Goal: Task Accomplishment & Management: Use online tool/utility

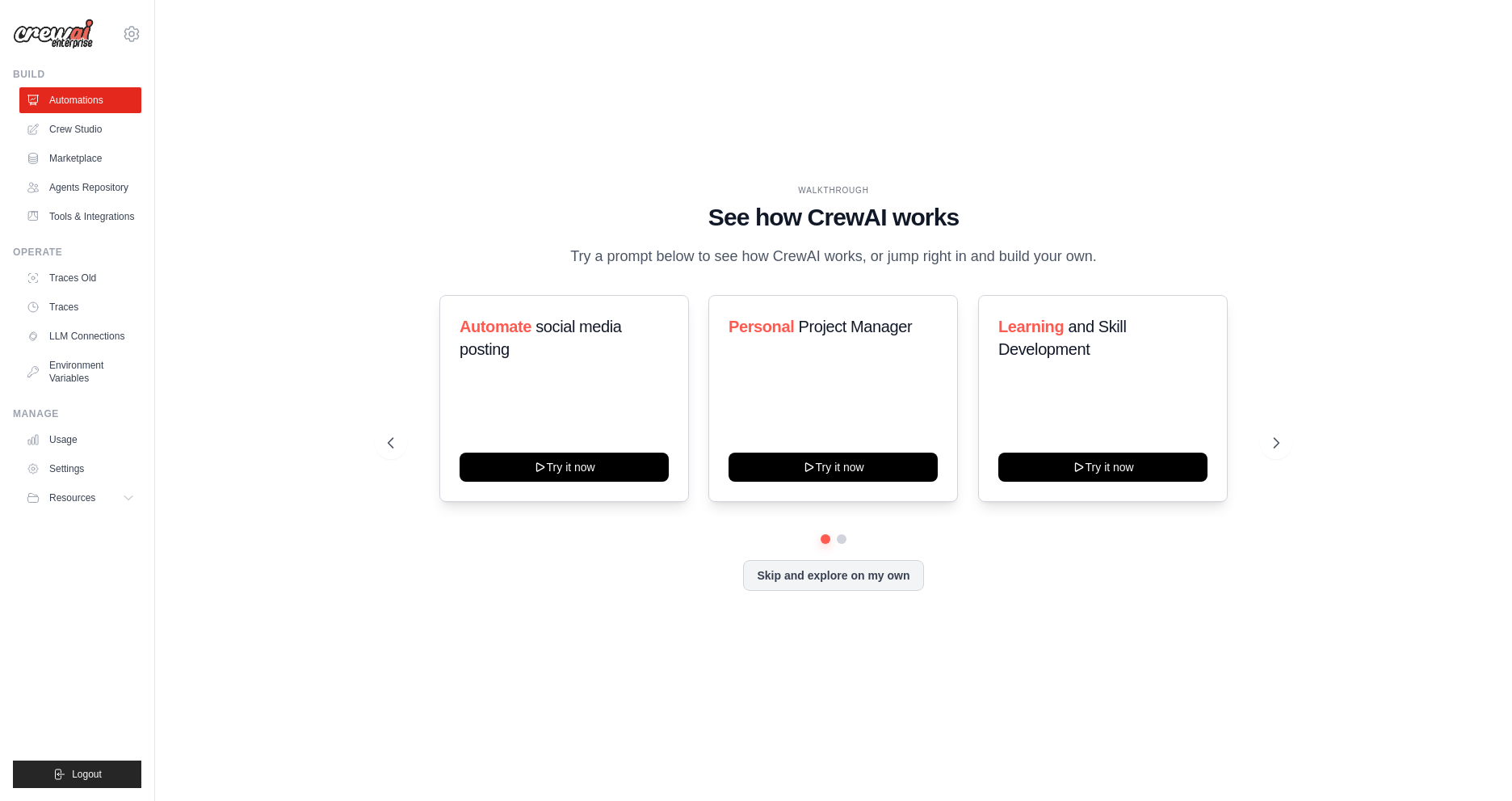
click at [372, 552] on div "WALKTHROUGH See how [PERSON_NAME] works Try a prompt below to see how [PERSON_N…" at bounding box center [833, 400] width 930 height 432
click at [81, 134] on link "Crew Studio" at bounding box center [83, 129] width 122 height 26
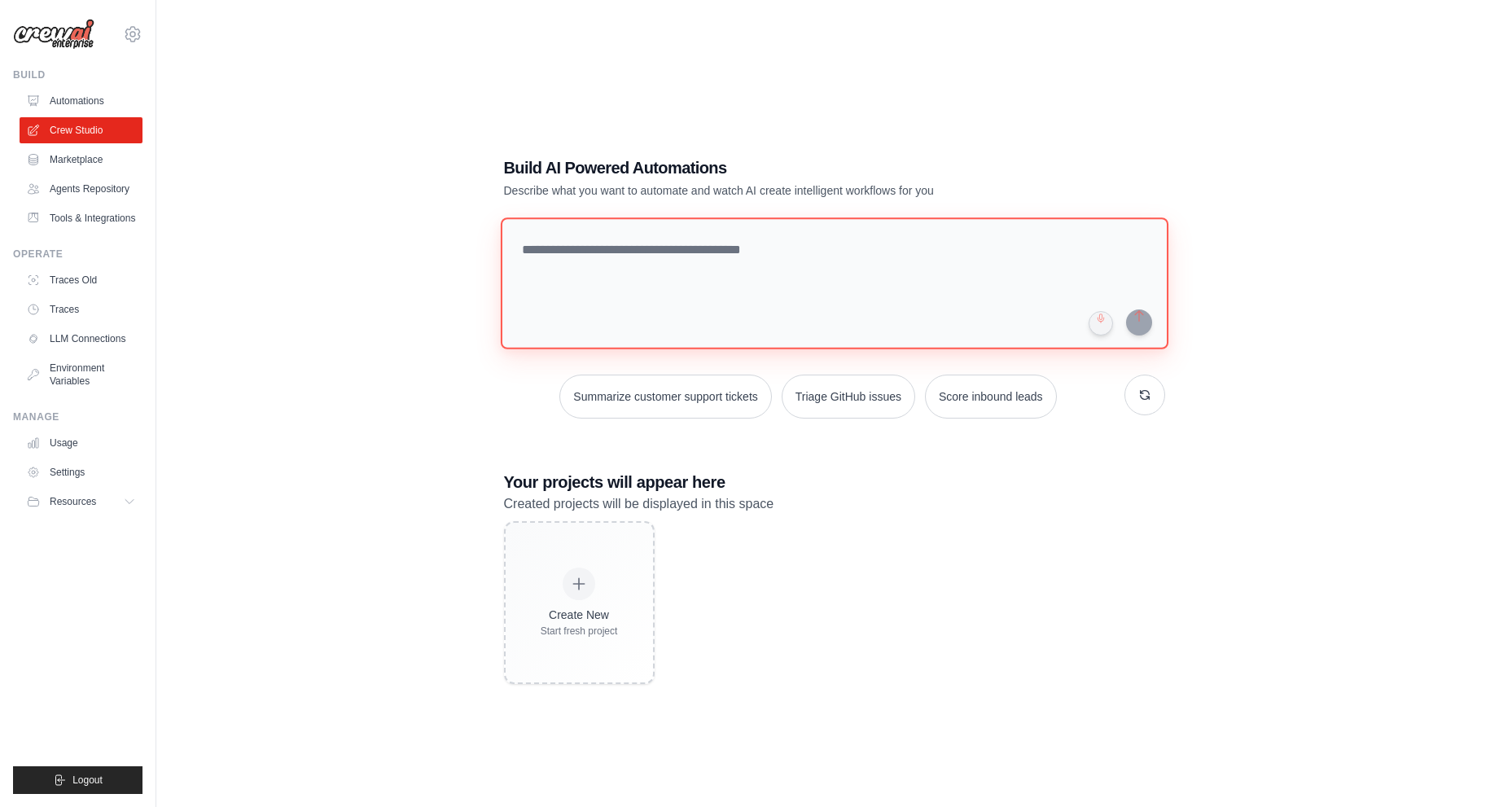
click at [721, 263] on textarea at bounding box center [834, 283] width 668 height 132
click at [286, 263] on div "Build AI Powered Automations Describe what you want to automate and watch AI cr…" at bounding box center [834, 419] width 1303 height 807
click at [282, 263] on div "Build AI Powered Automations Describe what you want to automate and watch AI cr…" at bounding box center [834, 419] width 1303 height 807
click at [770, 259] on textarea at bounding box center [834, 283] width 668 height 132
click at [527, 166] on h1 "Build AI Powered Automations" at bounding box center [777, 167] width 547 height 22
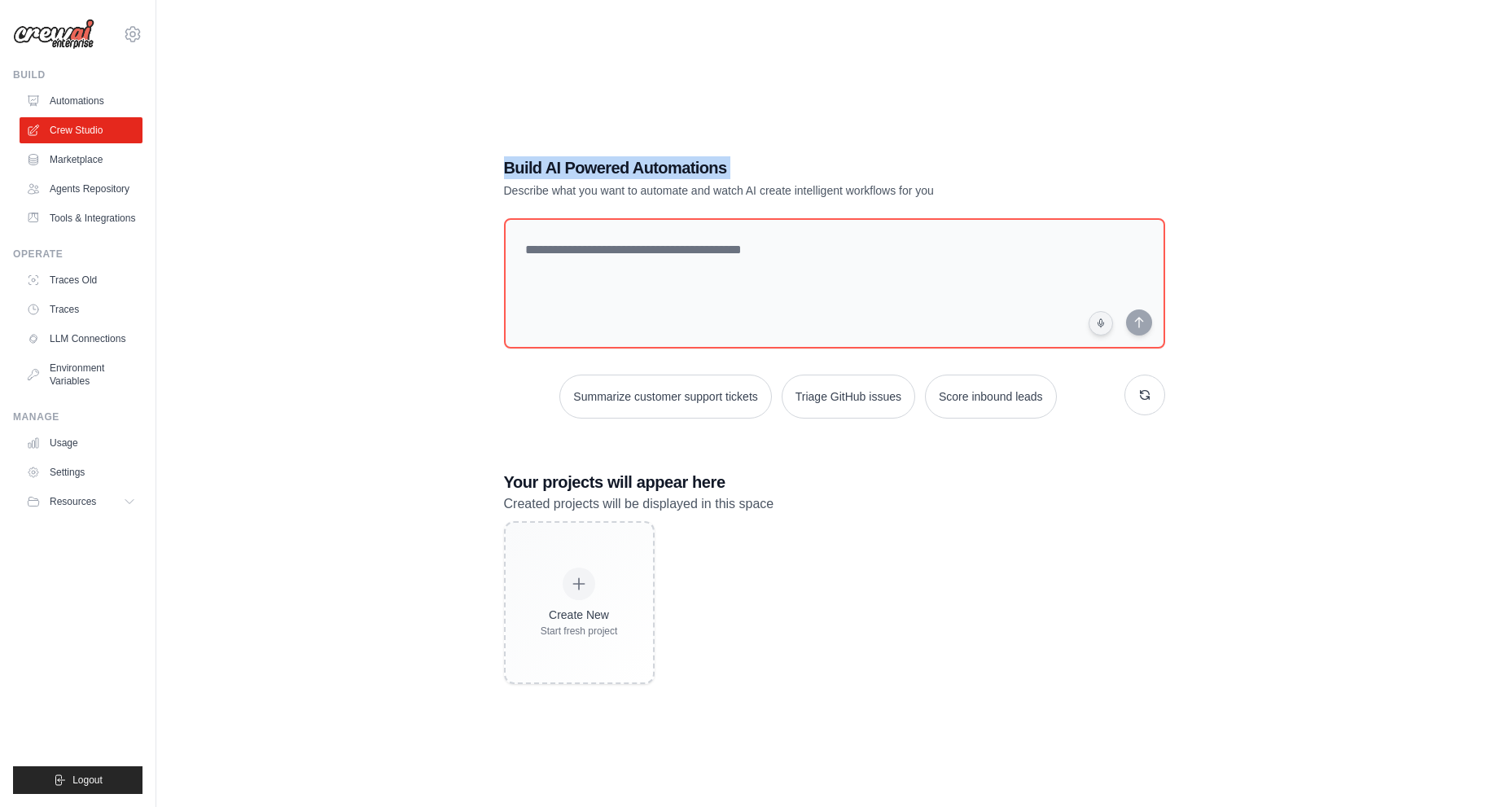
drag, startPoint x: 527, startPoint y: 166, endPoint x: 799, endPoint y: 149, distance: 272.5
click at [785, 163] on h1 "Build AI Powered Automations" at bounding box center [777, 167] width 547 height 22
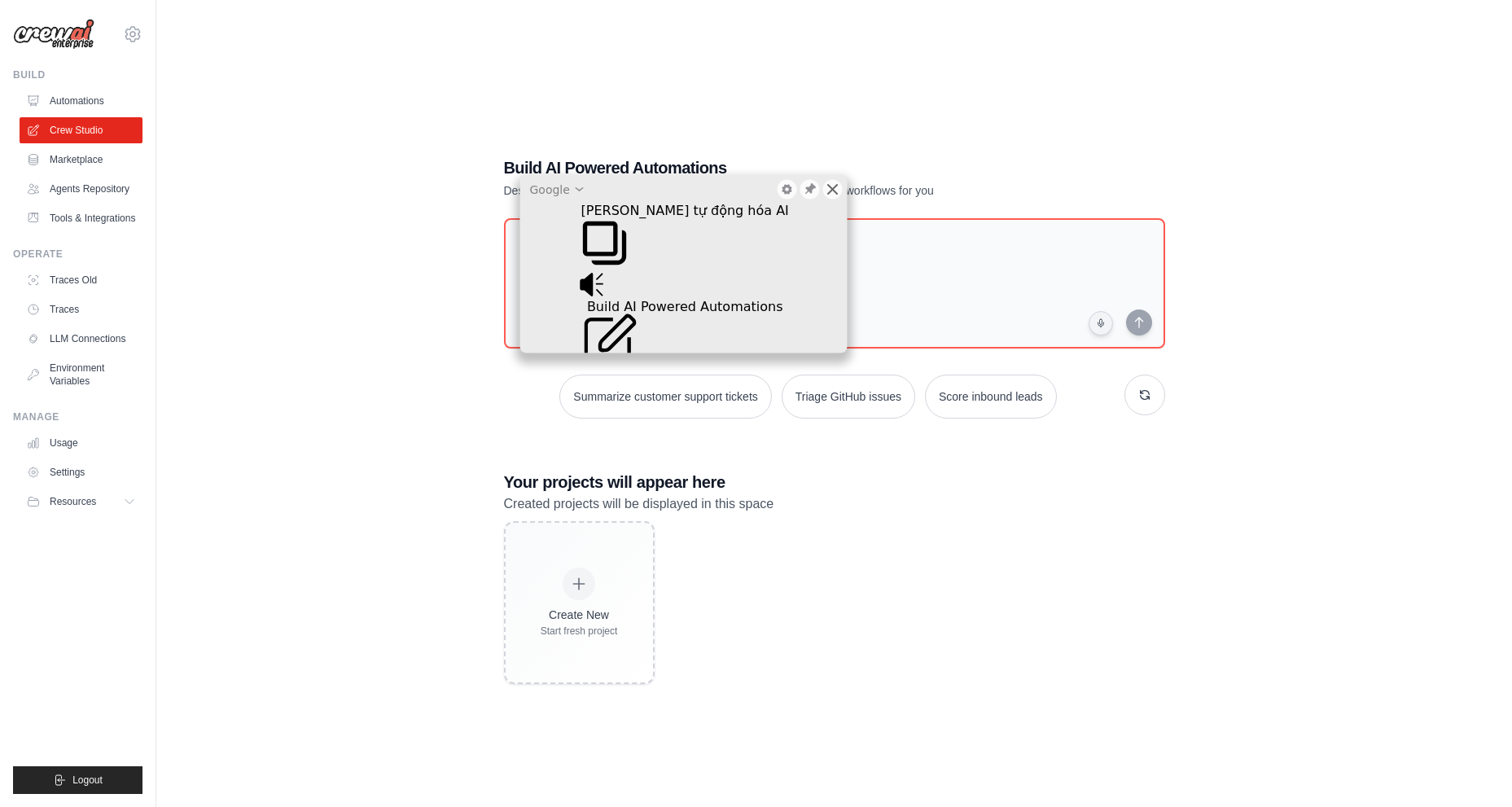
click at [830, 192] on icon at bounding box center [832, 189] width 10 height 10
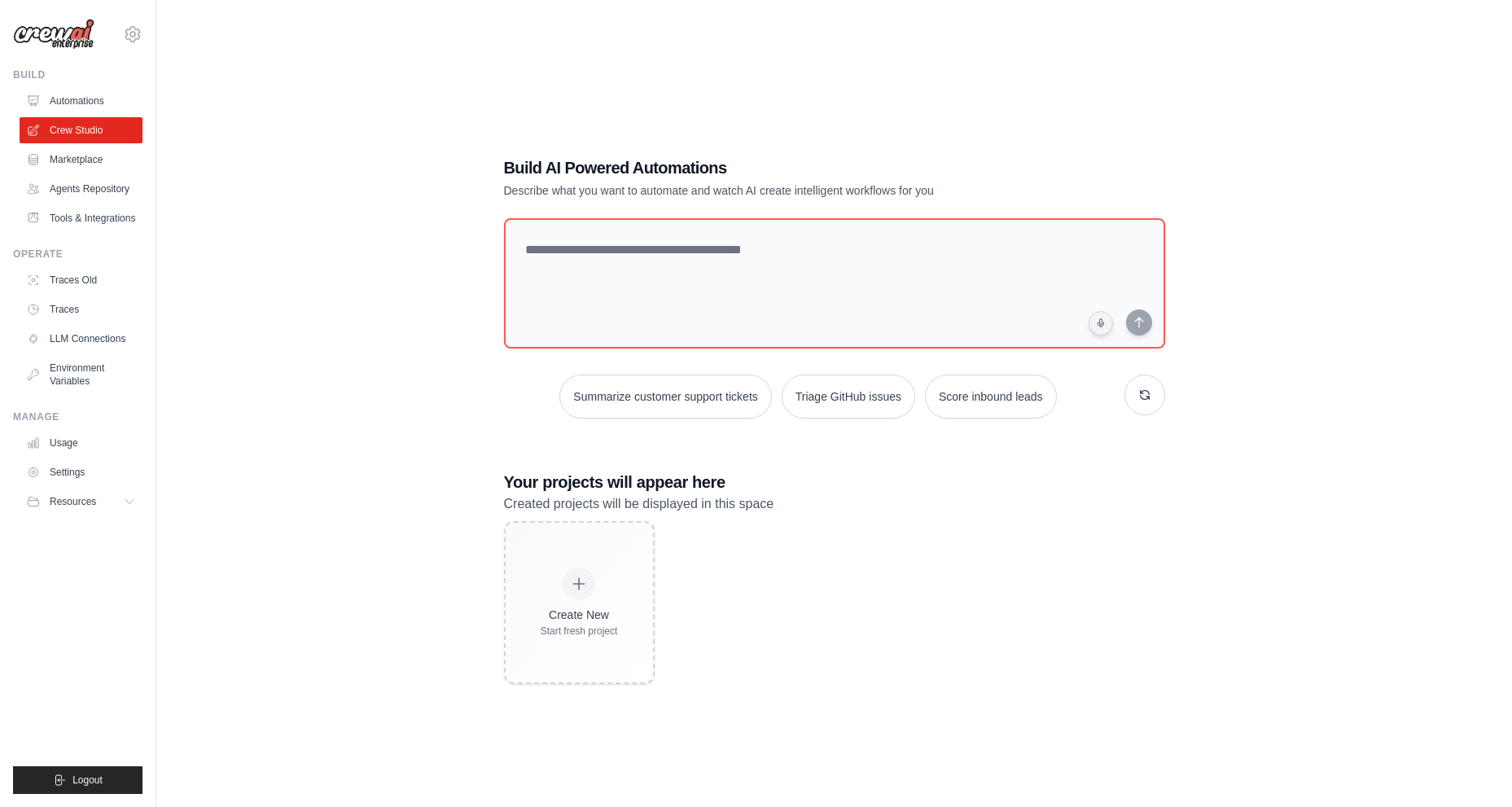
click at [309, 281] on div "Build AI Powered Automations Describe what you want to automate and watch AI cr…" at bounding box center [834, 419] width 1303 height 807
click at [767, 254] on textarea at bounding box center [834, 283] width 668 height 132
click at [373, 286] on div "Build AI Powered Automations Describe what you want to automate and watch AI cr…" at bounding box center [834, 419] width 1303 height 807
click at [91, 99] on link "Automations" at bounding box center [83, 101] width 123 height 26
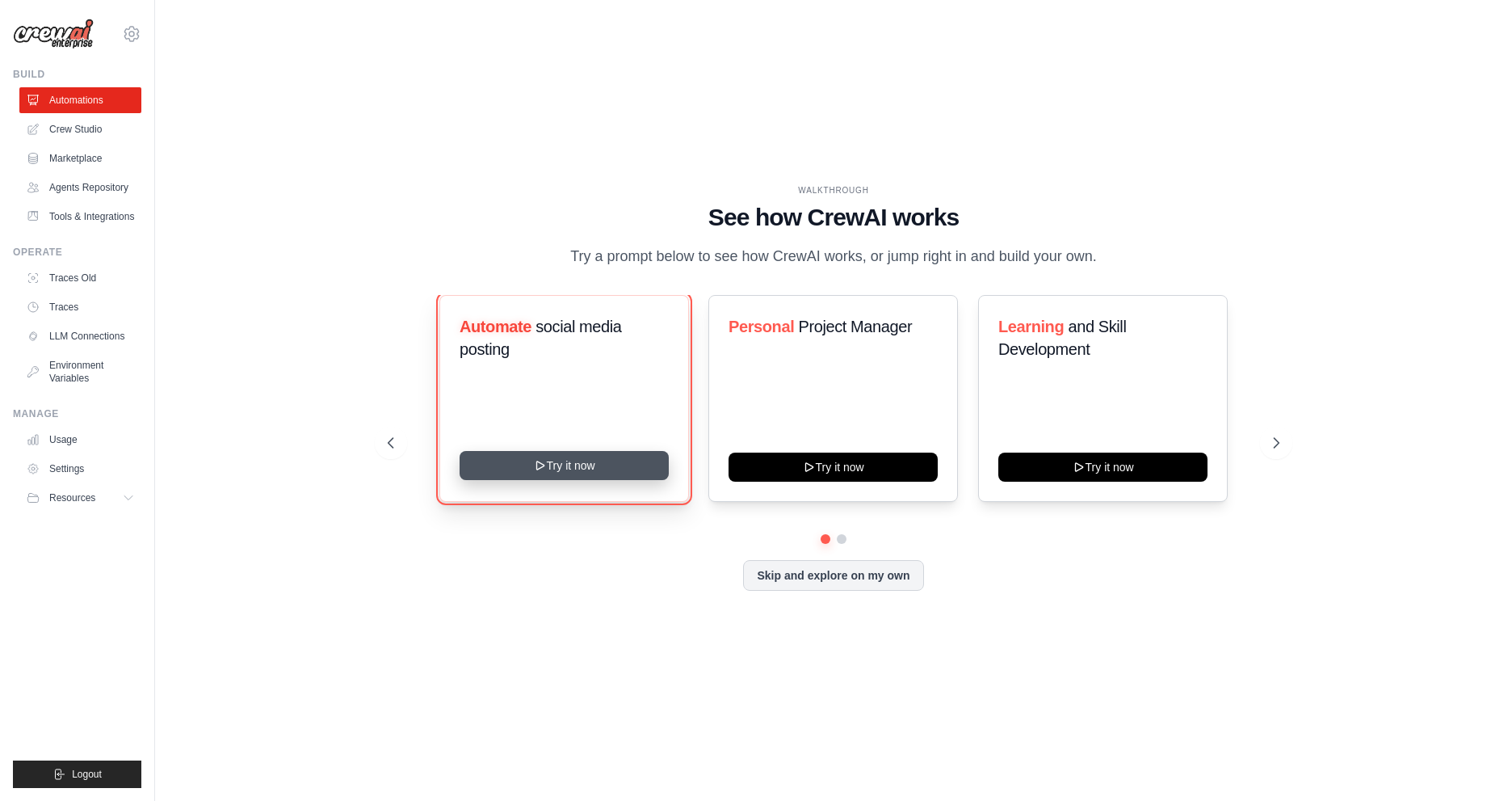
click at [507, 470] on button "Try it now" at bounding box center [565, 465] width 210 height 29
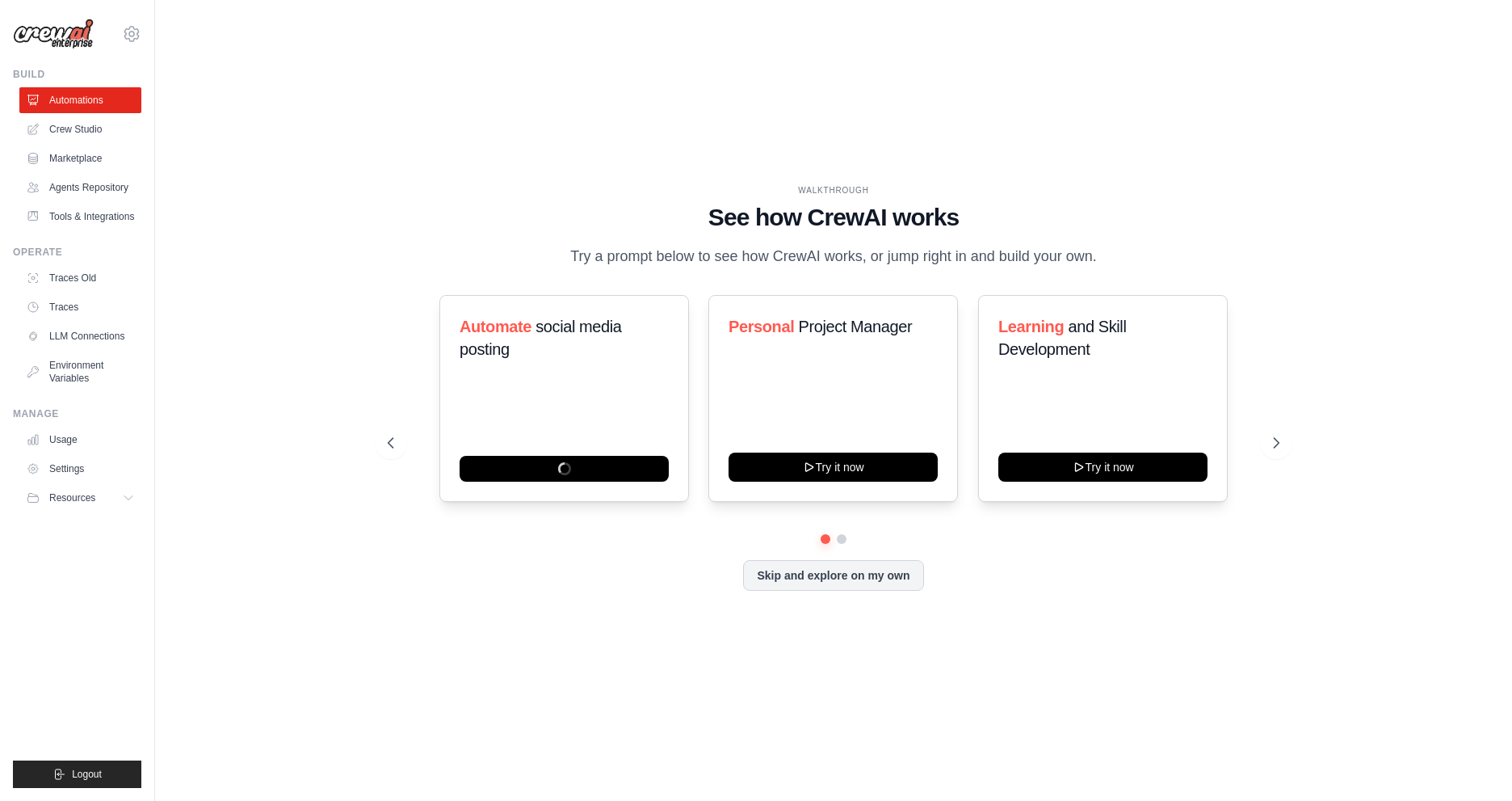
click at [328, 308] on div "WALKTHROUGH See how CrewAI works Try a prompt below to see how CrewAI works, or…" at bounding box center [834, 400] width 1306 height 769
click at [859, 339] on div "Personal Project Manager" at bounding box center [834, 333] width 210 height 35
drag, startPoint x: 859, startPoint y: 326, endPoint x: 801, endPoint y: 327, distance: 58.0
click at [859, 325] on span "Project Manager" at bounding box center [855, 326] width 114 height 18
click at [773, 329] on span "Personal" at bounding box center [762, 326] width 66 height 18
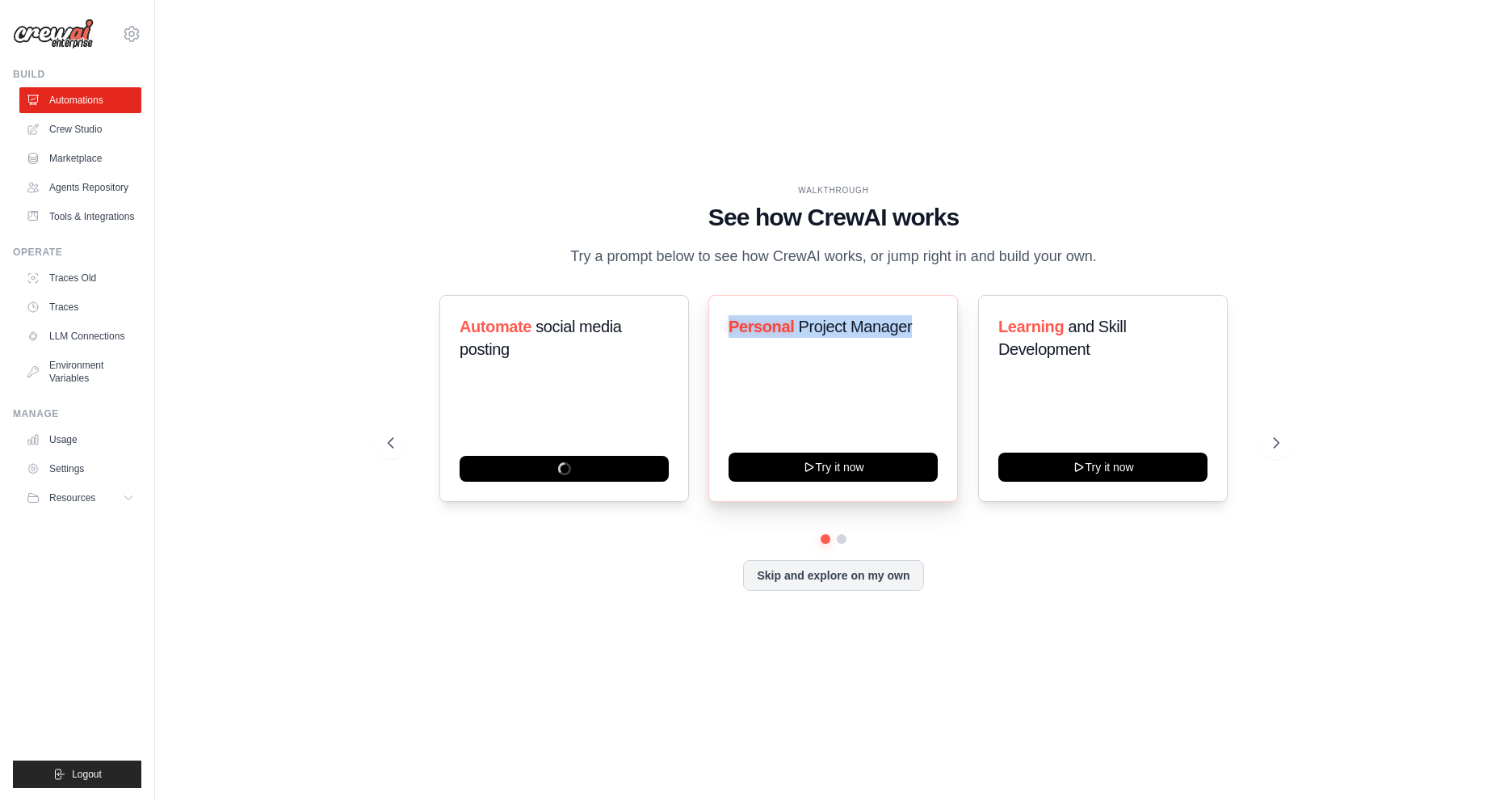
drag, startPoint x: 773, startPoint y: 329, endPoint x: 892, endPoint y: 329, distance: 119.0
click at [892, 329] on h3 "Personal Project Manager" at bounding box center [834, 327] width 210 height 22
click at [18, 800] on div at bounding box center [13, 814] width 26 height 26
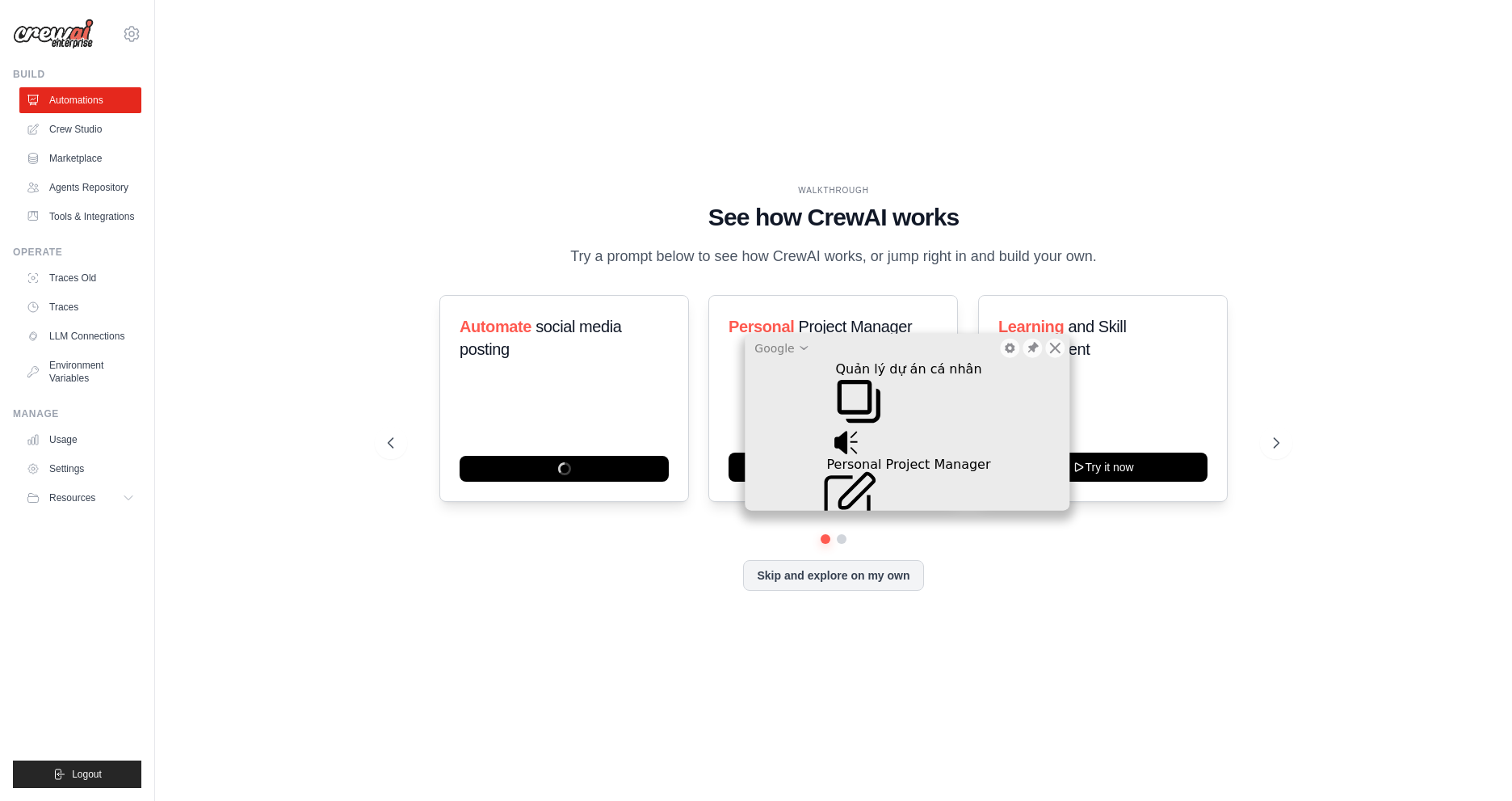
drag, startPoint x: 1052, startPoint y: 345, endPoint x: 1306, endPoint y: 315, distance: 255.8
click at [1052, 346] on icon at bounding box center [1056, 348] width 13 height 13
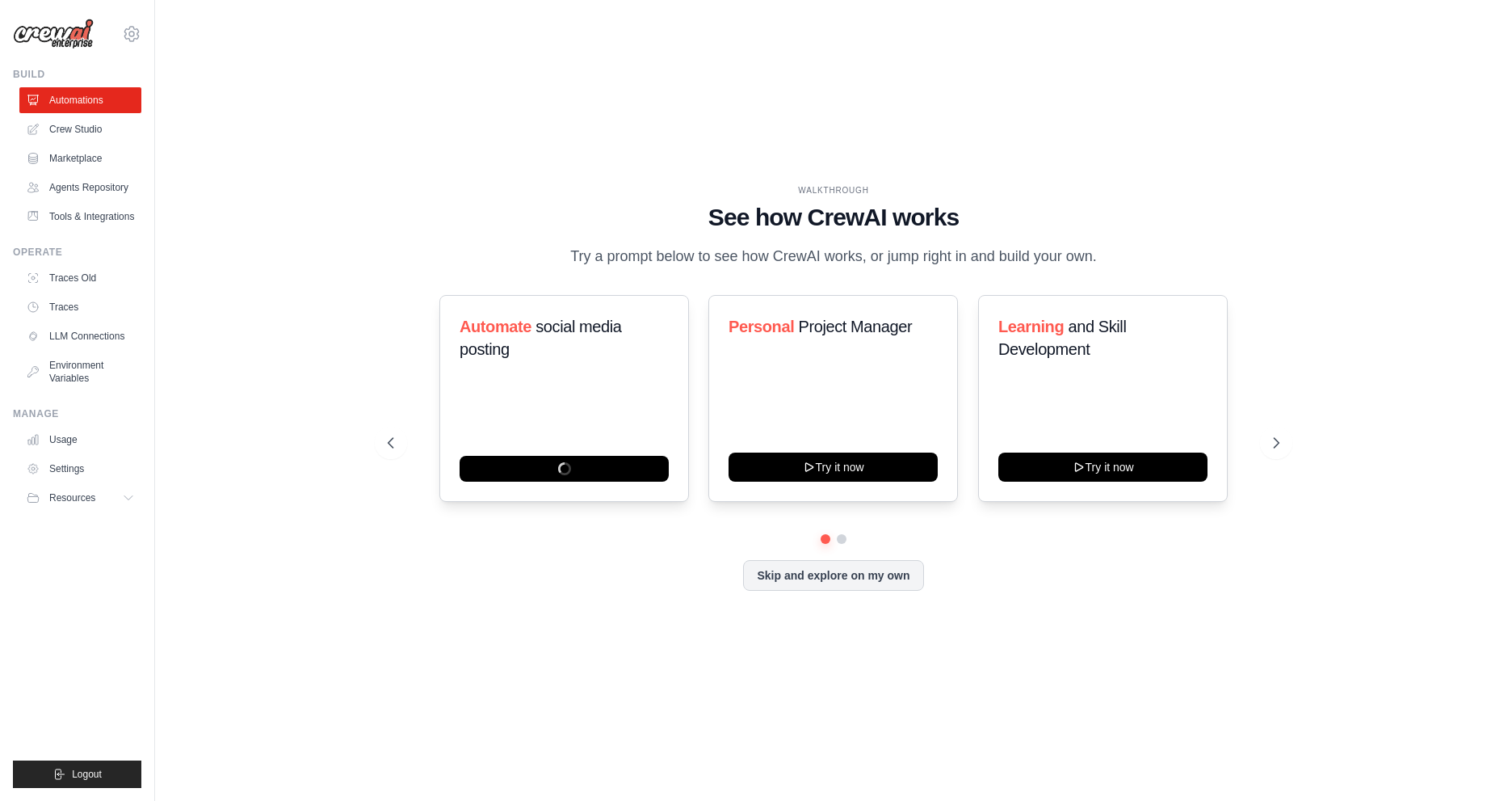
click at [1334, 313] on div "WALKTHROUGH See how CrewAI works Try a prompt below to see how CrewAI works, or…" at bounding box center [834, 400] width 1306 height 769
click at [1276, 448] on icon at bounding box center [1277, 443] width 16 height 16
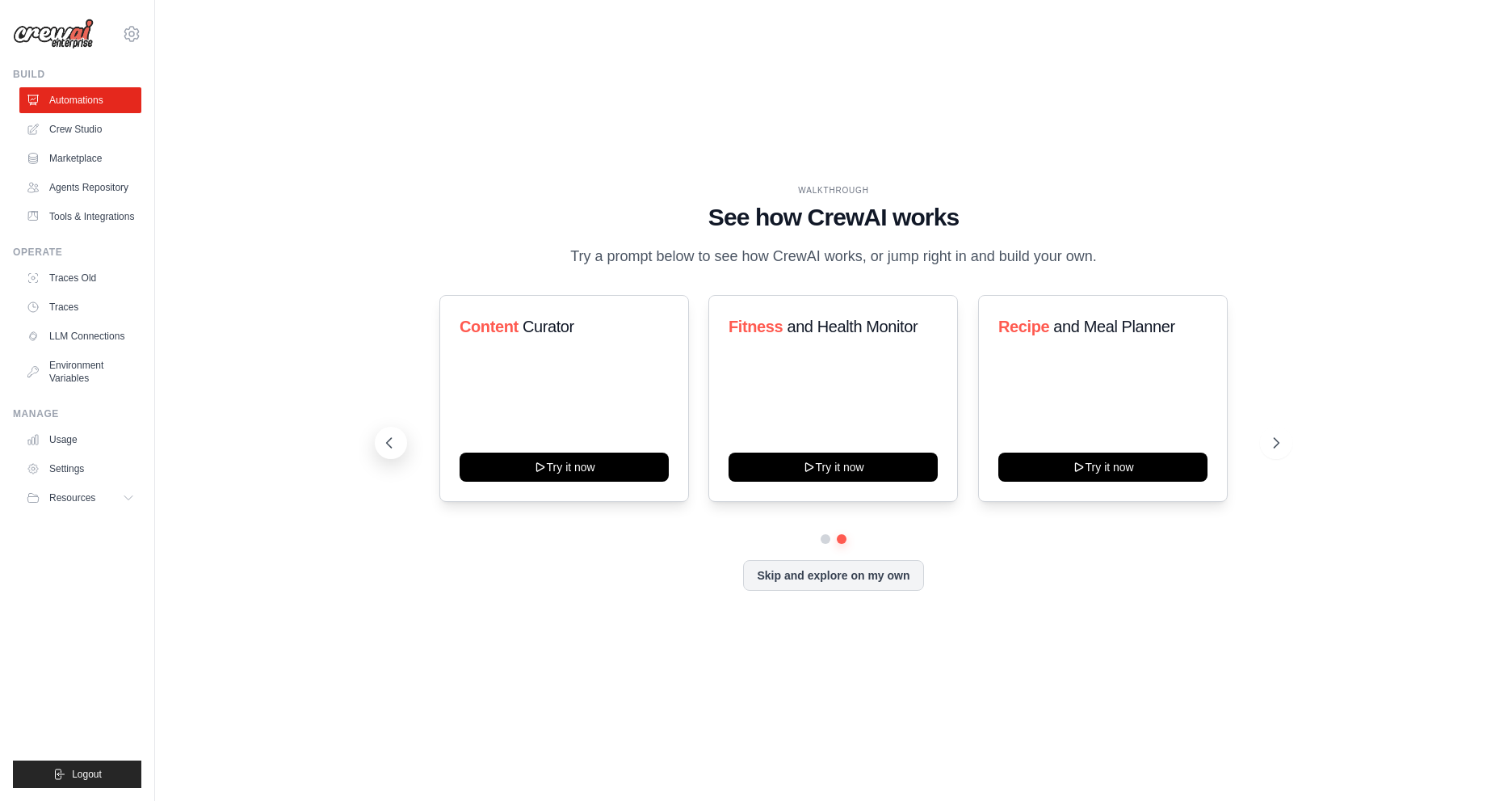
click at [398, 442] on button at bounding box center [391, 443] width 32 height 32
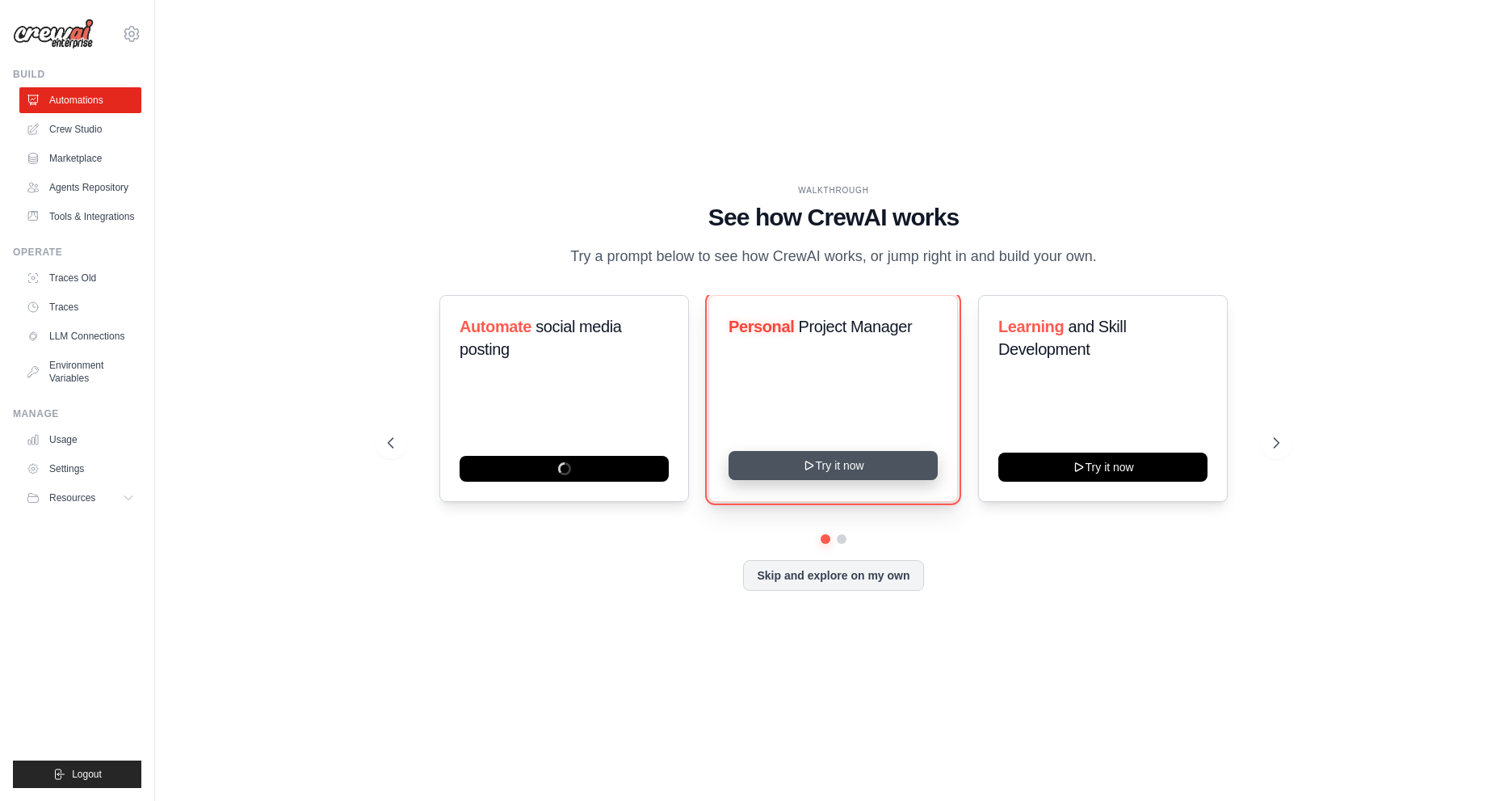
click at [820, 461] on button "Try it now" at bounding box center [834, 465] width 210 height 29
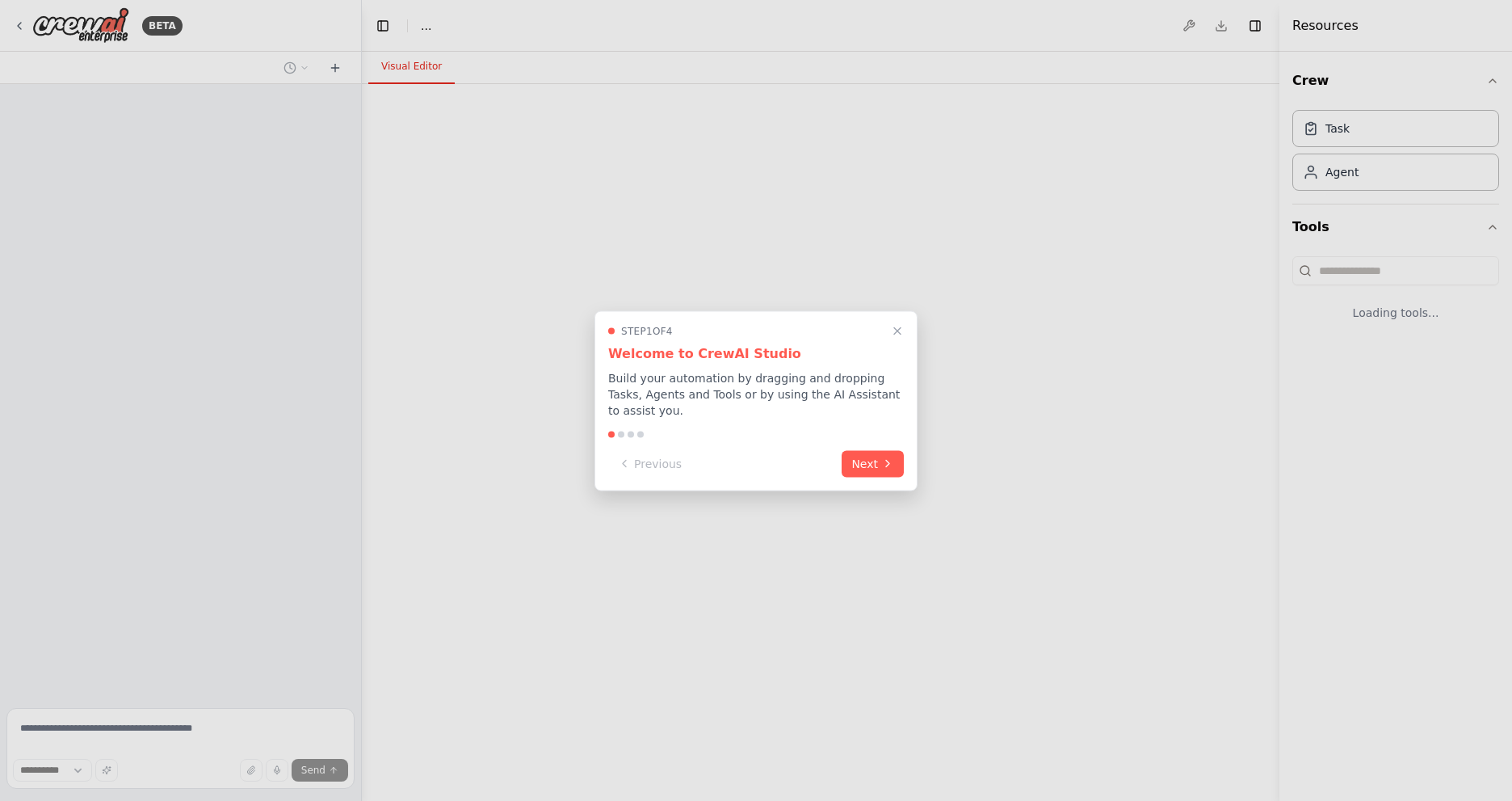
select select "****"
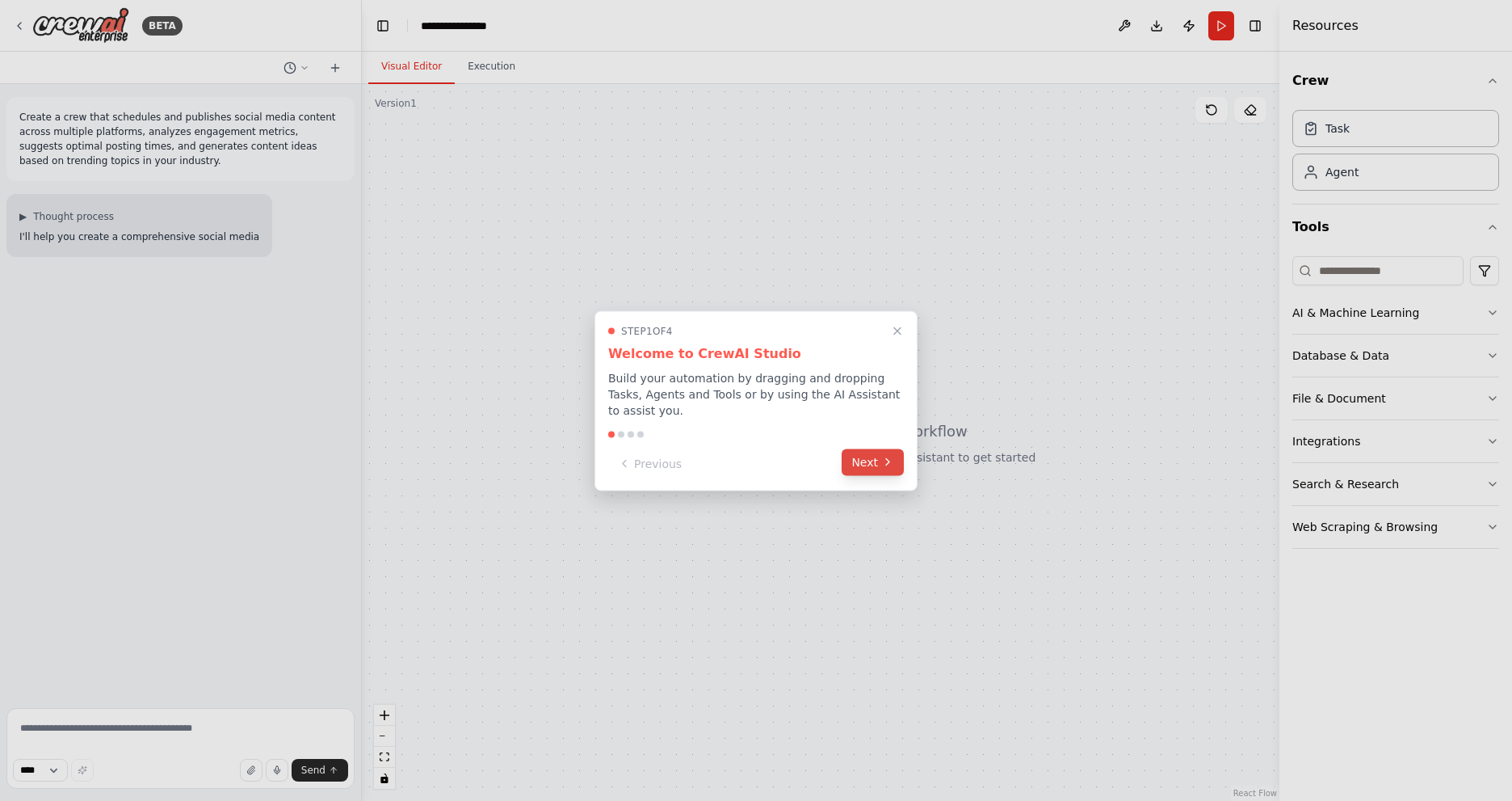
click at [886, 464] on button "Next" at bounding box center [873, 461] width 62 height 27
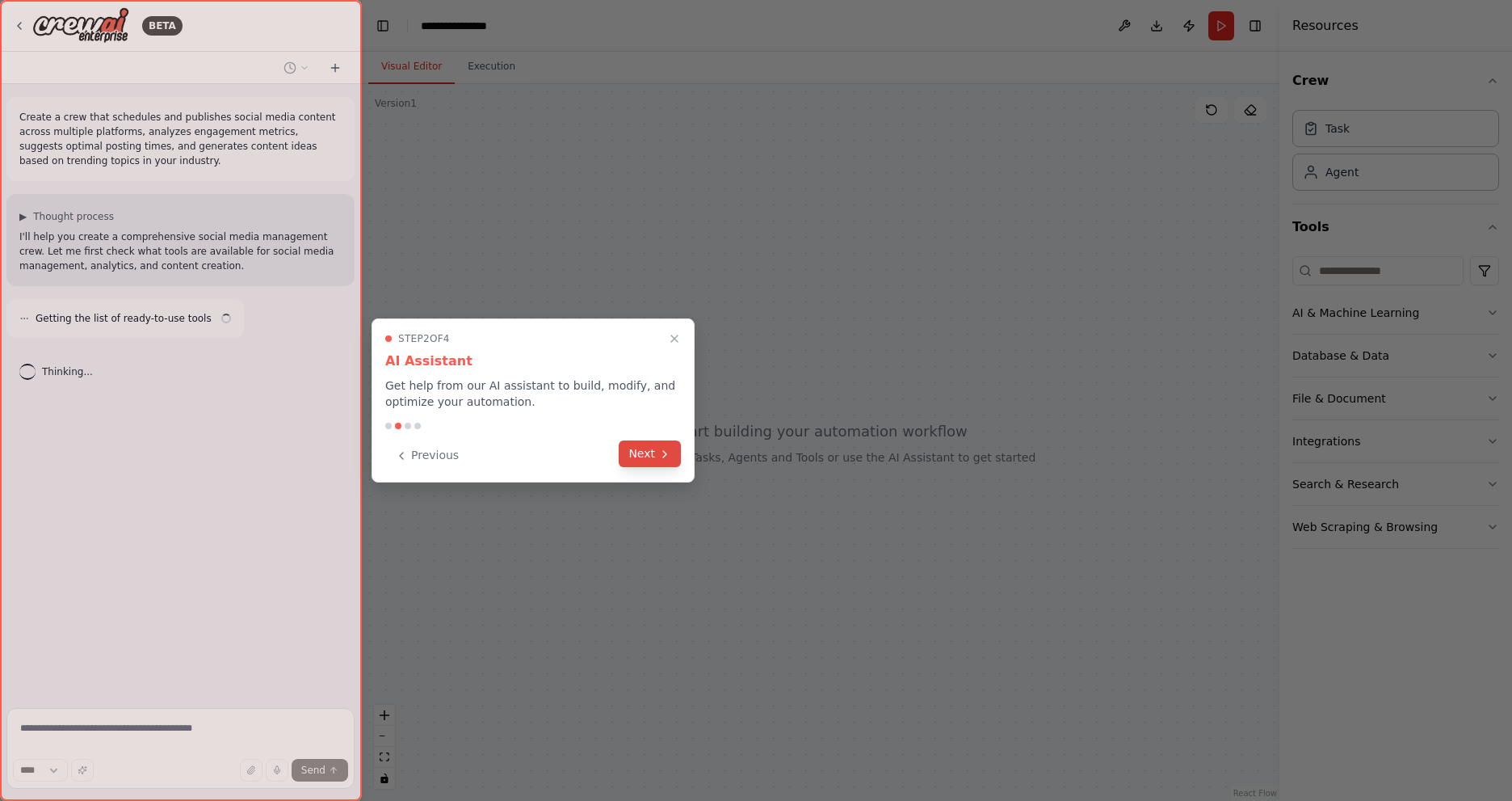
click at [648, 459] on button "Next" at bounding box center [649, 454] width 62 height 27
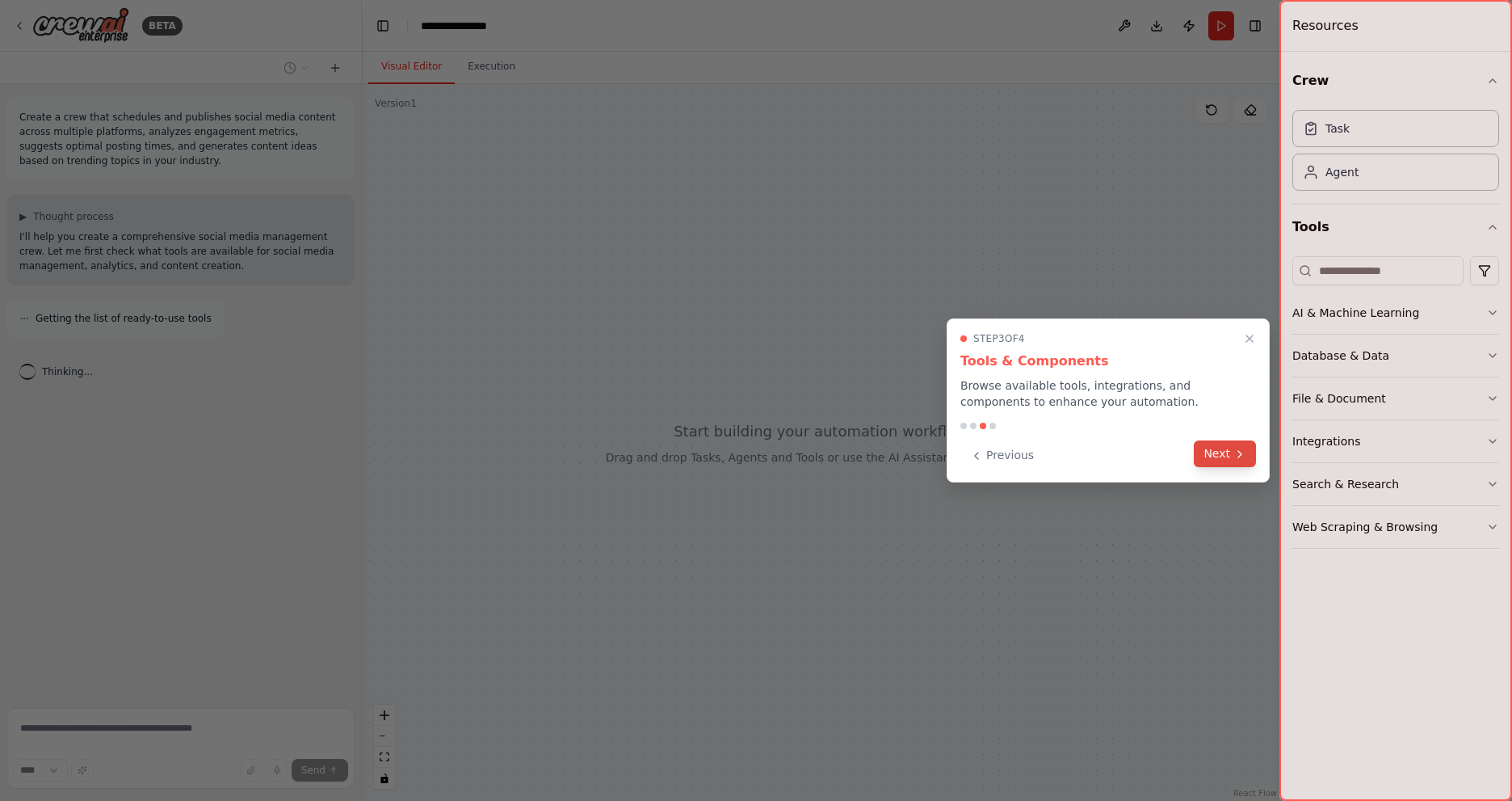
click at [1226, 457] on button "Next" at bounding box center [1224, 454] width 62 height 27
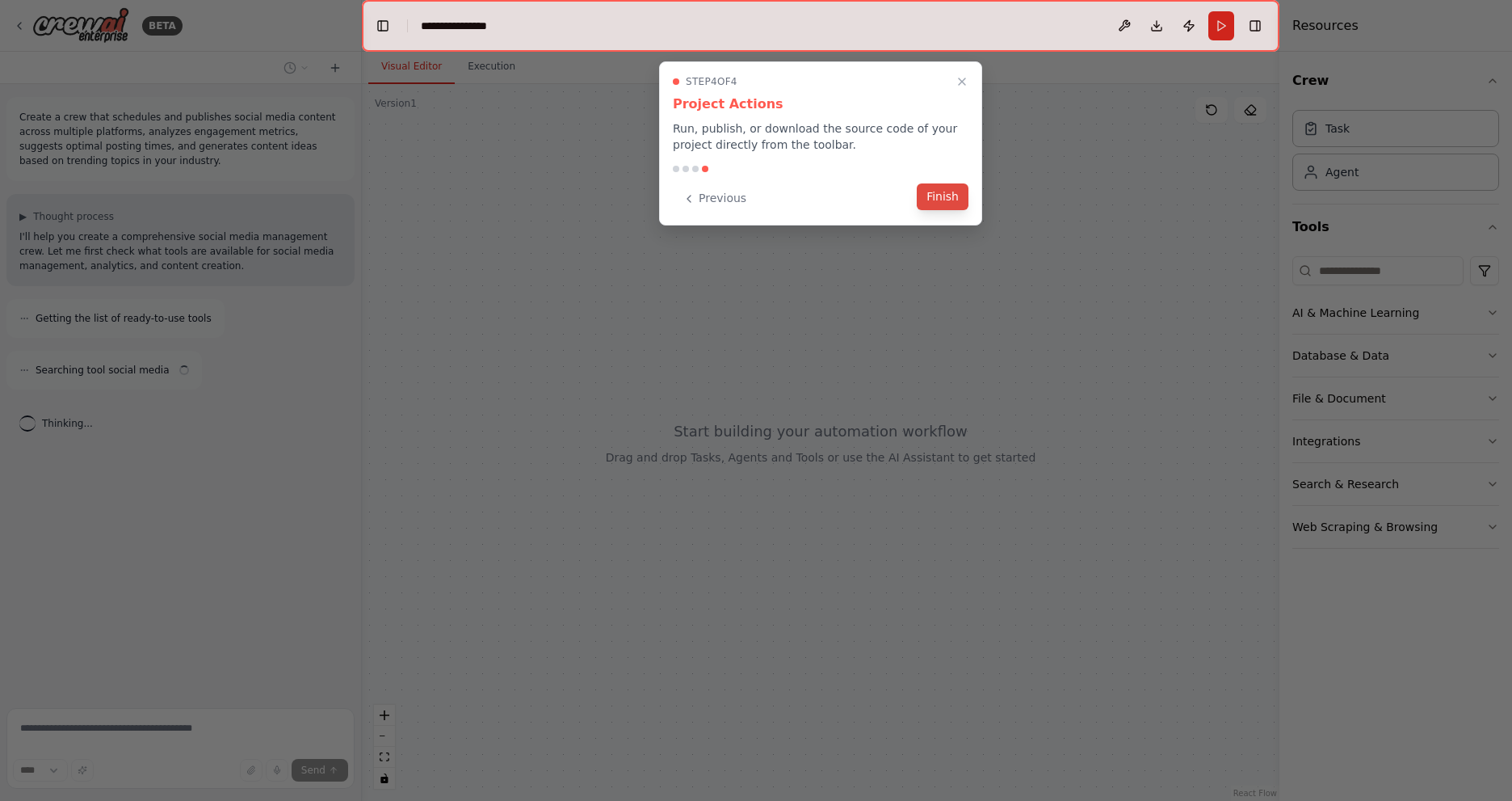
click at [945, 195] on button "Finish" at bounding box center [943, 197] width 52 height 27
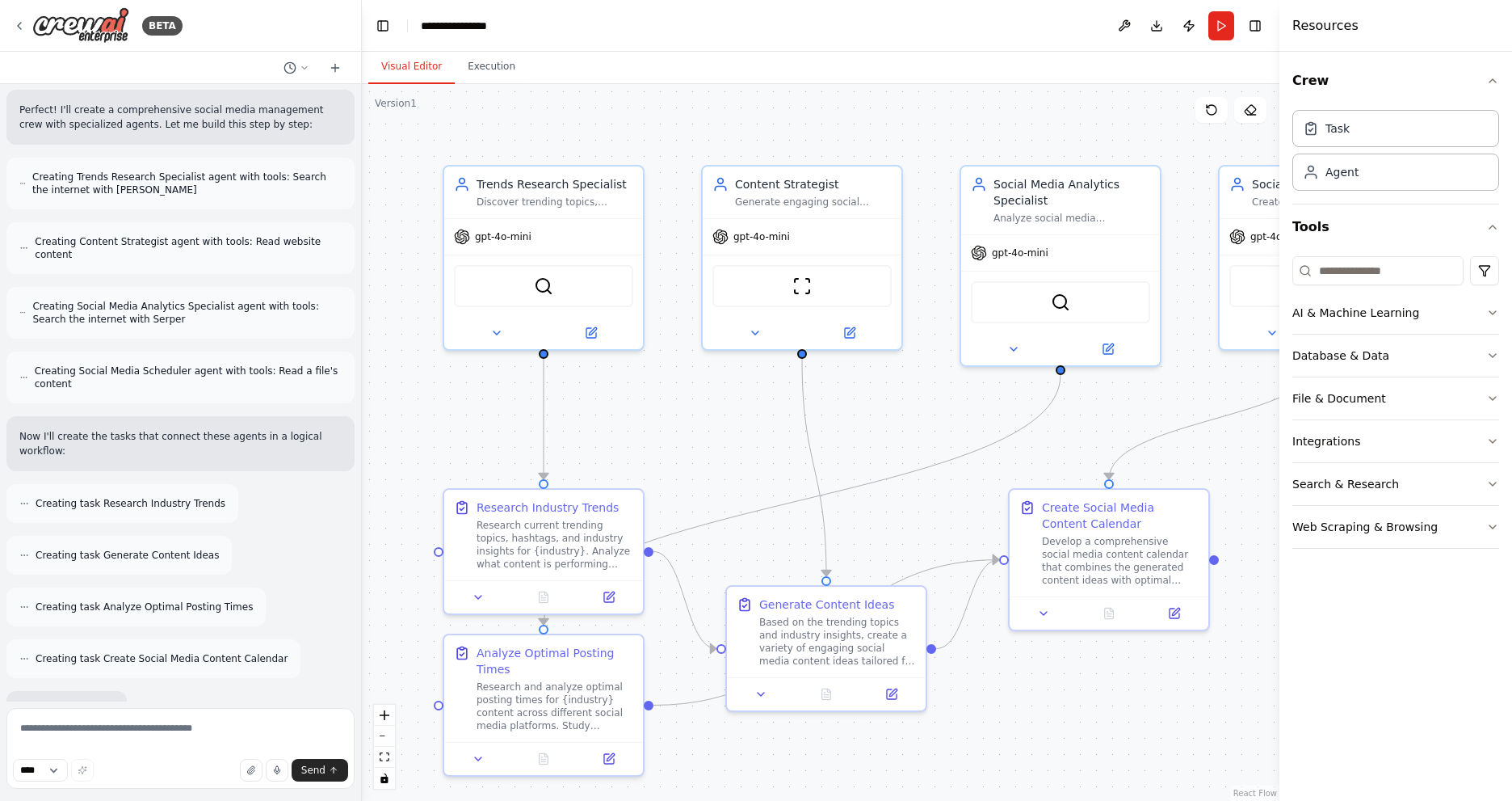
scroll to position [746, 0]
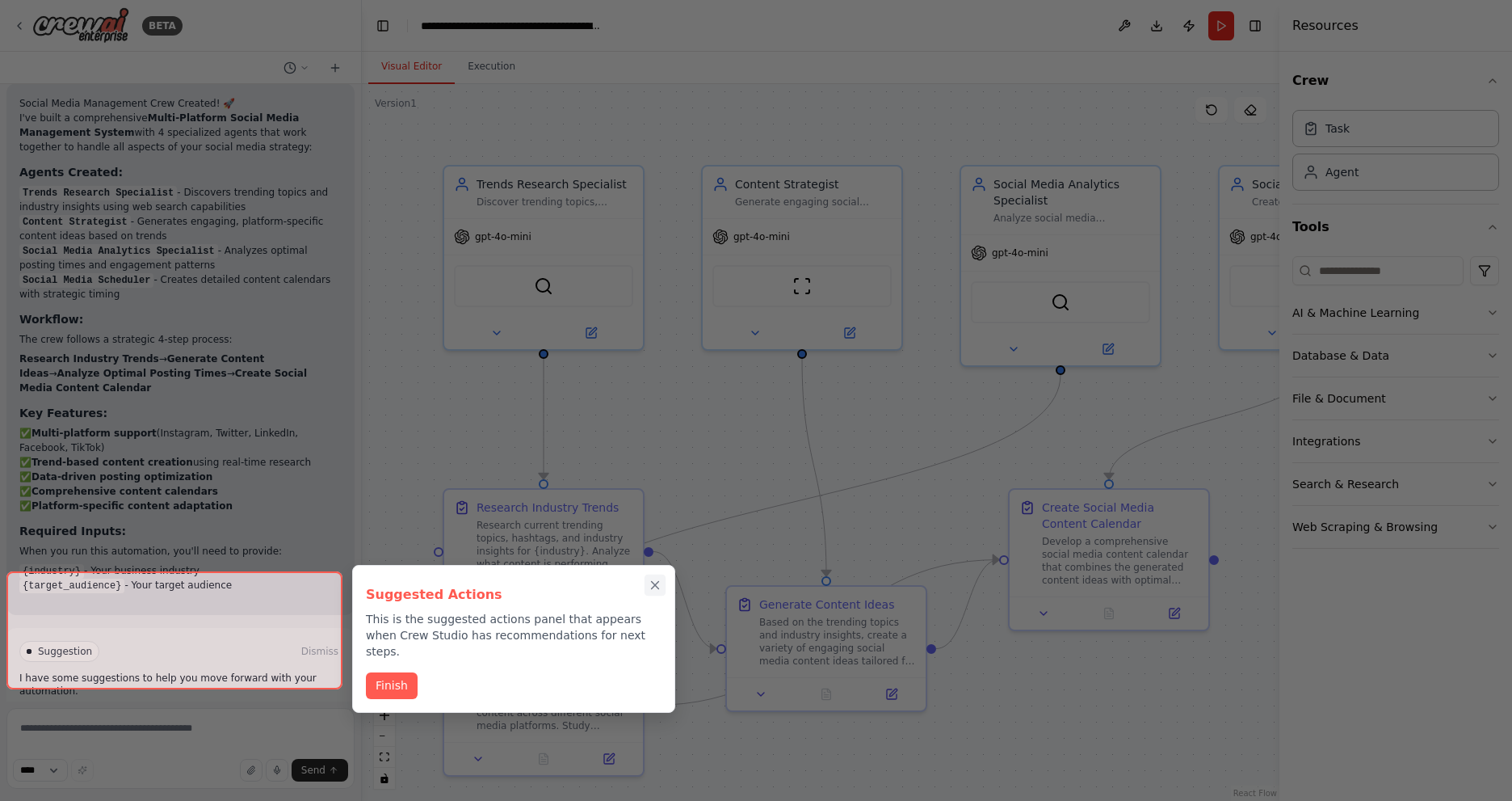
click at [652, 587] on icon "Close walkthrough" at bounding box center [656, 586] width 15 height 15
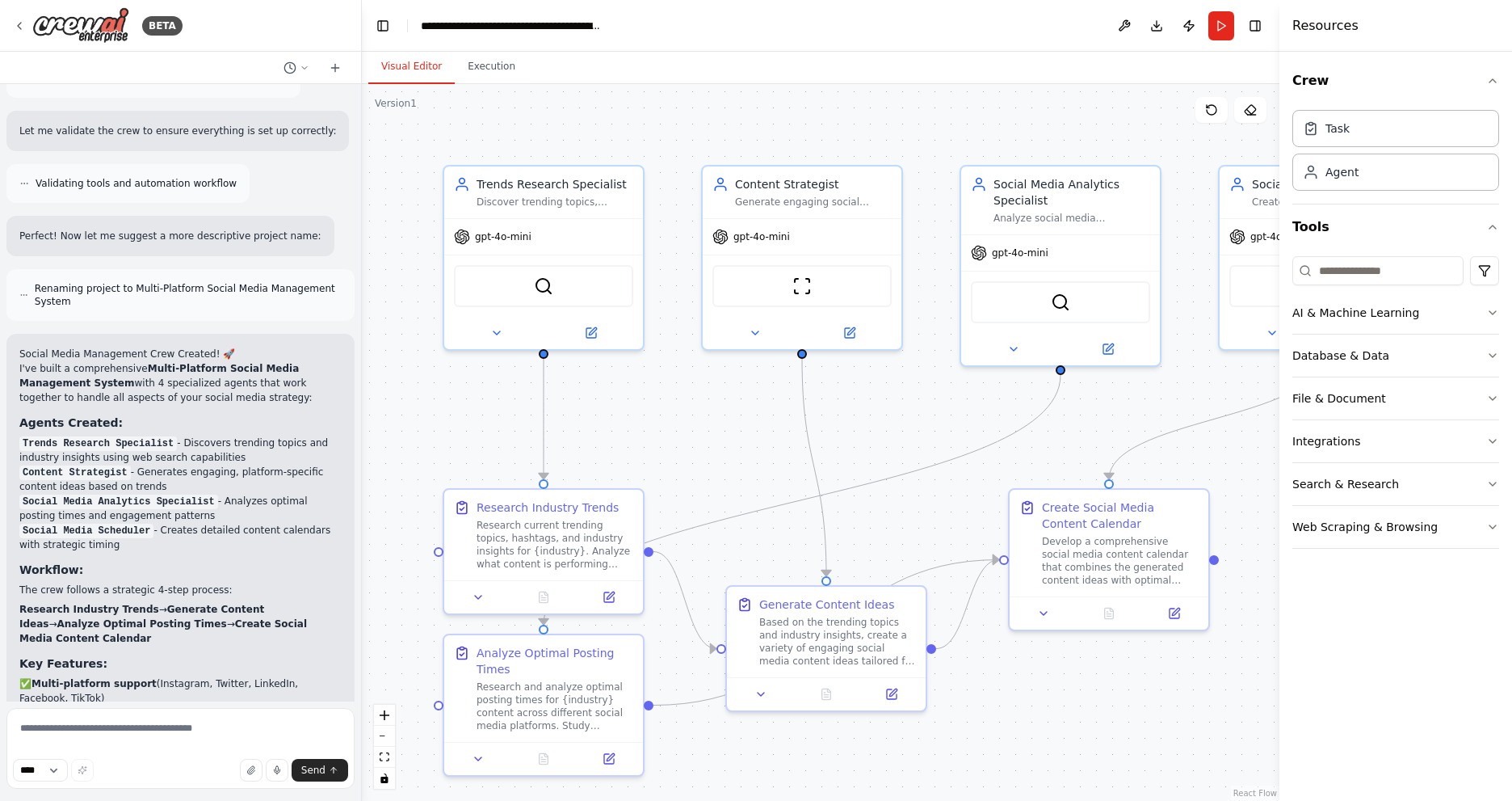
scroll to position [1544, 0]
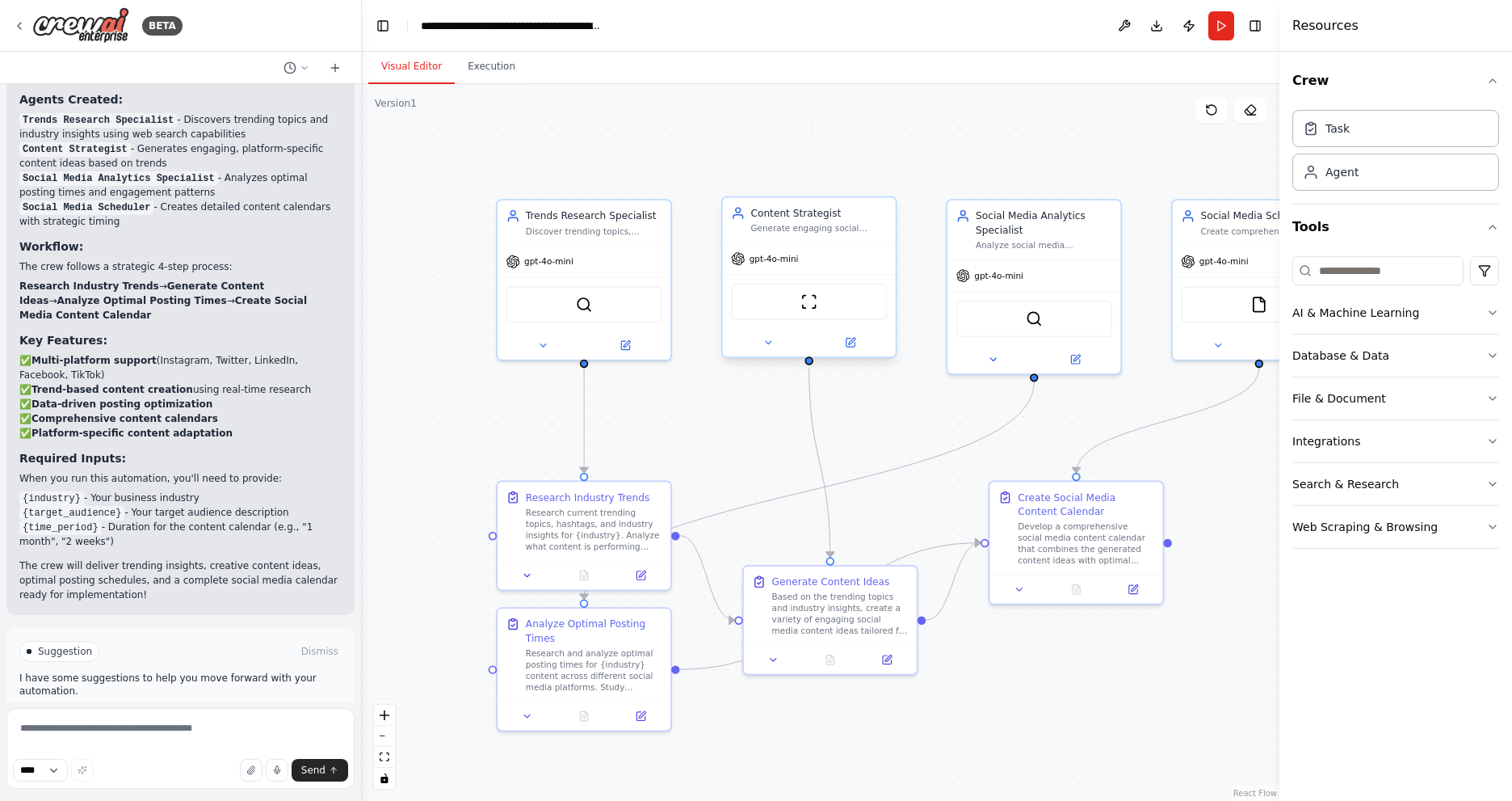
drag, startPoint x: 881, startPoint y: 420, endPoint x: 785, endPoint y: 317, distance: 140.8
click at [781, 310] on div ".deletable-edge-delete-btn { width: 20px; height: 20px; border: 0px solid #ffff…" at bounding box center [820, 443] width 917 height 717
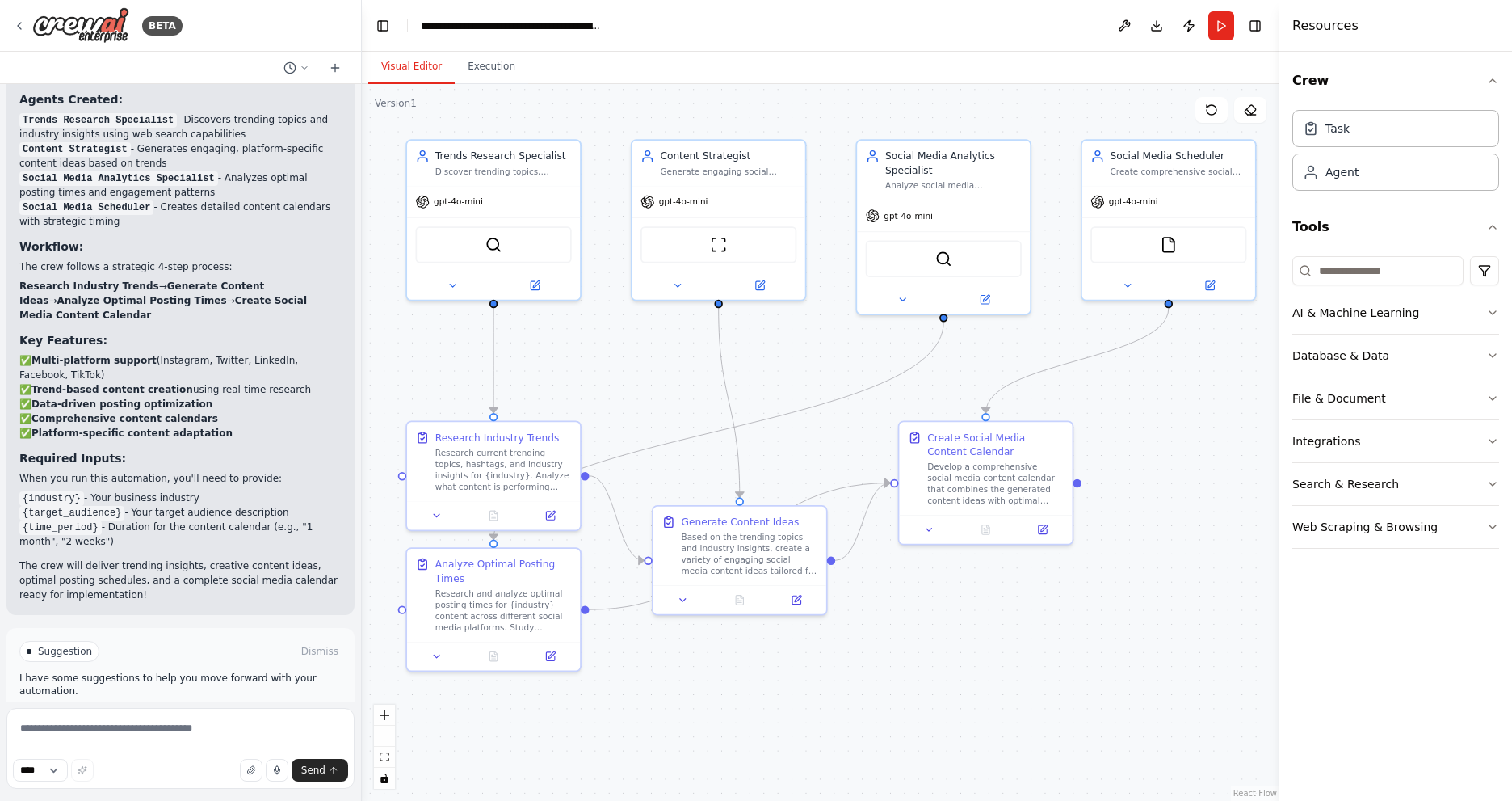
drag, startPoint x: 903, startPoint y: 416, endPoint x: 813, endPoint y: 355, distance: 108.7
click at [813, 355] on div ".deletable-edge-delete-btn { width: 20px; height: 20px; border: 0px solid #ffff…" at bounding box center [820, 443] width 917 height 717
click at [220, 707] on button "Run Automation" at bounding box center [181, 720] width 323 height 26
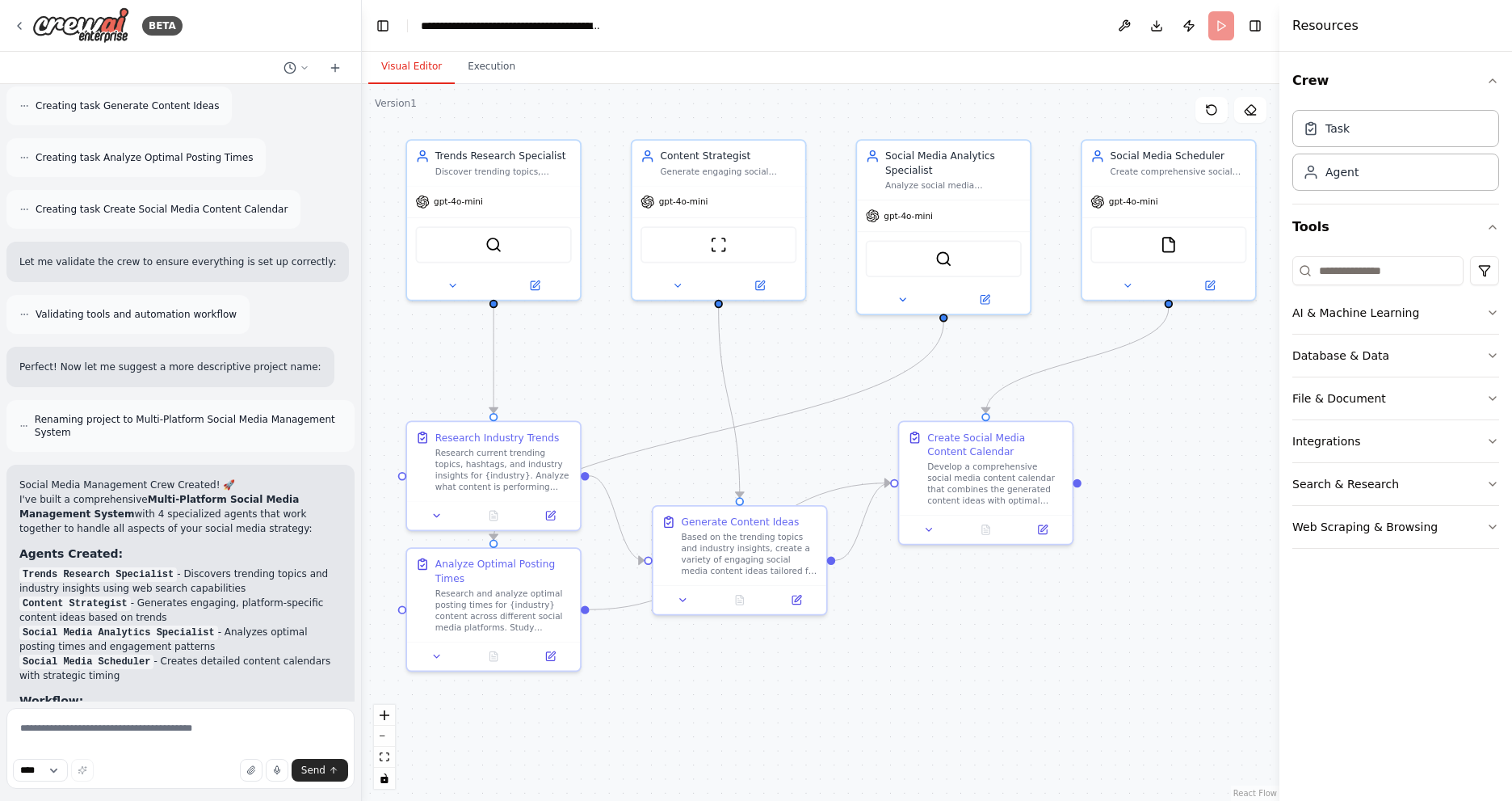
scroll to position [1413, 0]
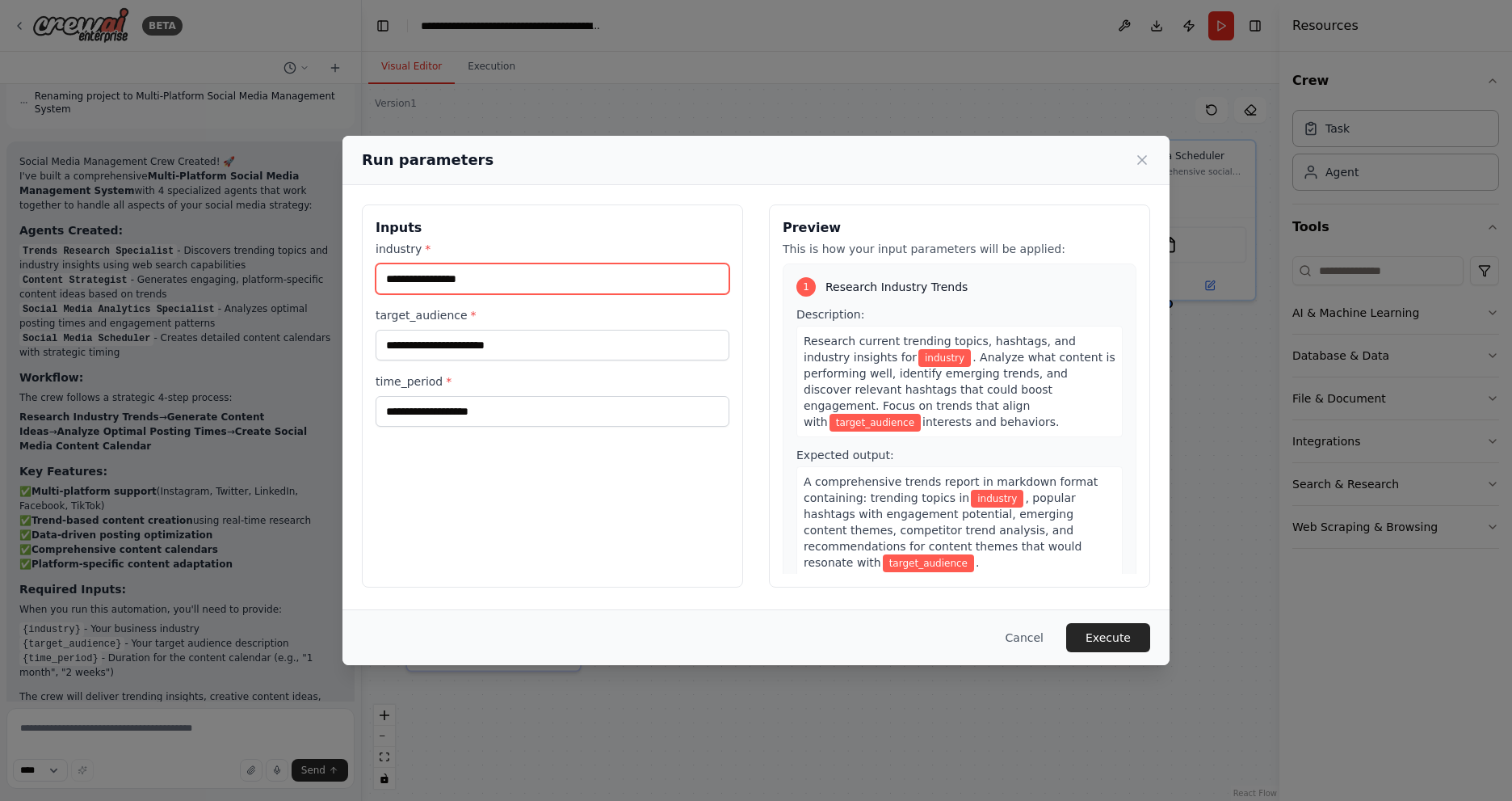
click at [489, 275] on input "industry *" at bounding box center [552, 278] width 353 height 31
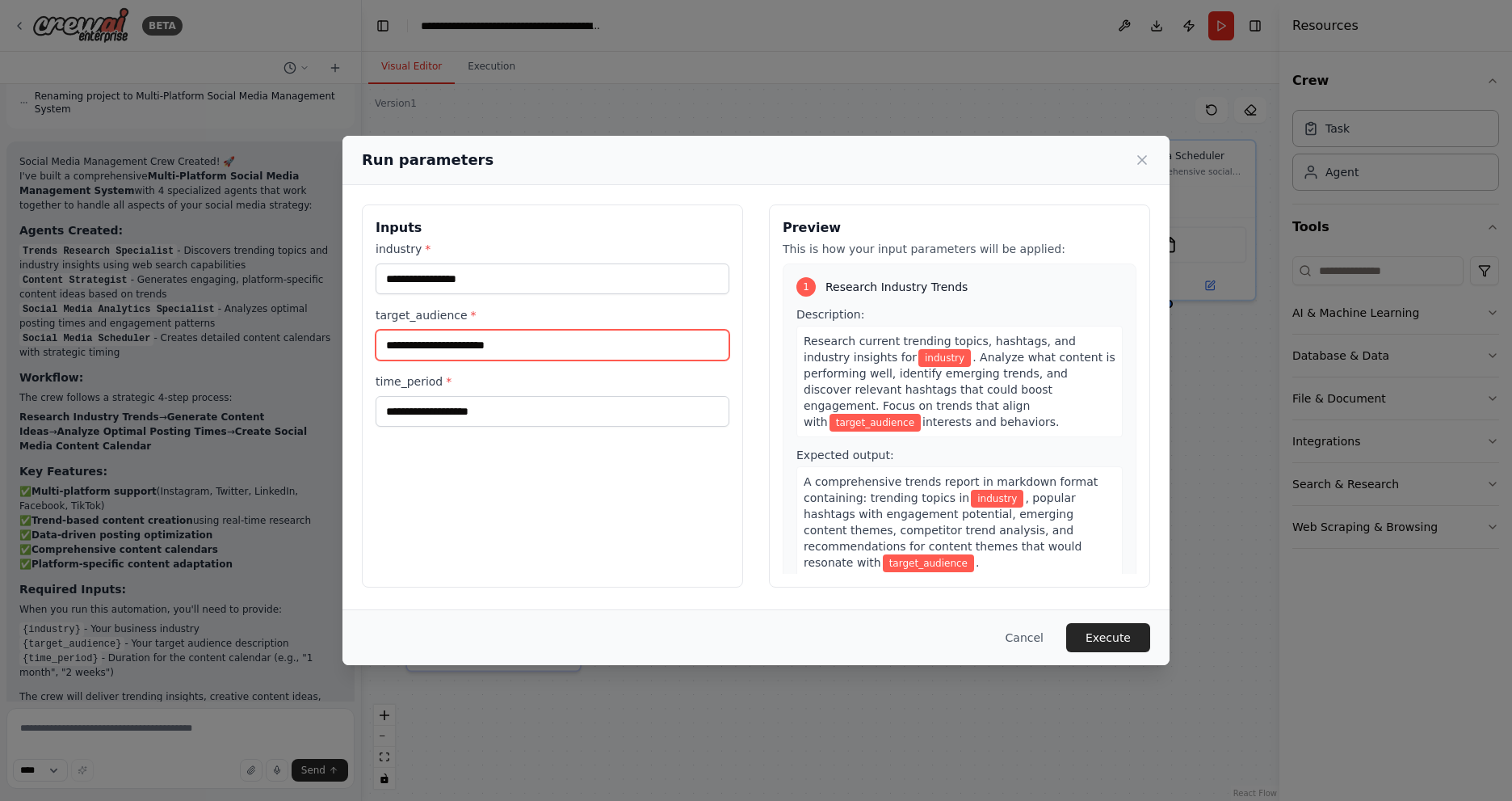
click at [464, 330] on input "target_audience *" at bounding box center [552, 344] width 353 height 31
click at [502, 490] on div "Inputs industry * target_audience * time_period *" at bounding box center [552, 395] width 381 height 383
click at [1119, 650] on button "Execute" at bounding box center [1108, 638] width 84 height 29
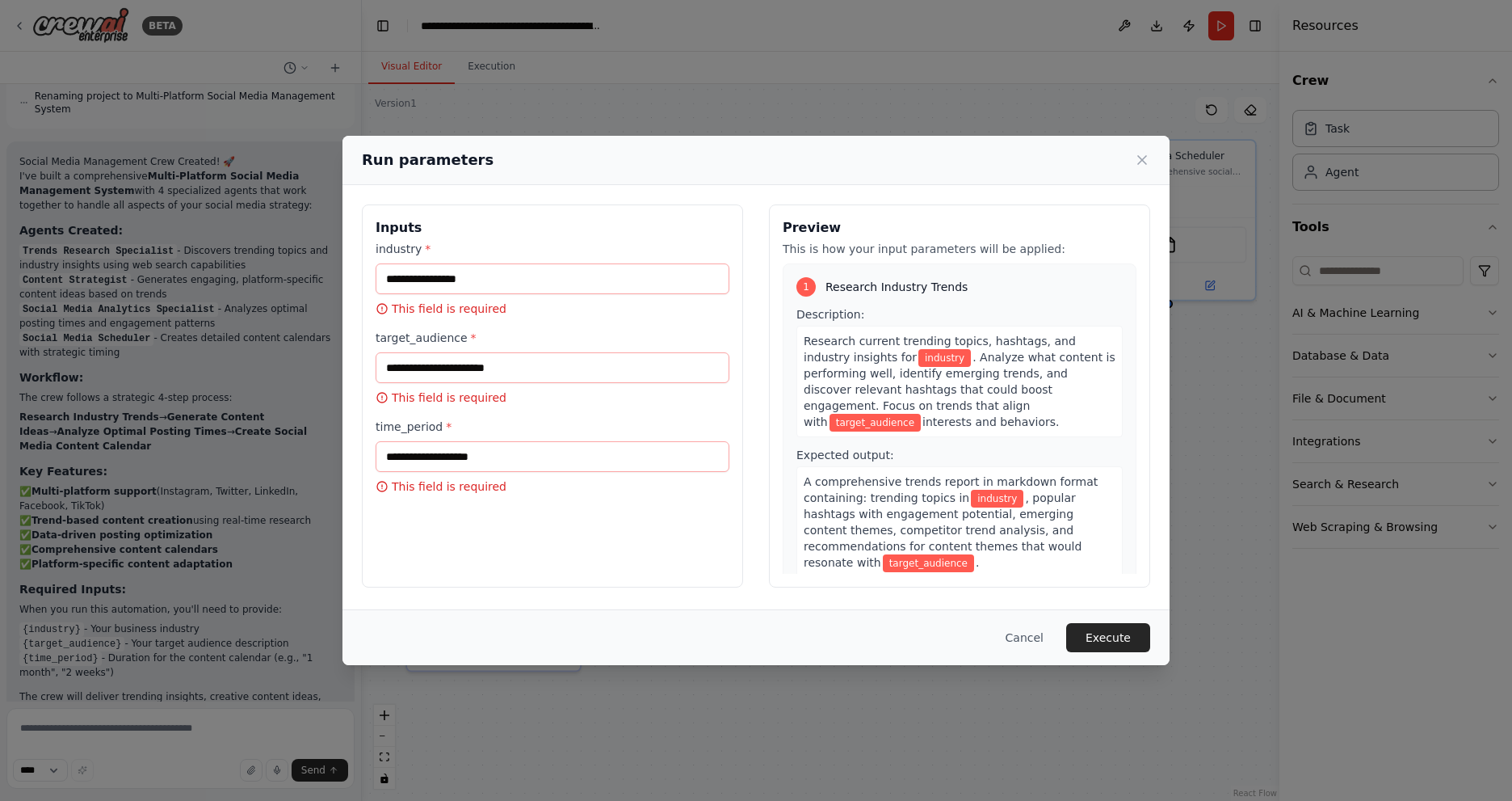
click at [399, 250] on label "industry *" at bounding box center [552, 249] width 353 height 16
click at [399, 264] on input "industry *" at bounding box center [552, 278] width 353 height 31
click at [399, 250] on label "industry *" at bounding box center [552, 249] width 353 height 16
click at [399, 264] on input "industry *" at bounding box center [552, 278] width 353 height 31
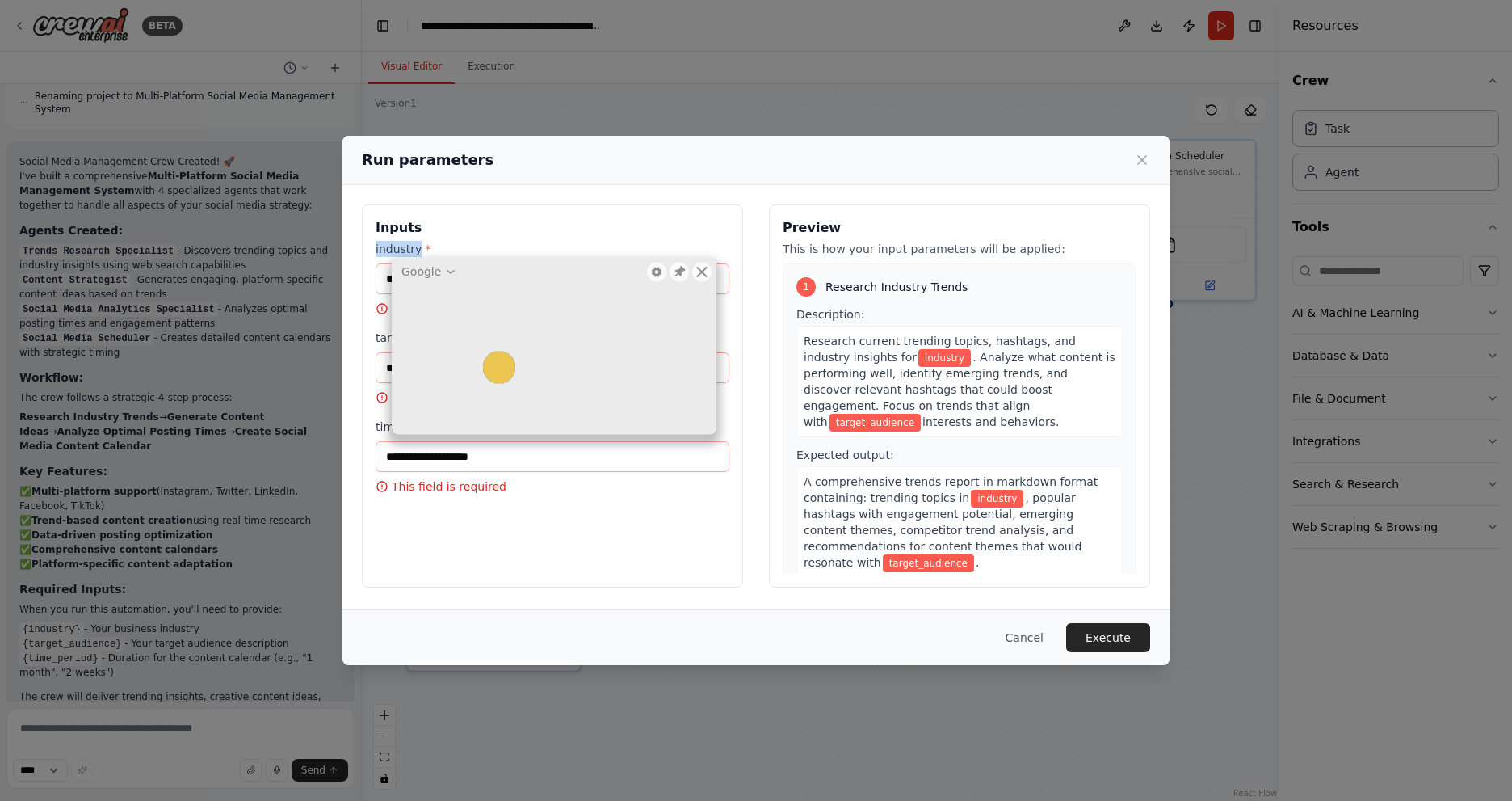
click at [13, 800] on img at bounding box center [12, 813] width 16 height 16
drag, startPoint x: 710, startPoint y: 268, endPoint x: 571, endPoint y: 290, distance: 140.7
click at [708, 268] on div at bounding box center [701, 271] width 19 height 19
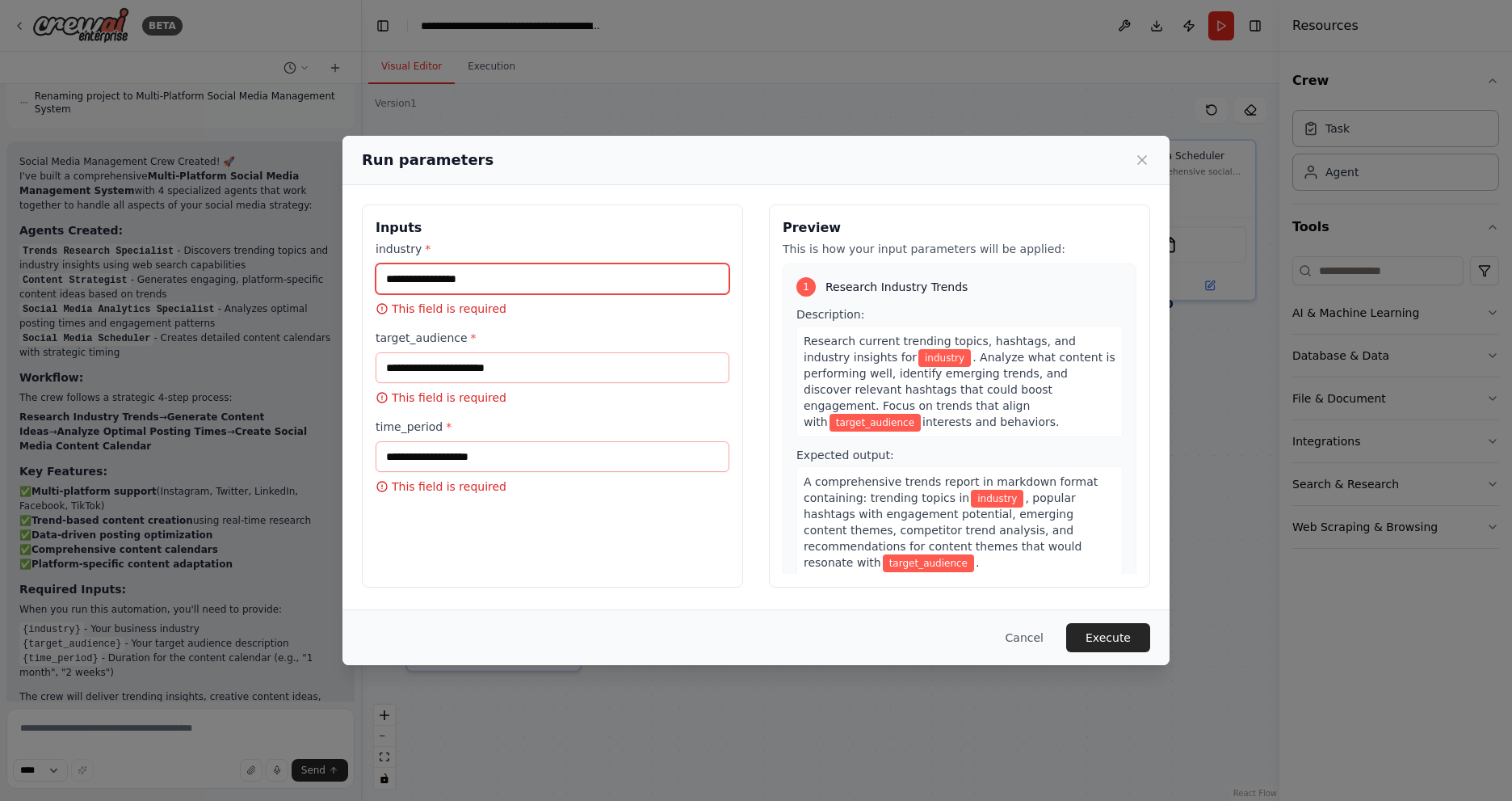
click at [546, 278] on input "industry *" at bounding box center [552, 278] width 353 height 31
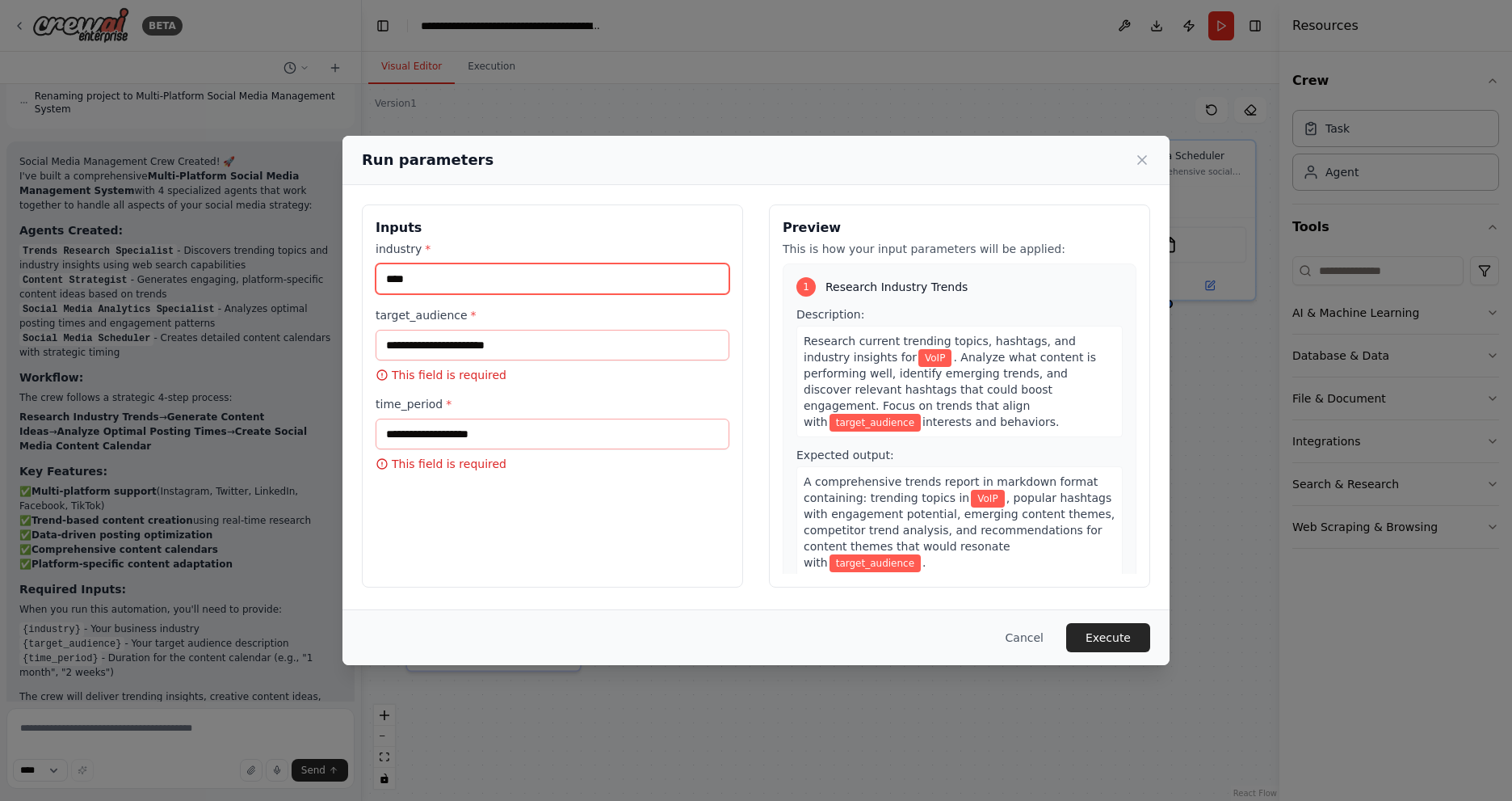
type input "****"
click at [454, 342] on input "target_audience *" at bounding box center [552, 344] width 353 height 31
click at [416, 327] on div "target_audience * This field is required" at bounding box center [552, 345] width 353 height 76
click at [423, 320] on label "target_audience *" at bounding box center [552, 315] width 353 height 16
click at [423, 329] on input "target_audience *" at bounding box center [552, 344] width 353 height 31
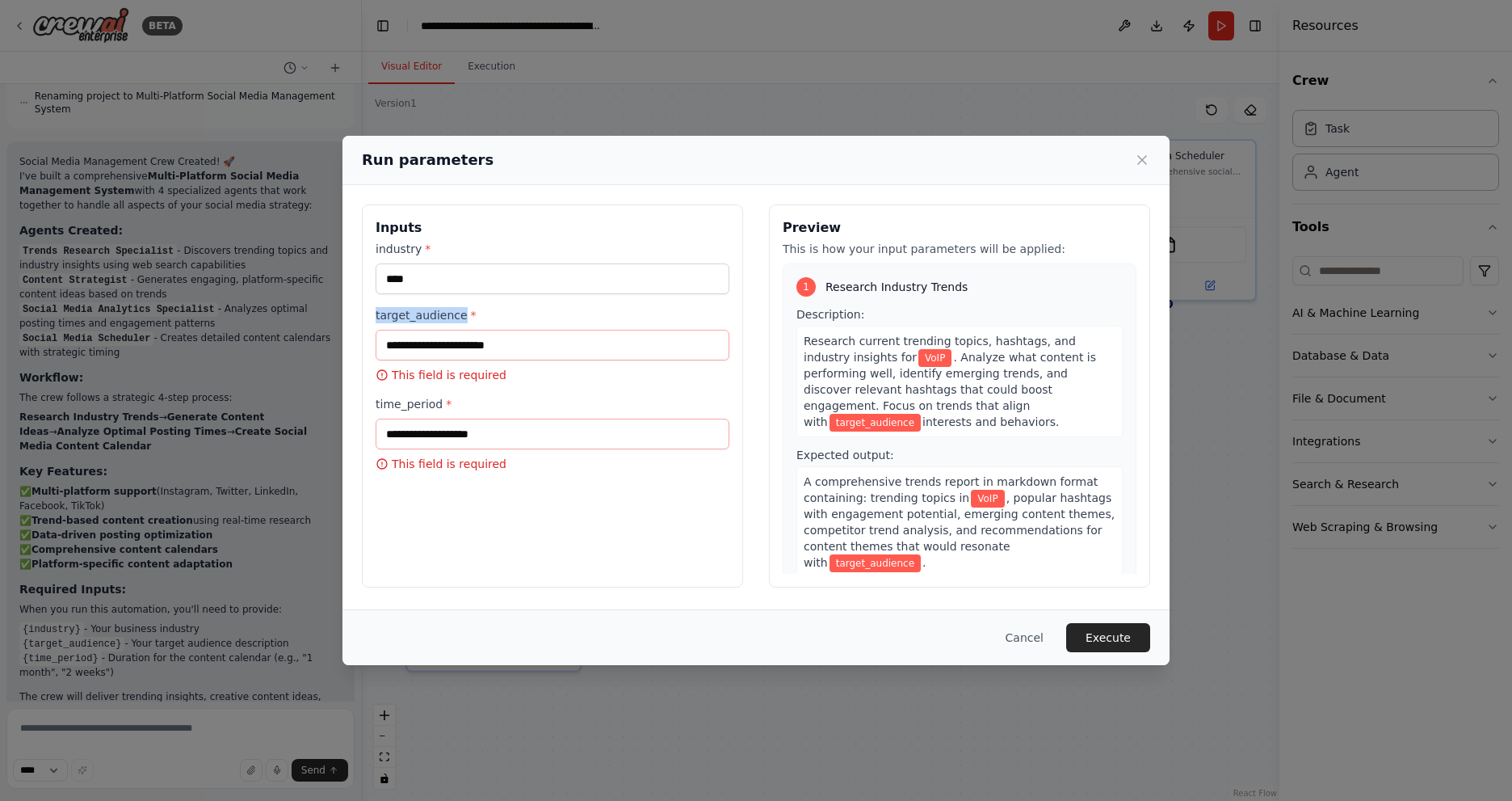
click at [423, 320] on label "target_audience *" at bounding box center [552, 315] width 353 height 16
click at [423, 329] on input "target_audience *" at bounding box center [552, 344] width 353 height 31
click at [6, 800] on div at bounding box center [13, 814] width 26 height 26
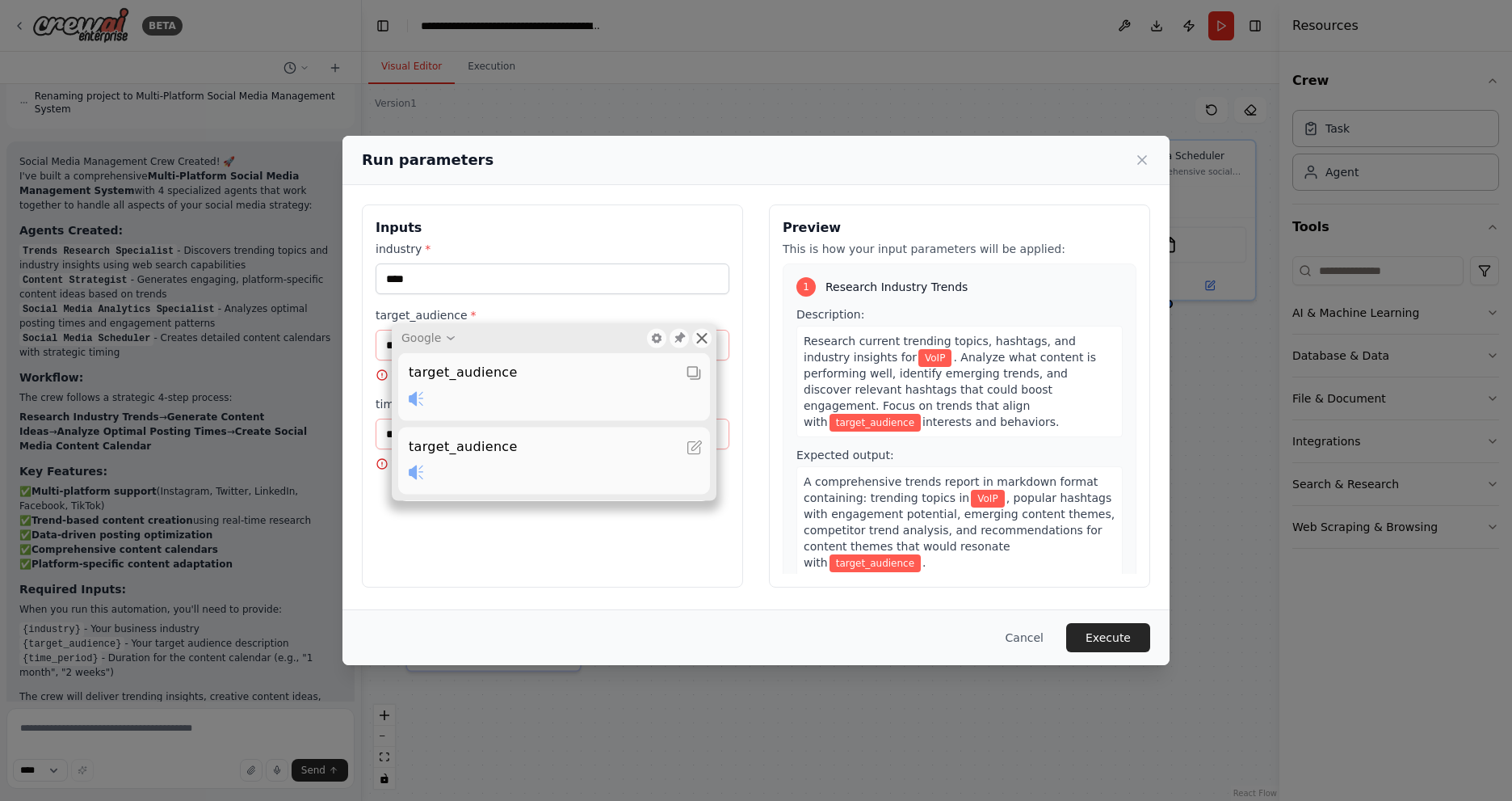
click at [700, 335] on icon at bounding box center [702, 338] width 13 height 13
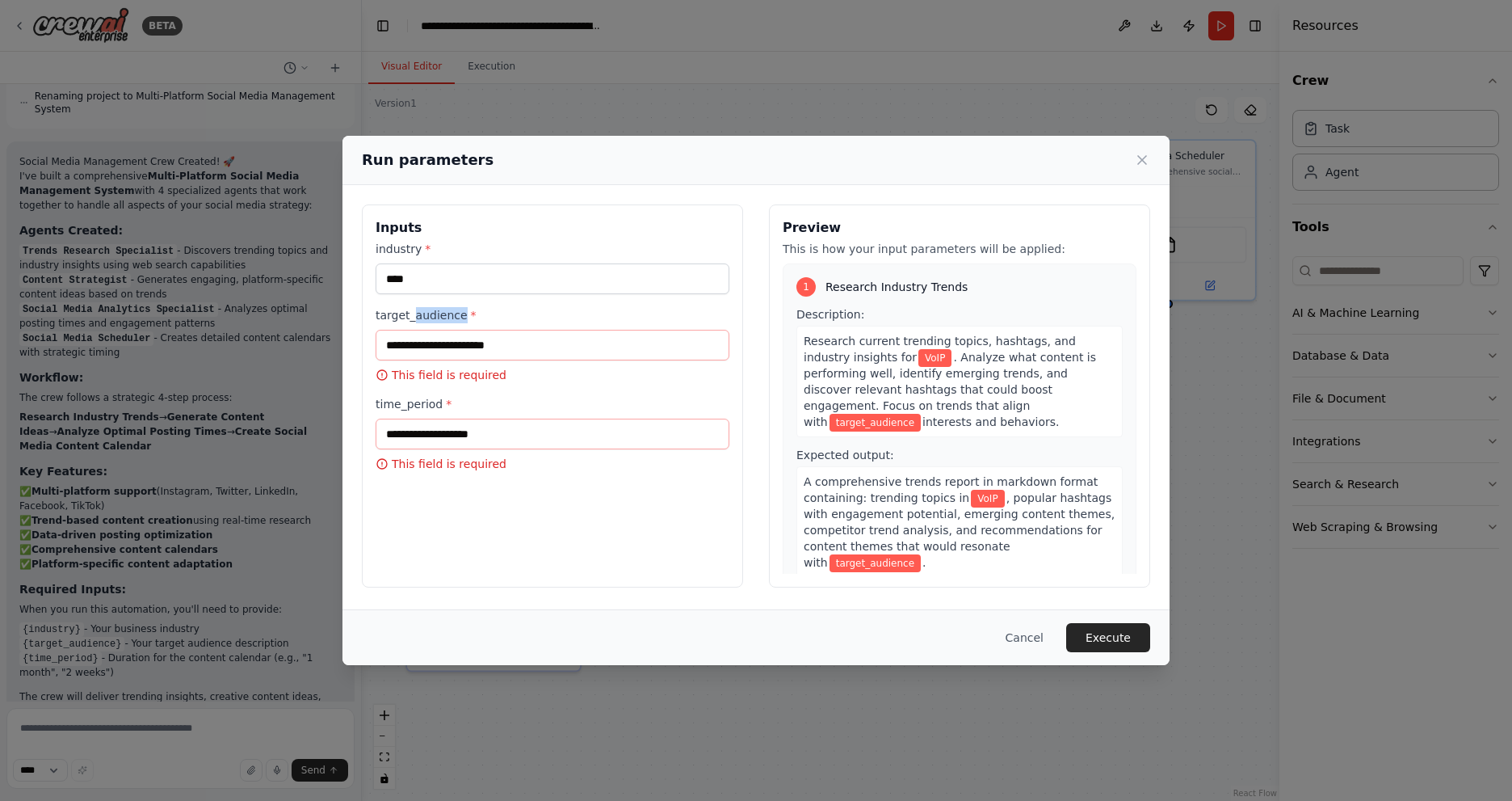
drag, startPoint x: 413, startPoint y: 317, endPoint x: 455, endPoint y: 317, distance: 42.0
click at [455, 317] on label "target_audience *" at bounding box center [552, 315] width 353 height 16
click at [11, 800] on img at bounding box center [12, 813] width 16 height 16
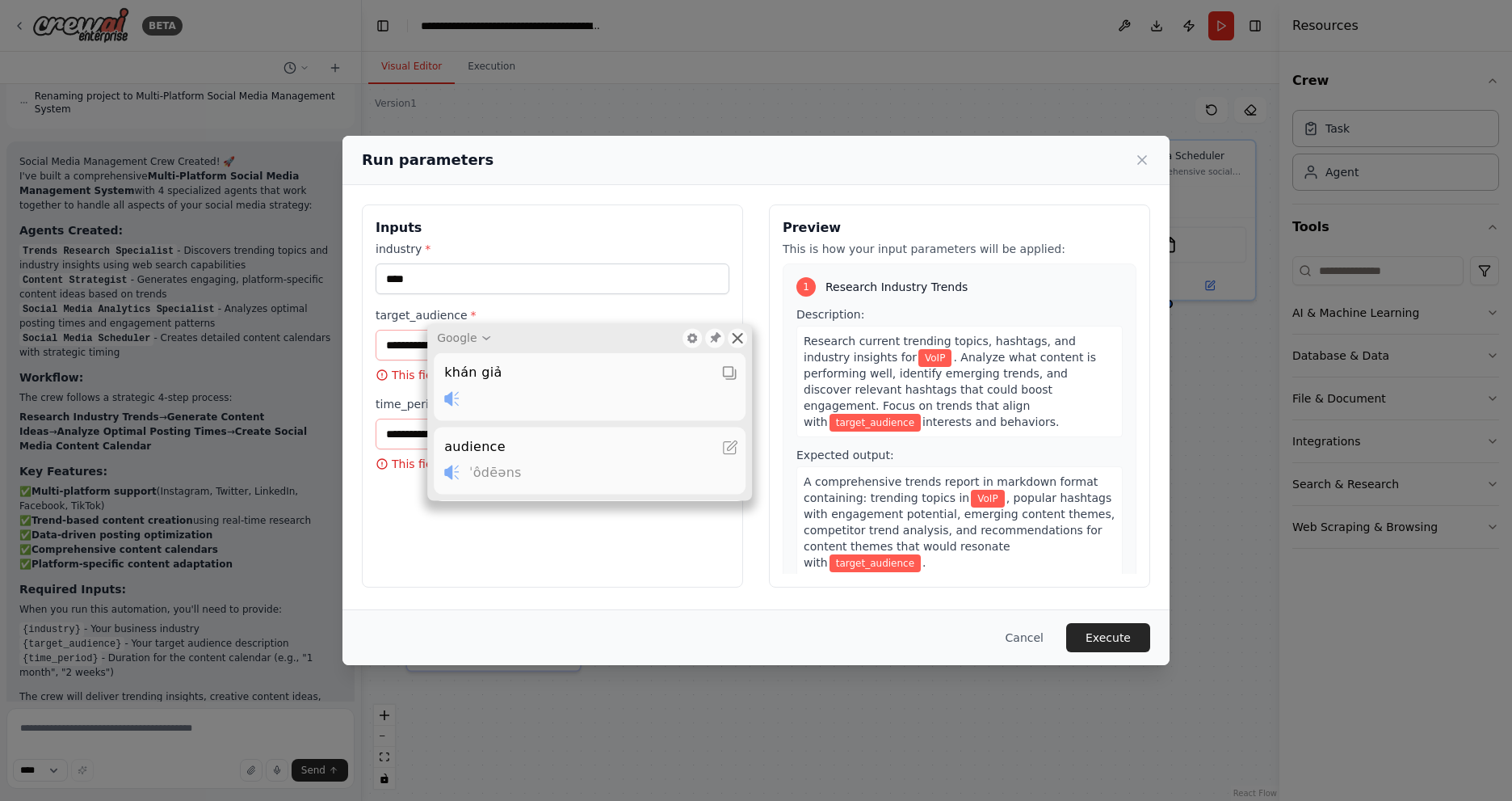
click at [732, 336] on icon at bounding box center [738, 338] width 13 height 13
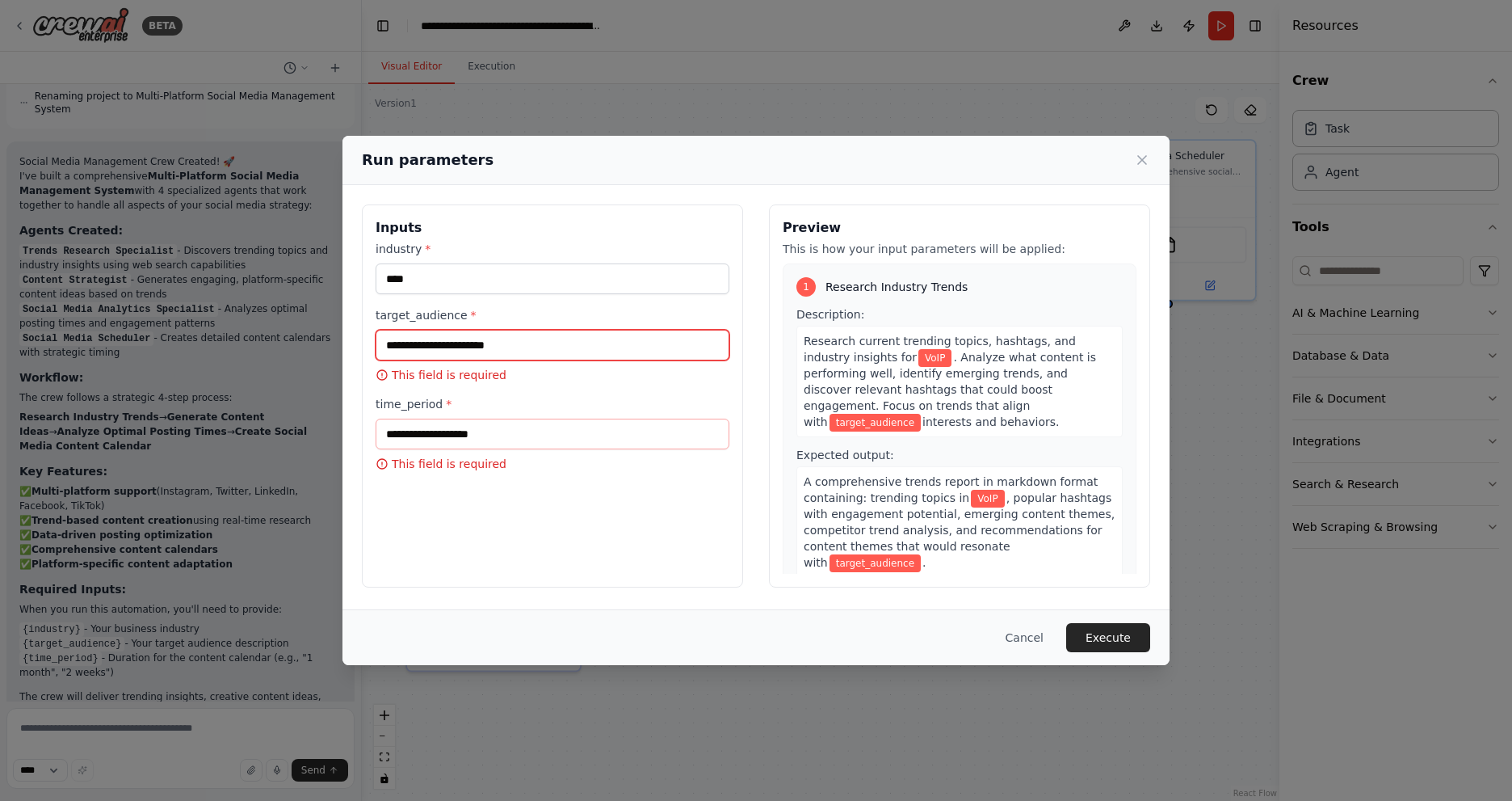
click at [475, 336] on input "target_audience *" at bounding box center [552, 344] width 353 height 31
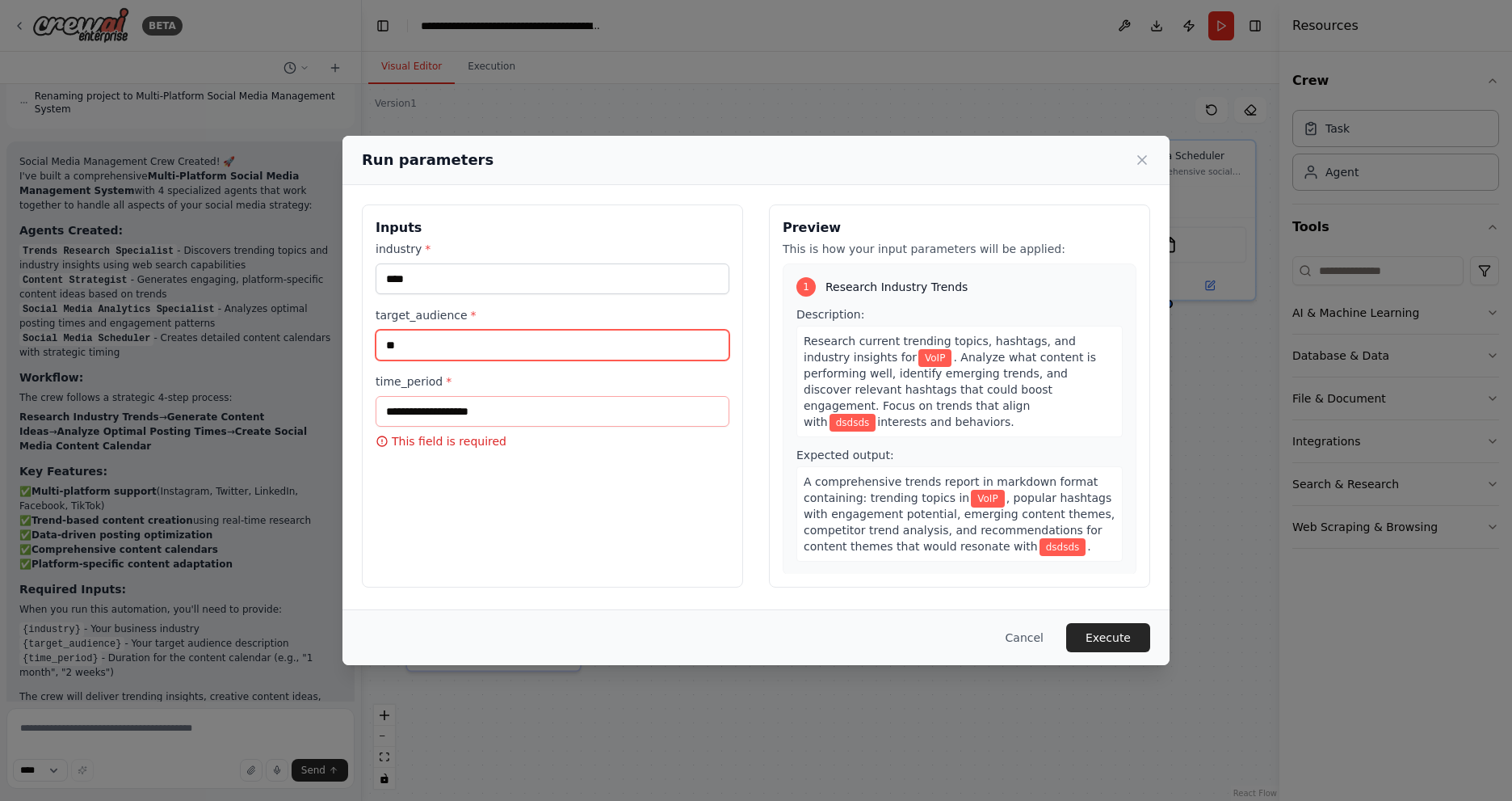
type input "*"
type input "**********"
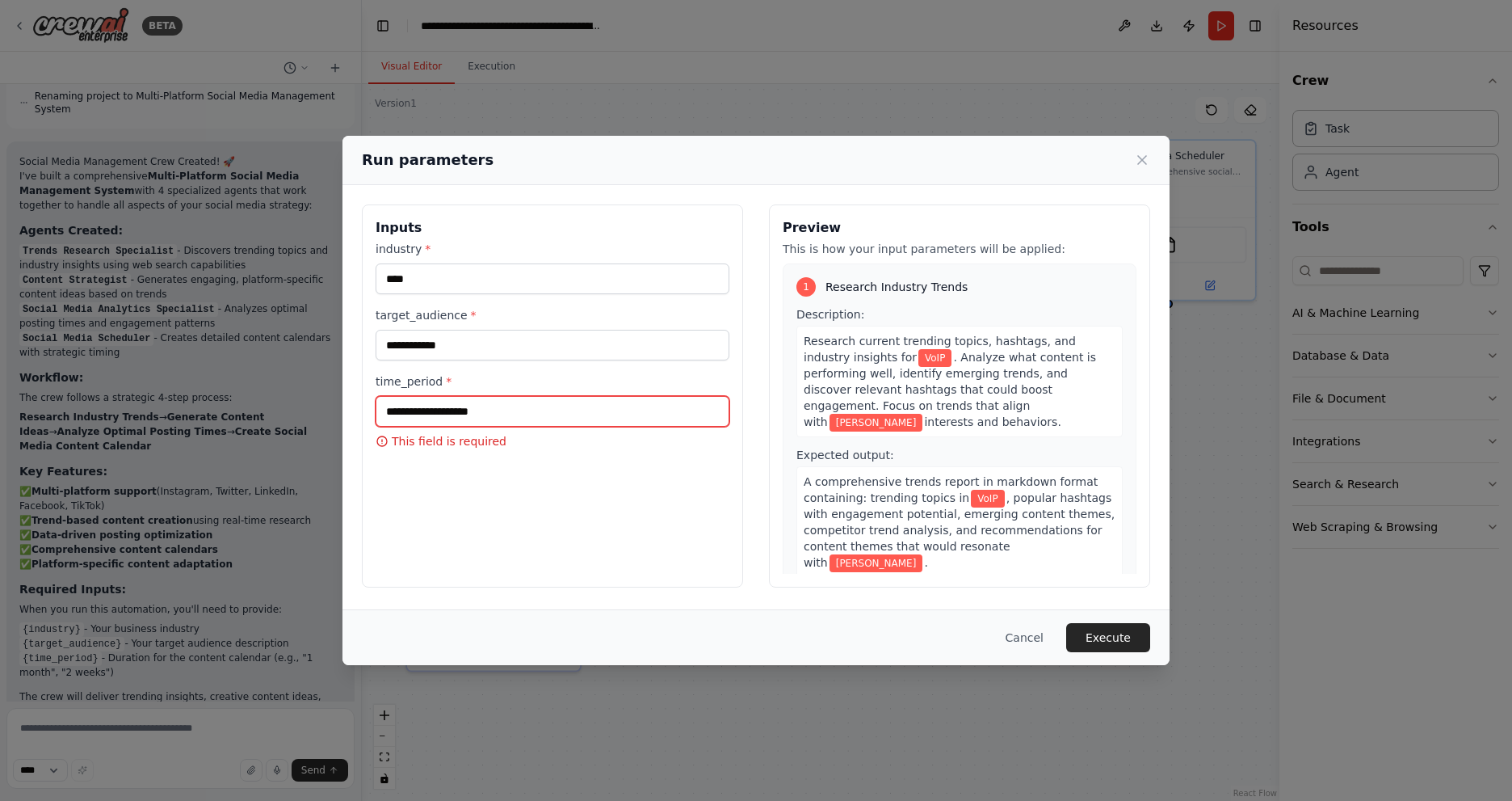
click at [486, 414] on input "time_period *" at bounding box center [552, 411] width 353 height 31
click at [412, 385] on label "time_period *" at bounding box center [552, 381] width 353 height 16
click at [412, 396] on input "time_period *" at bounding box center [552, 411] width 353 height 31
click at [408, 381] on label "time_period *" at bounding box center [552, 381] width 353 height 16
click at [467, 405] on input "time_period *" at bounding box center [552, 411] width 353 height 31
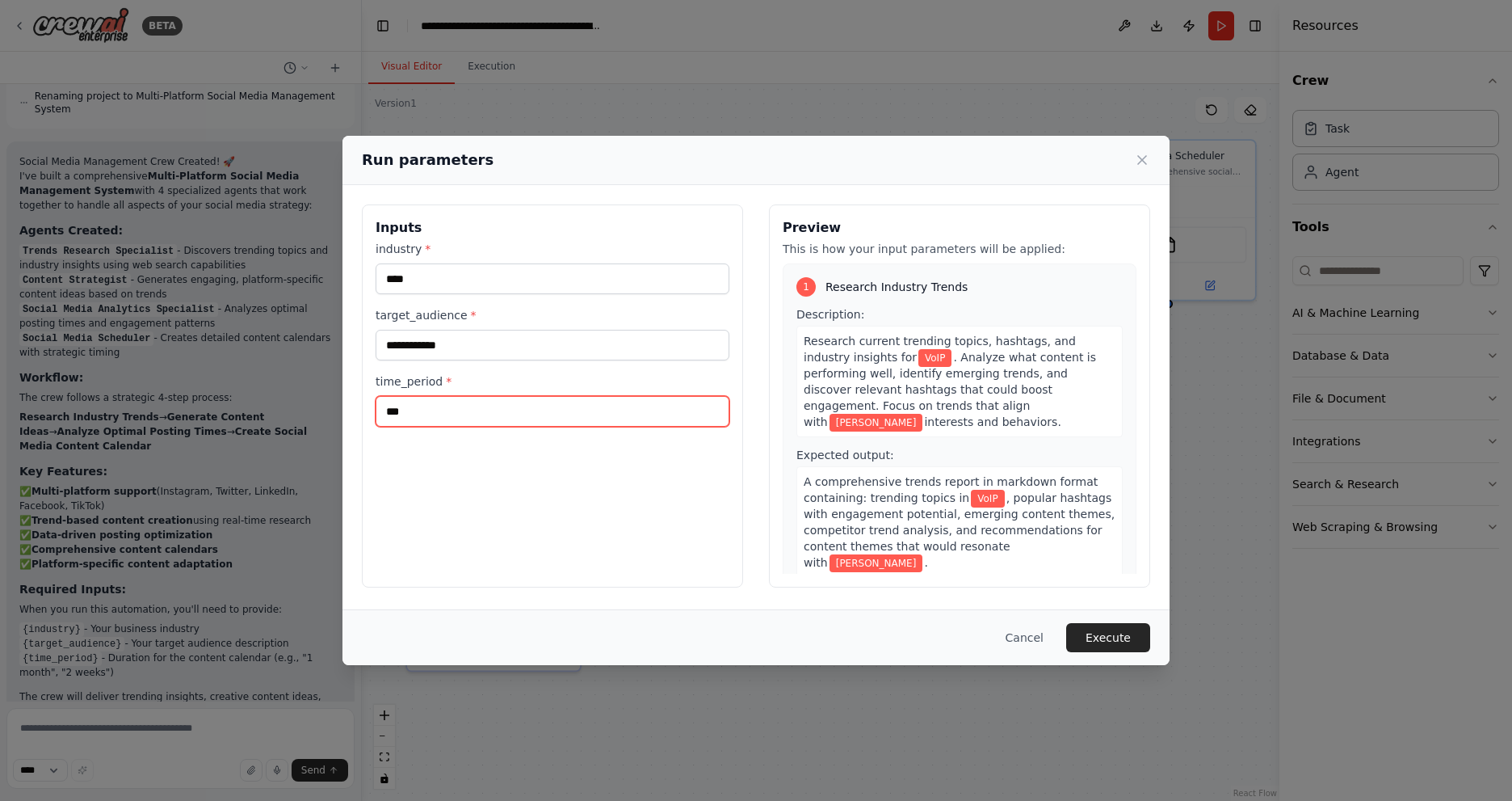
click at [468, 405] on input "***" at bounding box center [552, 411] width 353 height 31
type input "*"
drag, startPoint x: 404, startPoint y: 386, endPoint x: 441, endPoint y: 384, distance: 37.1
click at [441, 384] on label "time_period *" at bounding box center [552, 381] width 353 height 16
click at [15, 800] on img at bounding box center [12, 813] width 16 height 16
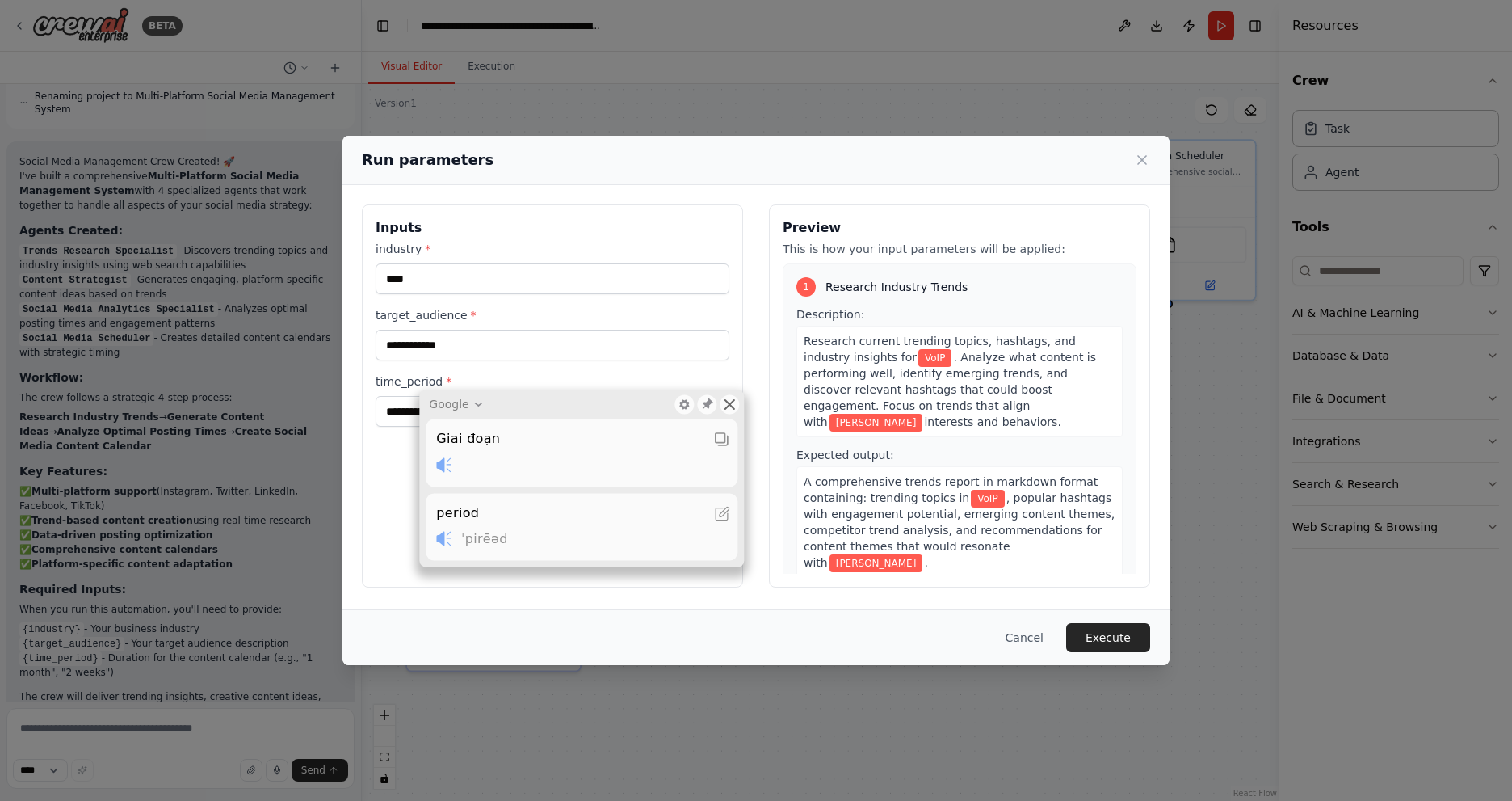
click at [734, 407] on icon at bounding box center [730, 405] width 13 height 13
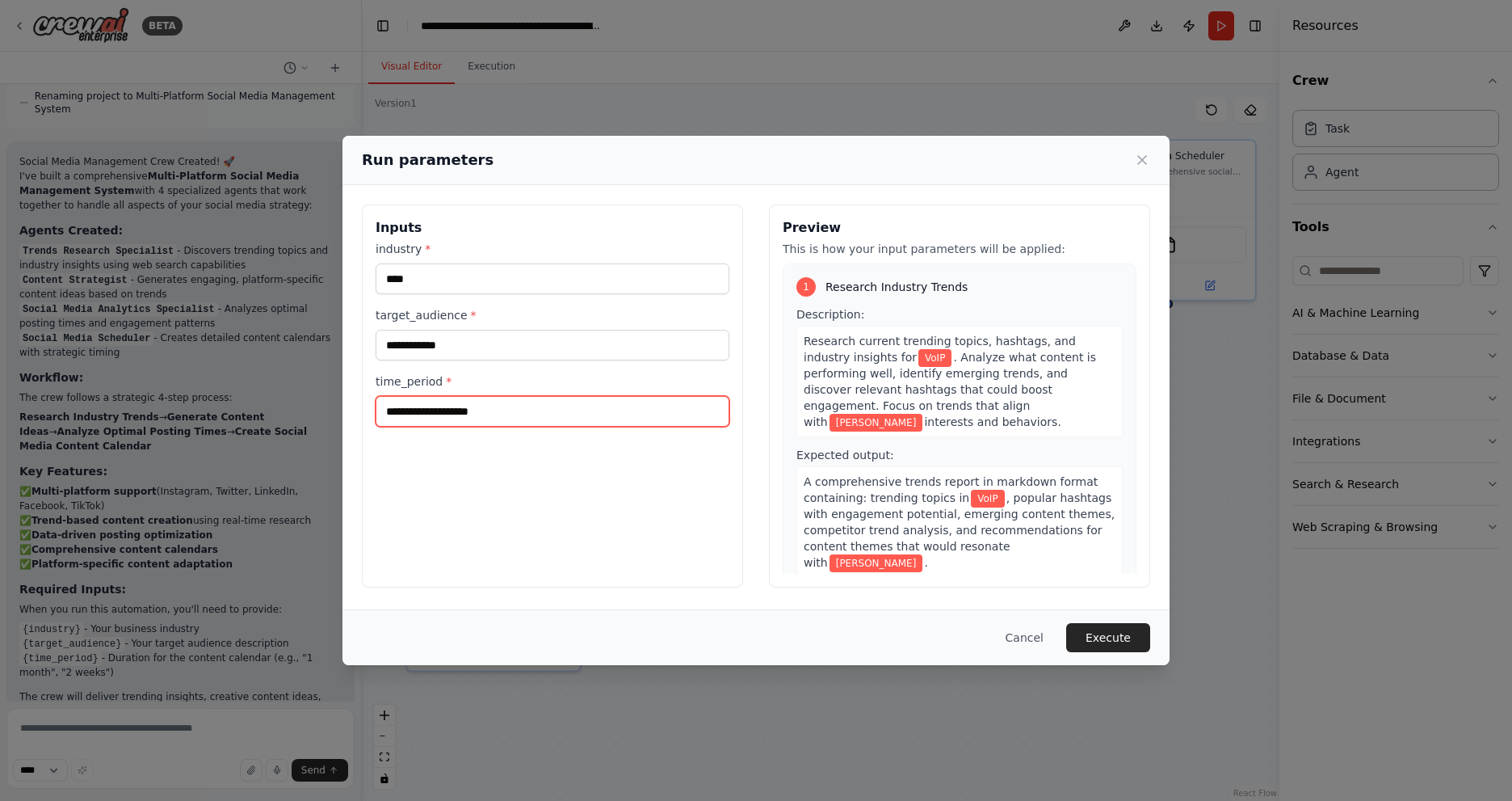
click at [579, 423] on input "time_period *" at bounding box center [552, 411] width 353 height 31
type input "**********"
click at [637, 522] on div "**********" at bounding box center [552, 395] width 381 height 383
click at [1129, 637] on button "Execute" at bounding box center [1108, 638] width 84 height 29
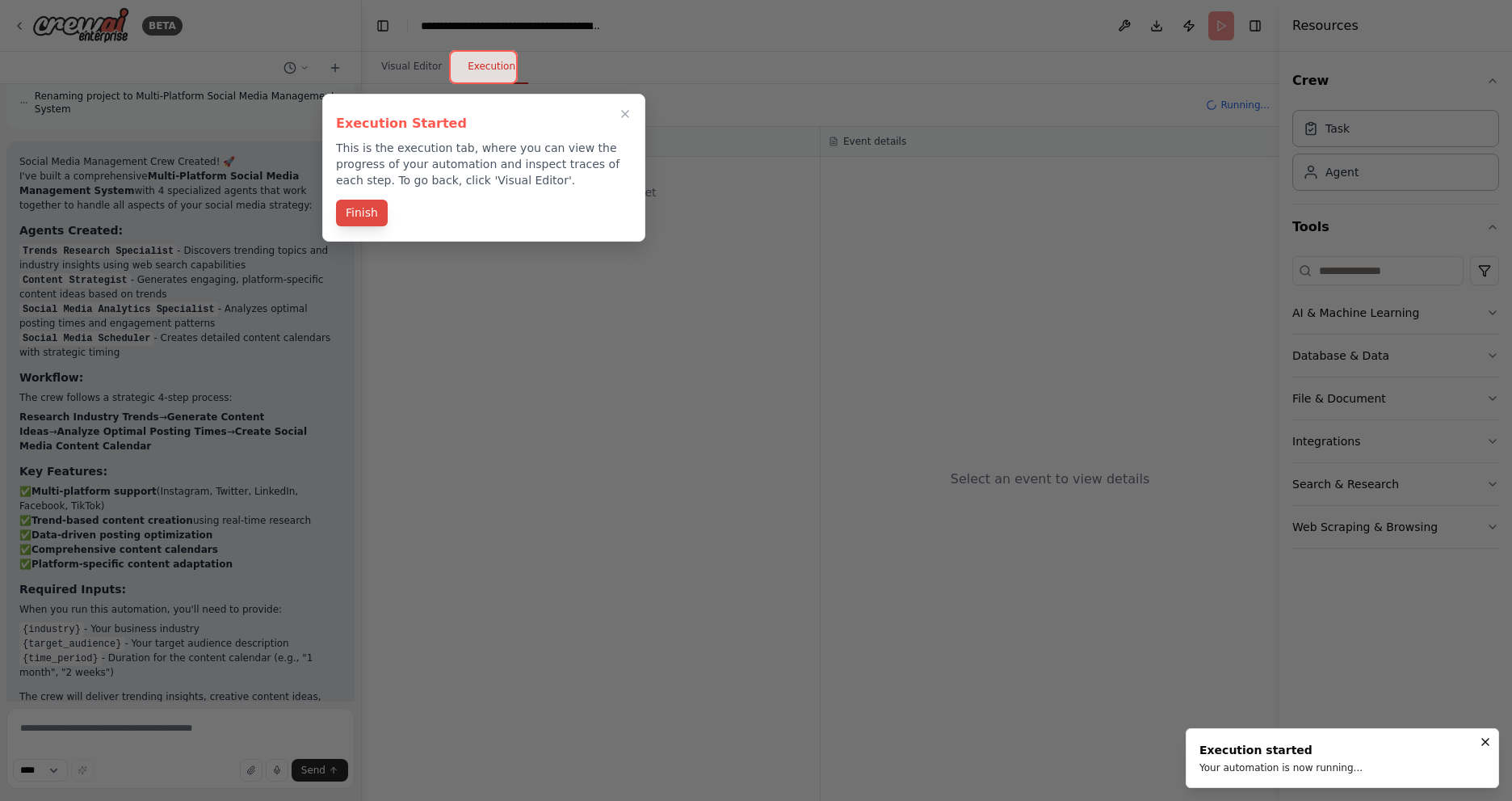
click at [348, 219] on button "Finish" at bounding box center [362, 213] width 52 height 27
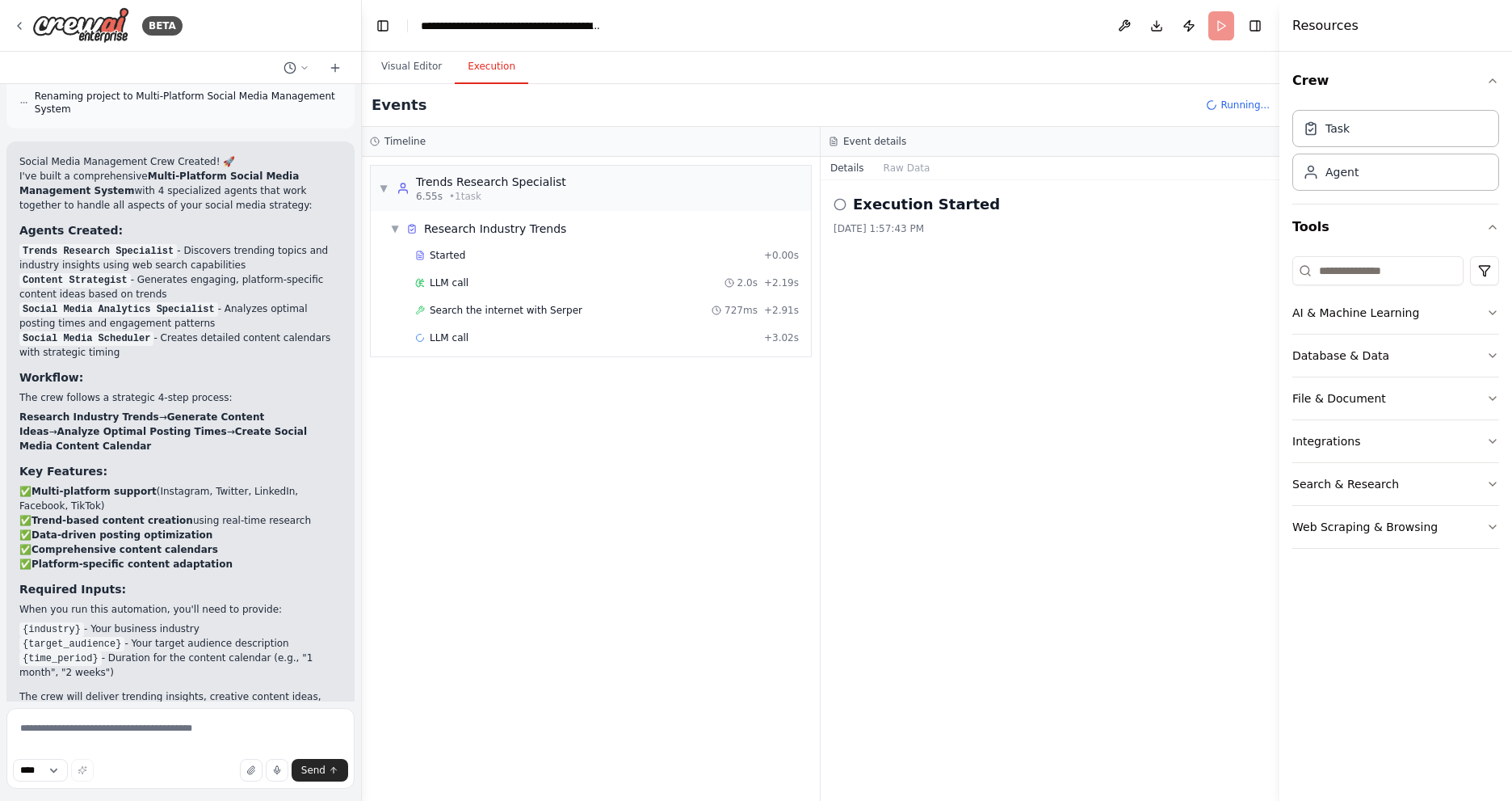
click at [93, 622] on li "{industry} - Your business industry" at bounding box center [181, 629] width 323 height 15
drag, startPoint x: 93, startPoint y: 573, endPoint x: 206, endPoint y: 574, distance: 113.0
click at [206, 622] on li "{industry} - Your business industry" at bounding box center [181, 629] width 323 height 15
click at [131, 636] on li "{target_audience} - Your target audience description" at bounding box center [181, 643] width 323 height 15
drag, startPoint x: 132, startPoint y: 592, endPoint x: 273, endPoint y: 592, distance: 141.0
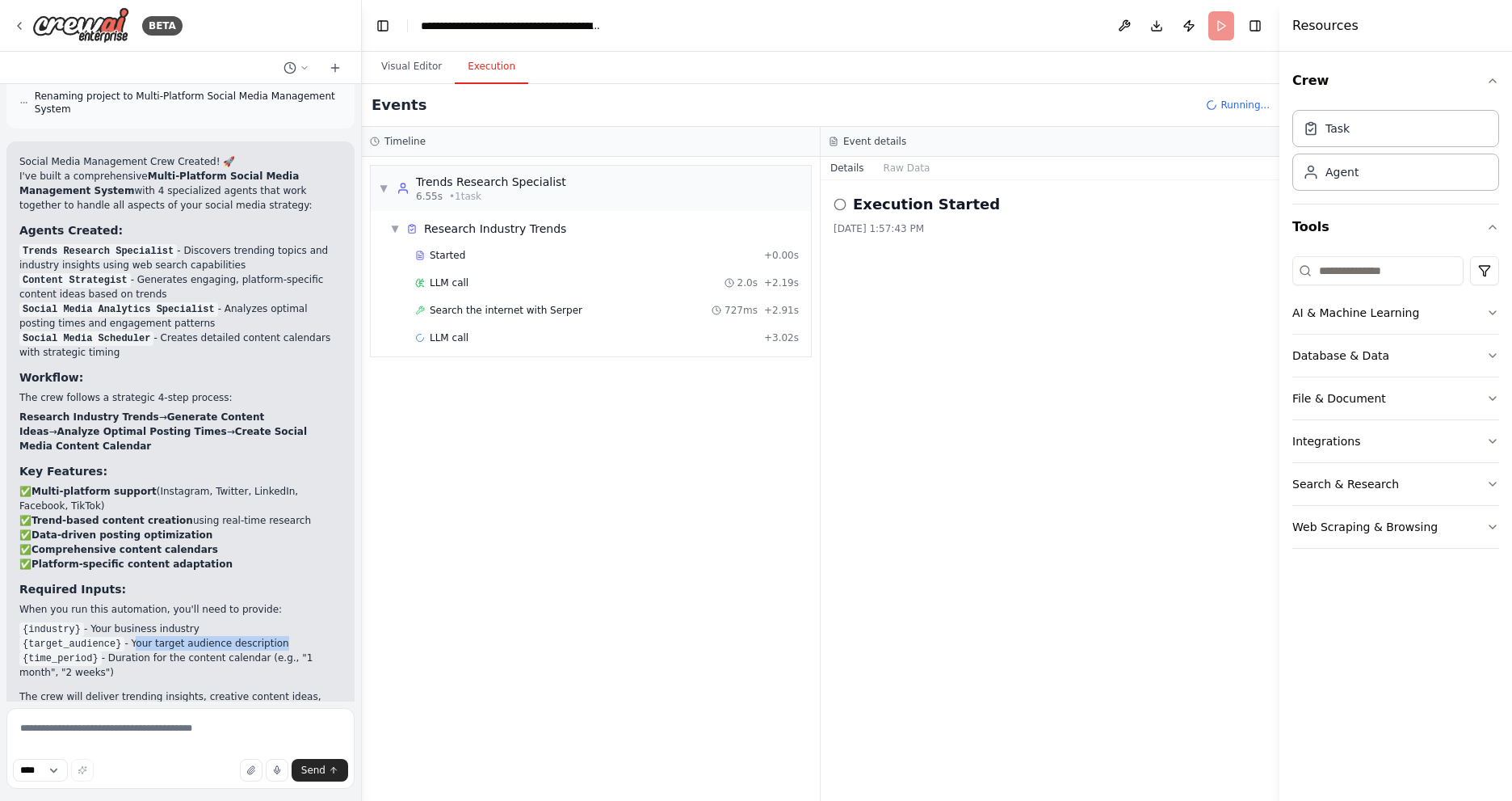
click at [273, 636] on li "{target_audience} - Your target audience description" at bounding box center [181, 643] width 323 height 15
click at [122, 651] on li "{time_period} - Duration for the content calendar (e.g., "1 month", "2 weeks")" at bounding box center [181, 665] width 323 height 29
drag, startPoint x: 122, startPoint y: 606, endPoint x: 211, endPoint y: 607, distance: 89.0
click at [211, 651] on li "{time_period} - Duration for the content calendar (e.g., "1 month", "2 weeks")" at bounding box center [181, 665] width 323 height 29
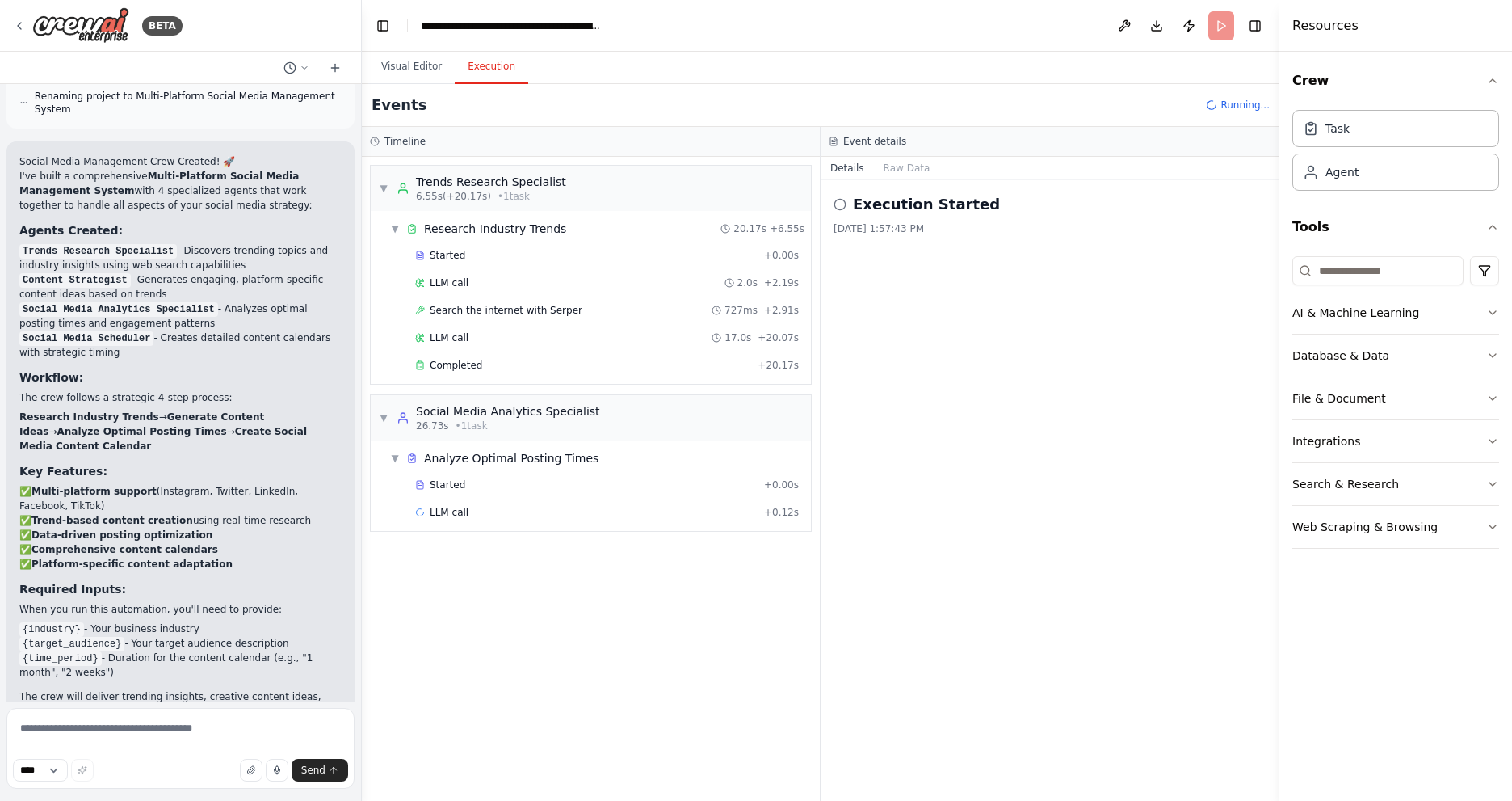
click at [193, 651] on li "{time_period} - Duration for the content calendar (e.g., "1 month", "2 weeks")" at bounding box center [181, 665] width 323 height 29
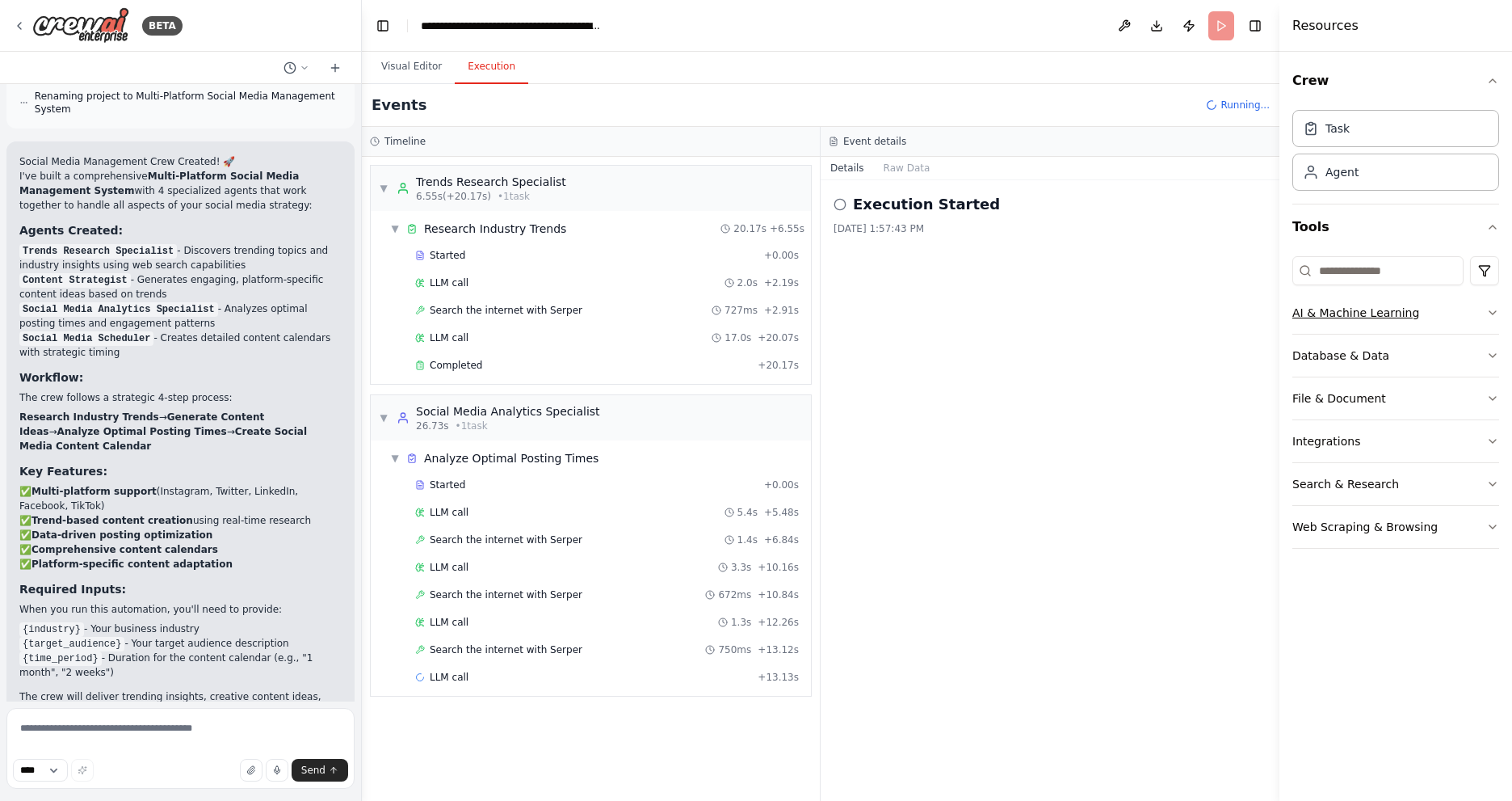
click at [1493, 317] on icon "button" at bounding box center [1493, 313] width 13 height 13
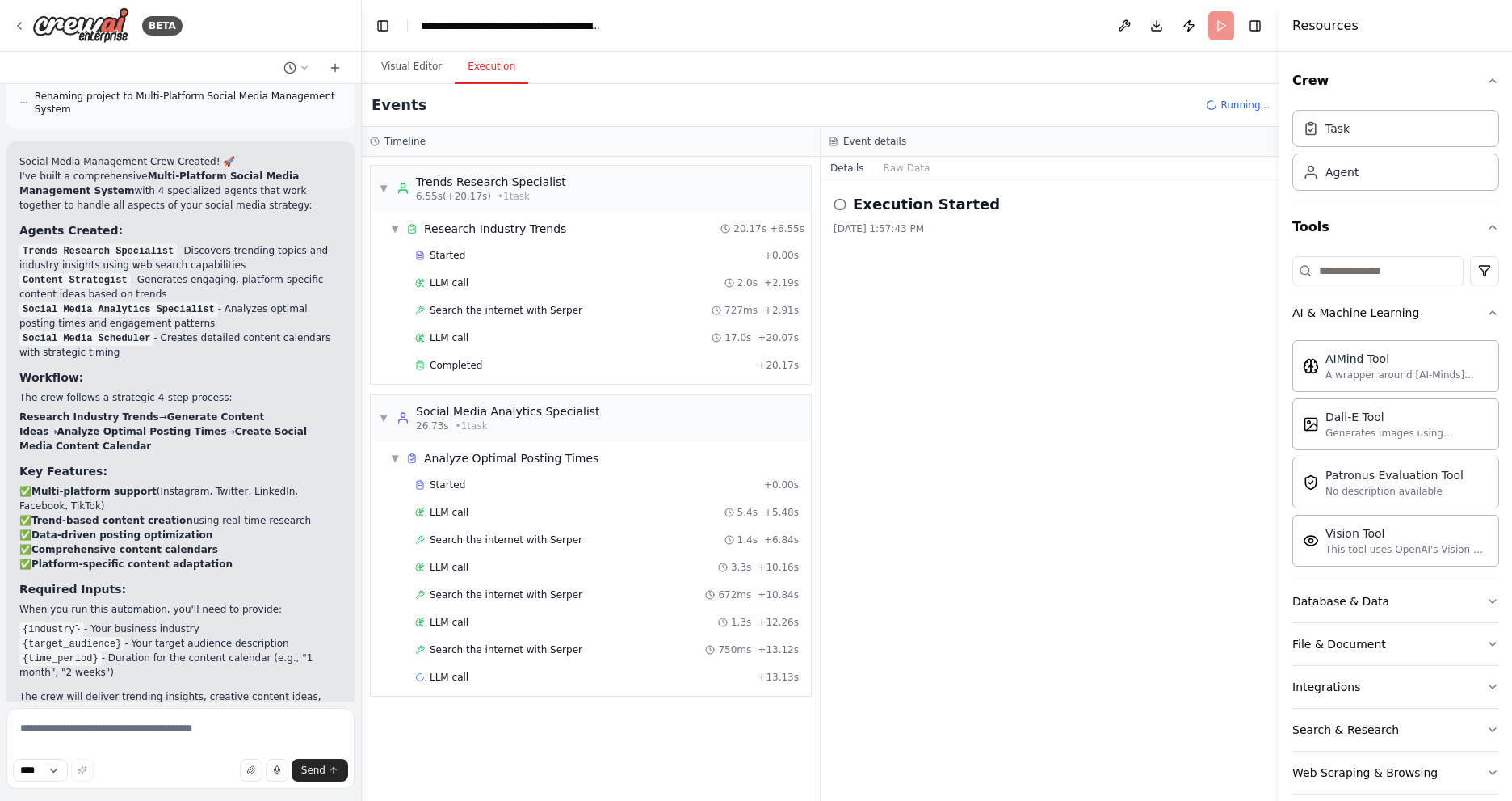
click at [1487, 311] on icon "button" at bounding box center [1493, 313] width 13 height 13
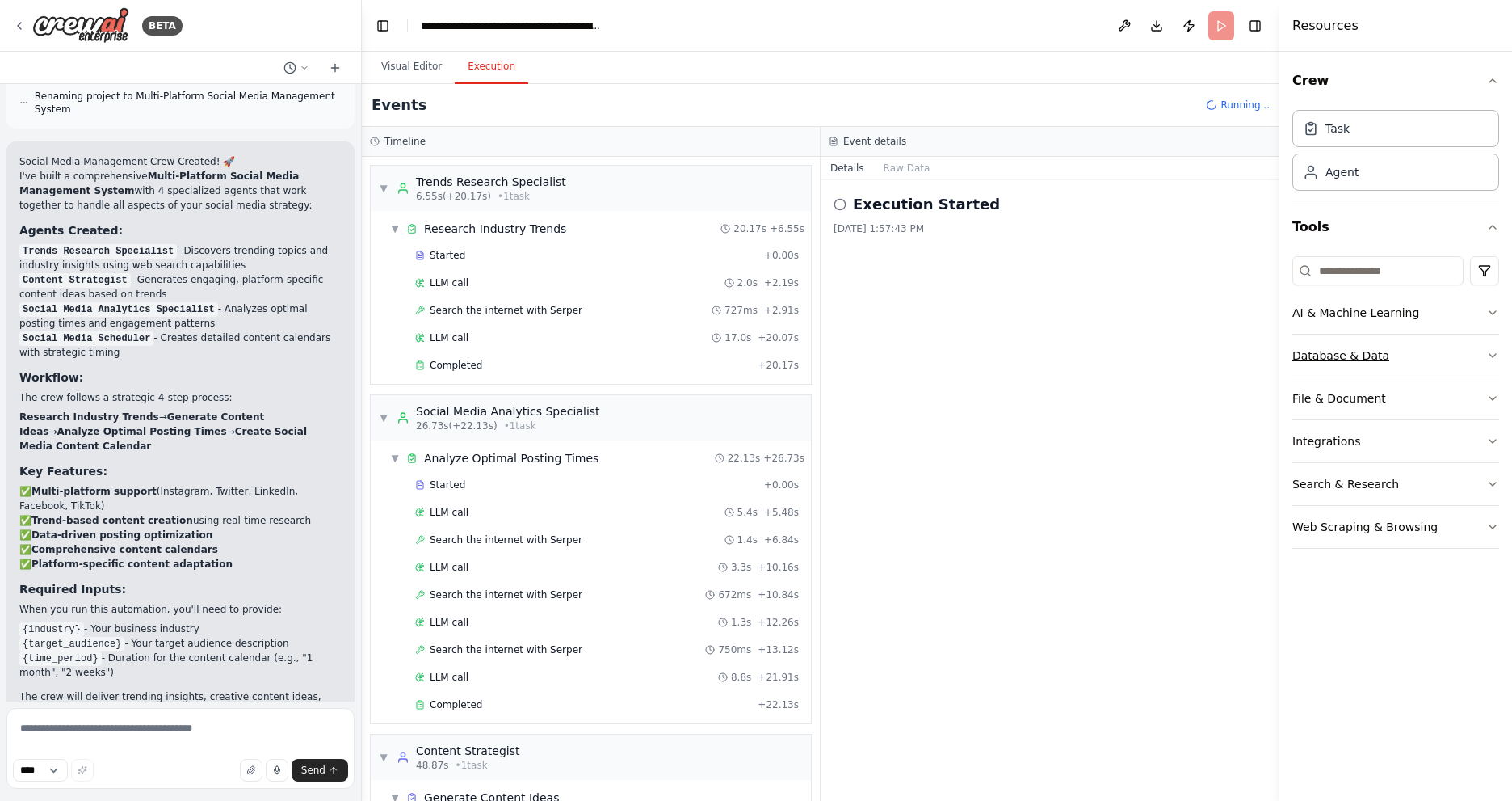
click at [1484, 355] on button "Database & Data" at bounding box center [1396, 355] width 207 height 42
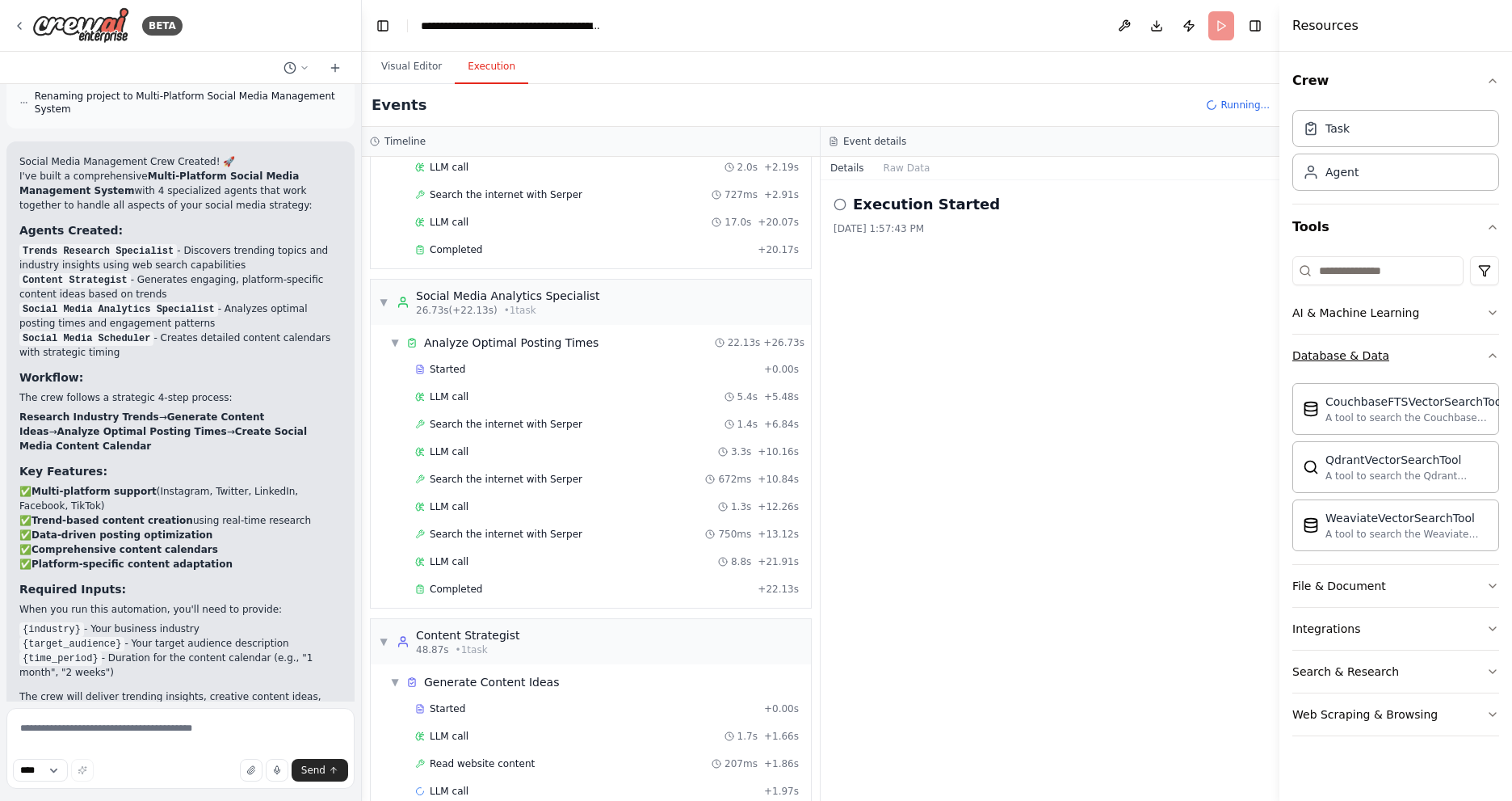
scroll to position [143, 0]
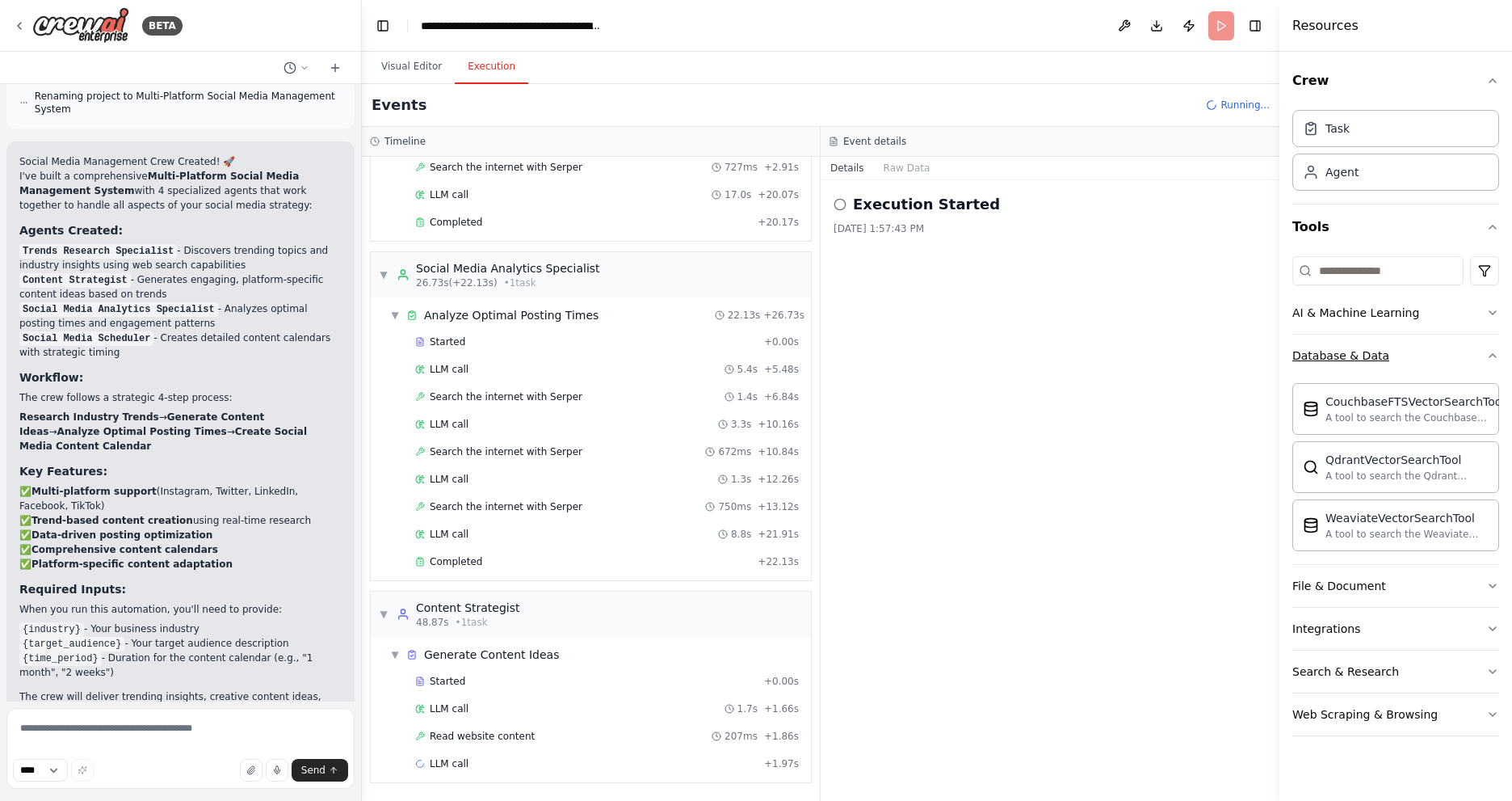
click at [1484, 355] on button "Database & Data" at bounding box center [1396, 355] width 207 height 42
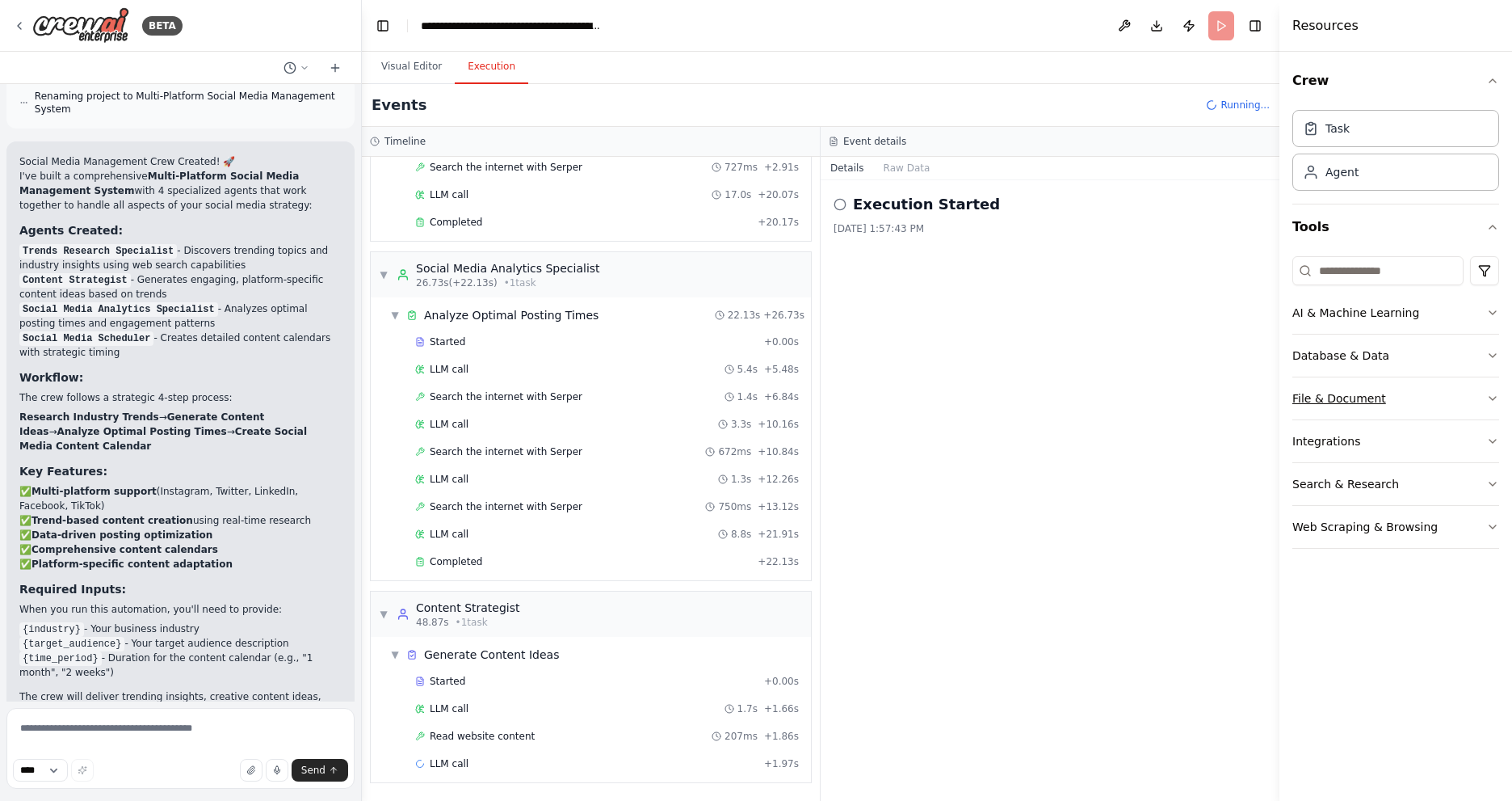
click at [1484, 399] on button "File & Document" at bounding box center [1396, 398] width 207 height 42
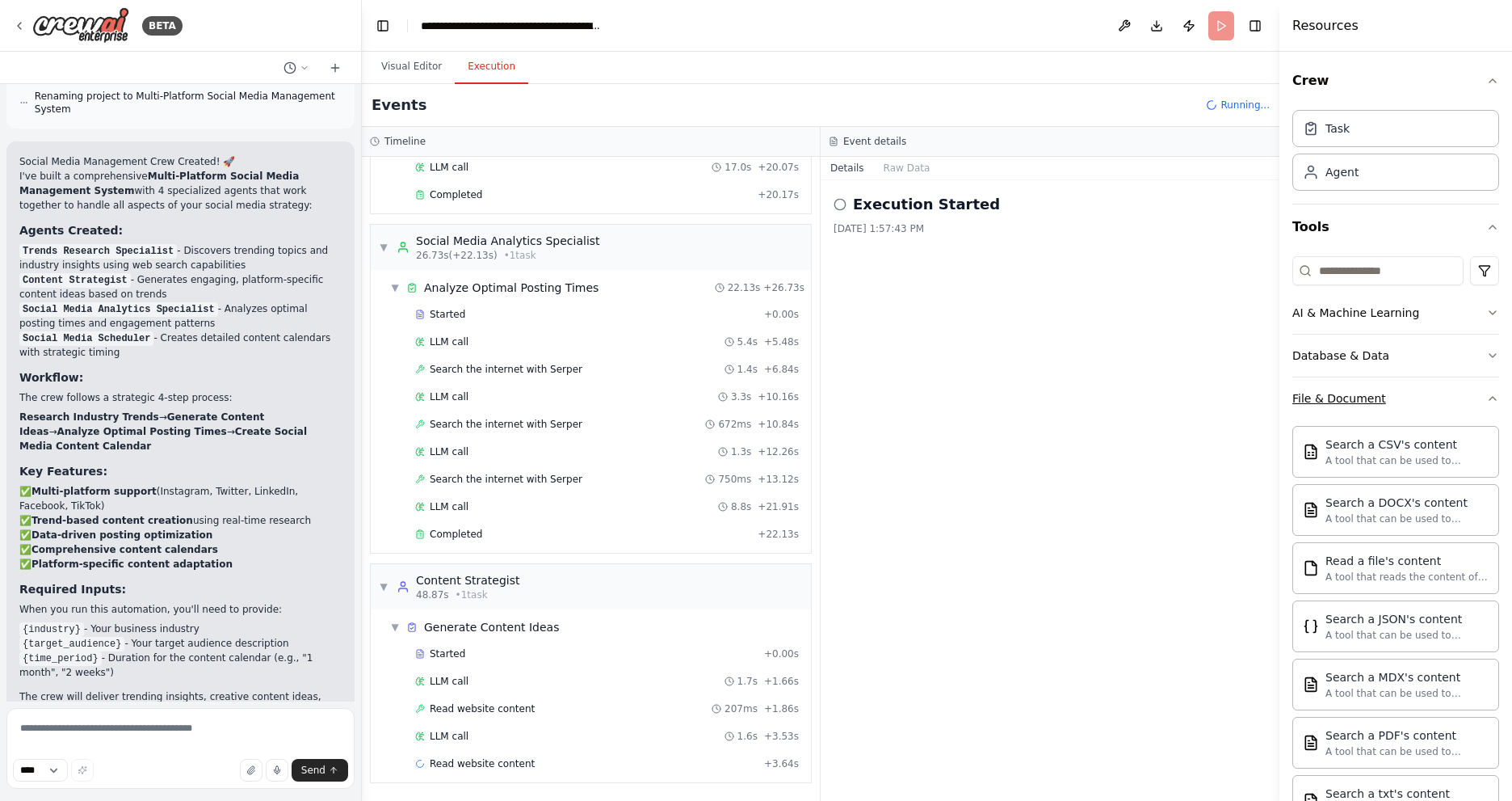
scroll to position [198, 0]
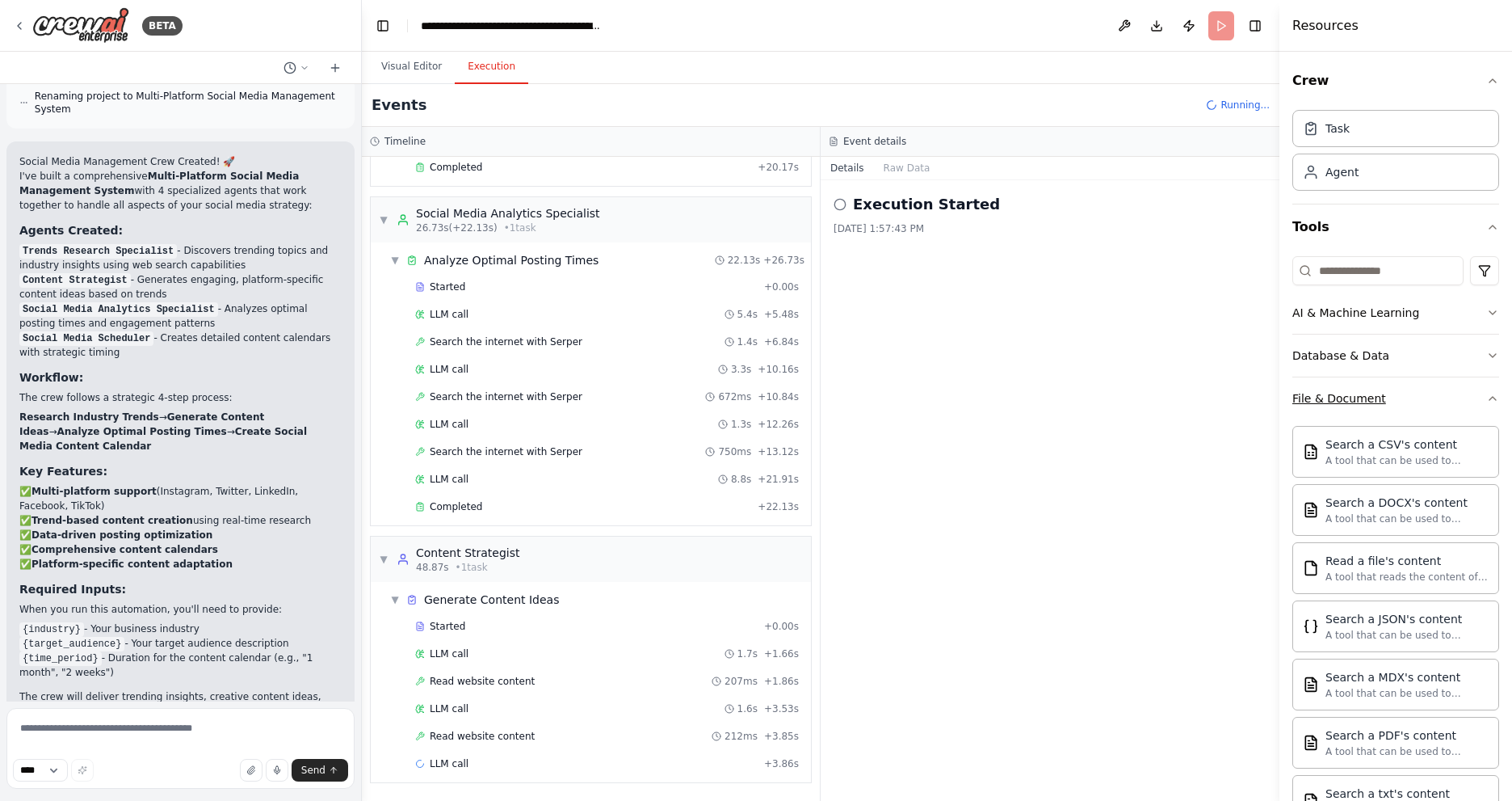
click at [1487, 399] on icon "button" at bounding box center [1493, 398] width 13 height 13
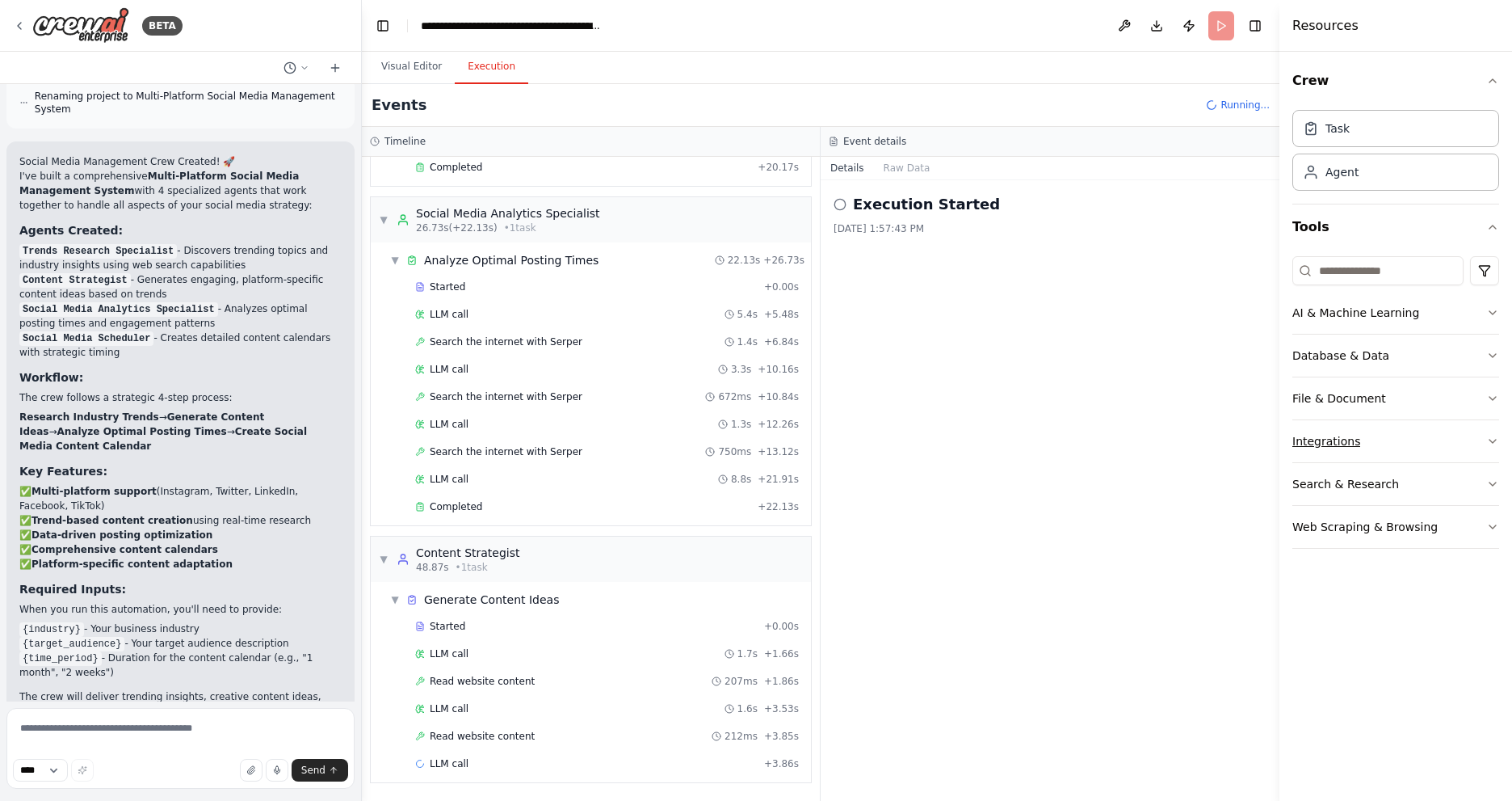
click at [1479, 446] on button "Integrations" at bounding box center [1396, 441] width 207 height 42
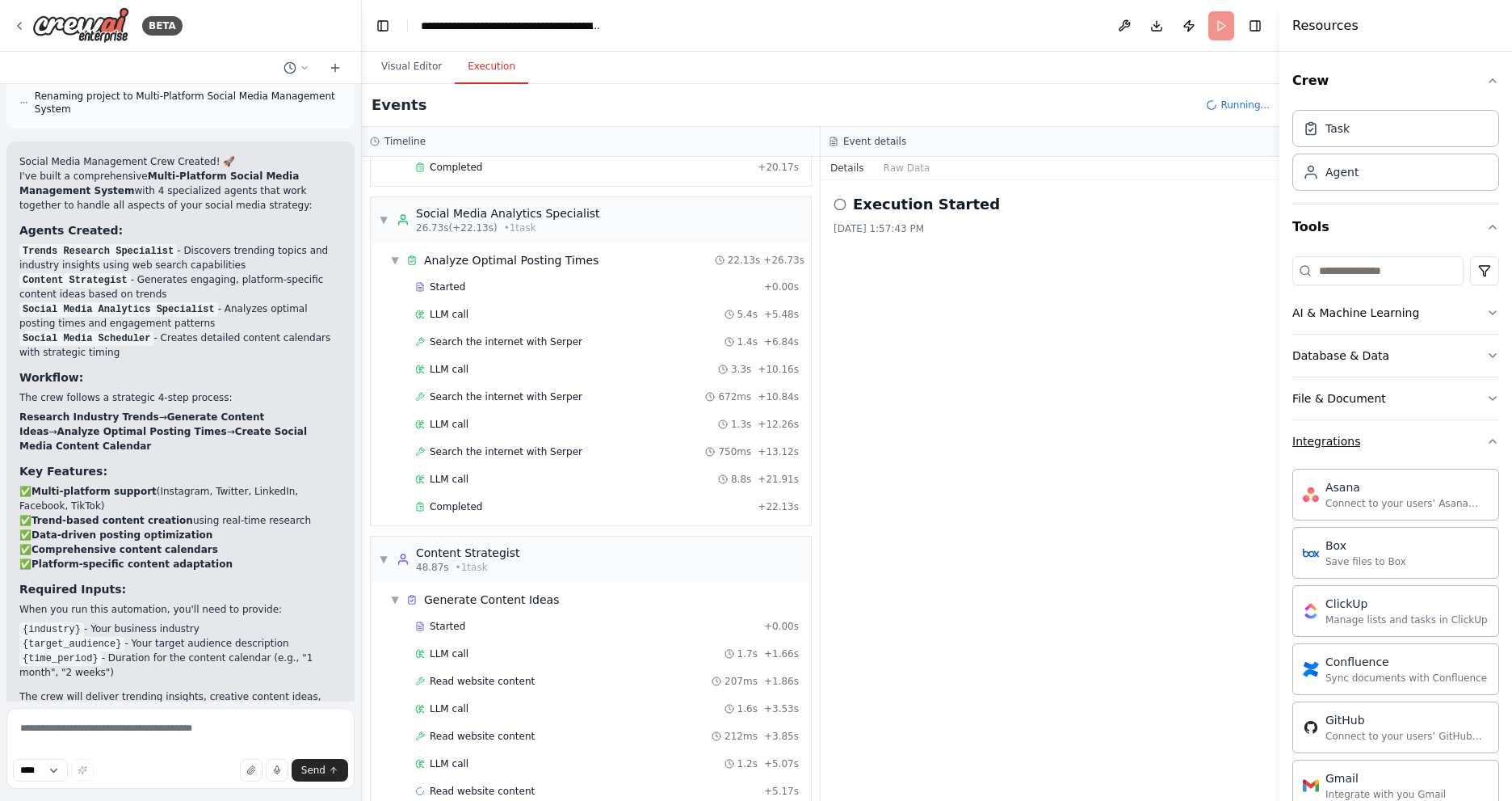
scroll to position [226, 0]
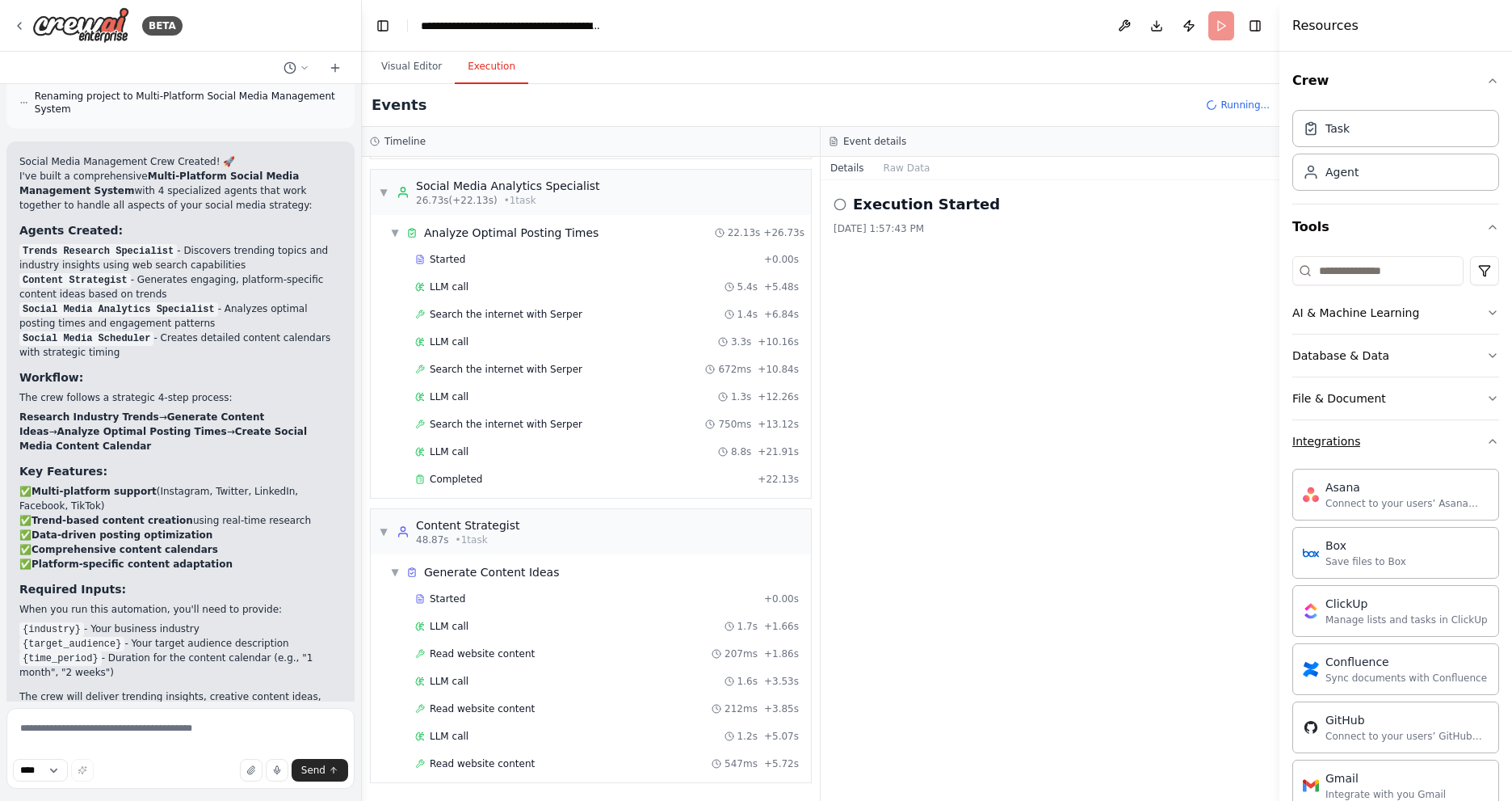
click at [1487, 446] on icon "button" at bounding box center [1493, 442] width 13 height 13
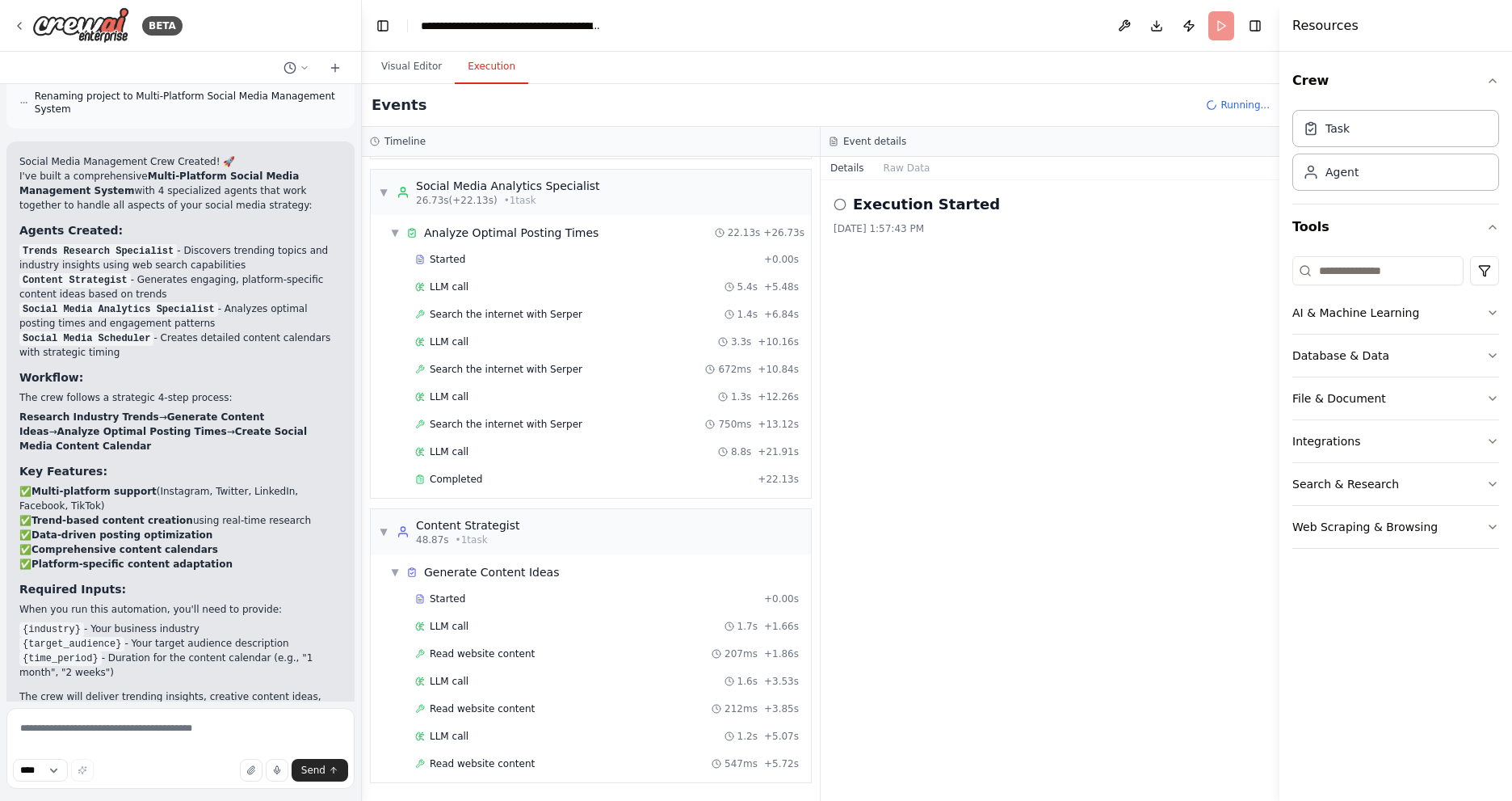
click at [1013, 502] on div "Execution Started 9/26/2025, 1:57:43 PM" at bounding box center [1050, 490] width 459 height 621
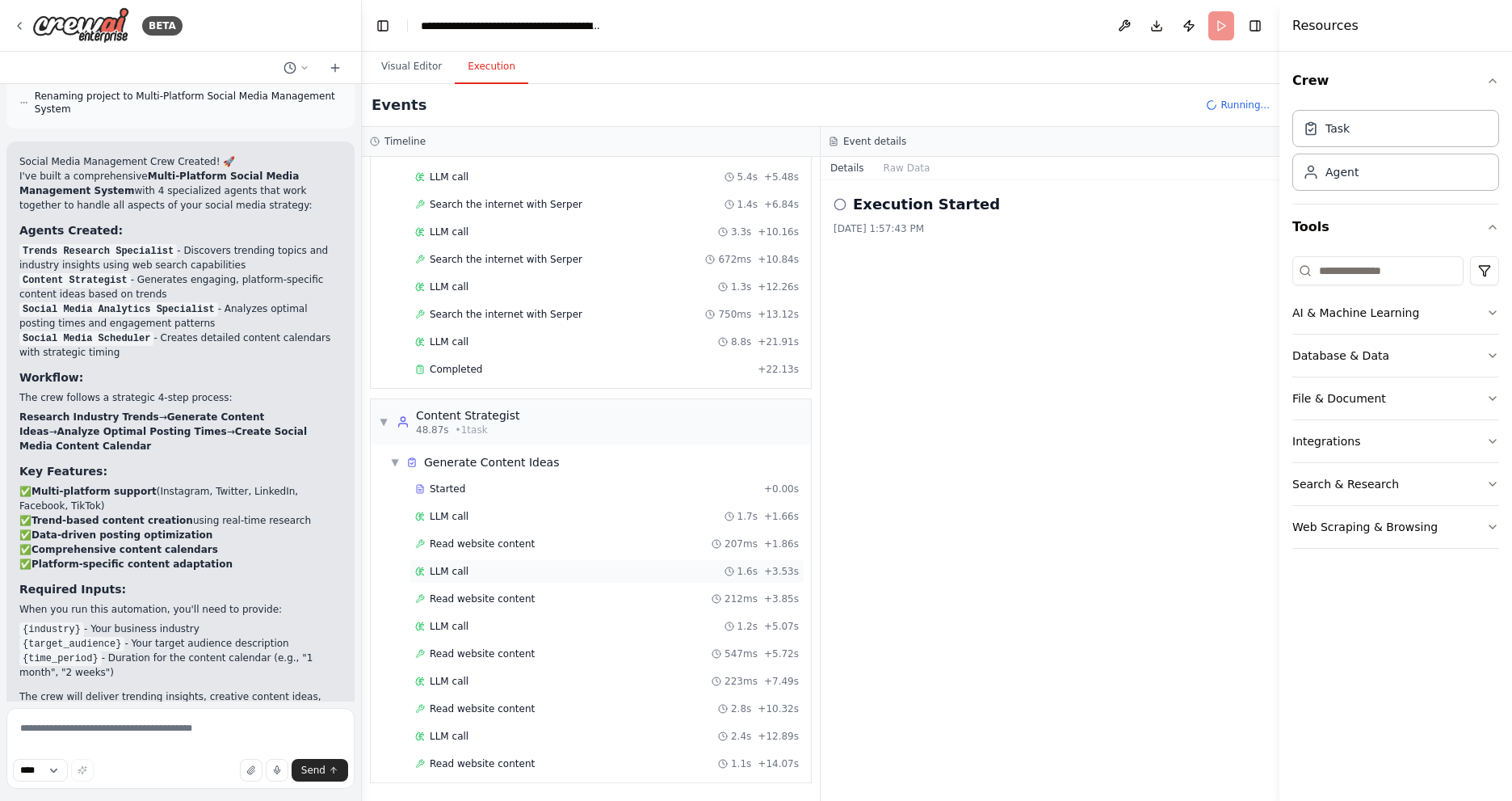
scroll to position [363, 0]
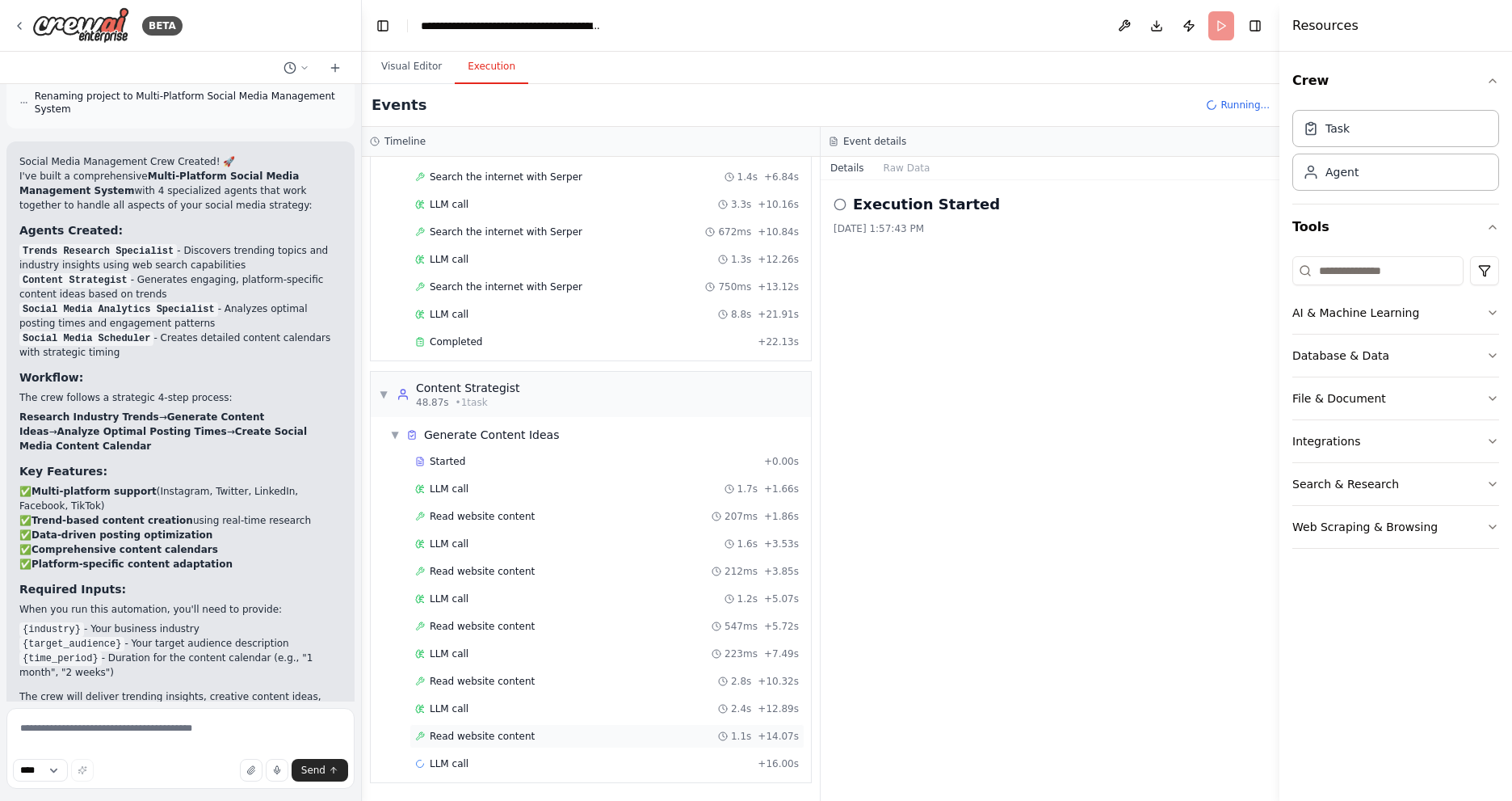
click at [499, 739] on span "Read website content" at bounding box center [481, 736] width 105 height 13
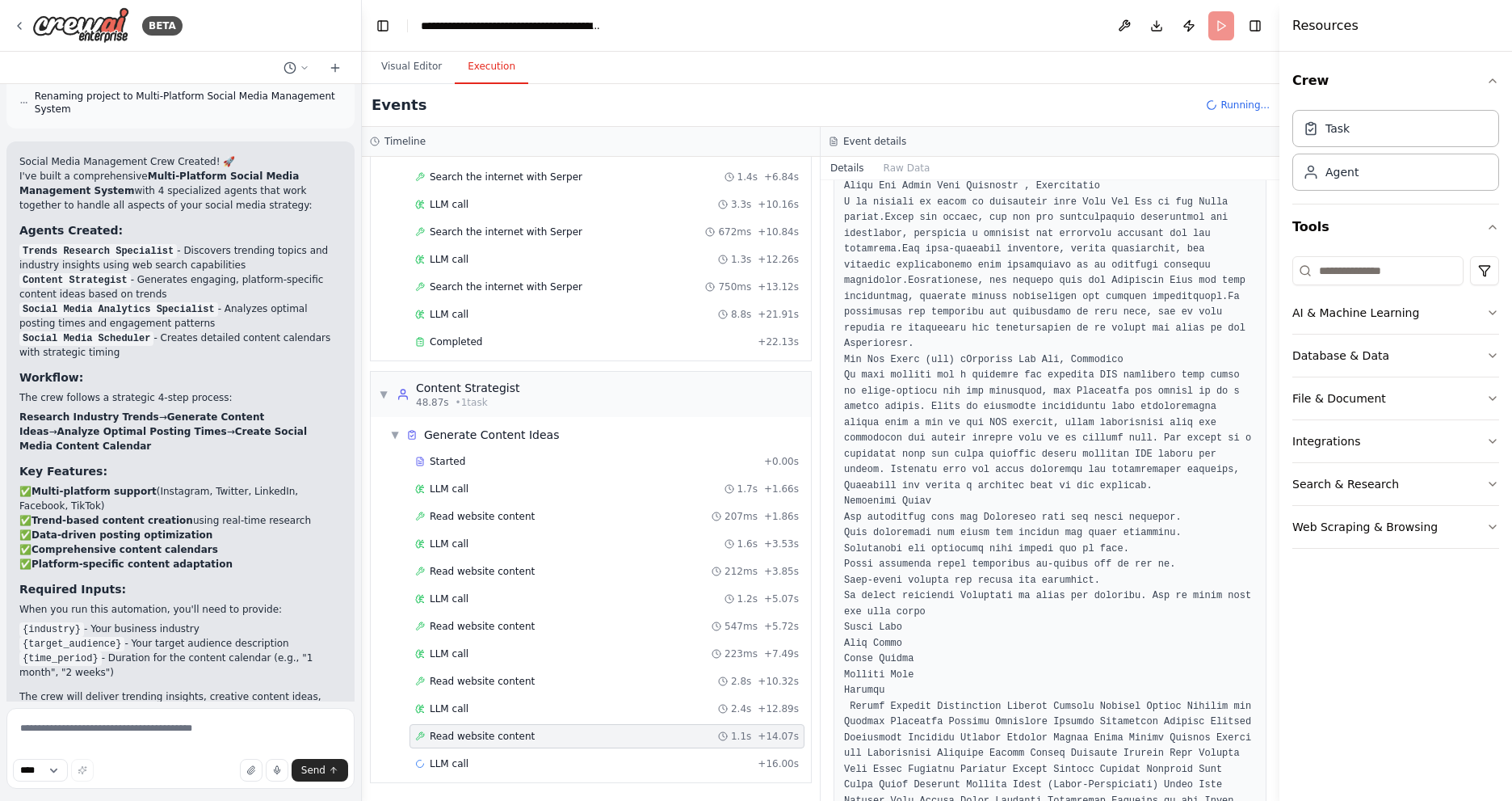
scroll to position [3808, 0]
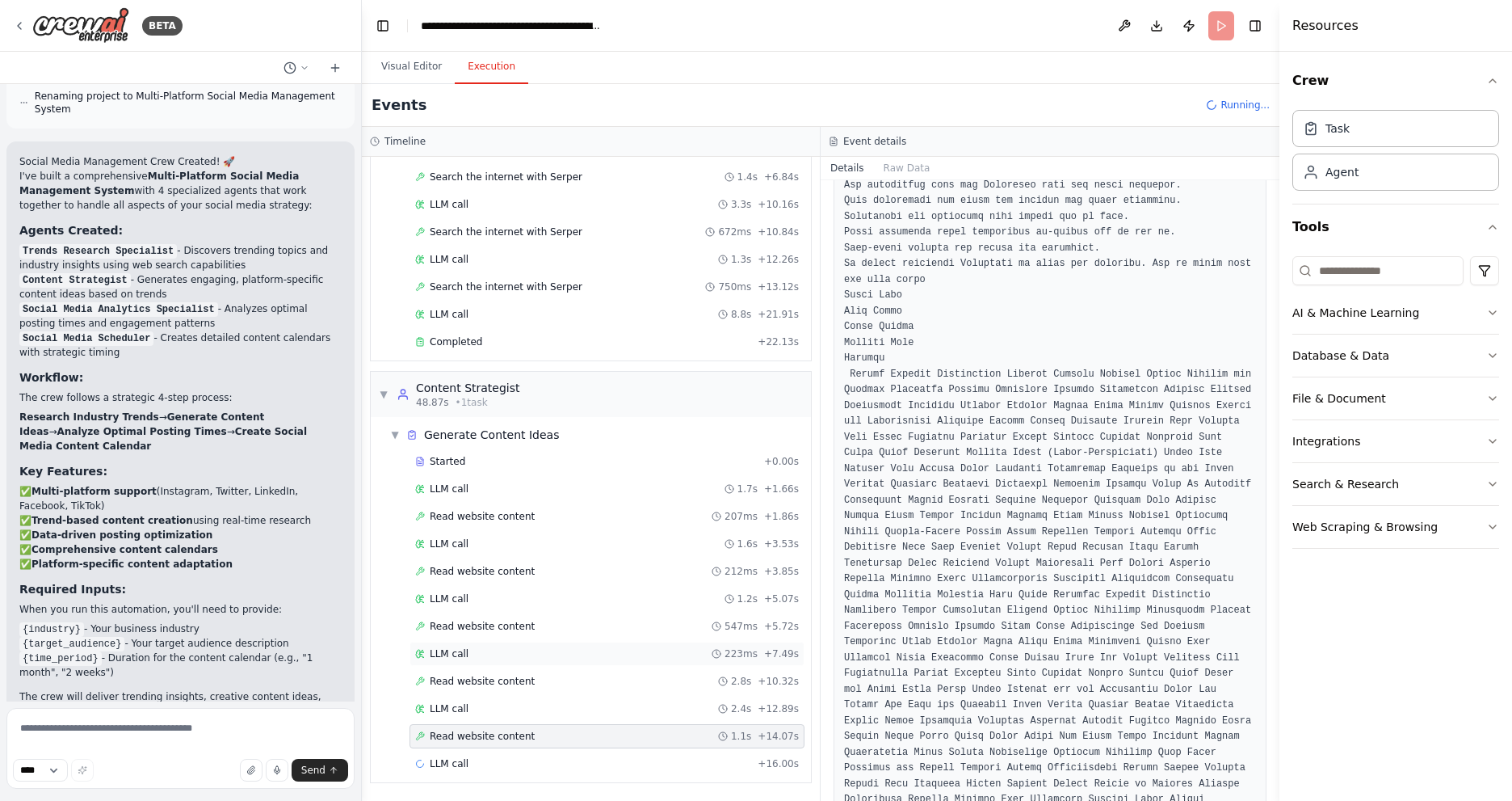
click at [492, 656] on div "LLM call 223ms + 7.49s" at bounding box center [608, 654] width 384 height 13
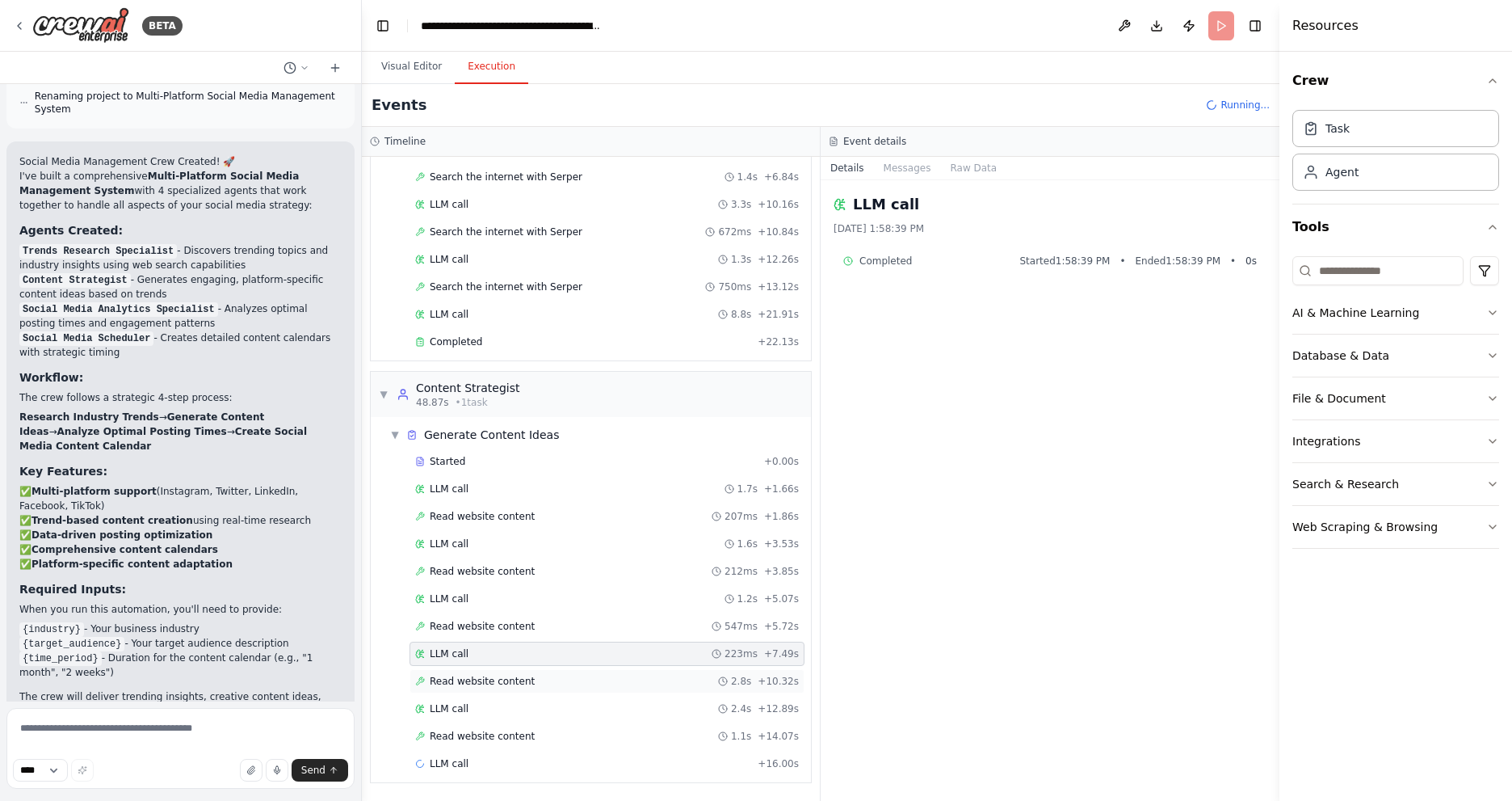
click at [512, 680] on span "Read website content" at bounding box center [481, 681] width 105 height 13
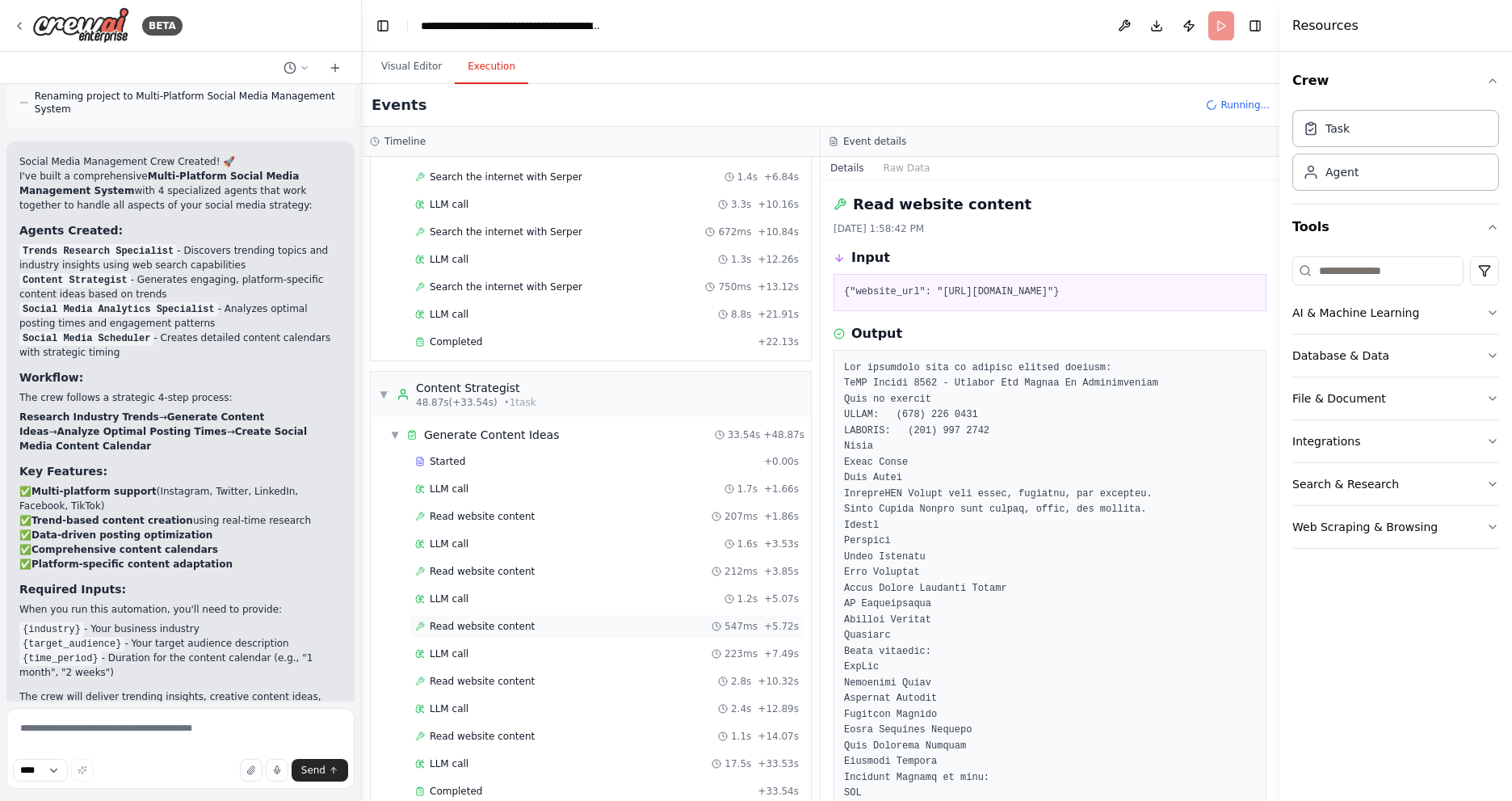
scroll to position [592, 0]
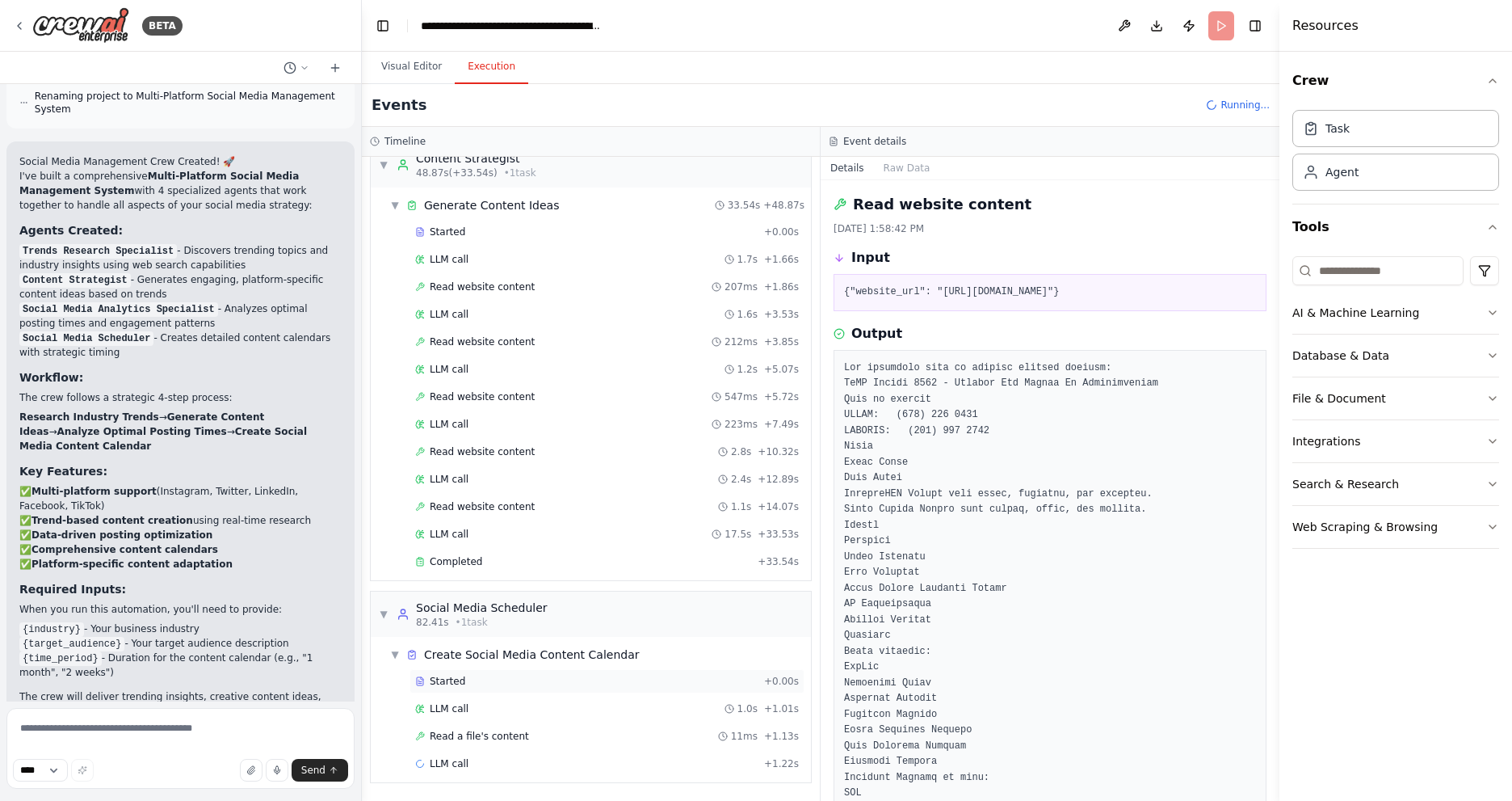
click at [533, 679] on div "Started" at bounding box center [586, 681] width 342 height 13
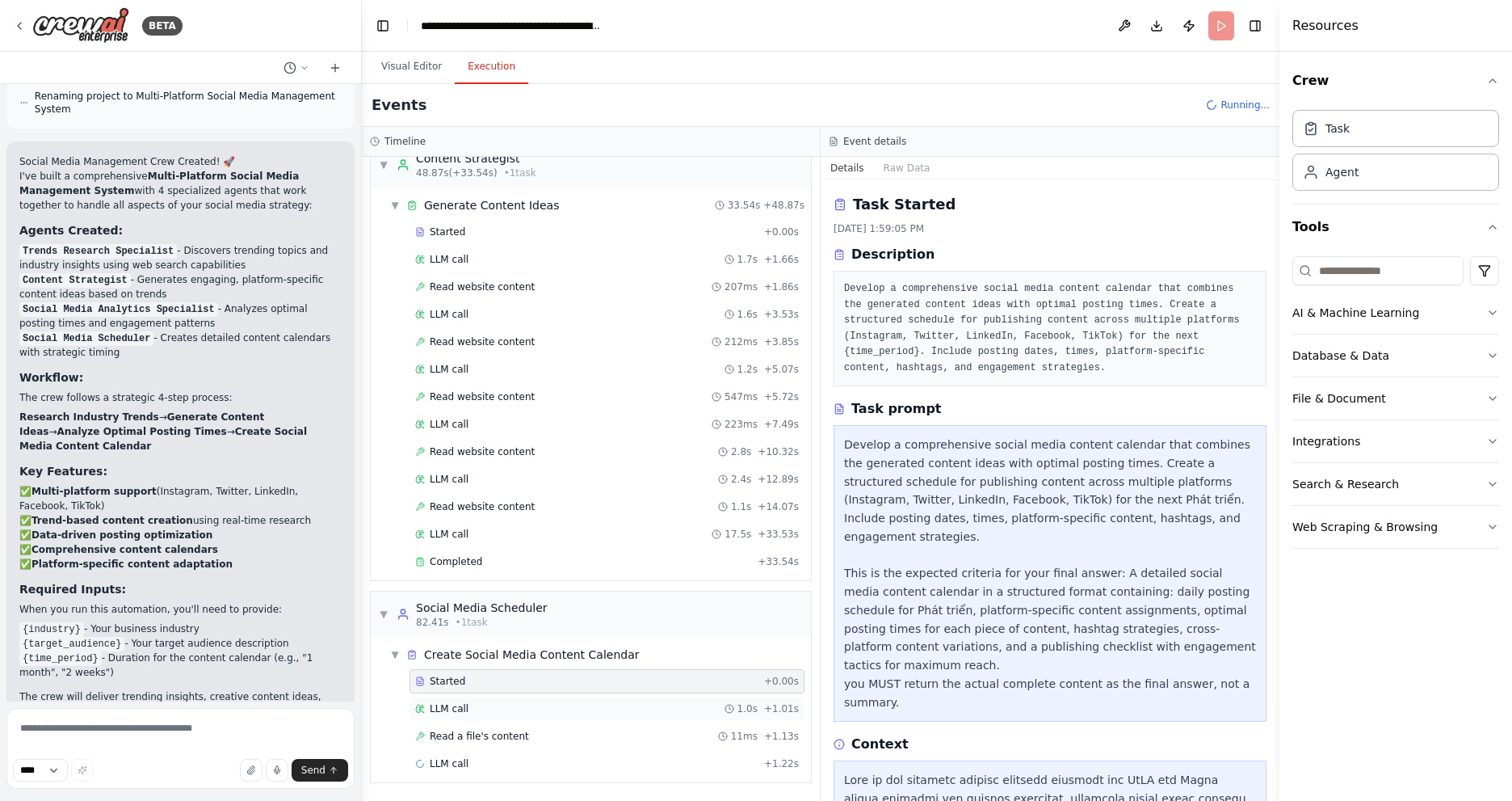
click at [491, 706] on div "LLM call 1.0s + 1.01s" at bounding box center [608, 709] width 384 height 13
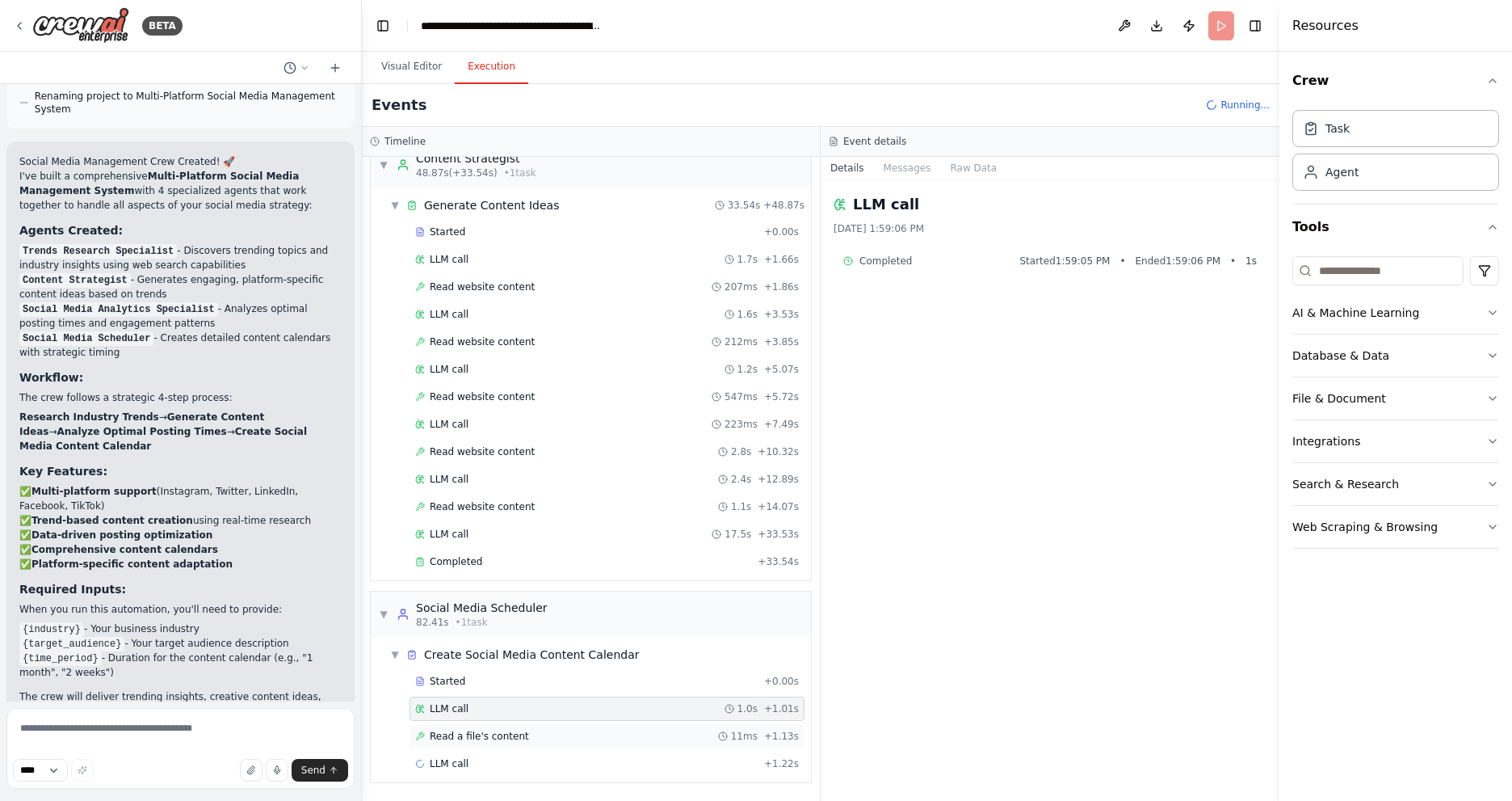
click at [480, 740] on span "Read a file's content" at bounding box center [479, 736] width 99 height 13
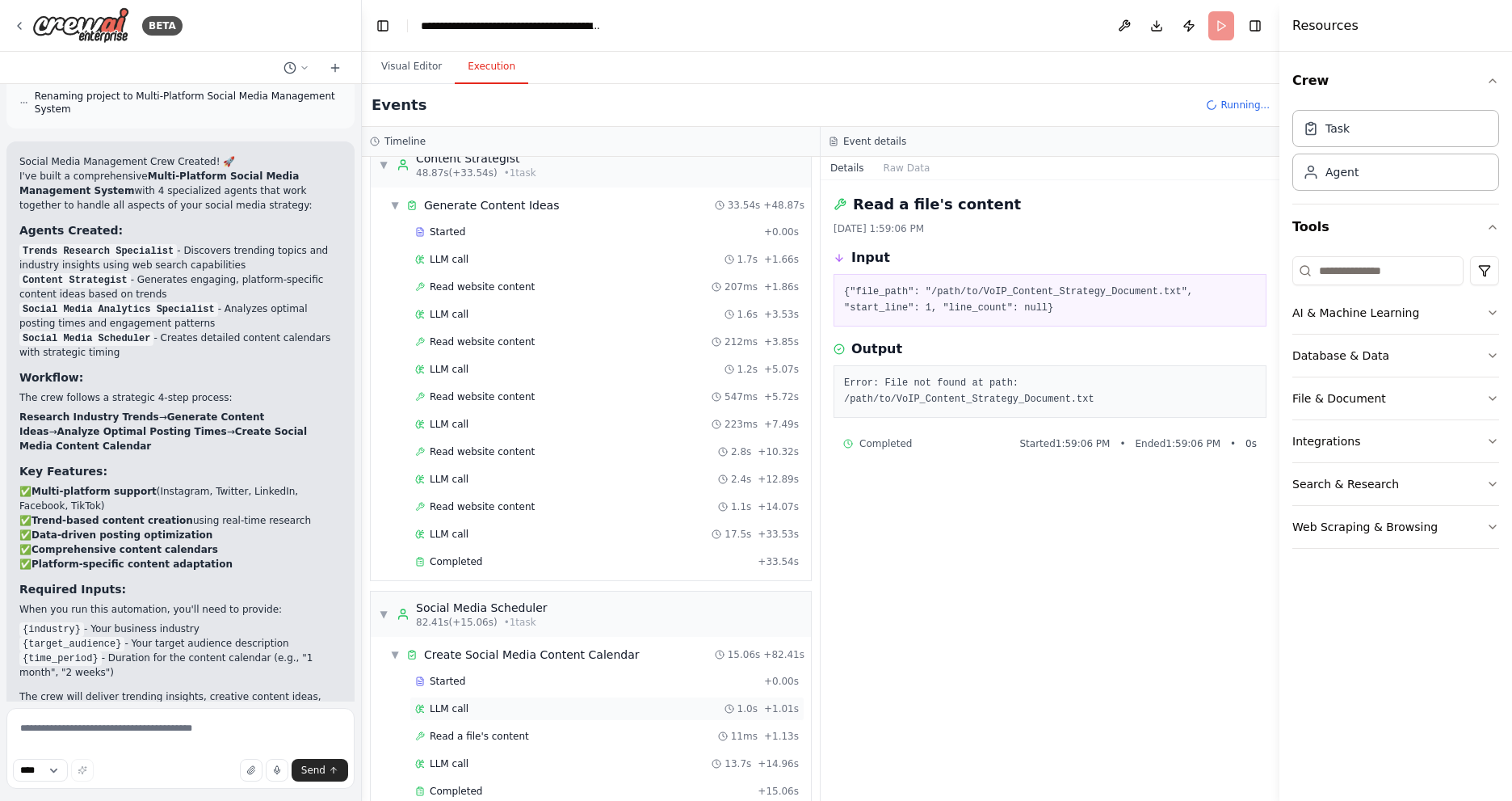
scroll to position [620, 0]
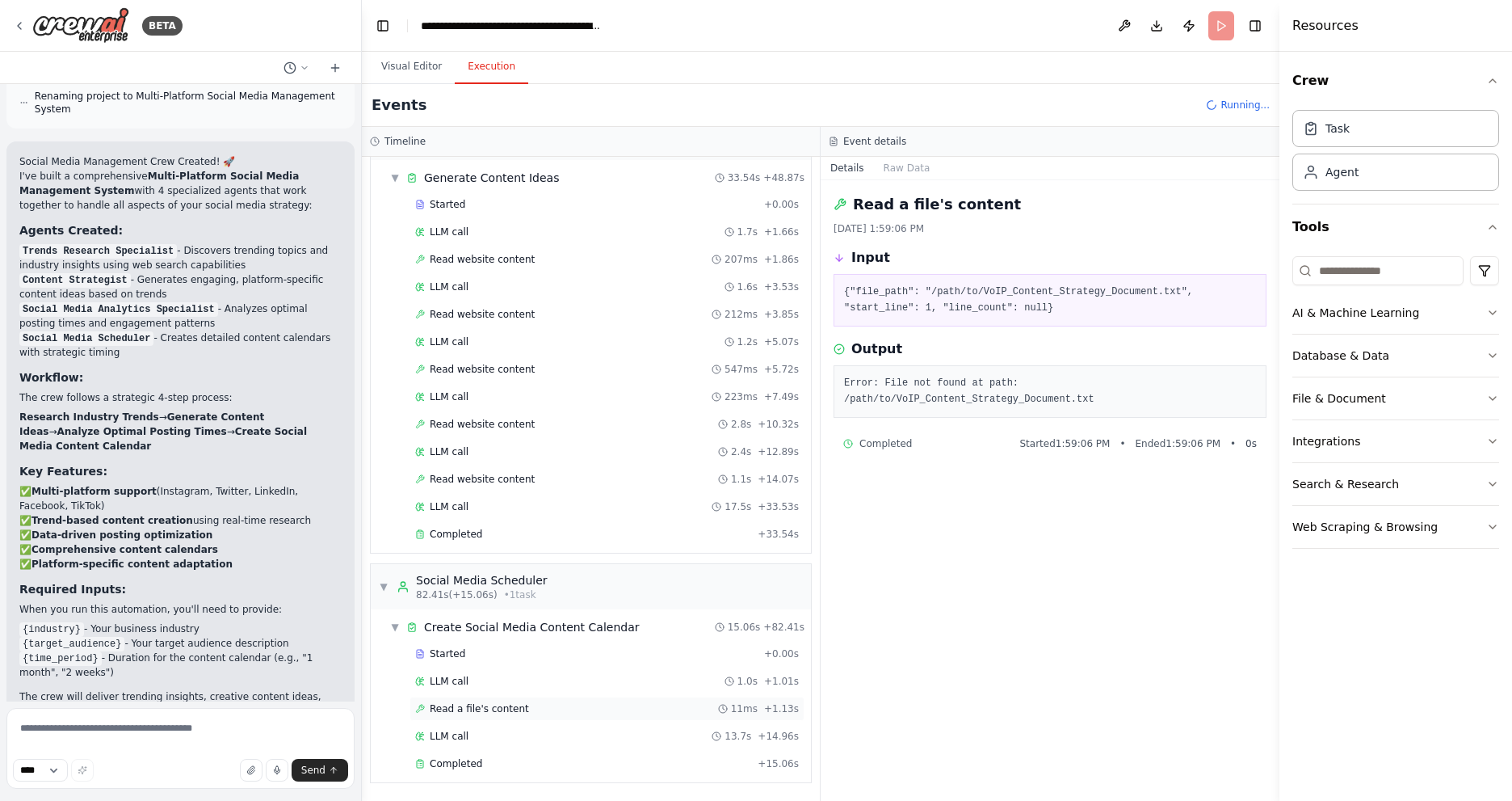
click at [550, 713] on div "Read a file's content 11ms + 1.13s" at bounding box center [608, 709] width 384 height 13
click at [519, 731] on div "LLM call 13.7s + 14.96s" at bounding box center [608, 736] width 384 height 13
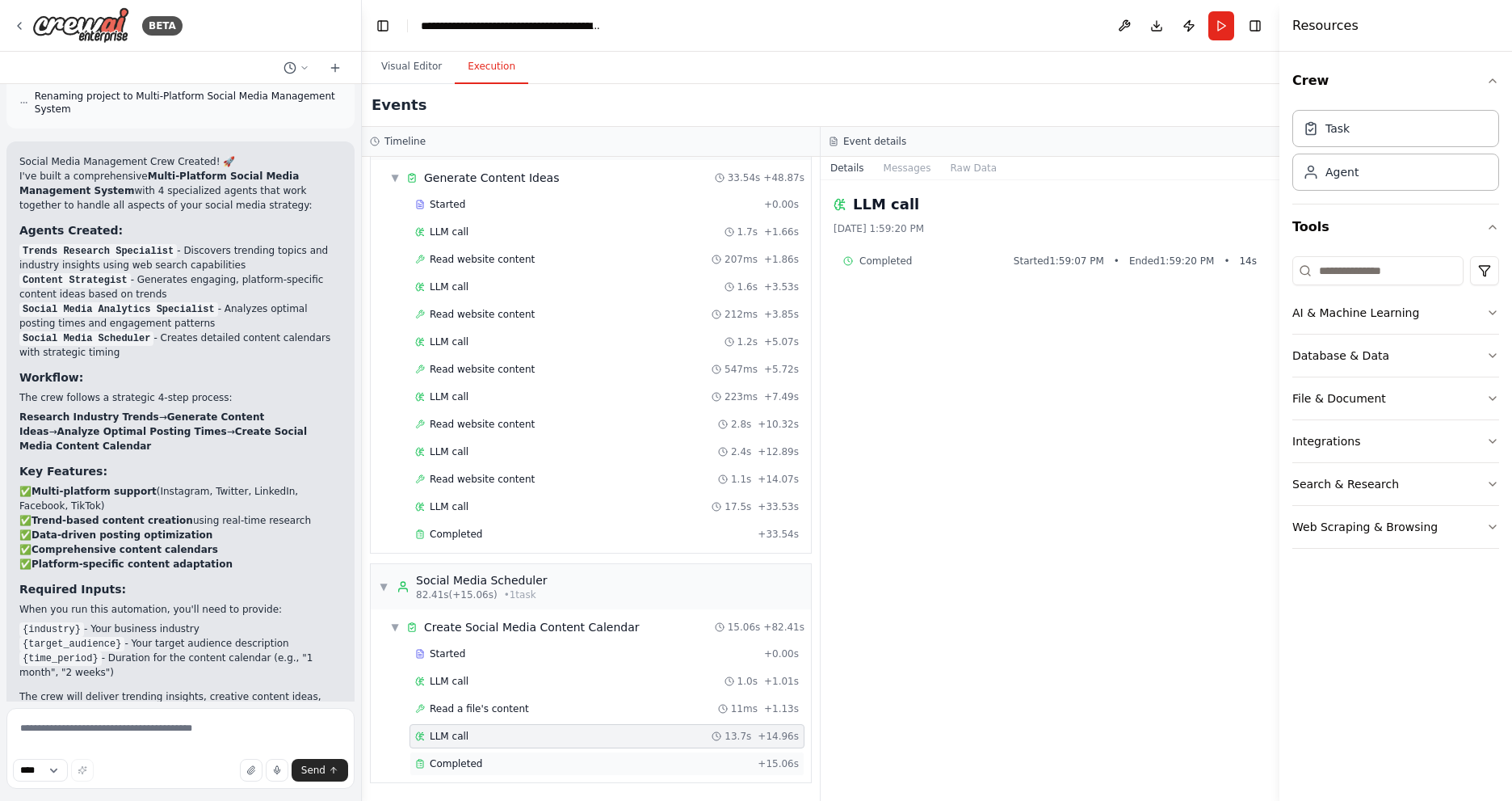
click at [515, 761] on div "Completed" at bounding box center [583, 764] width 336 height 13
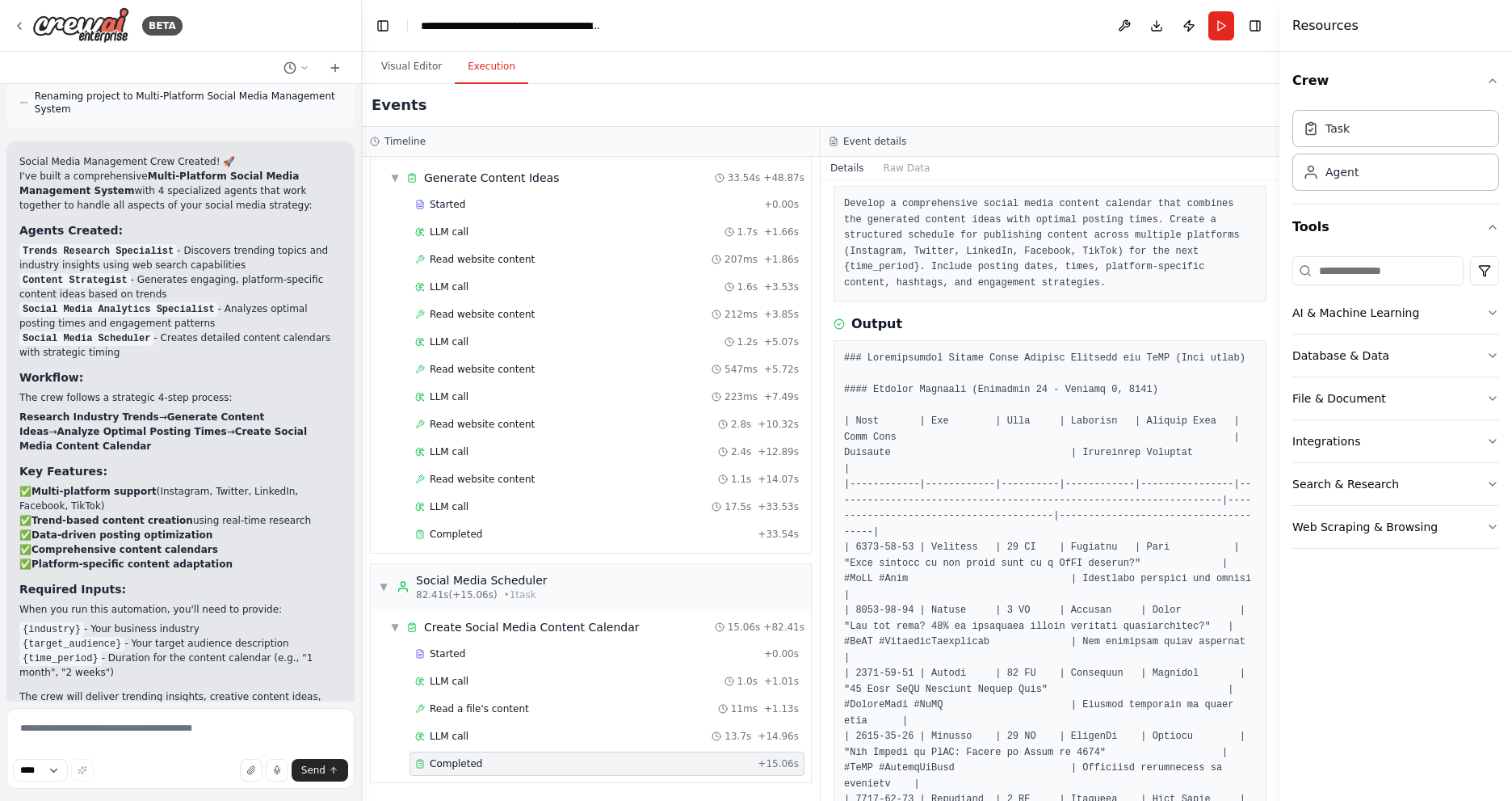
scroll to position [0, 0]
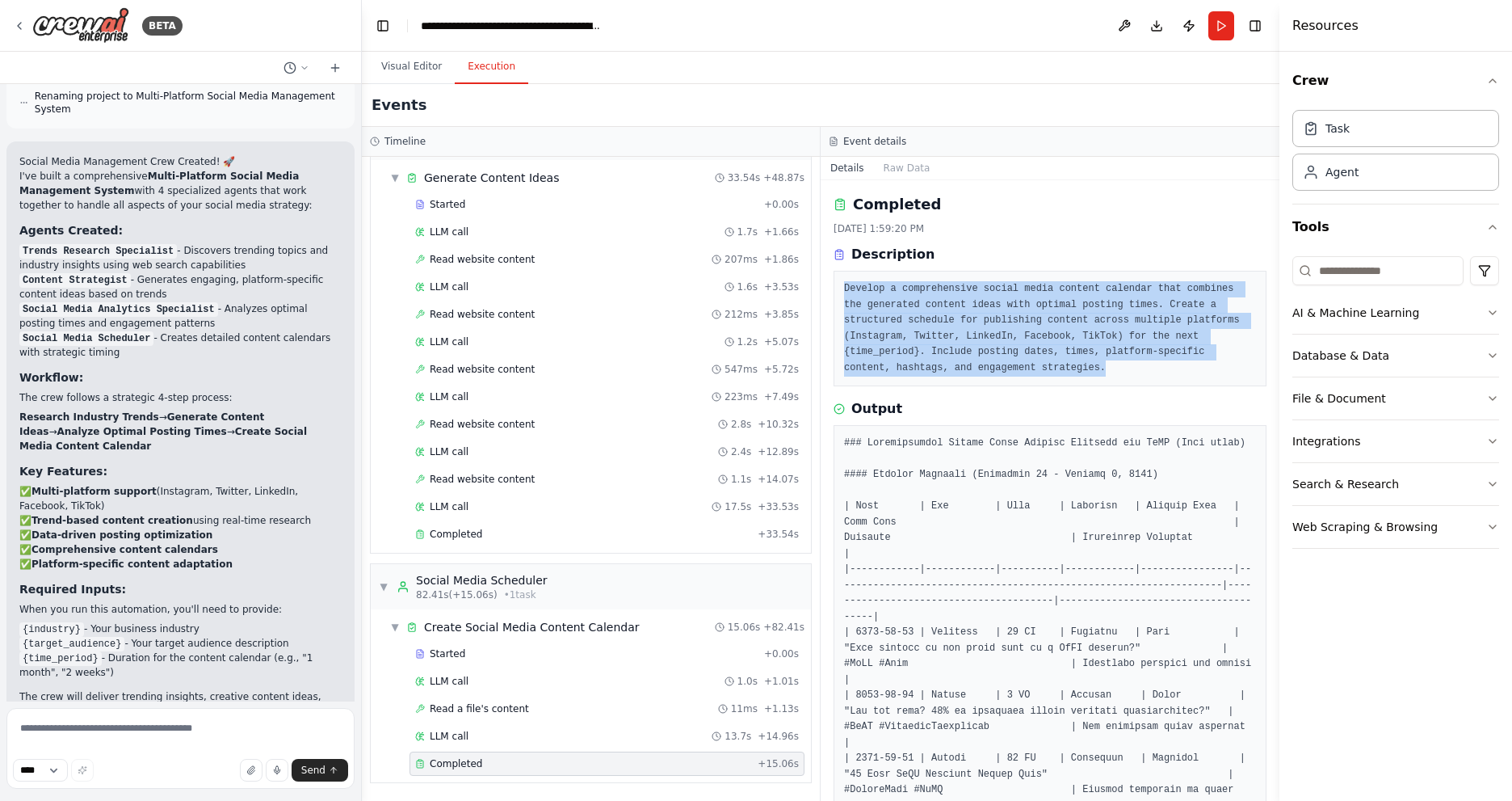
drag, startPoint x: 842, startPoint y: 288, endPoint x: 986, endPoint y: 383, distance: 172.5
click at [986, 383] on div "Develop a comprehensive social media content calendar that combines the generat…" at bounding box center [1050, 329] width 433 height 116
click at [1009, 340] on pre "Develop a comprehensive social media content calendar that combines the generat…" at bounding box center [1050, 329] width 412 height 95
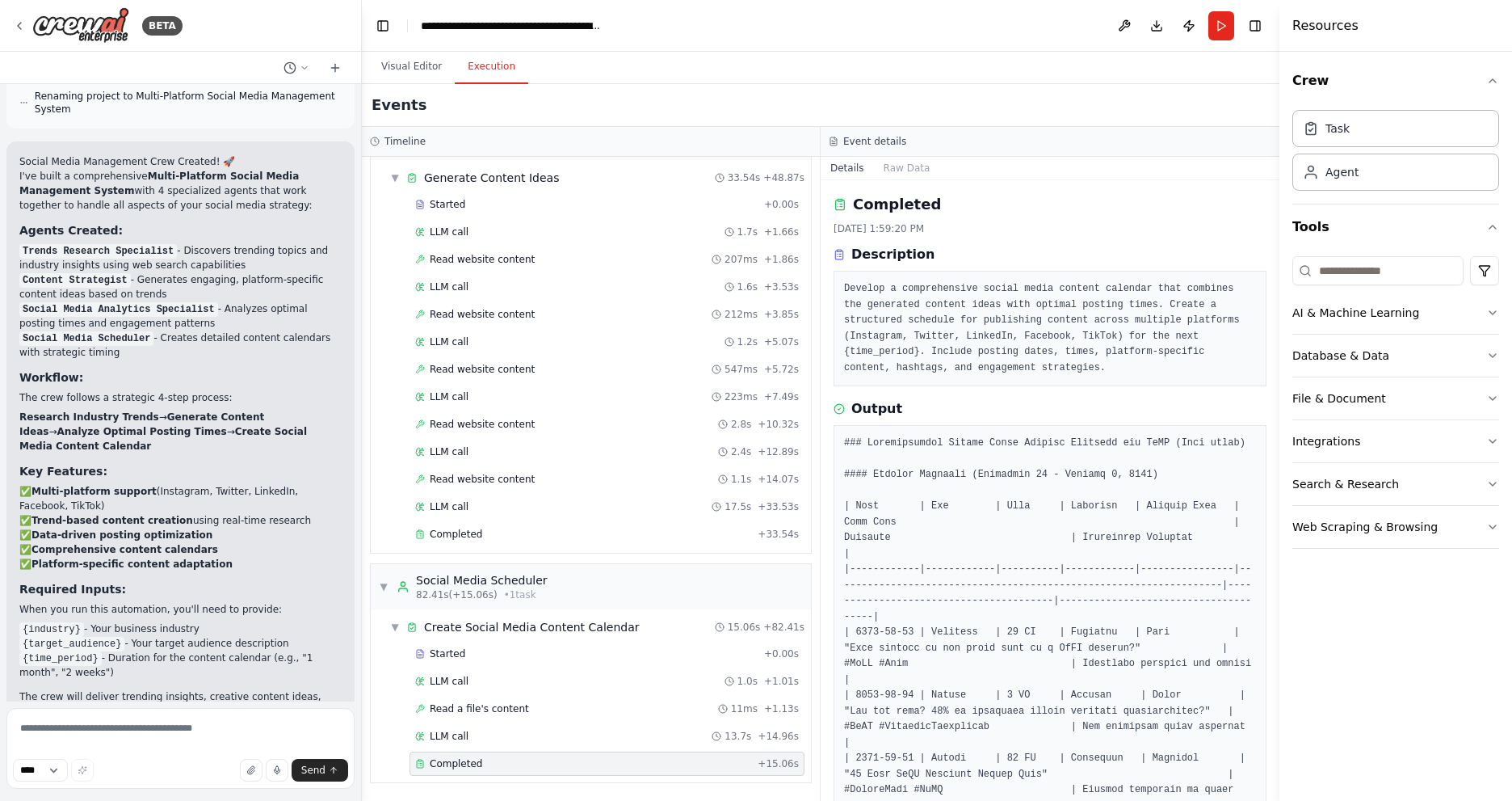
click at [861, 287] on pre "Develop a comprehensive social media content calendar that combines the generat…" at bounding box center [1050, 329] width 412 height 95
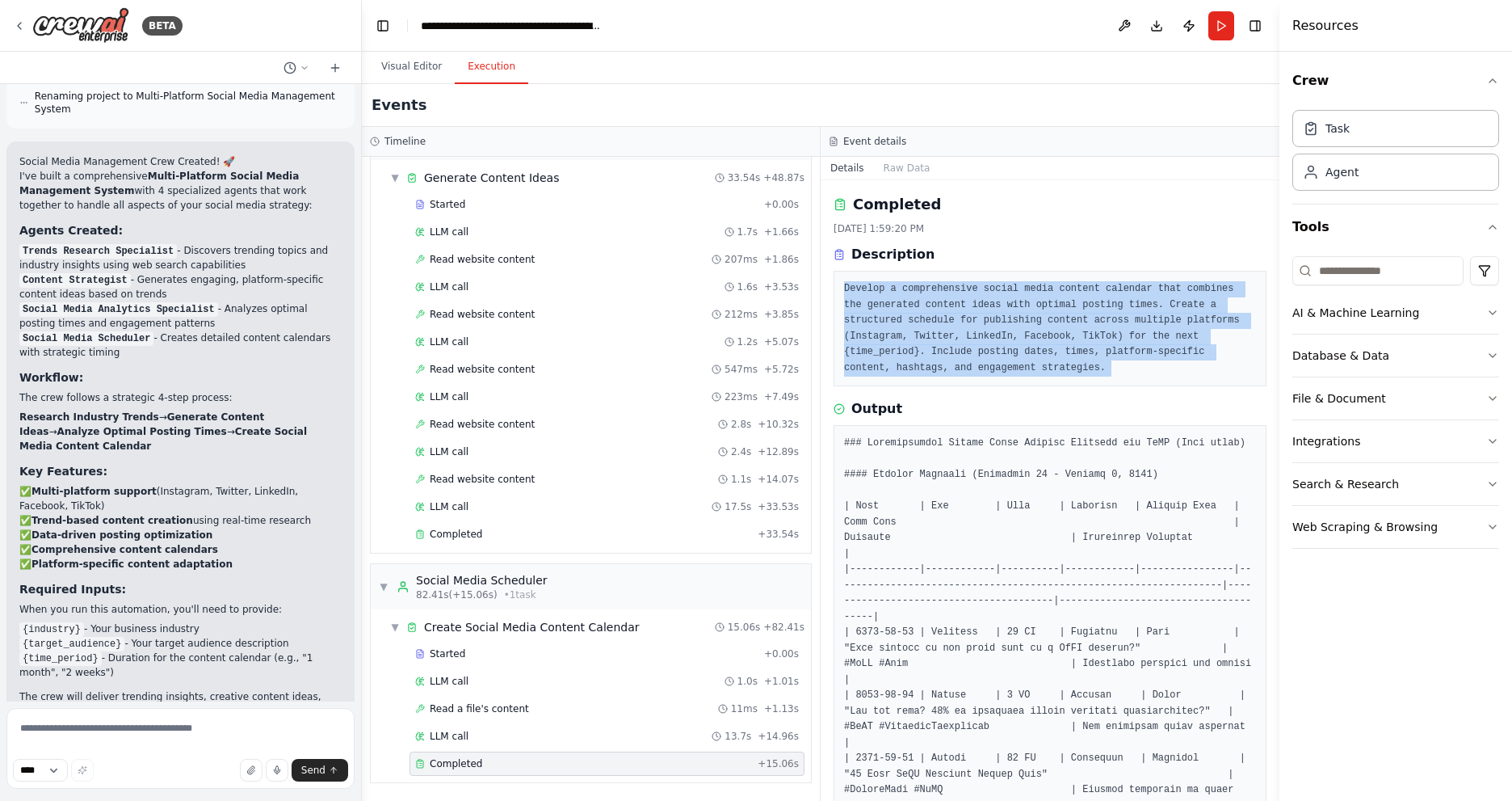
drag, startPoint x: 861, startPoint y: 287, endPoint x: 919, endPoint y: 365, distance: 97.2
click at [919, 365] on pre "Develop a comprehensive social media content calendar that combines the generat…" at bounding box center [1050, 329] width 412 height 95
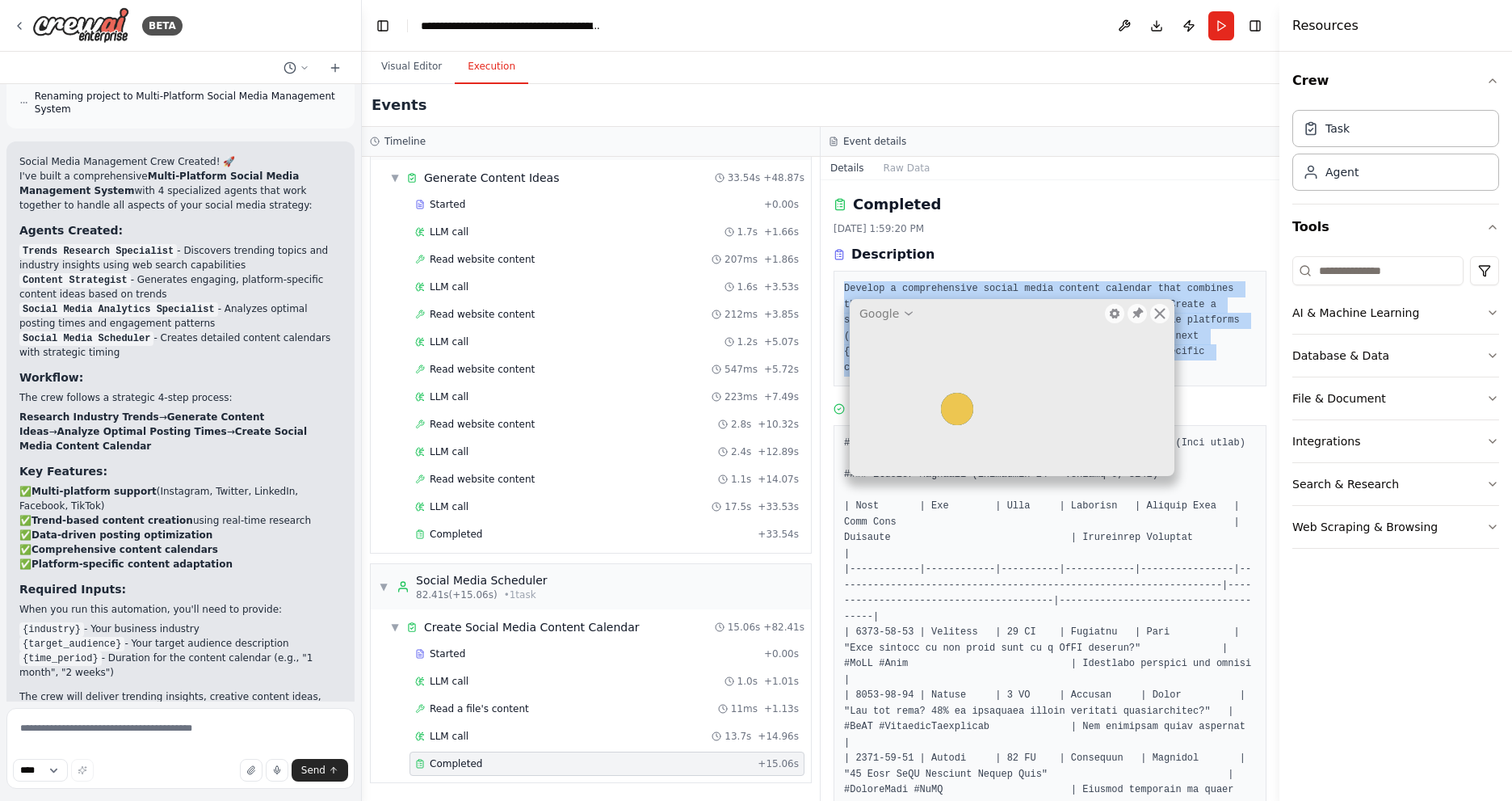
click at [9, 800] on img at bounding box center [12, 813] width 16 height 16
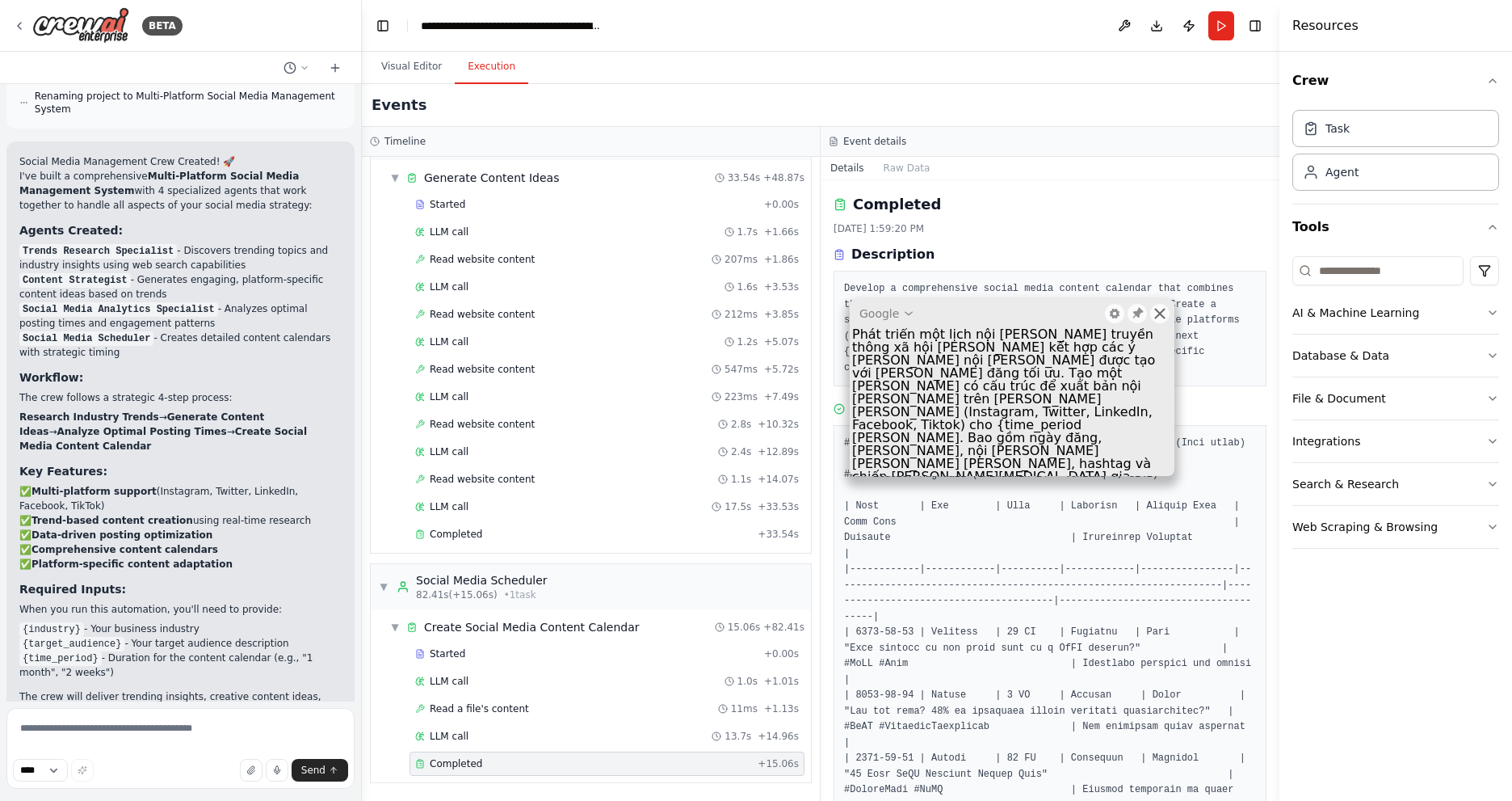
click at [1161, 313] on icon at bounding box center [1160, 313] width 10 height 10
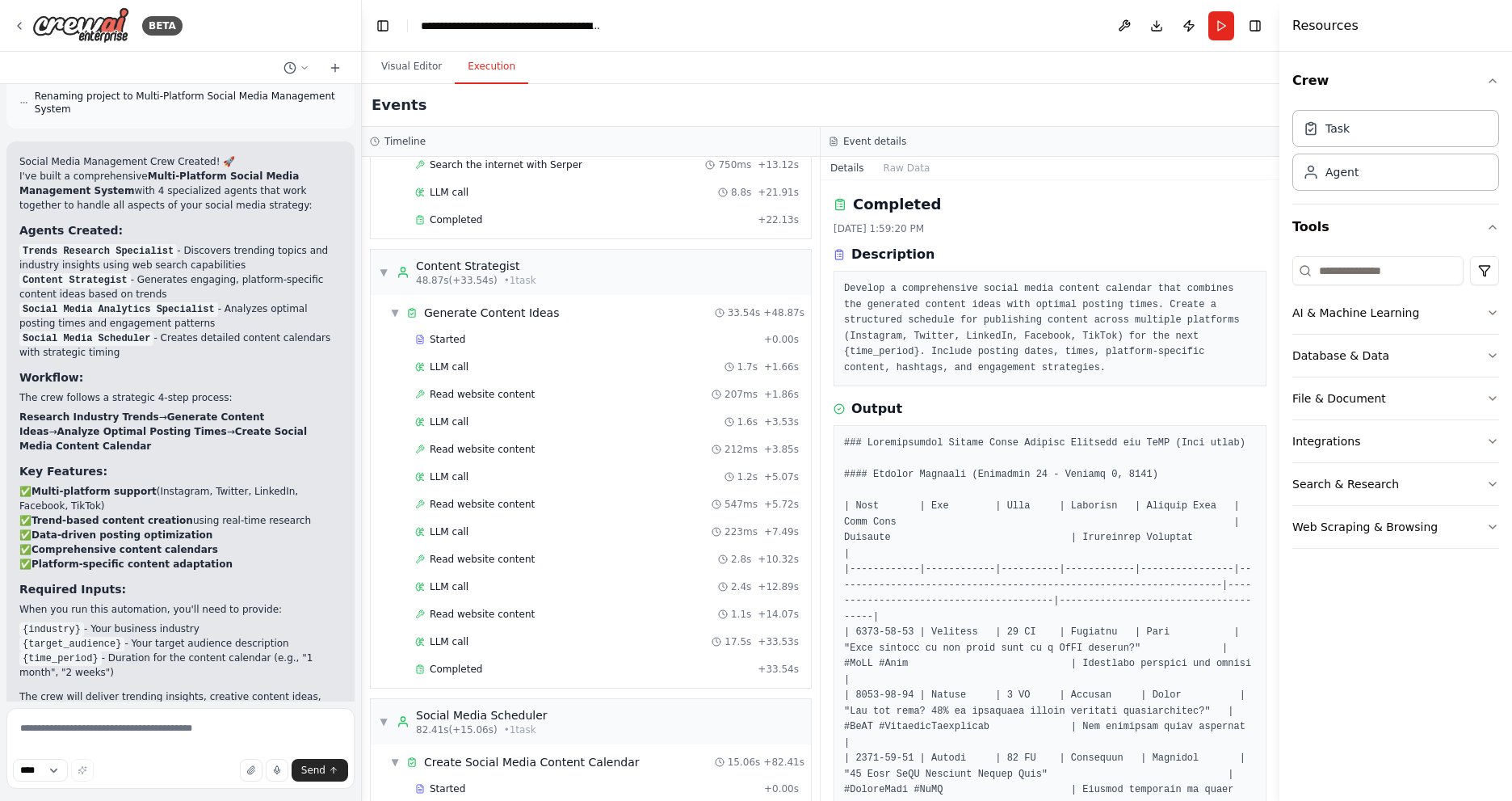
scroll to position [620, 0]
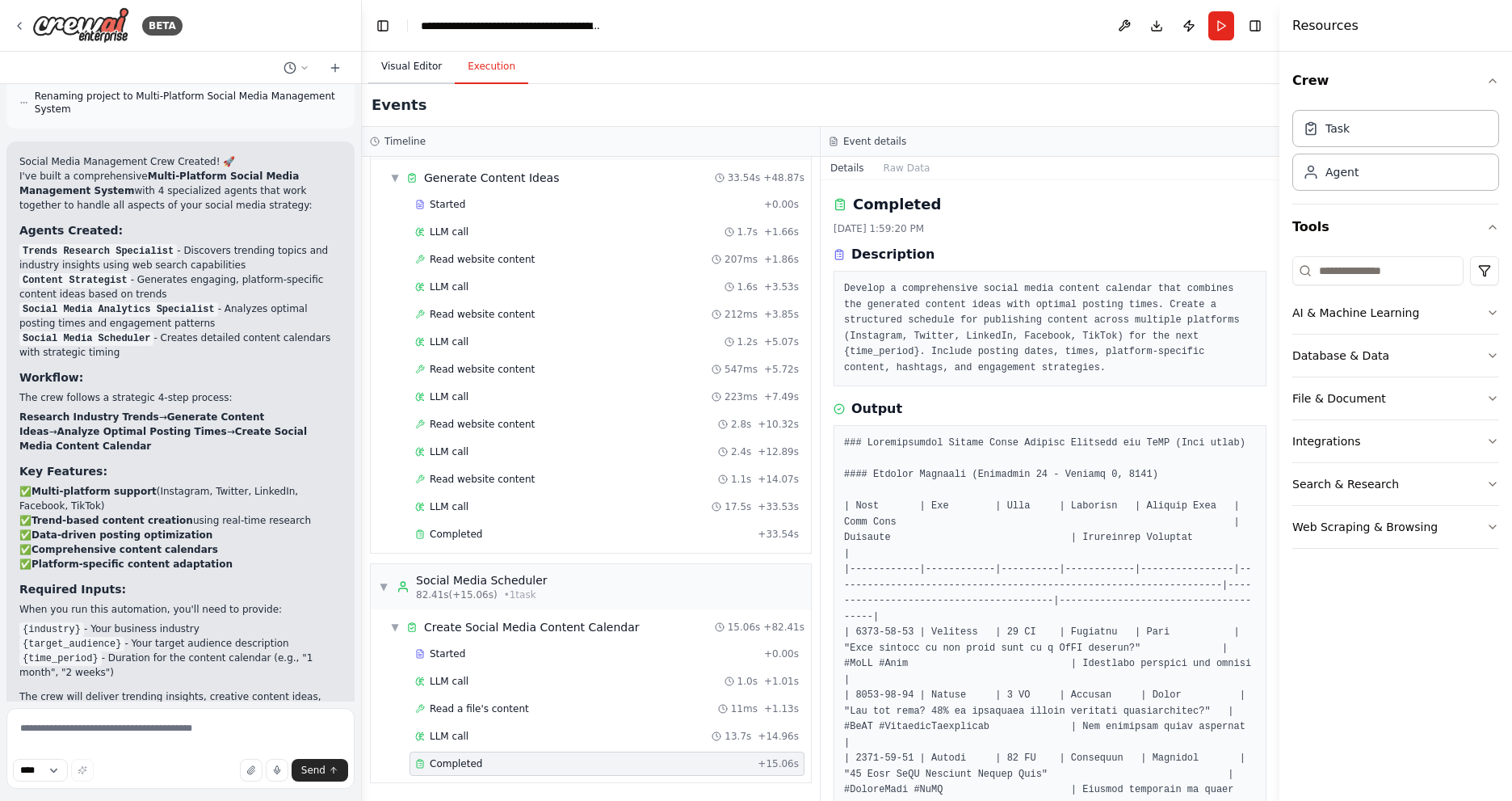
click at [406, 71] on button "Visual Editor" at bounding box center [411, 67] width 86 height 34
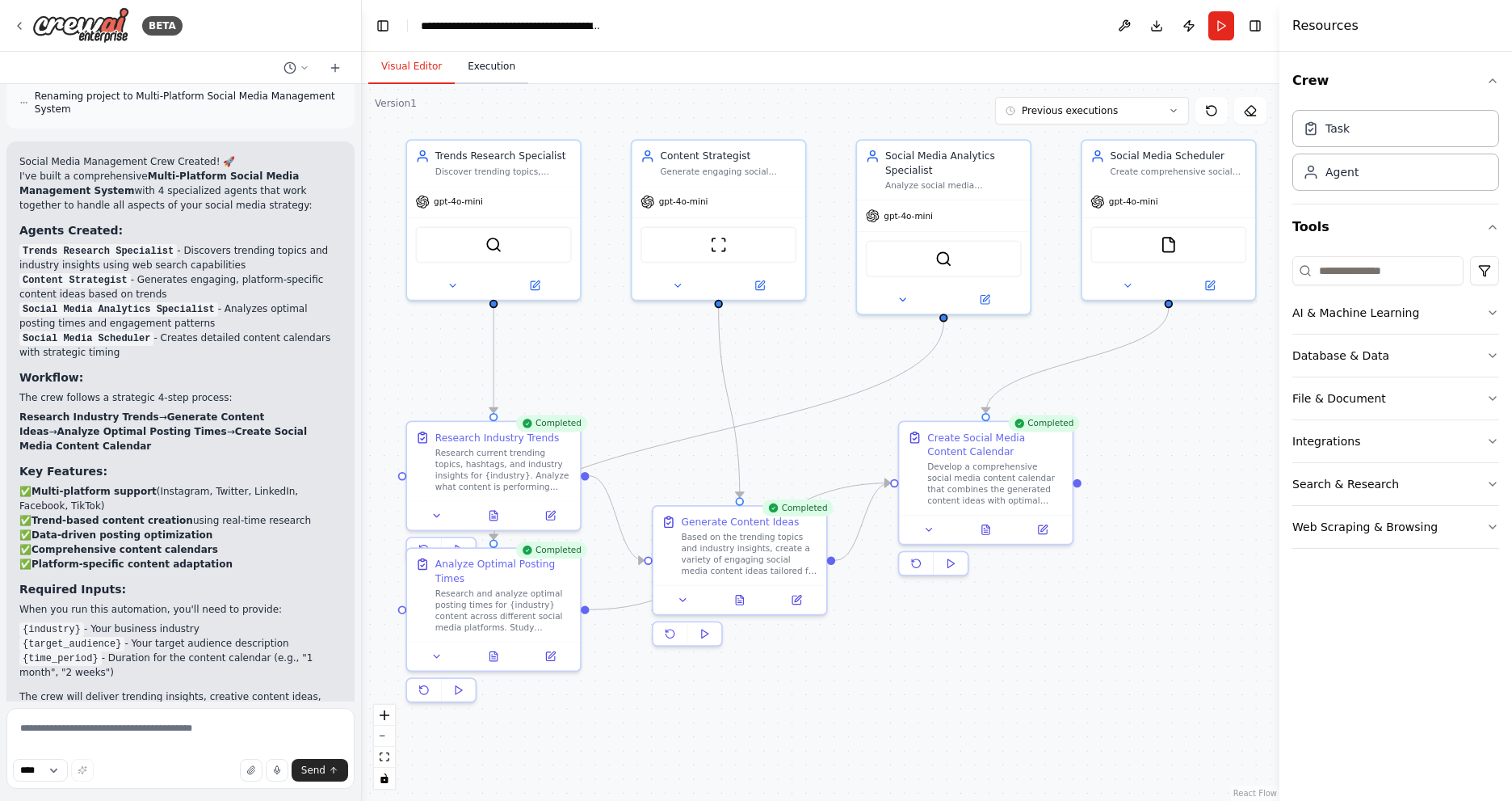
click at [476, 72] on button "Execution" at bounding box center [491, 67] width 73 height 34
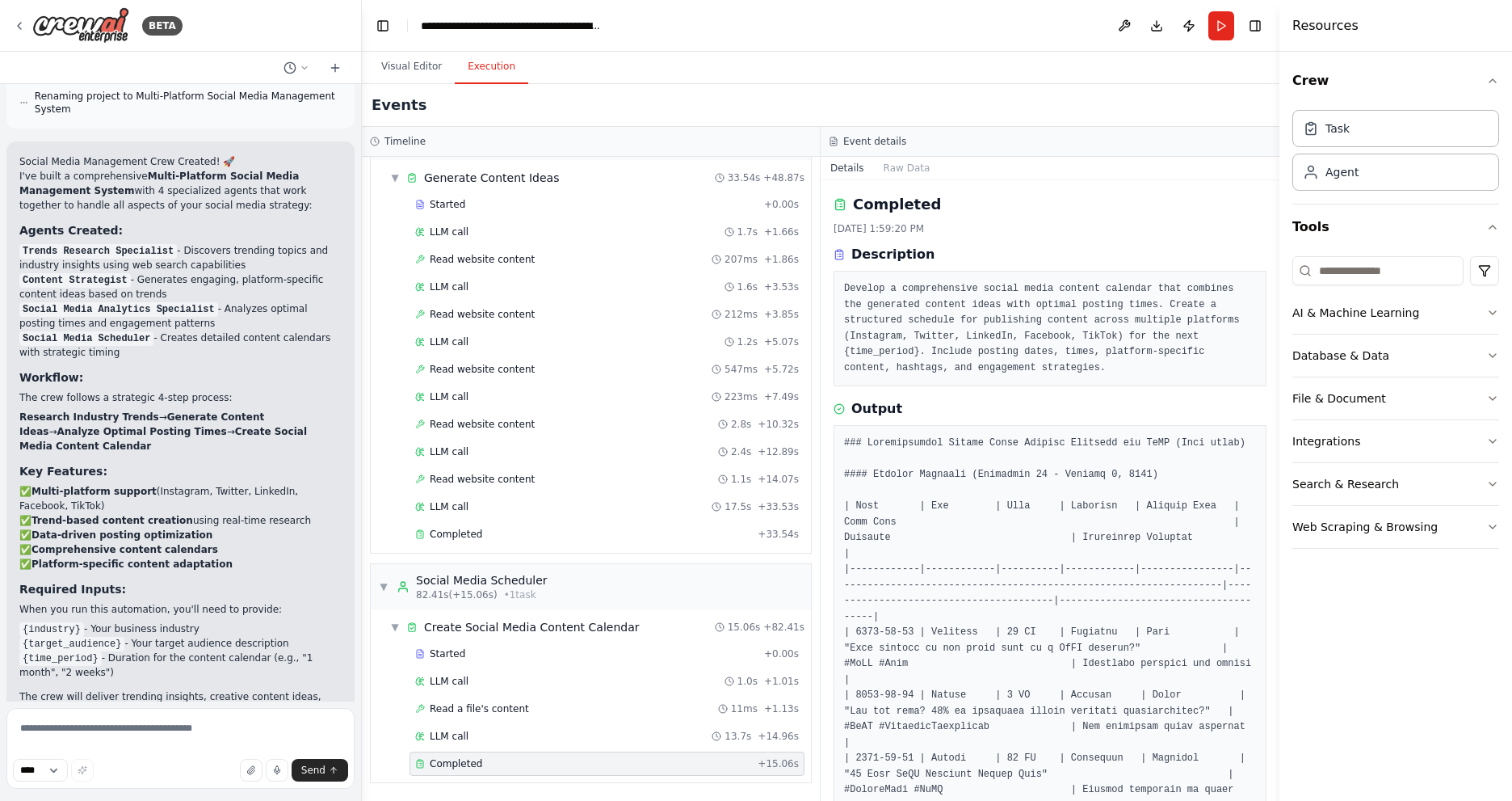
click at [1049, 313] on pre "Develop a comprehensive social media content calendar that combines the generat…" at bounding box center [1050, 329] width 412 height 95
click at [1218, 15] on button "Run" at bounding box center [1222, 25] width 26 height 29
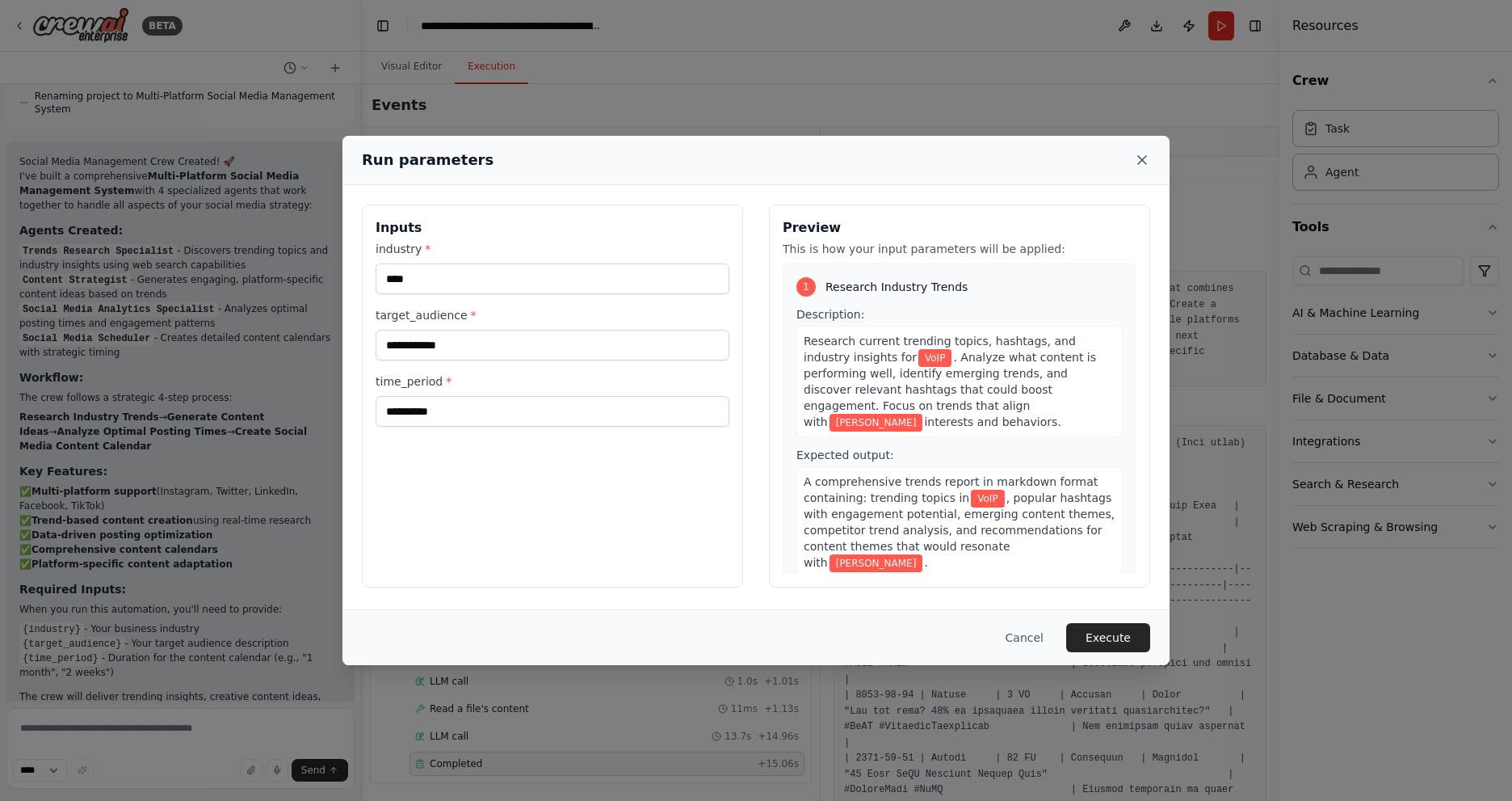
click at [1142, 156] on icon at bounding box center [1142, 160] width 16 height 16
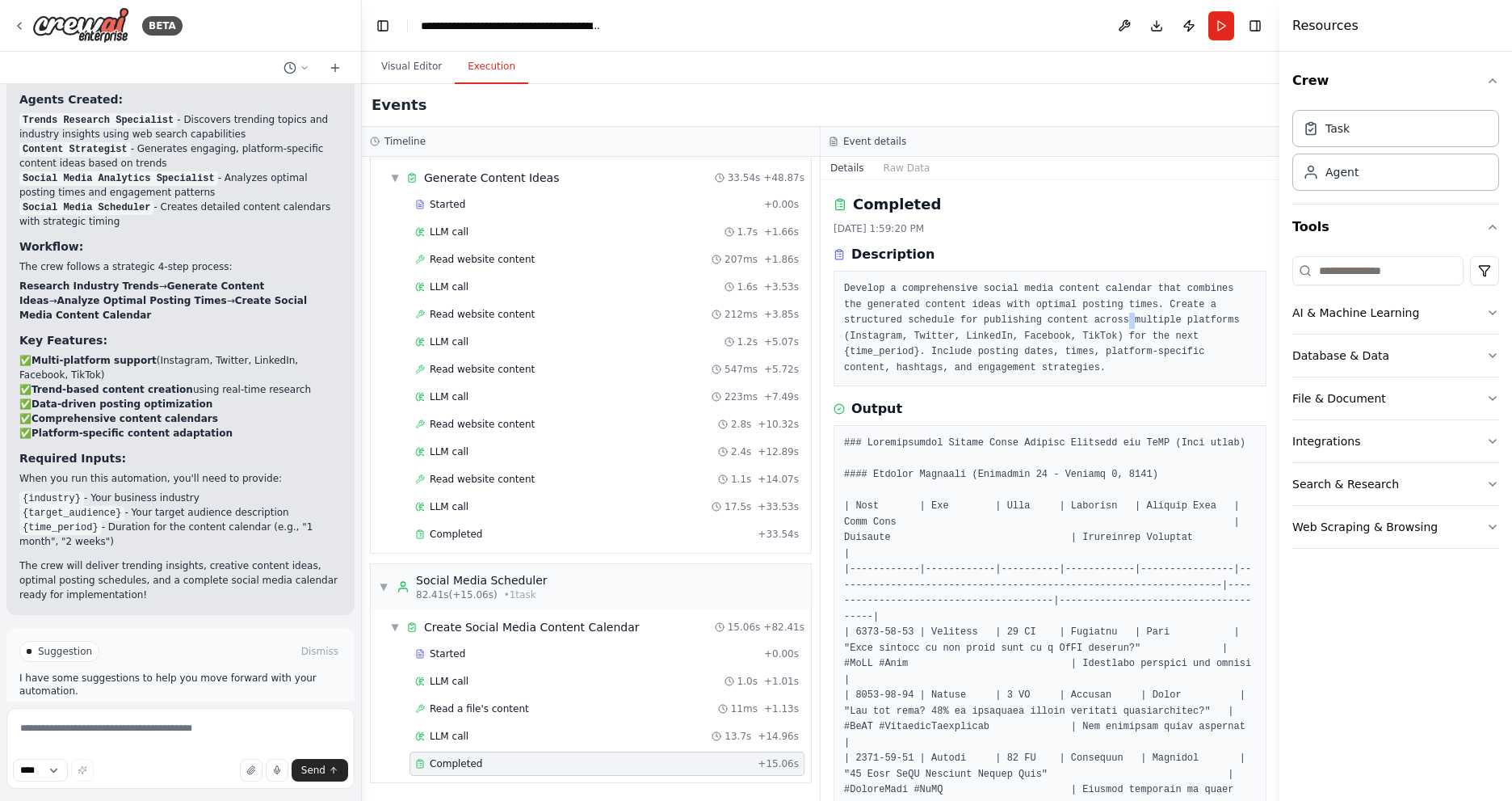
scroll to position [1300, 0]
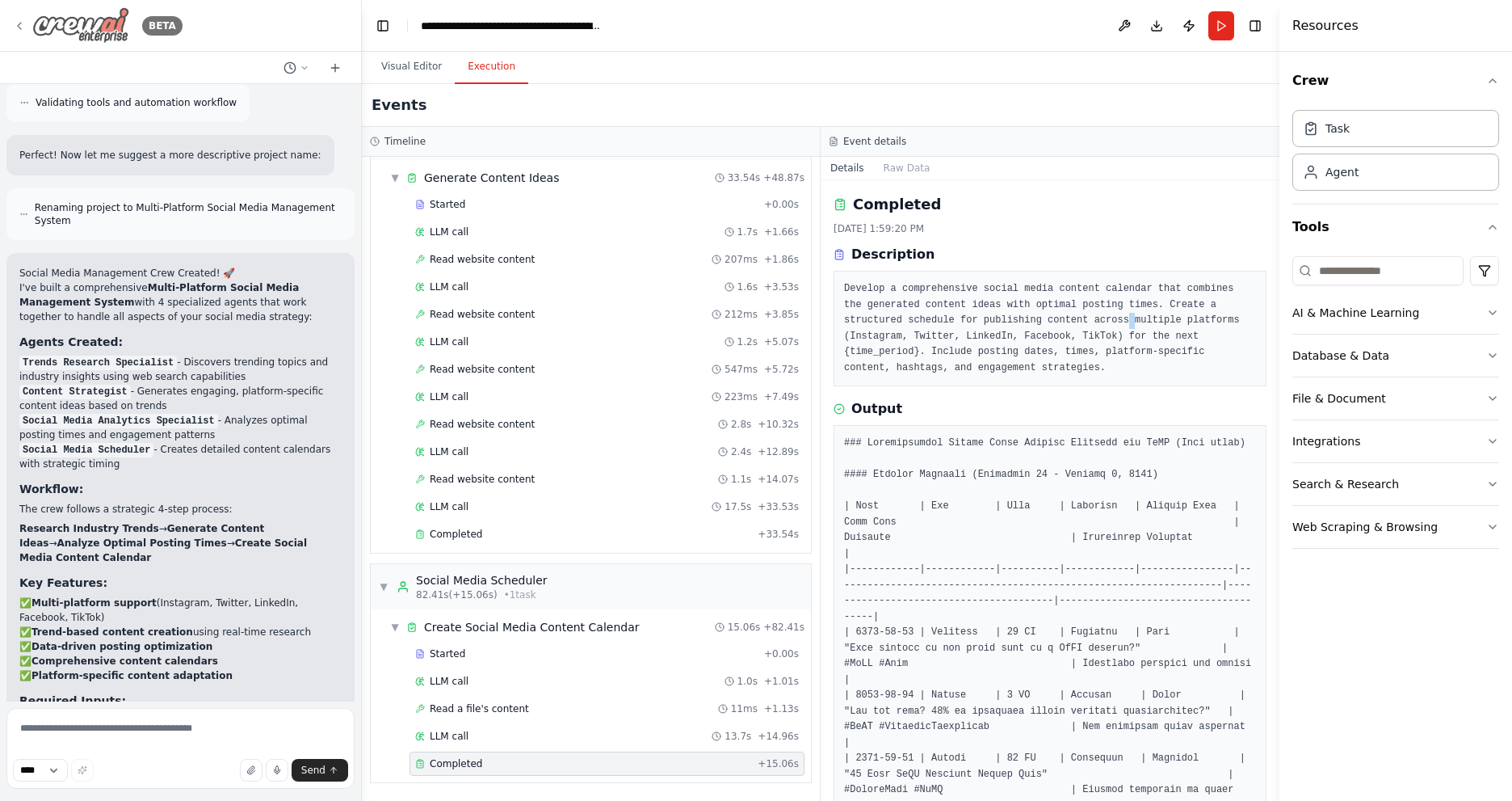
click at [88, 22] on img at bounding box center [81, 25] width 97 height 36
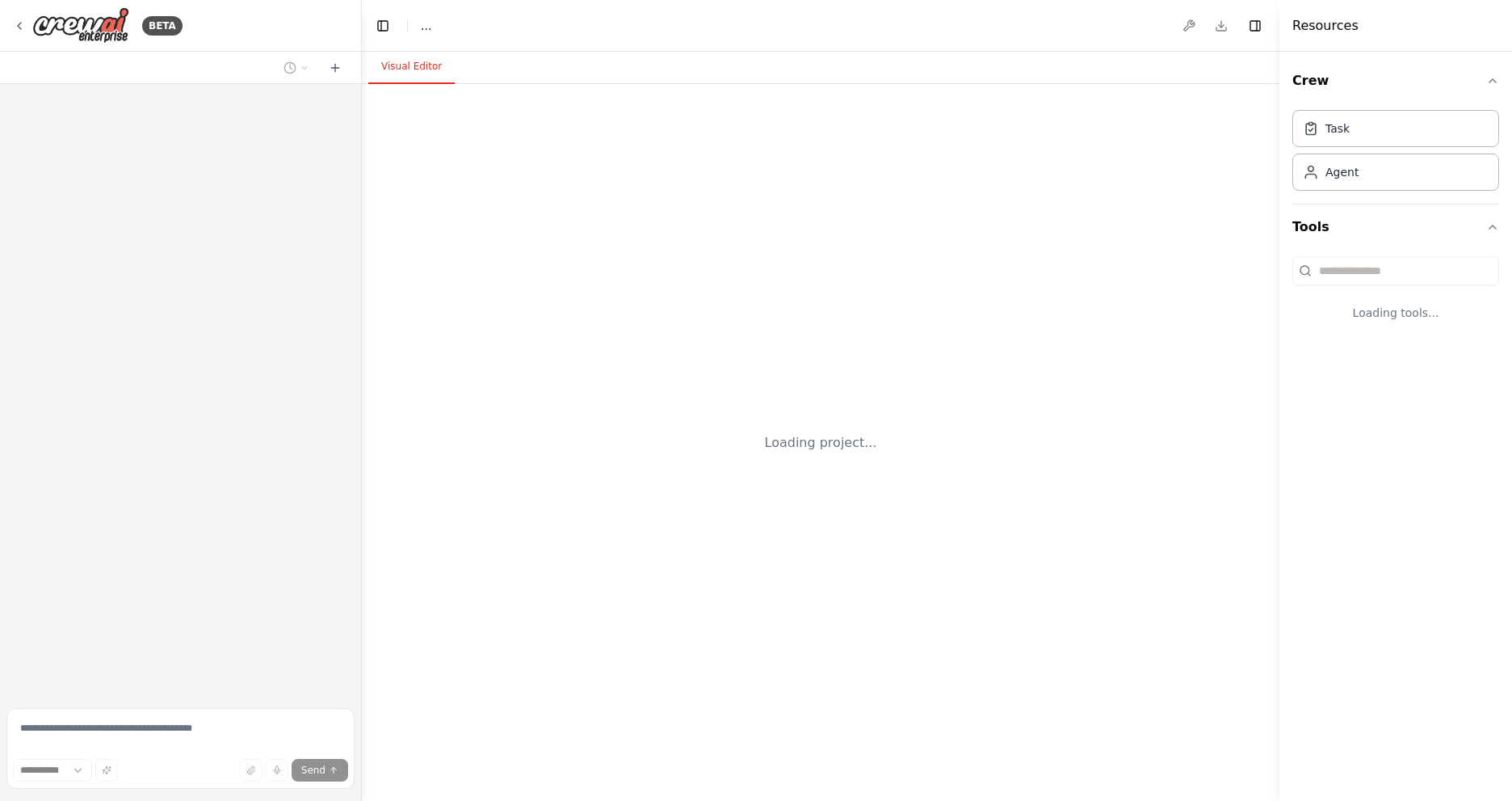
select select "****"
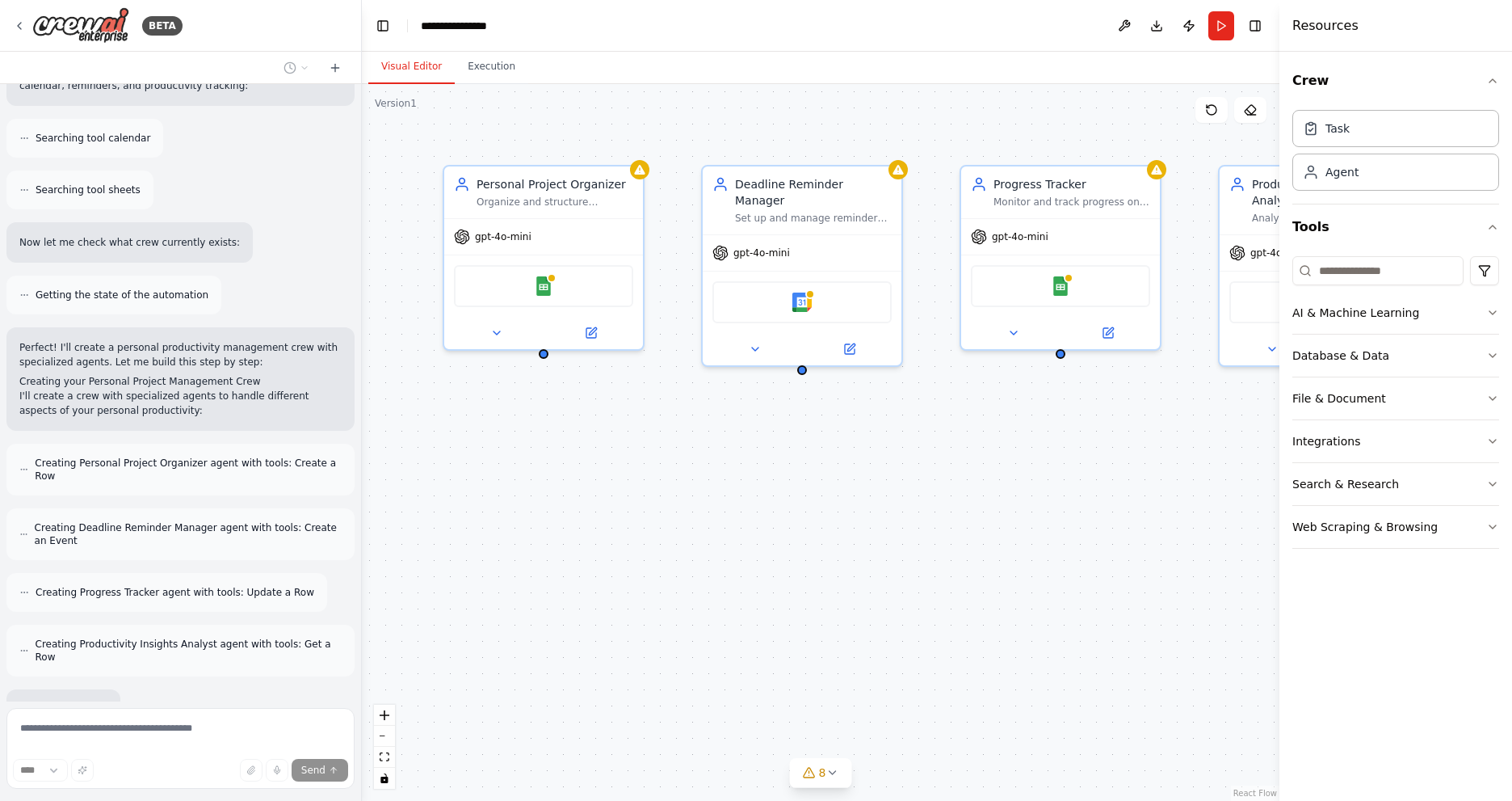
scroll to position [407, 0]
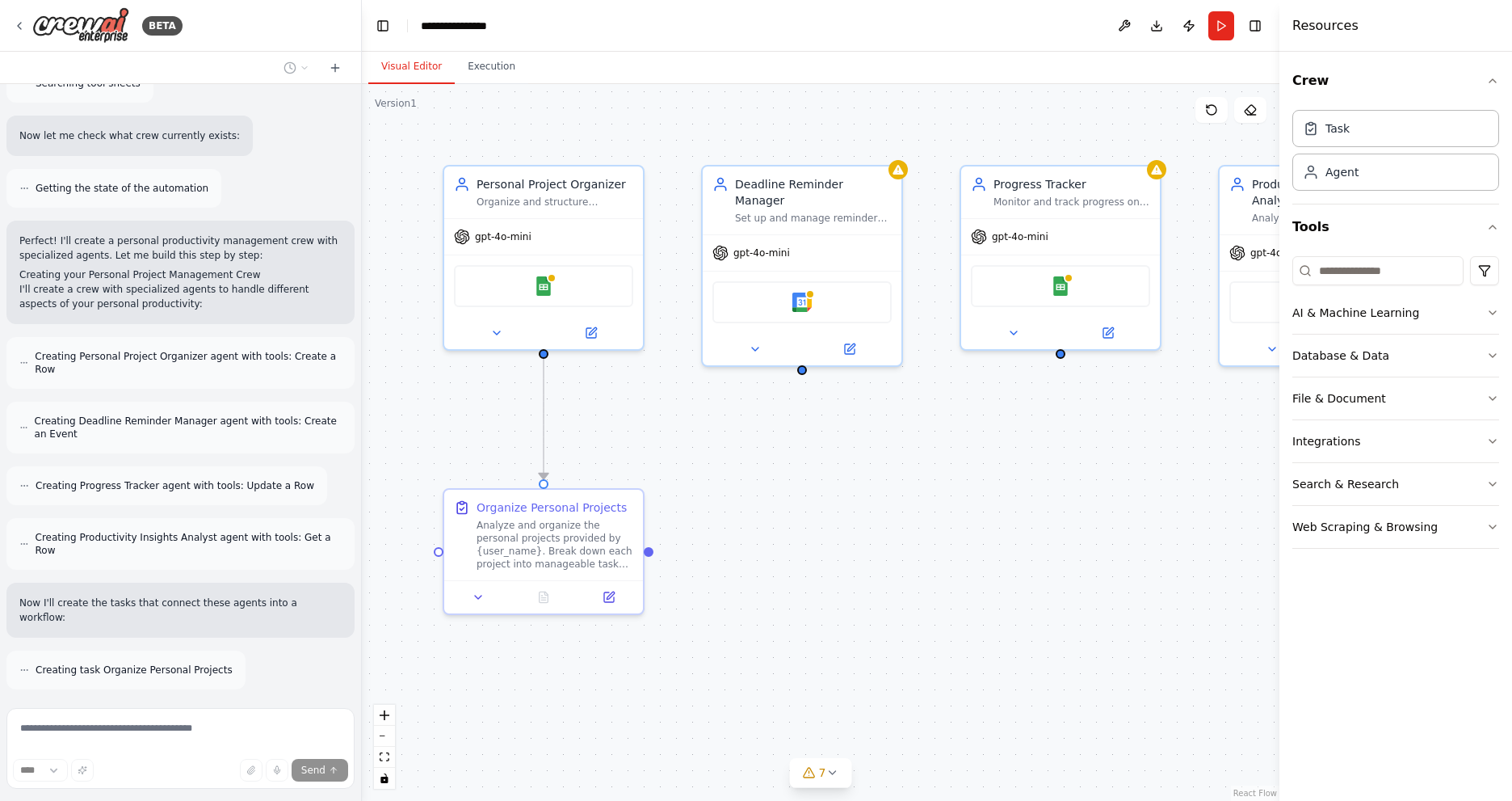
drag, startPoint x: 906, startPoint y: 449, endPoint x: 878, endPoint y: 462, distance: 30.9
click at [878, 462] on div ".deletable-edge-delete-btn { width: 20px; height: 20px; border: 0px solid #ffff…" at bounding box center [820, 443] width 917 height 717
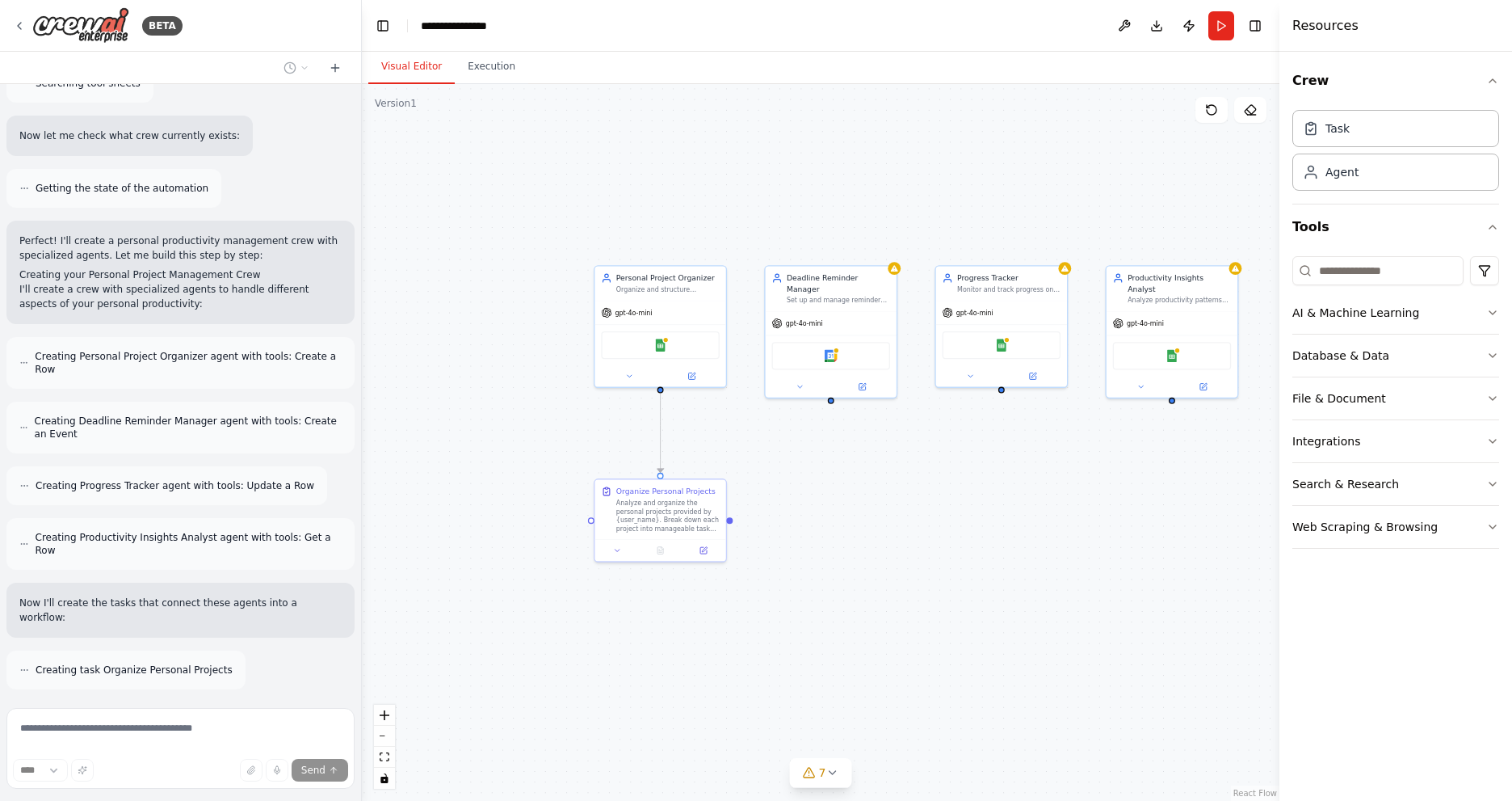
scroll to position [459, 0]
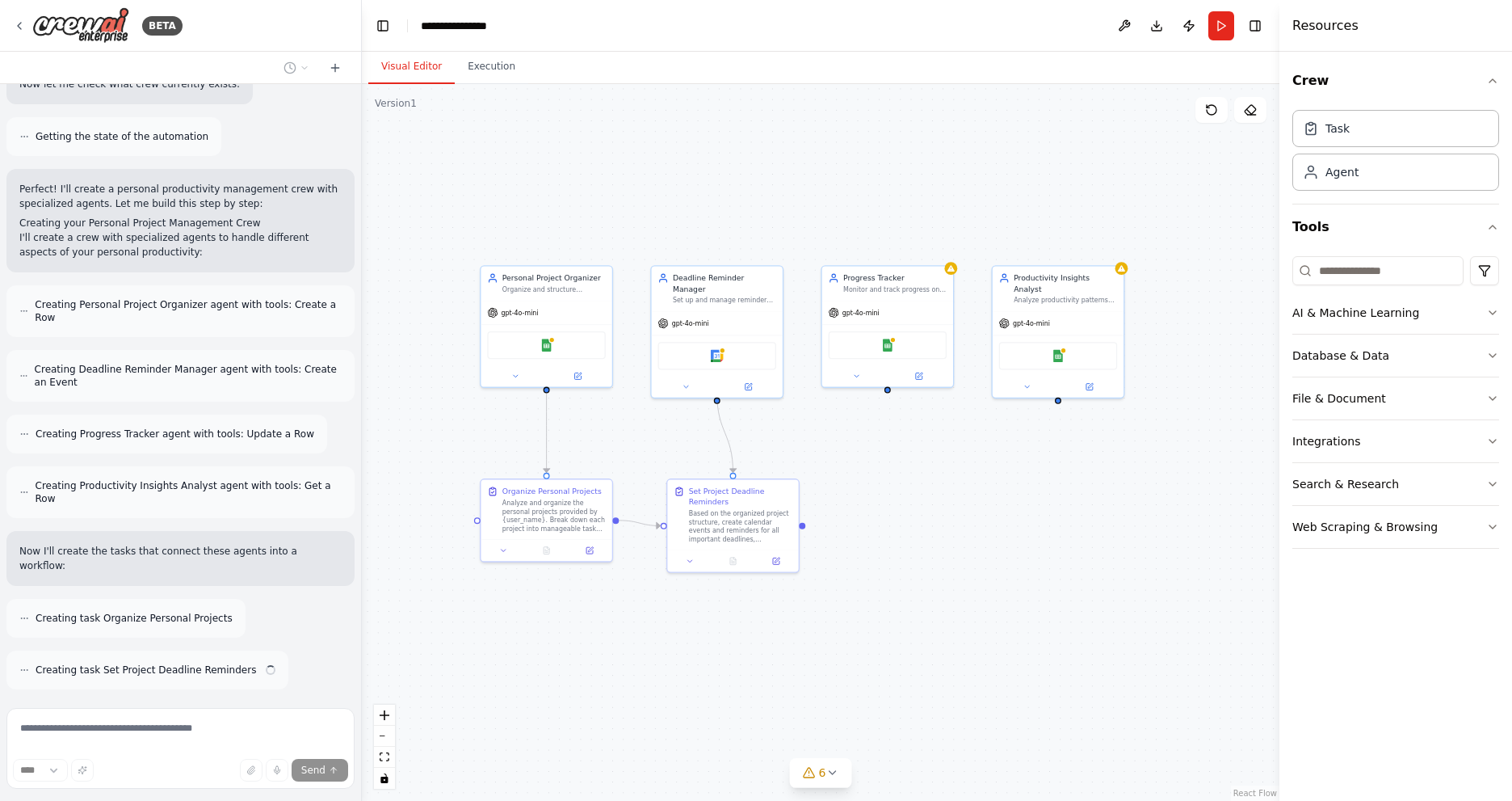
drag, startPoint x: 947, startPoint y: 472, endPoint x: 845, endPoint y: 472, distance: 102.0
click at [845, 472] on div ".deletable-edge-delete-btn { width: 20px; height: 20px; border: 0px solid #ffff…" at bounding box center [820, 443] width 917 height 717
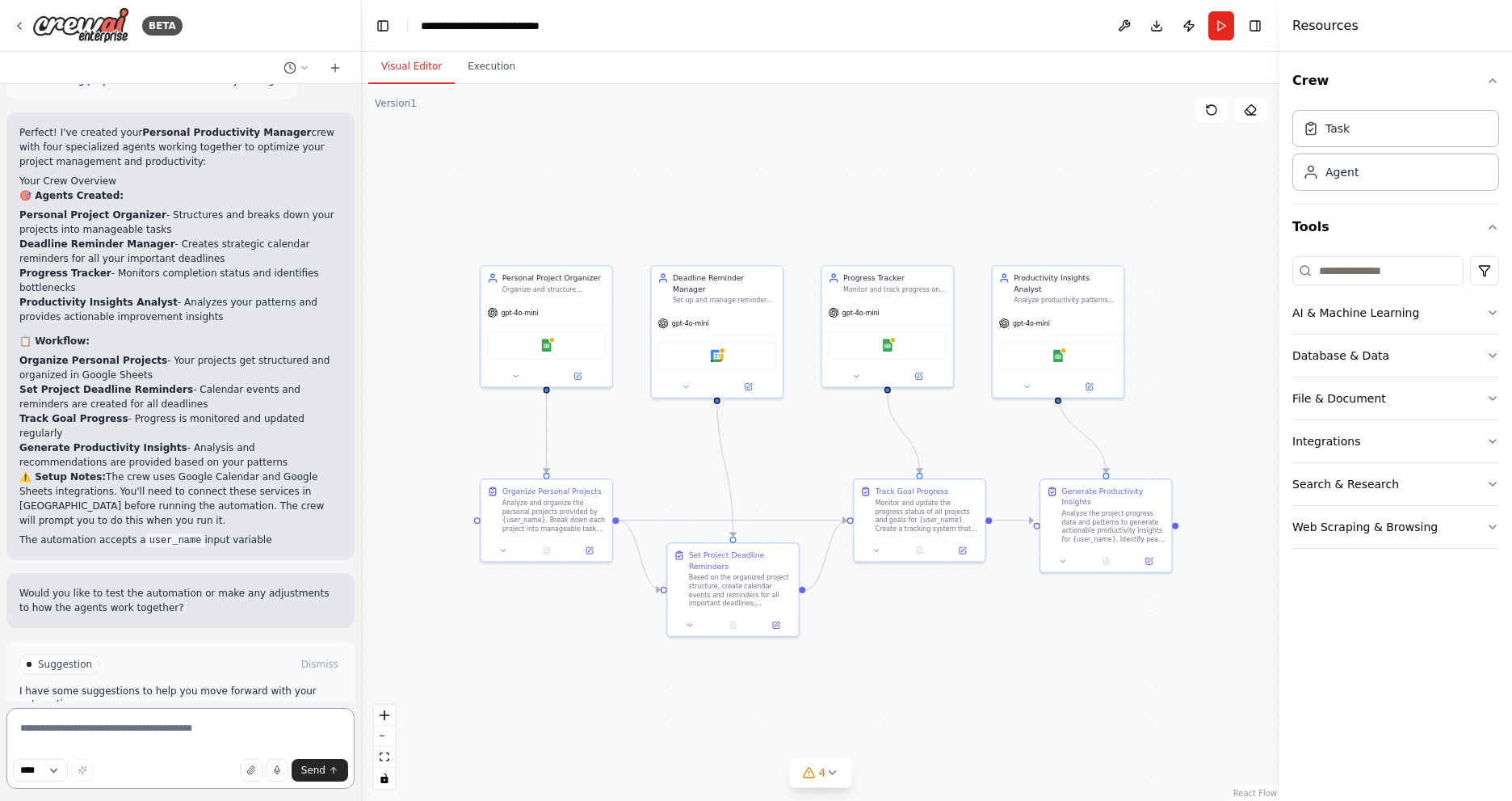
scroll to position [1324, 0]
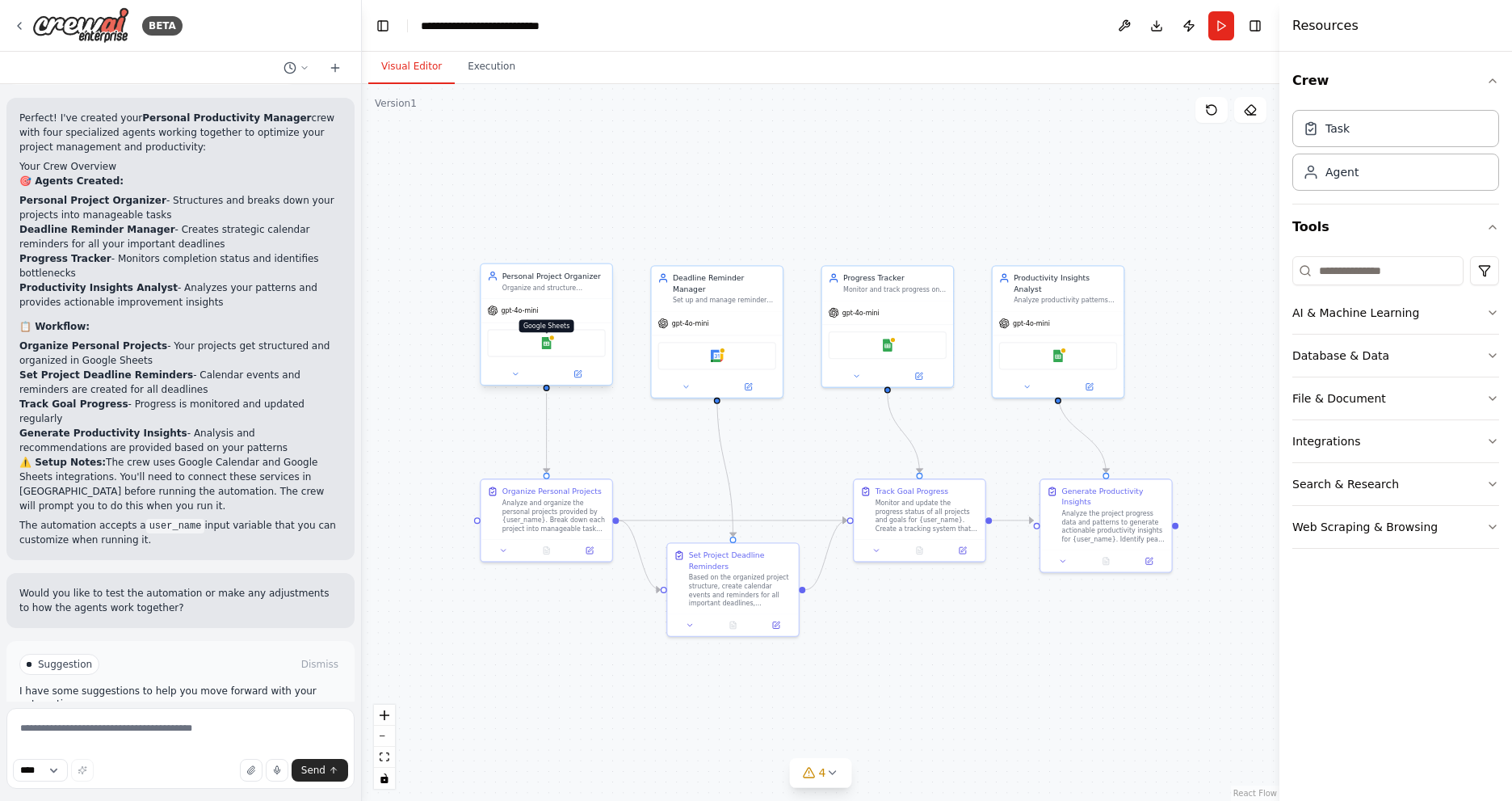
click at [545, 344] on img at bounding box center [547, 343] width 13 height 13
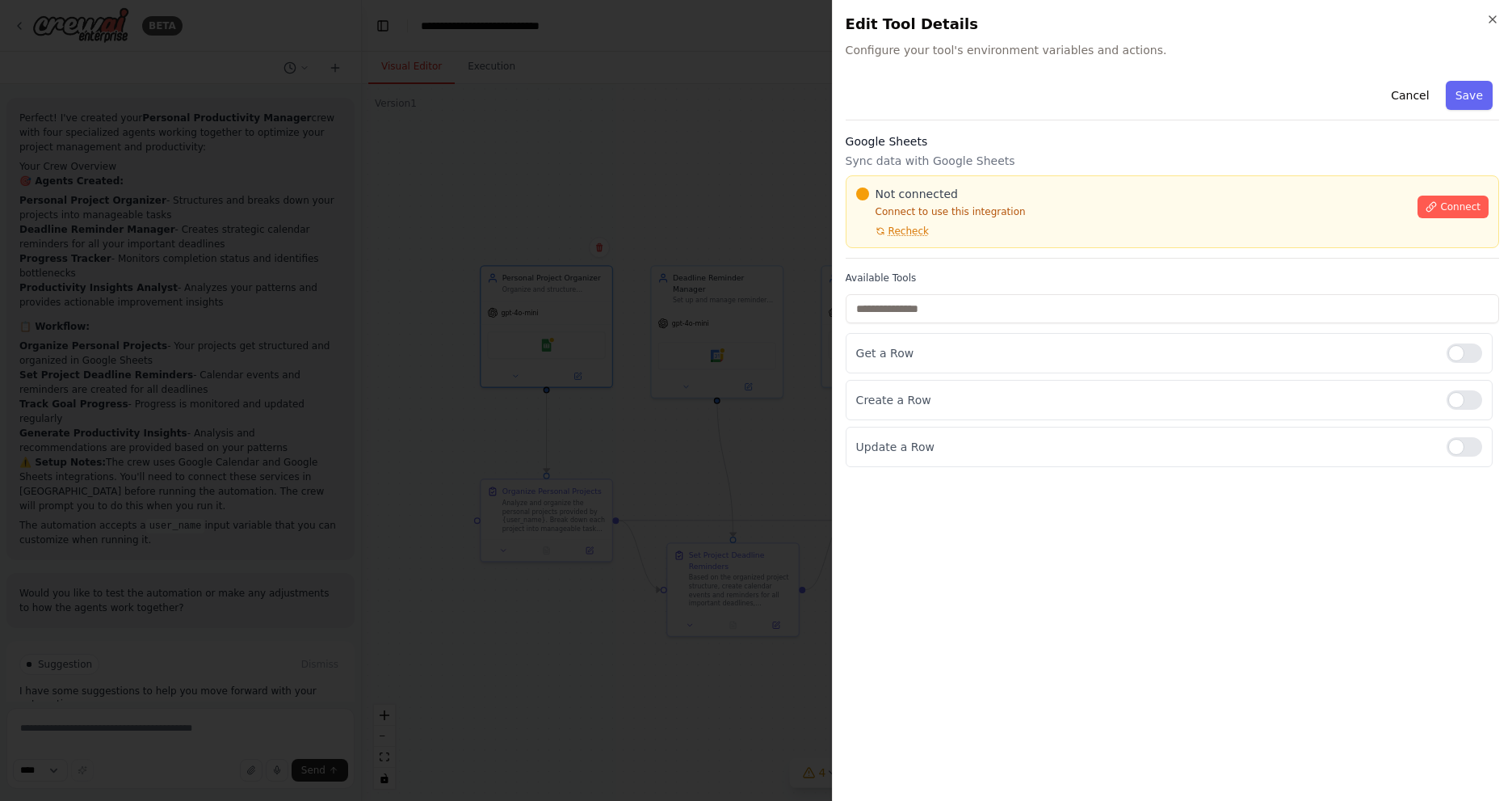
click at [917, 212] on p "Connect to use this integration" at bounding box center [1133, 212] width 553 height 13
click at [1459, 203] on span "Connect" at bounding box center [1461, 207] width 41 height 13
click at [1109, 711] on div "Cancel Save Google Sheets Sync data with Google Sheets Not connected Connect to…" at bounding box center [1172, 431] width 654 height 714
click at [1093, 523] on div "Cancel Save Google Sheets Sync data with Google Sheets Not connected Connect to…" at bounding box center [1172, 431] width 654 height 714
click at [1046, 305] on input "text" at bounding box center [1172, 308] width 654 height 29
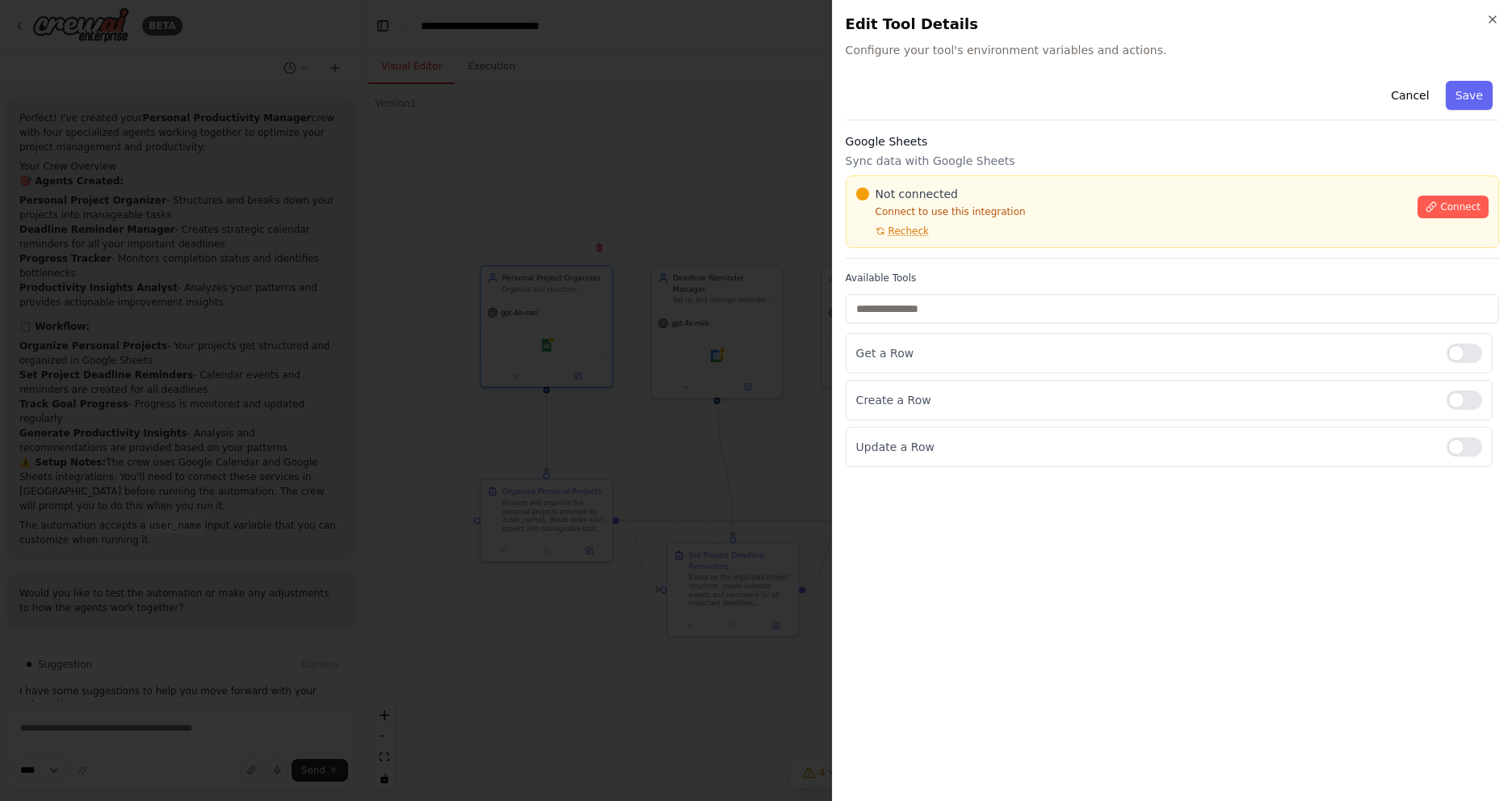
click at [1099, 536] on div "Cancel Save Google Sheets Sync data with Google Sheets Not connected Connect to…" at bounding box center [1172, 431] width 654 height 714
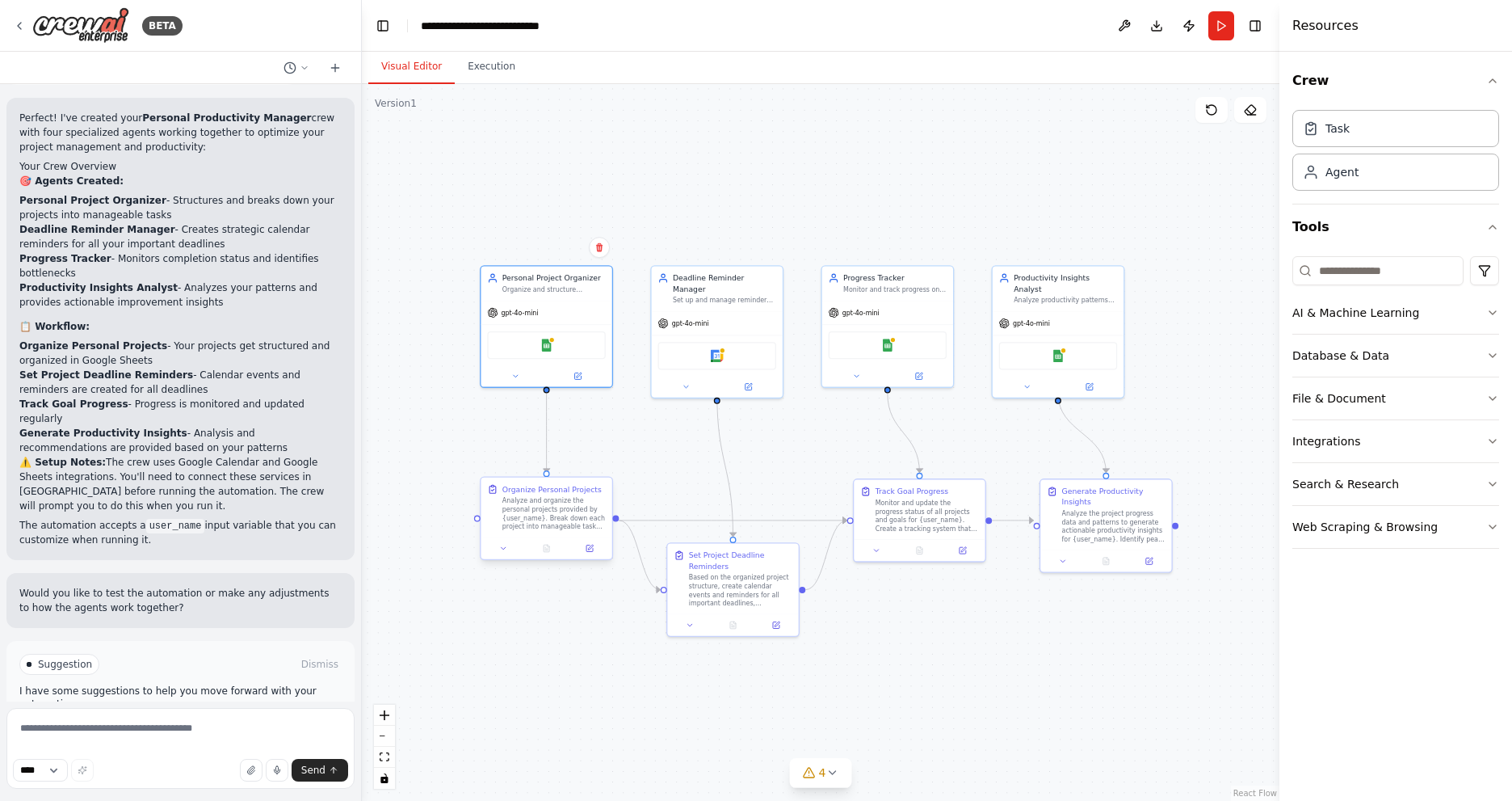
click at [557, 517] on div "Analyze and organize the personal projects provided by {user_name}. Break down …" at bounding box center [554, 514] width 103 height 34
click at [590, 550] on icon at bounding box center [589, 549] width 6 height 6
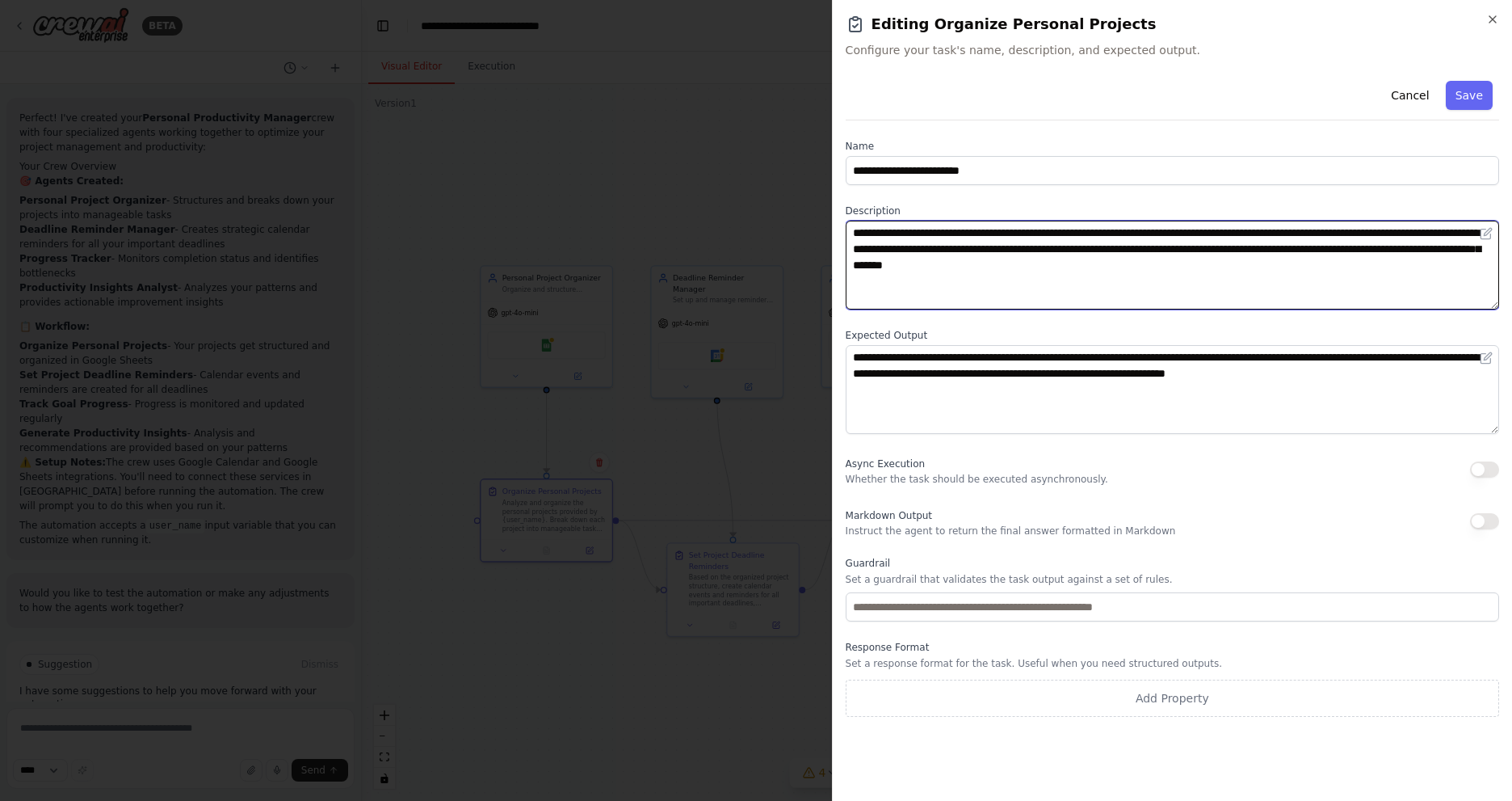
click at [956, 280] on textarea "**********" at bounding box center [1172, 265] width 654 height 89
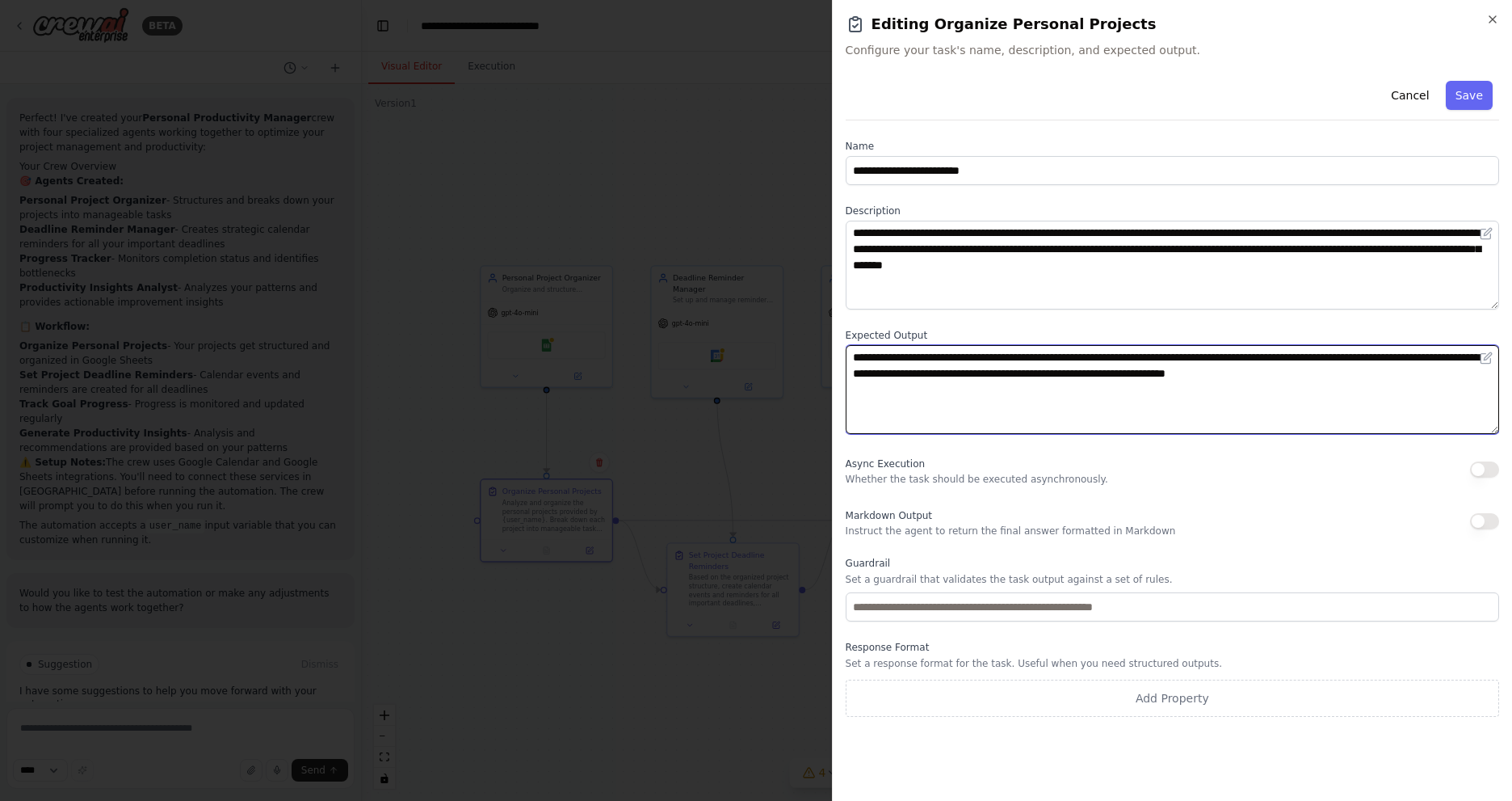
click at [968, 389] on textarea "**********" at bounding box center [1172, 390] width 654 height 89
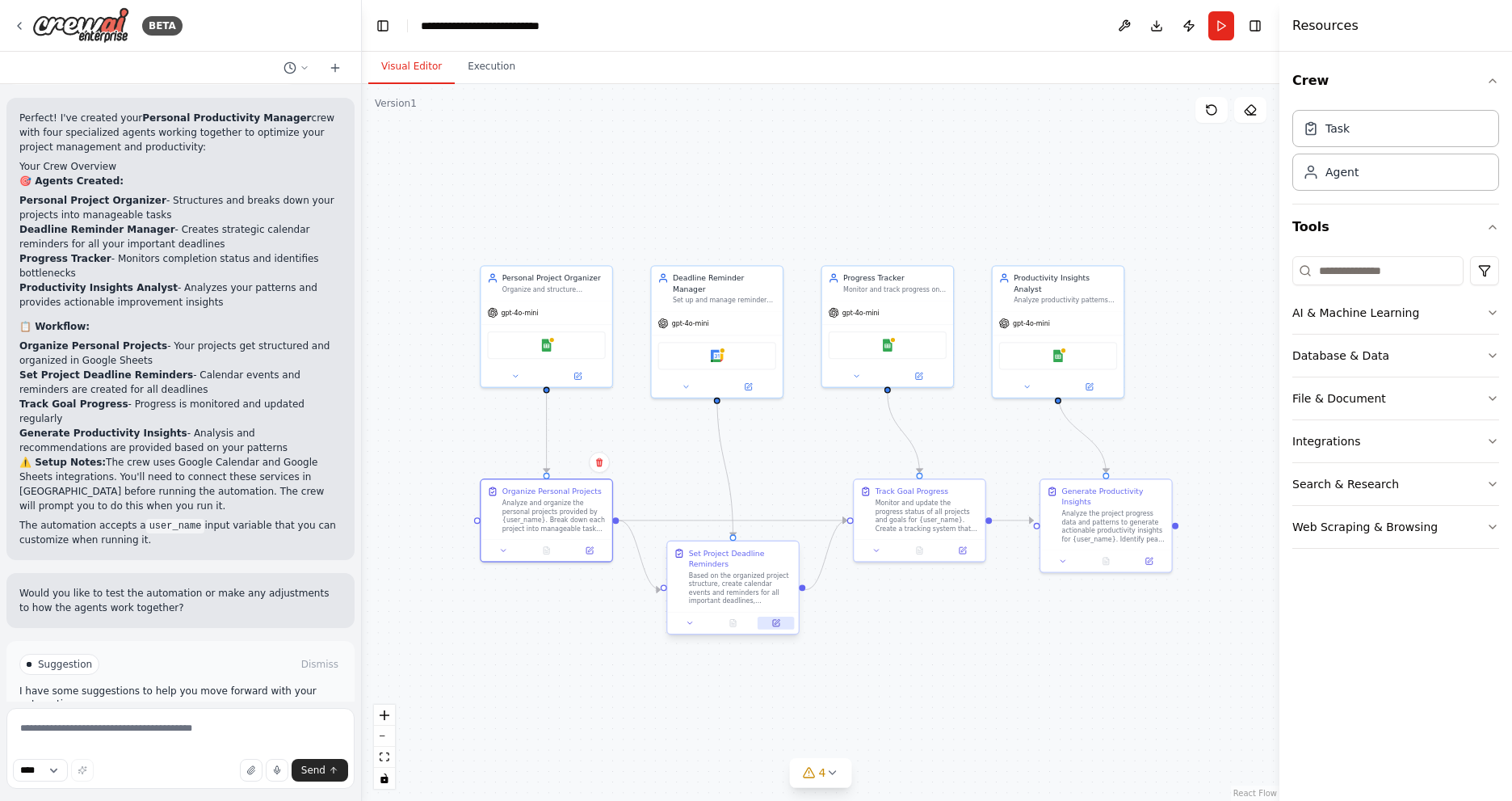
click at [779, 627] on icon at bounding box center [776, 623] width 6 height 6
click at [1476, 524] on button "Web Scraping & Browsing" at bounding box center [1396, 526] width 207 height 42
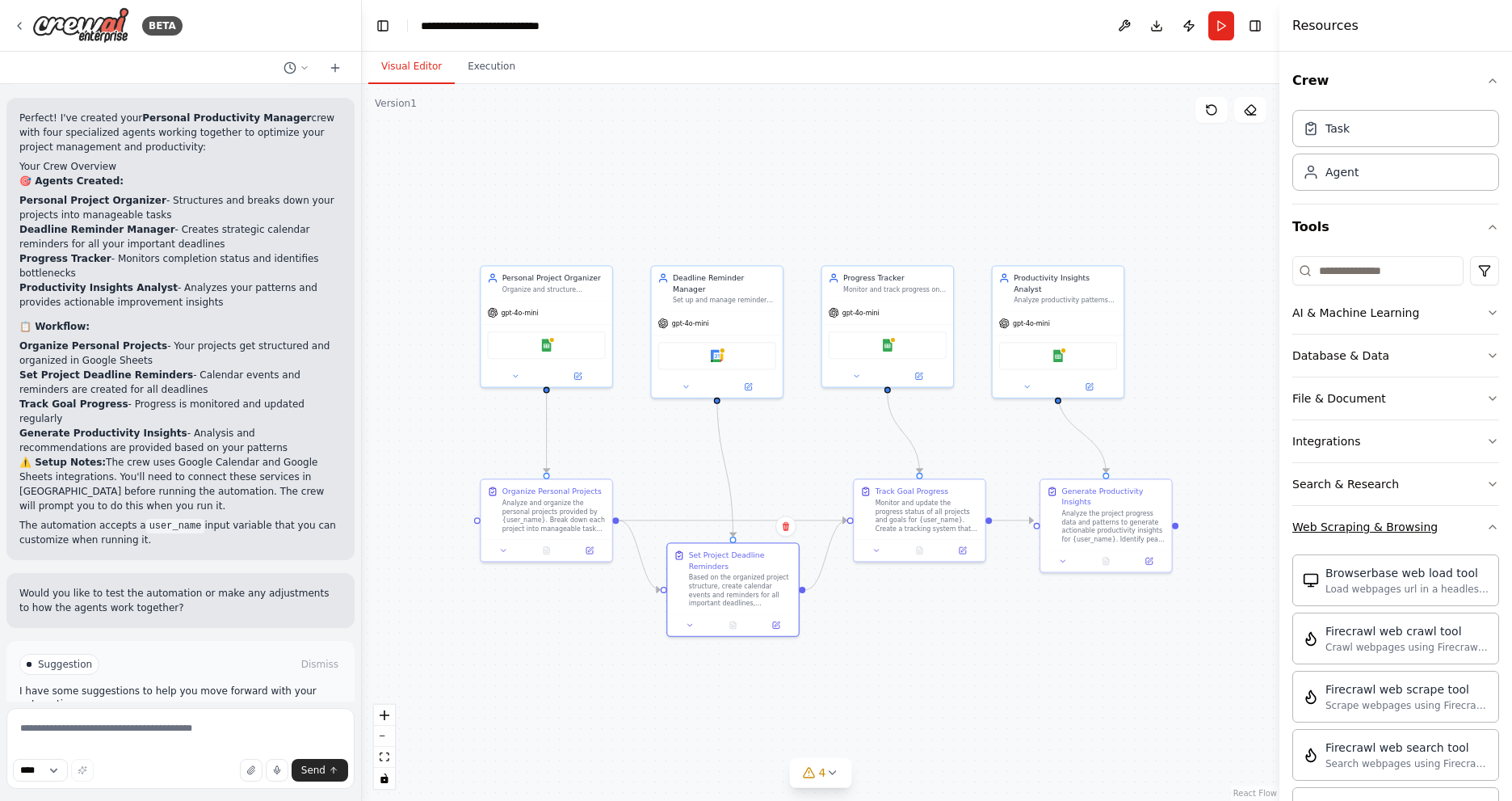
click at [1487, 529] on icon "button" at bounding box center [1493, 527] width 13 height 13
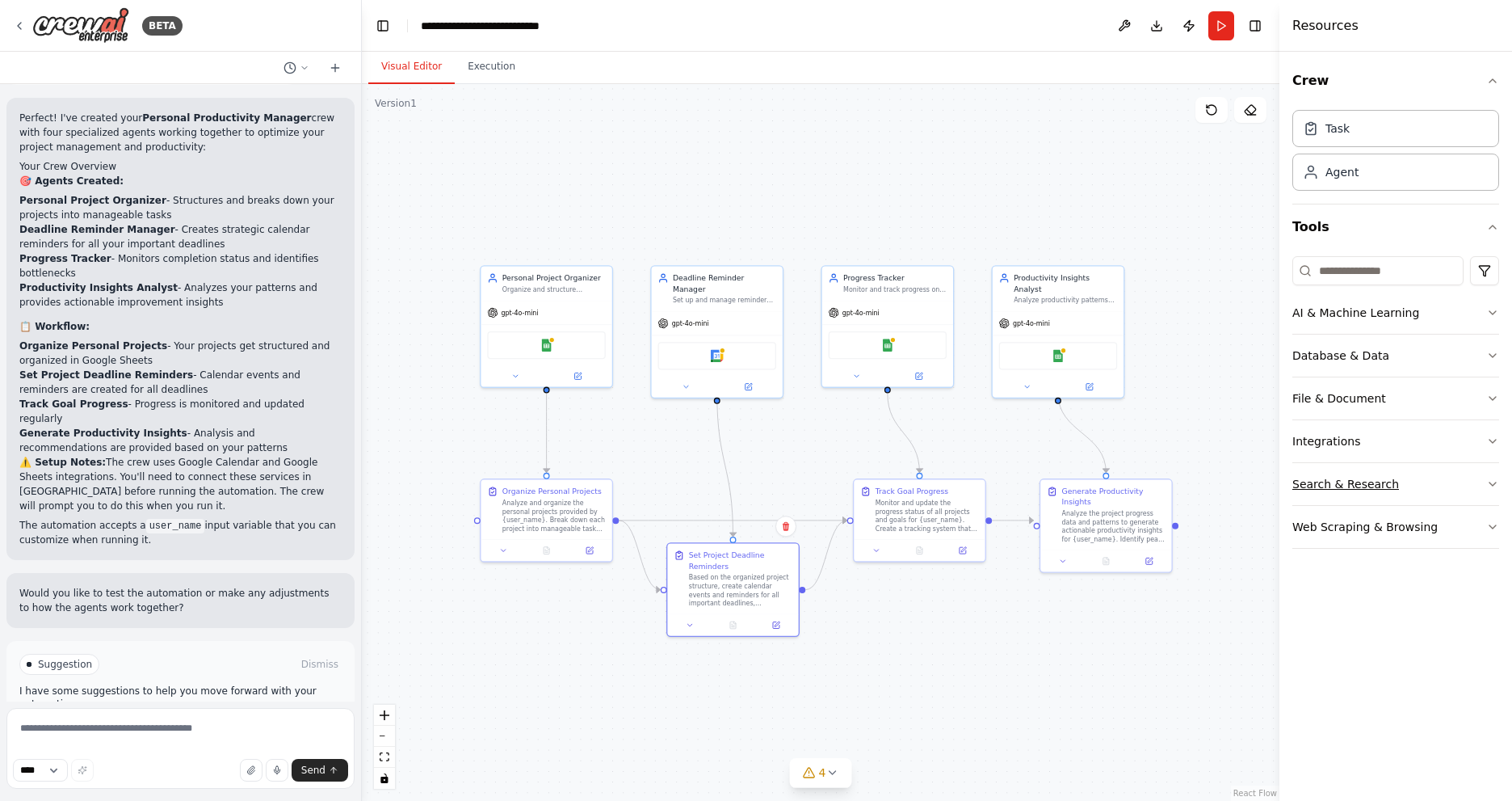
click at [1484, 486] on button "Search & Research" at bounding box center [1396, 484] width 207 height 42
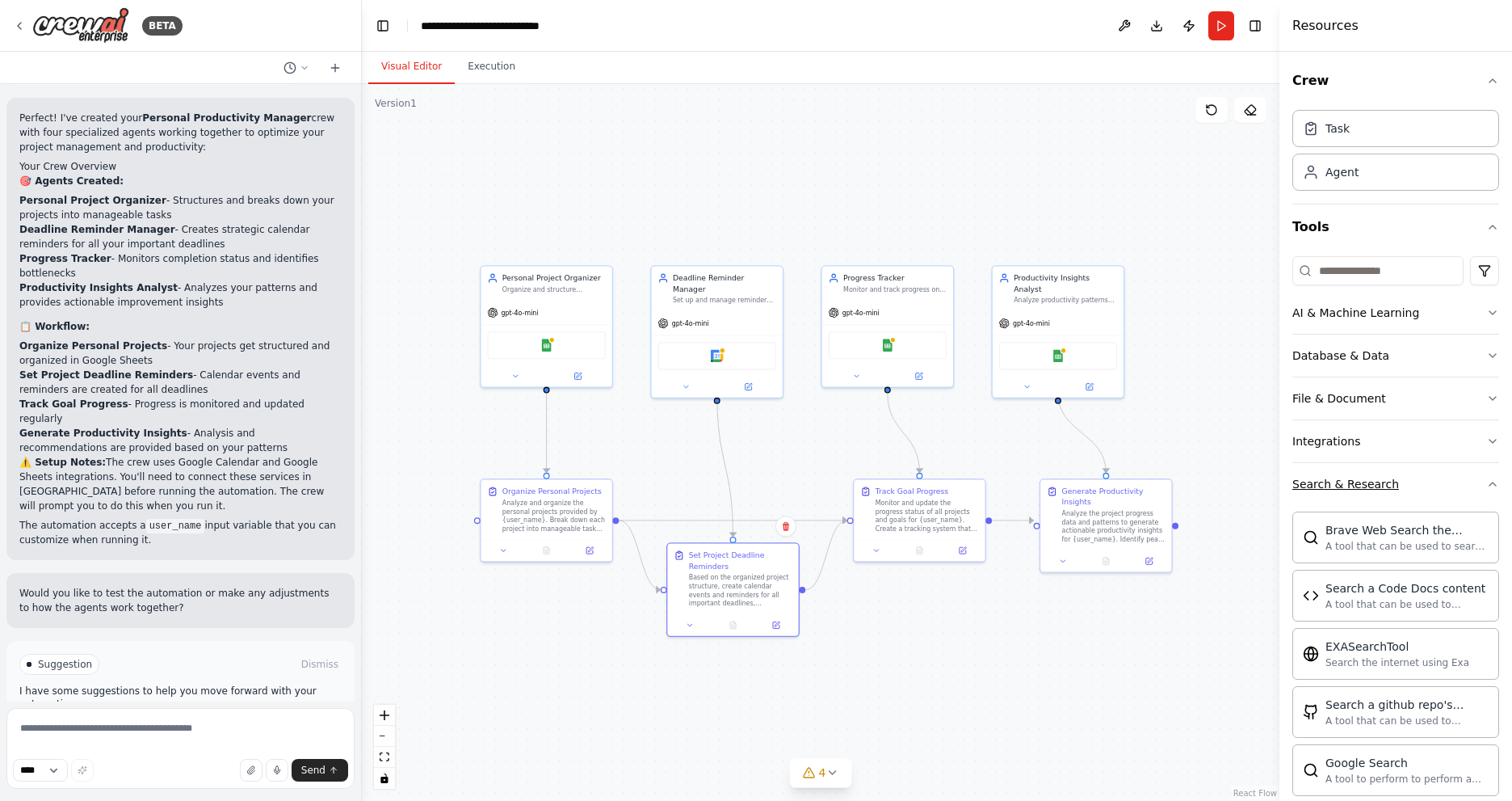
click at [1487, 486] on icon "button" at bounding box center [1493, 484] width 13 height 13
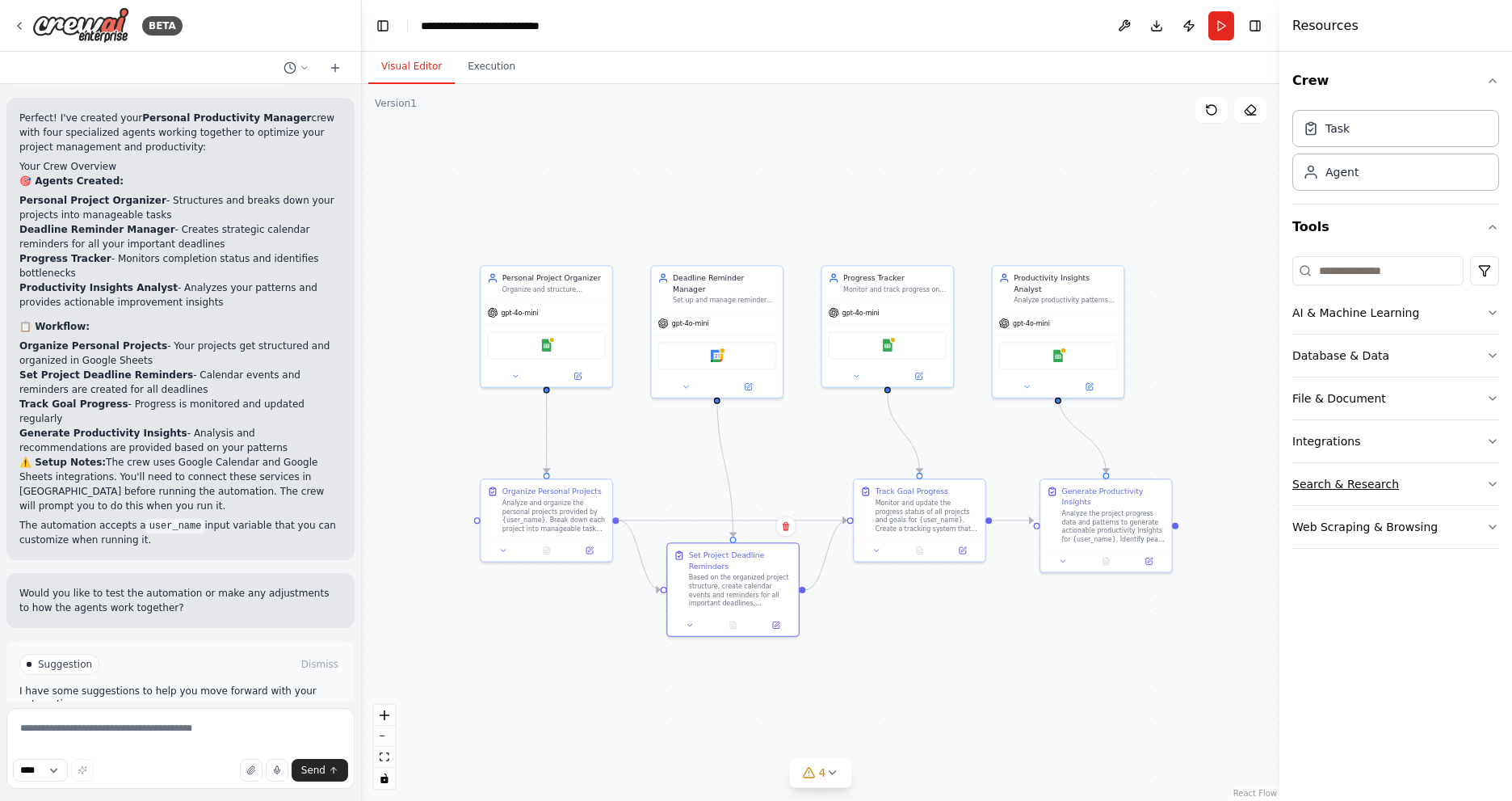
click at [1484, 486] on button "Search & Research" at bounding box center [1396, 484] width 207 height 42
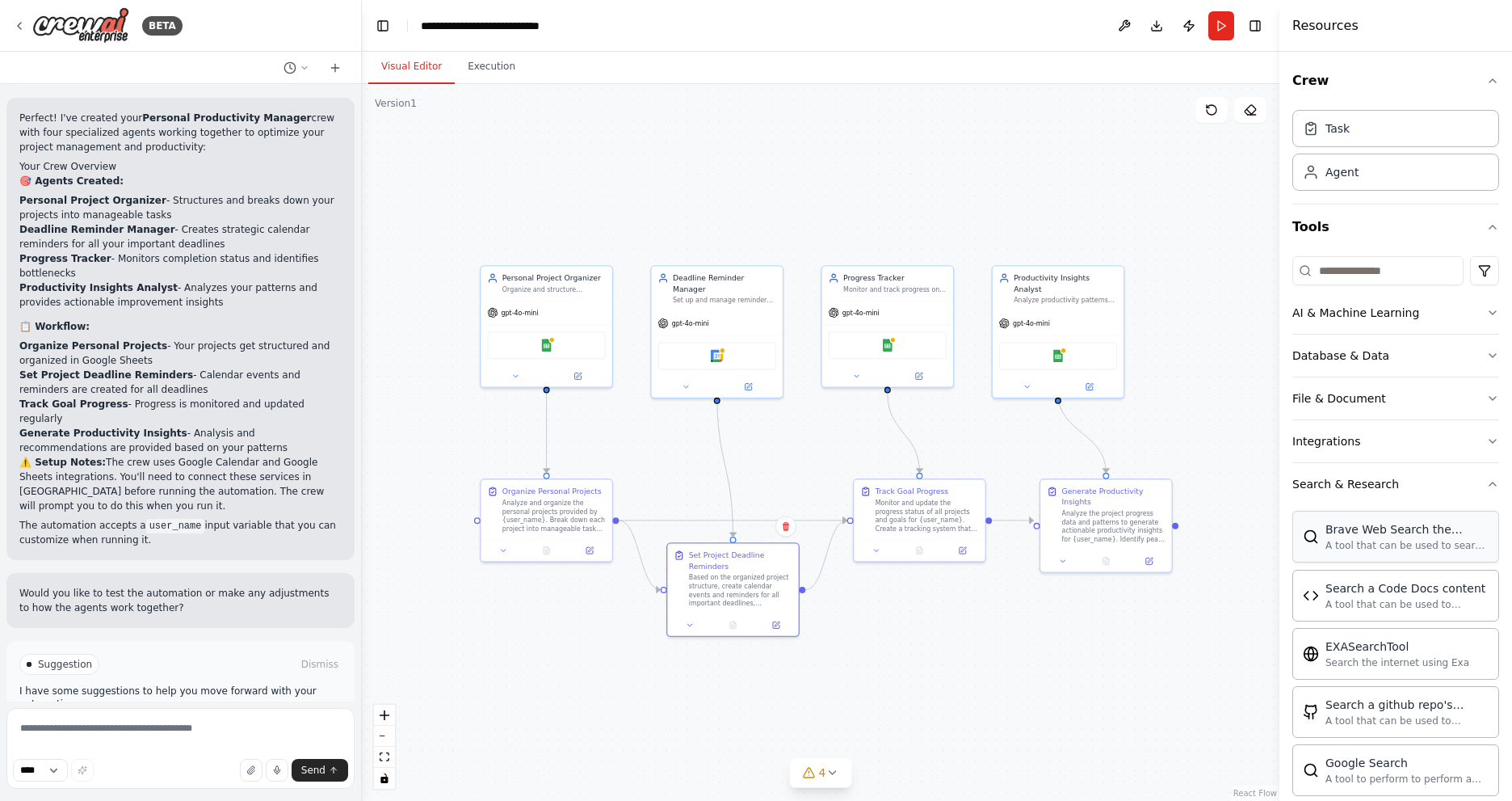
click at [1371, 547] on div "A tool that can be used to search the internet with a search_query." at bounding box center [1407, 546] width 163 height 13
click at [1373, 545] on div "A tool that can be used to search the internet with a search_query." at bounding box center [1407, 546] width 163 height 13
click at [1487, 488] on icon "button" at bounding box center [1493, 484] width 13 height 13
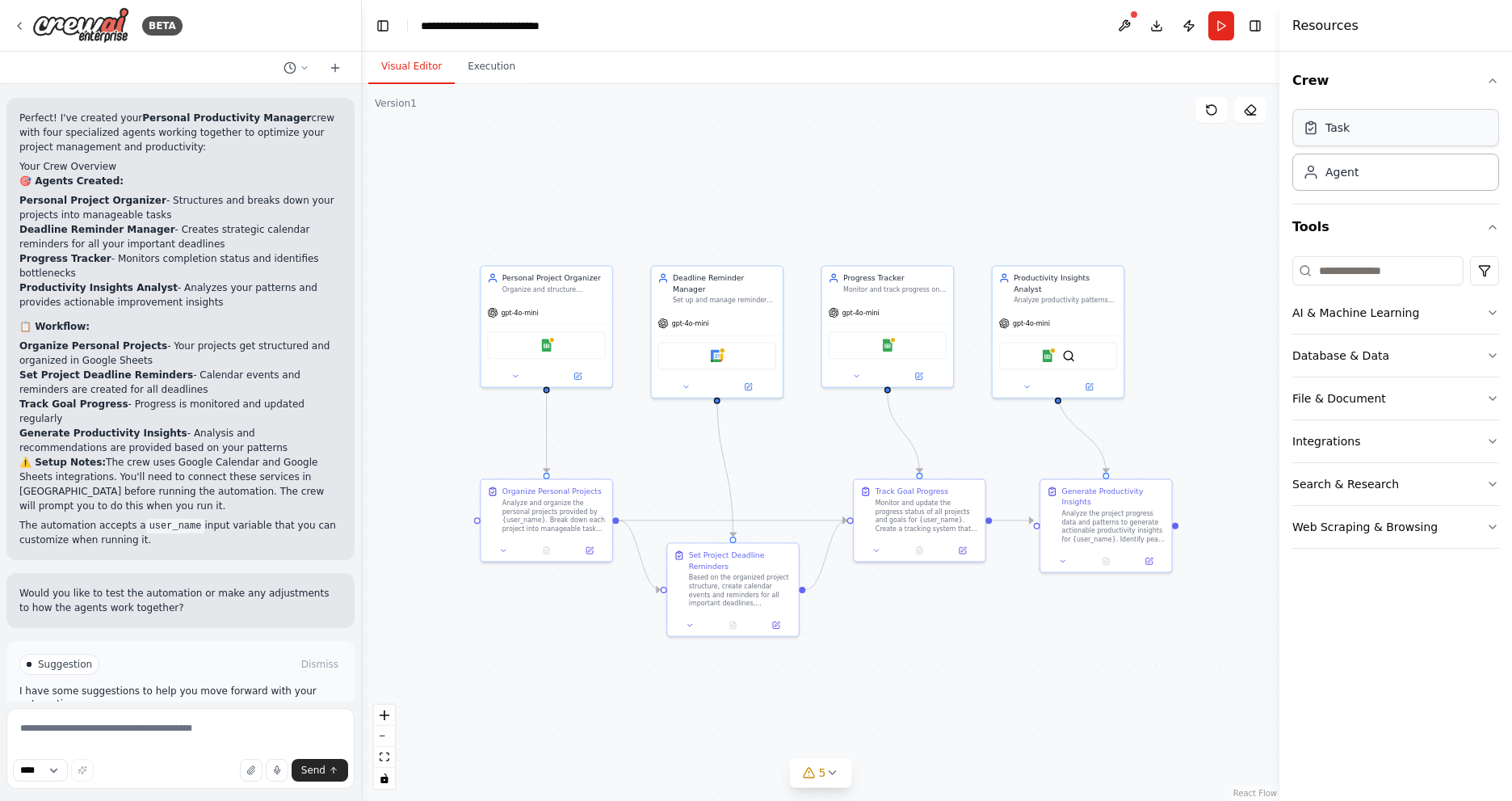
click at [1355, 130] on div "Task" at bounding box center [1396, 128] width 207 height 37
click at [949, 154] on div "New Task Task description" at bounding box center [937, 152] width 103 height 21
click at [984, 123] on icon at bounding box center [983, 121] width 9 height 9
click at [922, 120] on button "Confirm" at bounding box center [938, 121] width 58 height 19
drag, startPoint x: 792, startPoint y: 200, endPoint x: 854, endPoint y: 150, distance: 79.6
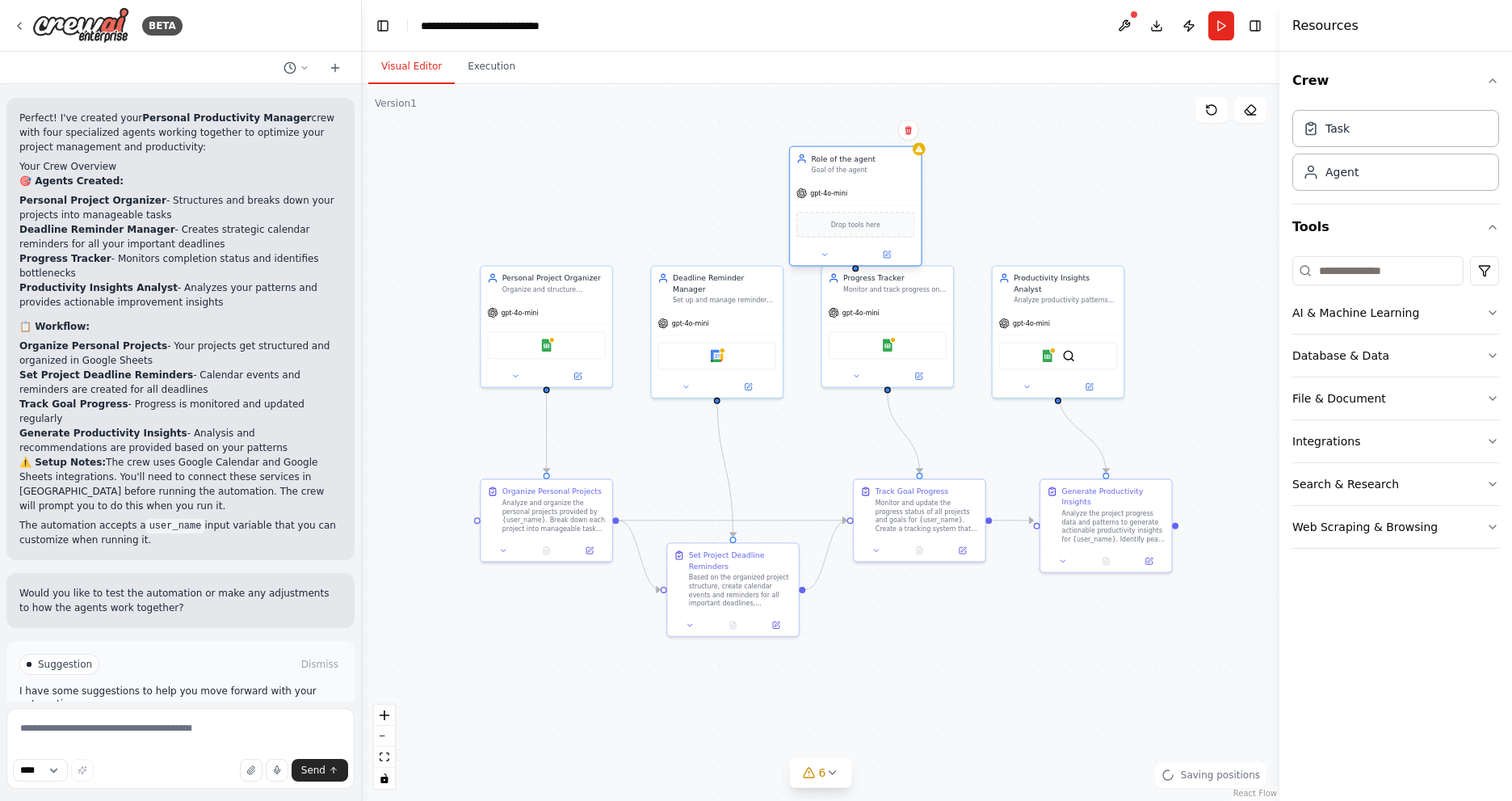
click at [854, 150] on div "Role of the agent Goal of the agent" at bounding box center [855, 164] width 131 height 34
click at [908, 134] on icon at bounding box center [908, 131] width 6 height 9
click at [867, 135] on button "Confirm" at bounding box center [863, 130] width 58 height 19
click at [1392, 452] on button "Integrations" at bounding box center [1396, 441] width 207 height 42
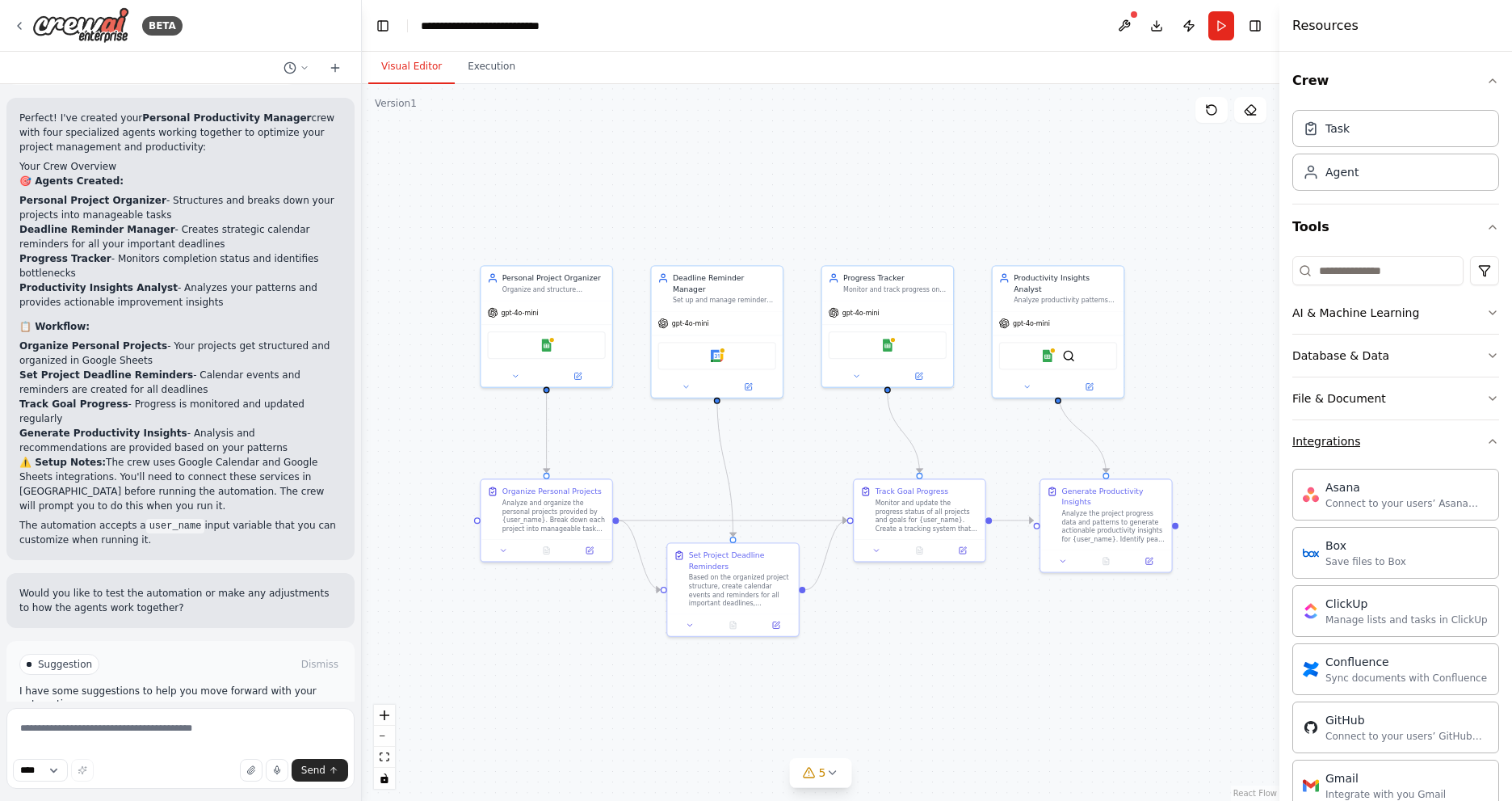
click at [1400, 450] on button "Integrations" at bounding box center [1396, 441] width 207 height 42
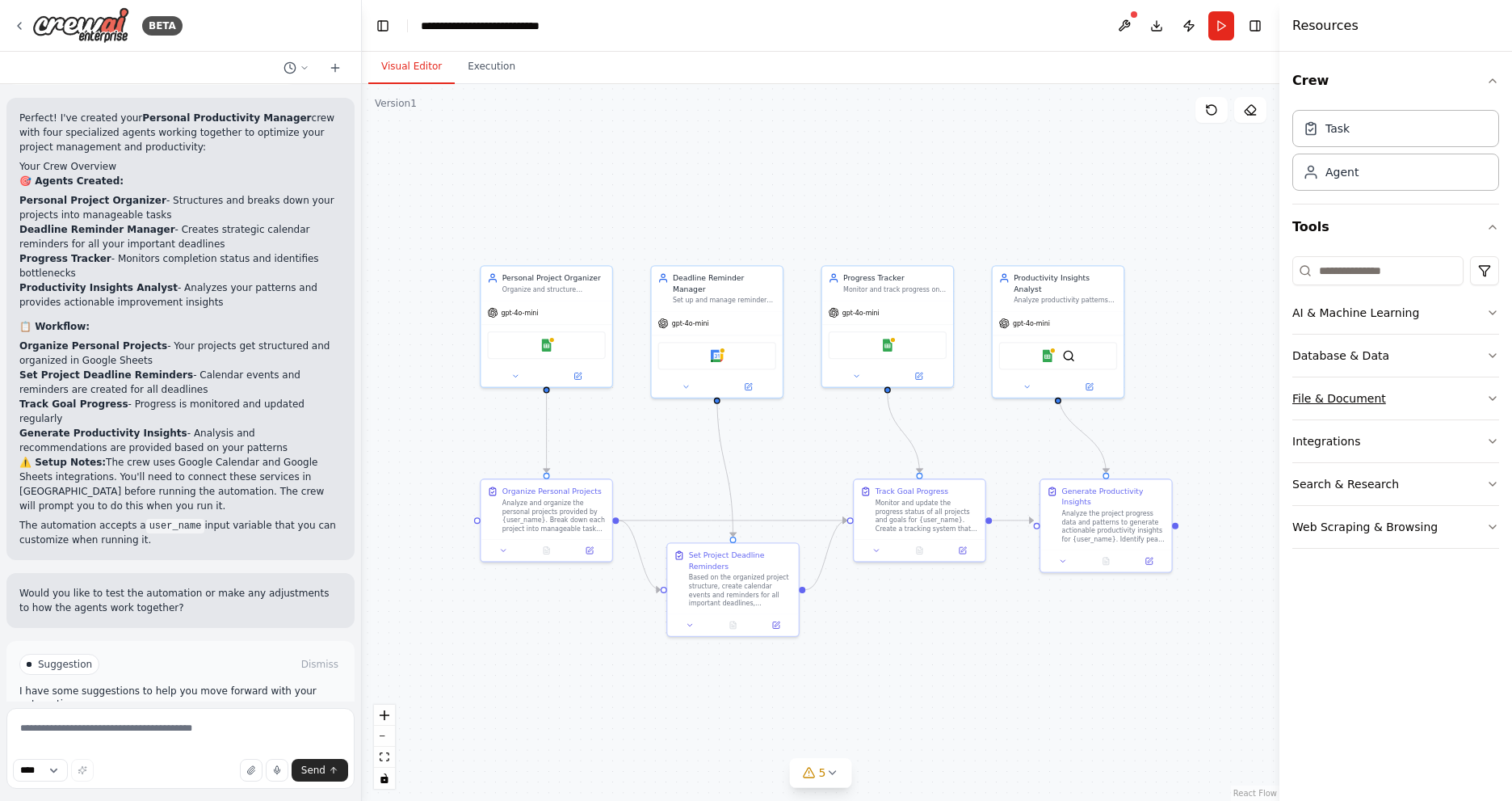
click at [1436, 403] on button "File & Document" at bounding box center [1396, 398] width 207 height 42
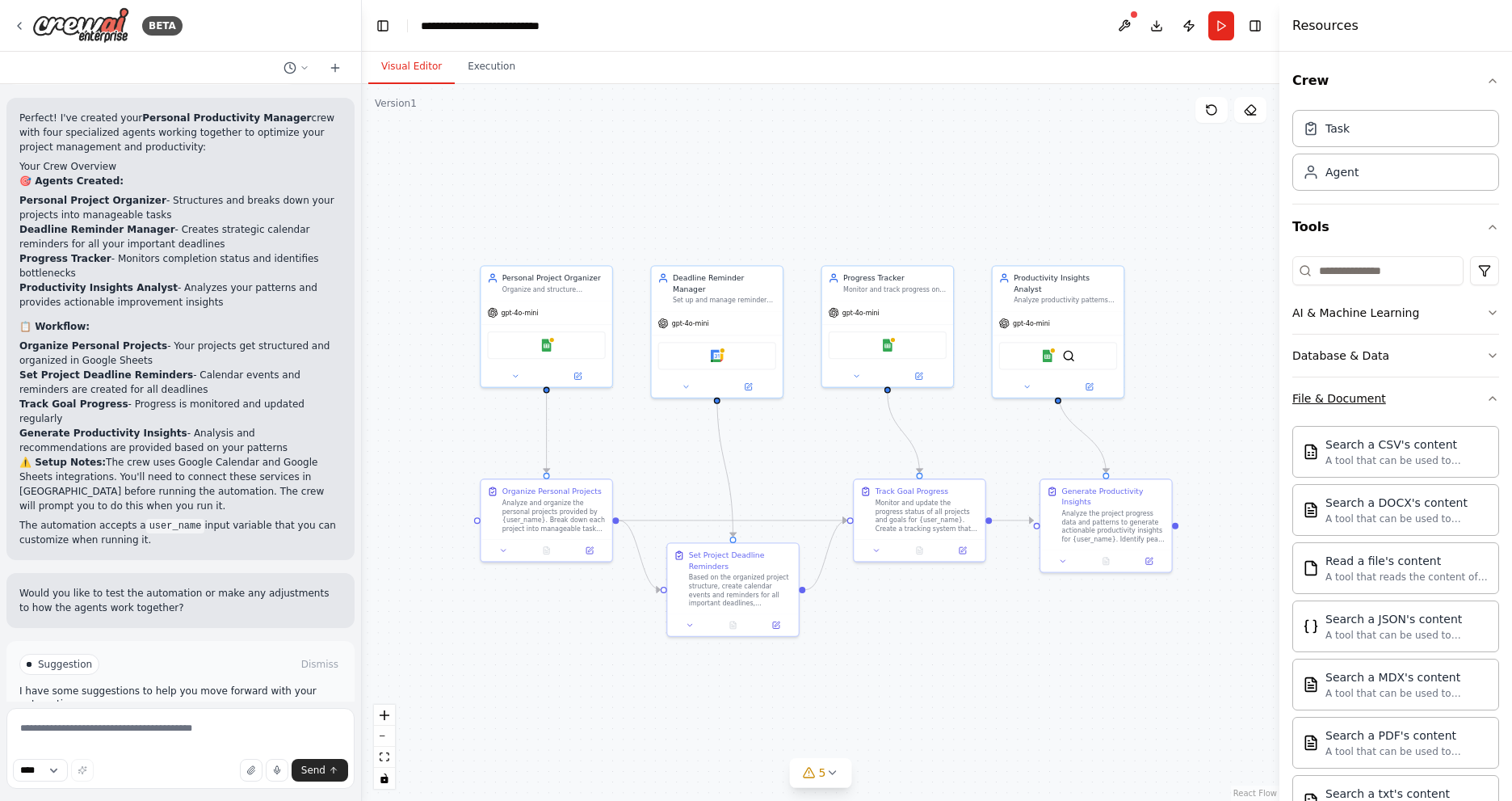
click at [1436, 403] on button "File & Document" at bounding box center [1396, 398] width 207 height 42
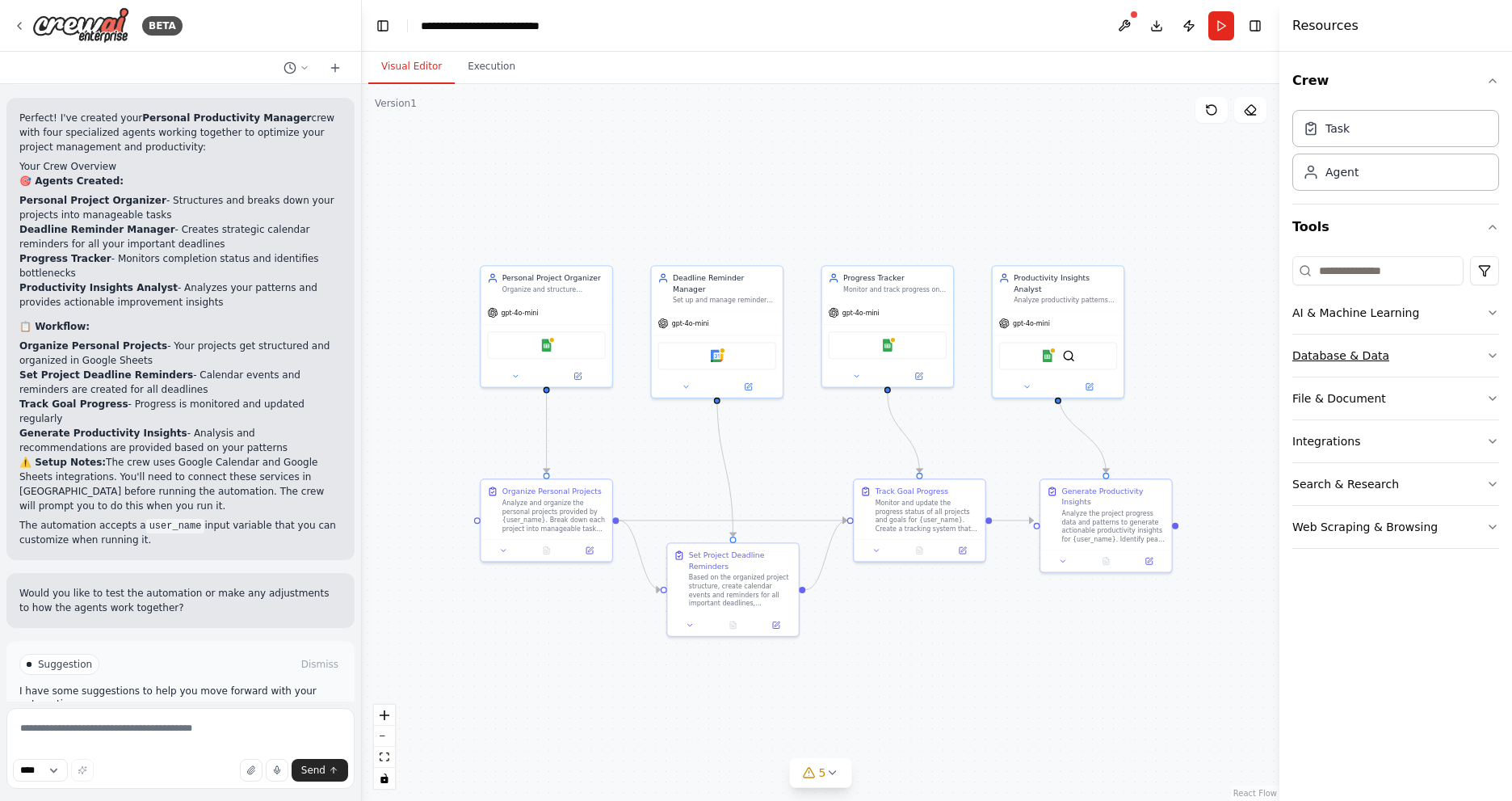
click at [1419, 358] on button "Database & Data" at bounding box center [1396, 355] width 207 height 42
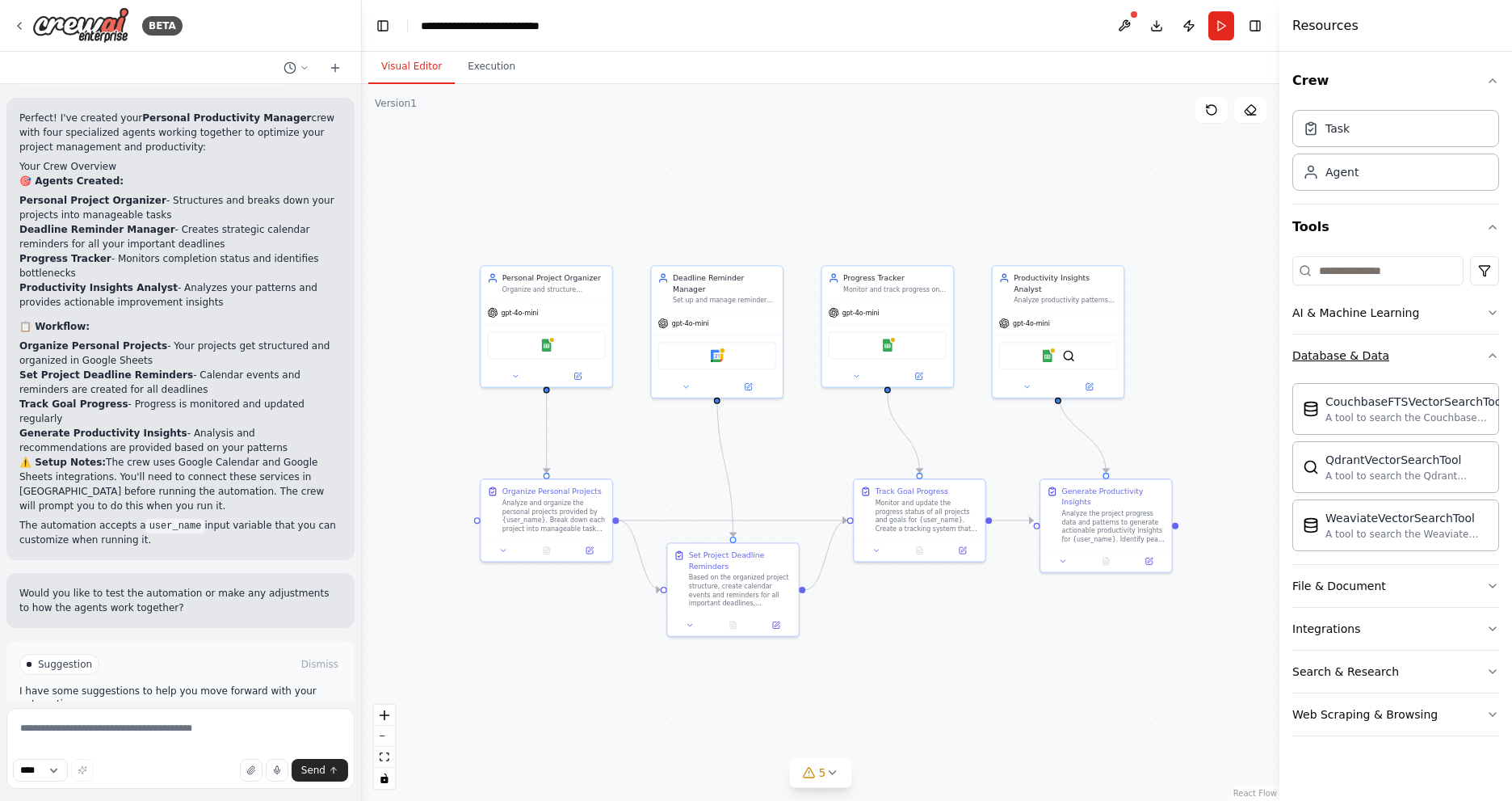
click at [1419, 359] on button "Database & Data" at bounding box center [1396, 355] width 207 height 42
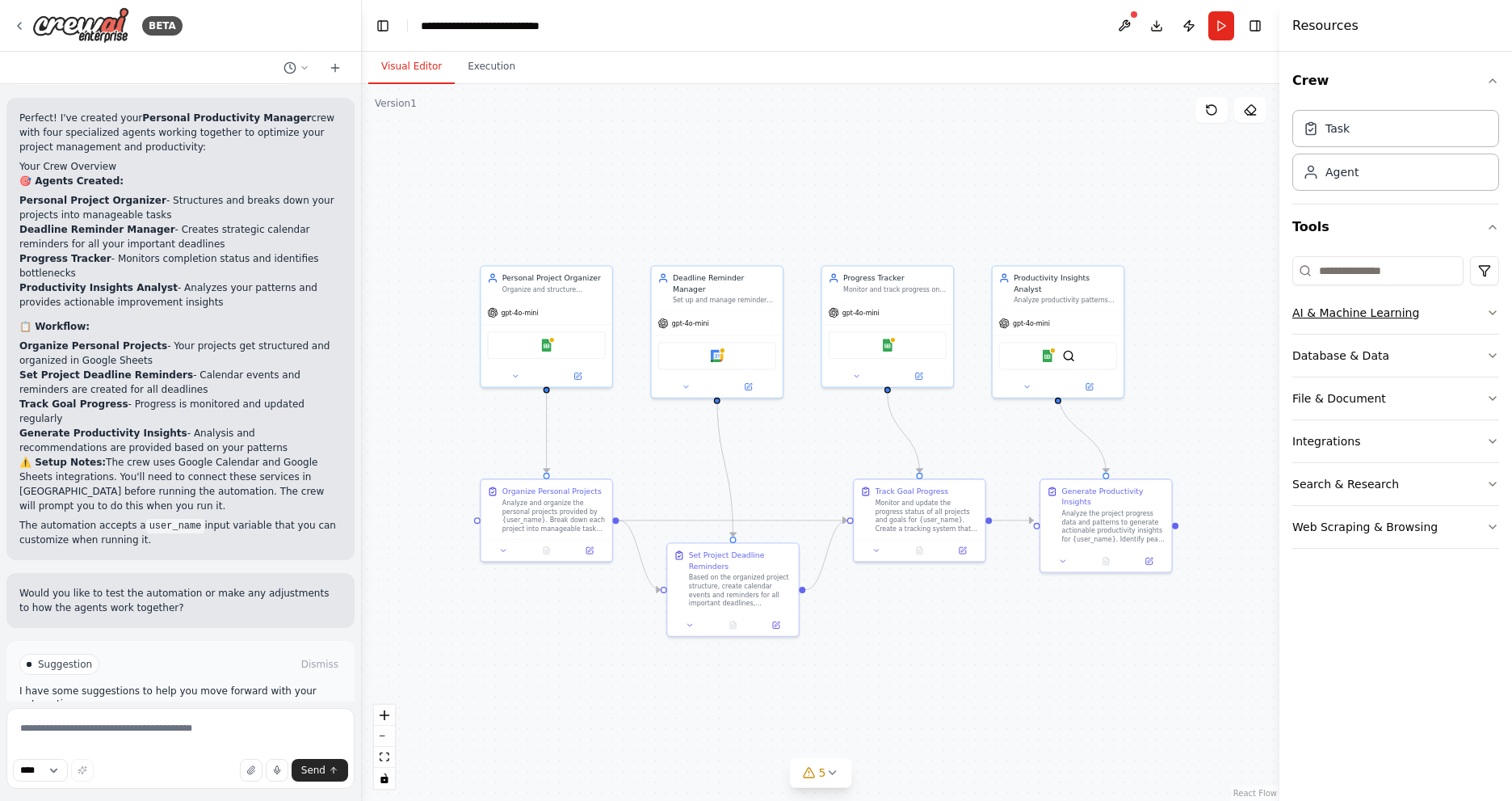
click at [1429, 317] on button "AI & Machine Learning" at bounding box center [1396, 312] width 207 height 42
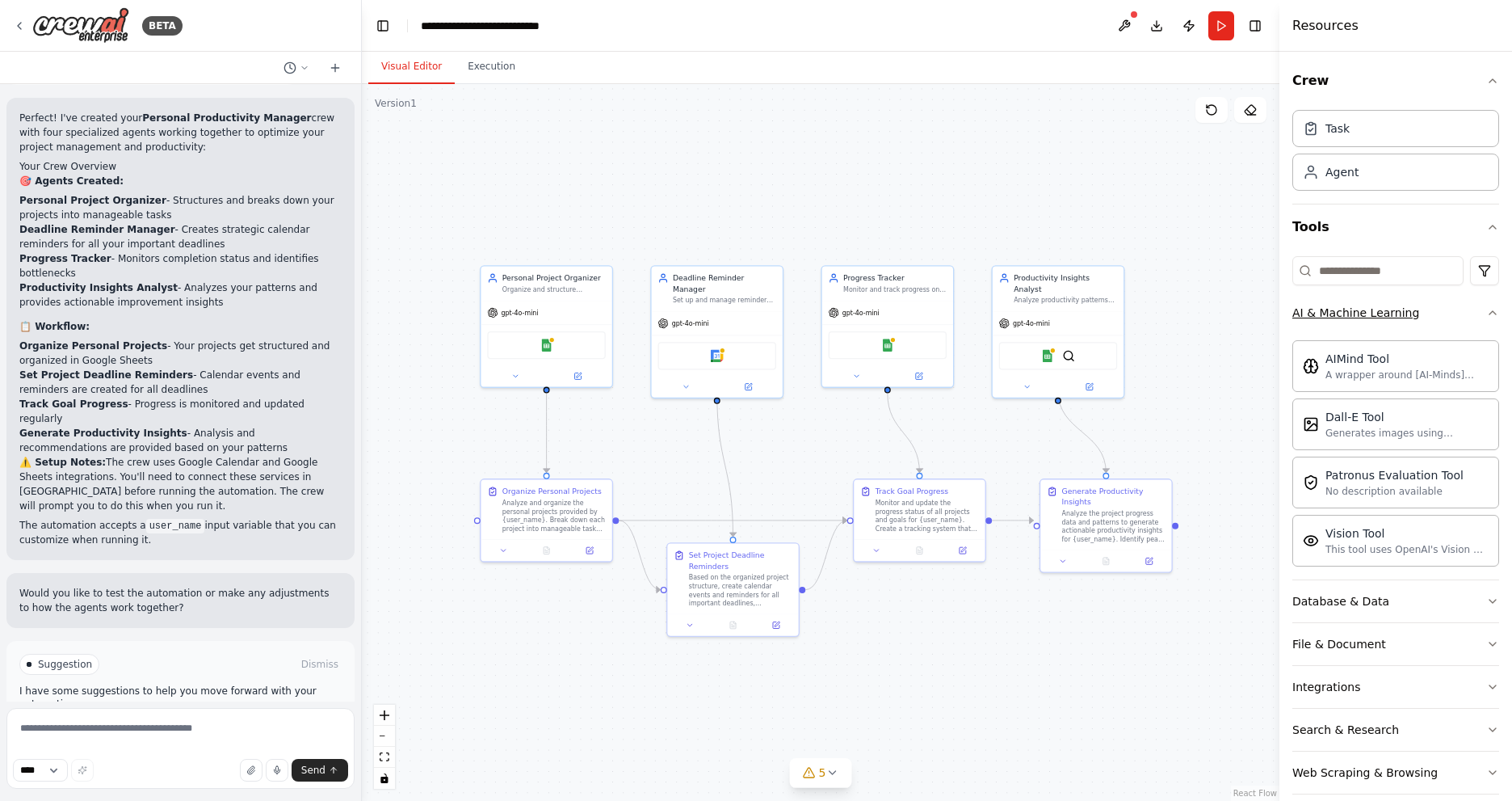
click at [1429, 317] on button "AI & Machine Learning" at bounding box center [1396, 312] width 207 height 42
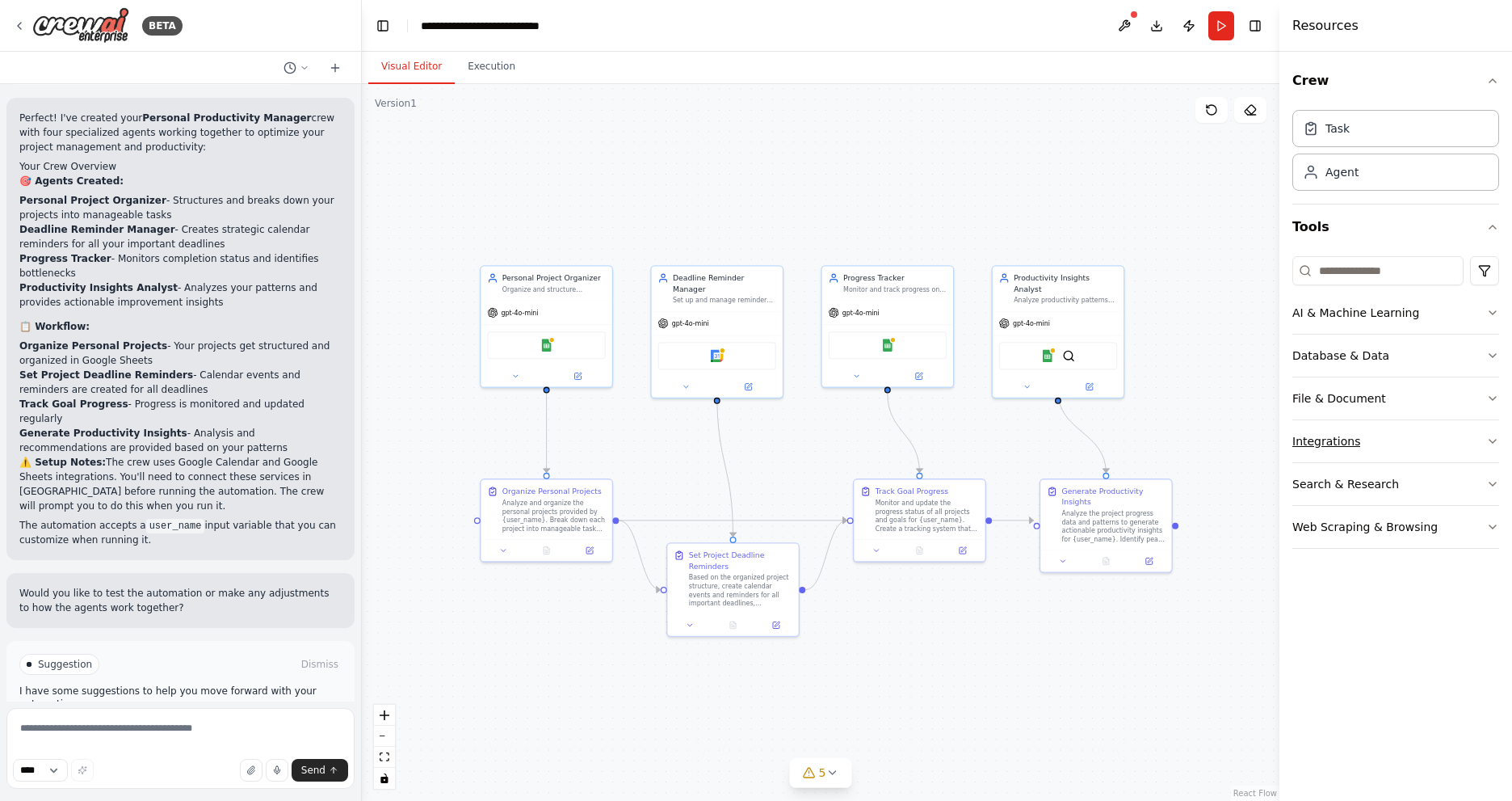
click at [1429, 441] on button "Integrations" at bounding box center [1396, 441] width 207 height 42
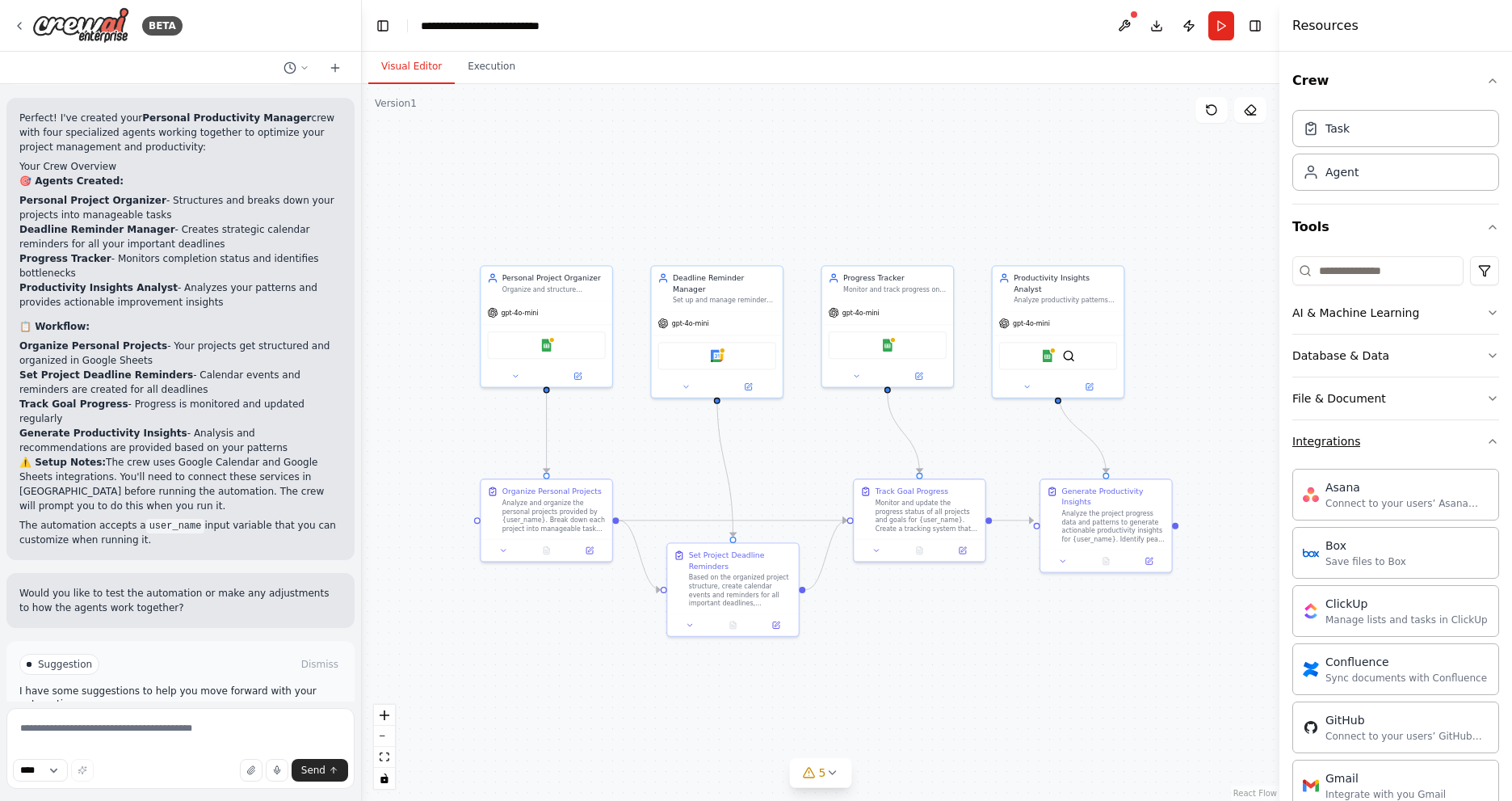
click at [1429, 441] on button "Integrations" at bounding box center [1396, 441] width 207 height 42
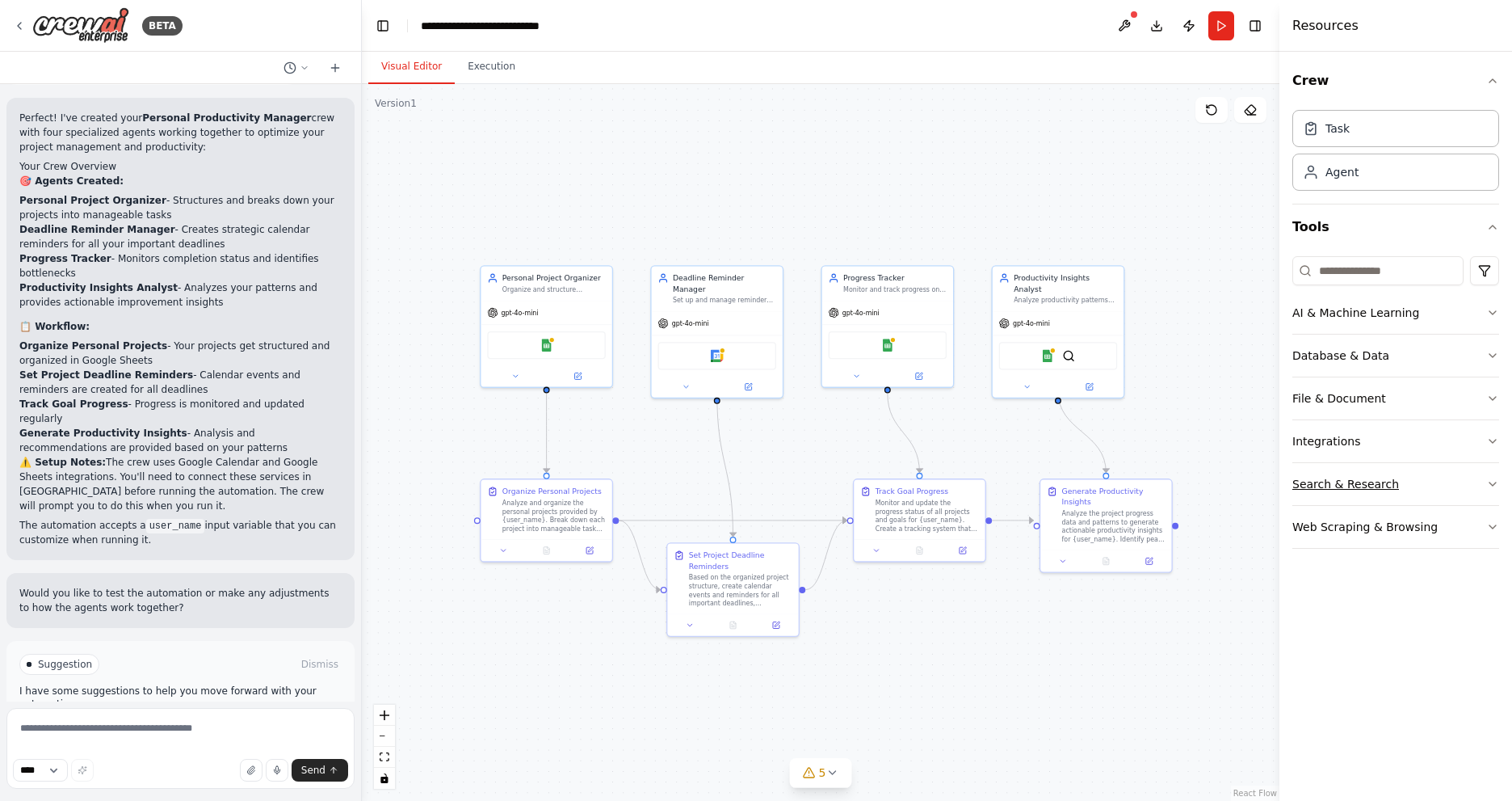
click at [1417, 484] on button "Search & Research" at bounding box center [1396, 484] width 207 height 42
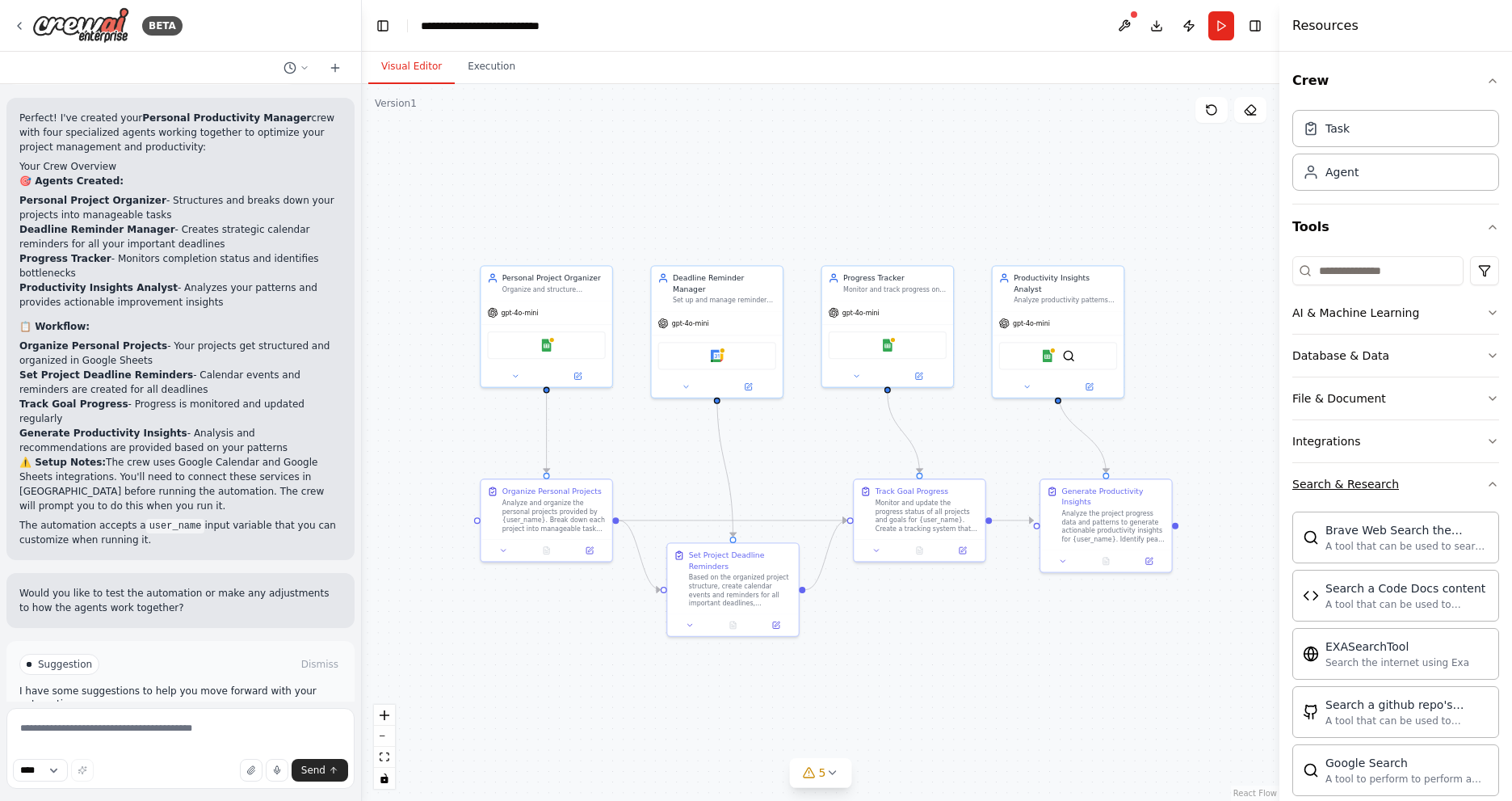
click at [1417, 484] on button "Search & Research" at bounding box center [1396, 484] width 207 height 42
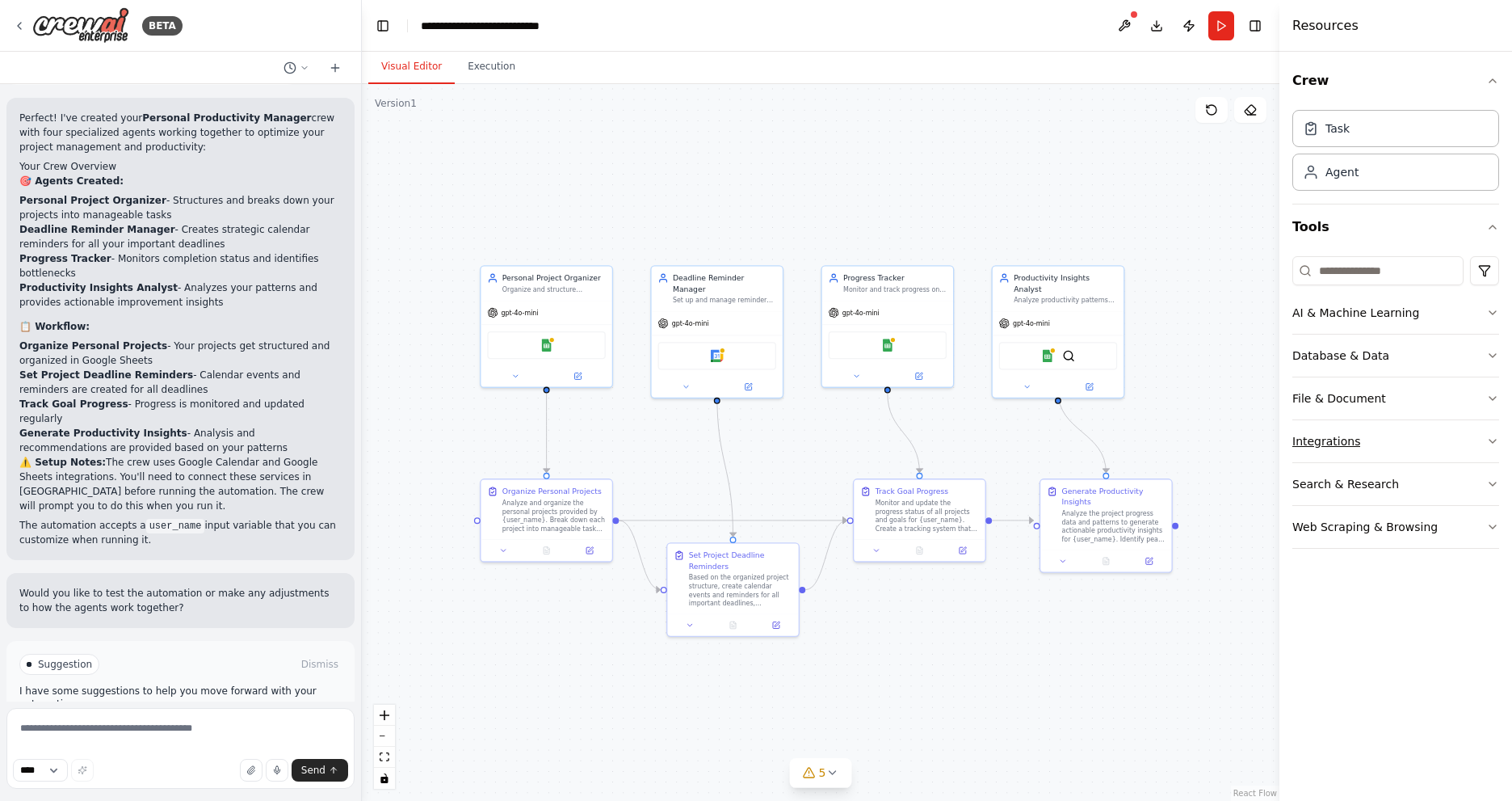
click at [1339, 439] on div "Integrations" at bounding box center [1326, 441] width 68 height 16
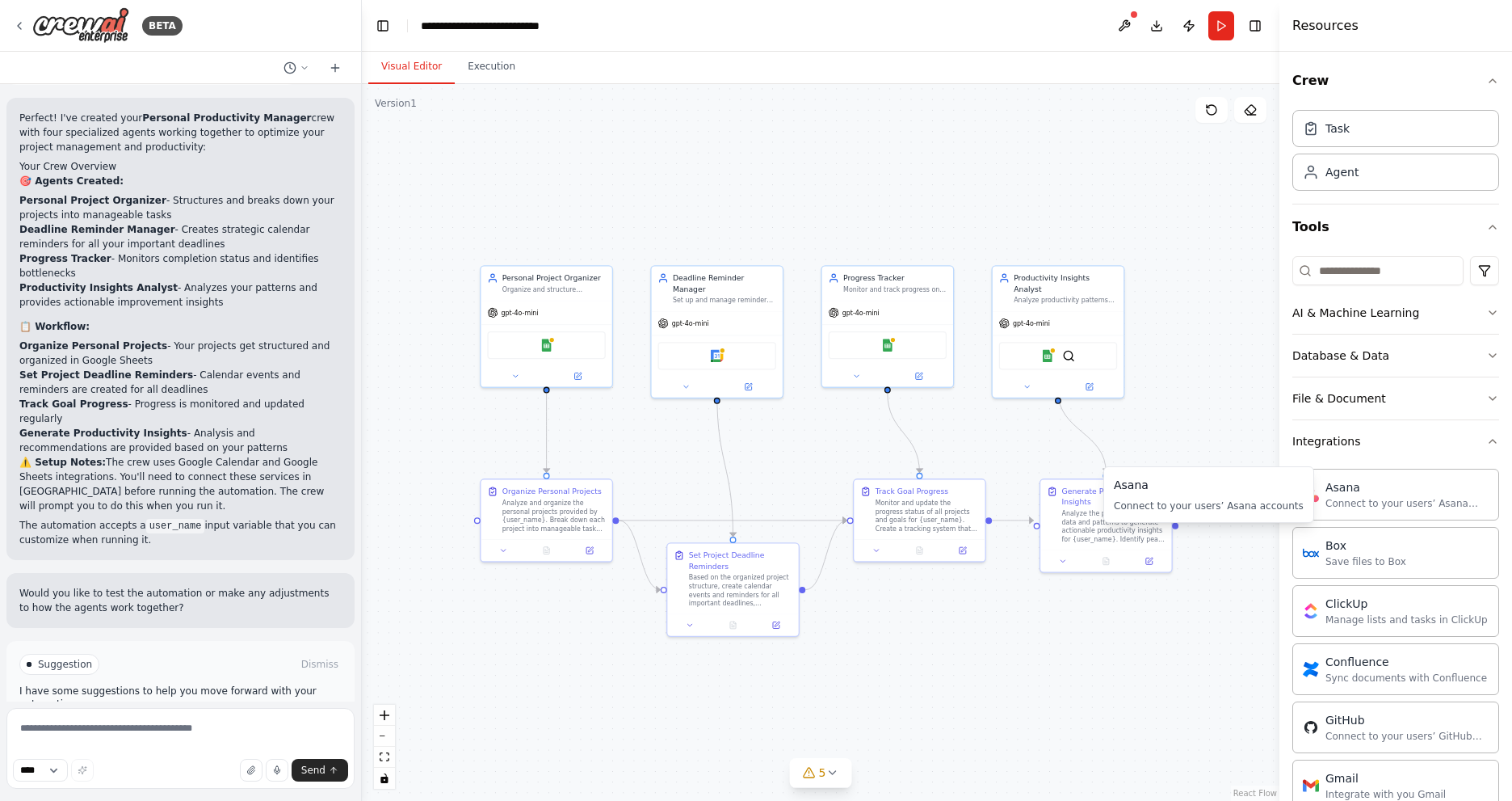
drag, startPoint x: 1341, startPoint y: 499, endPoint x: 1251, endPoint y: 337, distance: 185.3
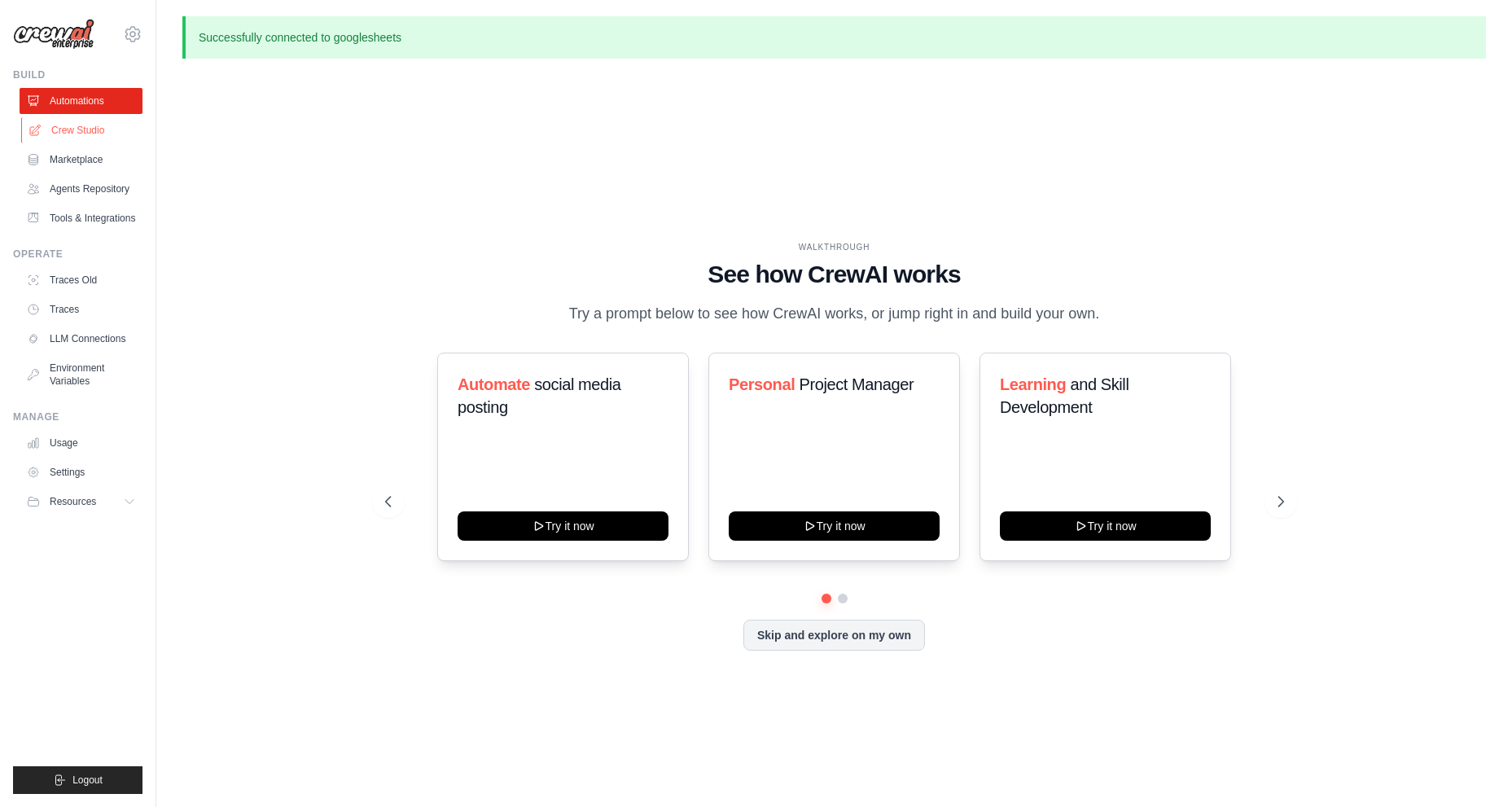
click at [92, 131] on link "Crew Studio" at bounding box center [83, 130] width 123 height 26
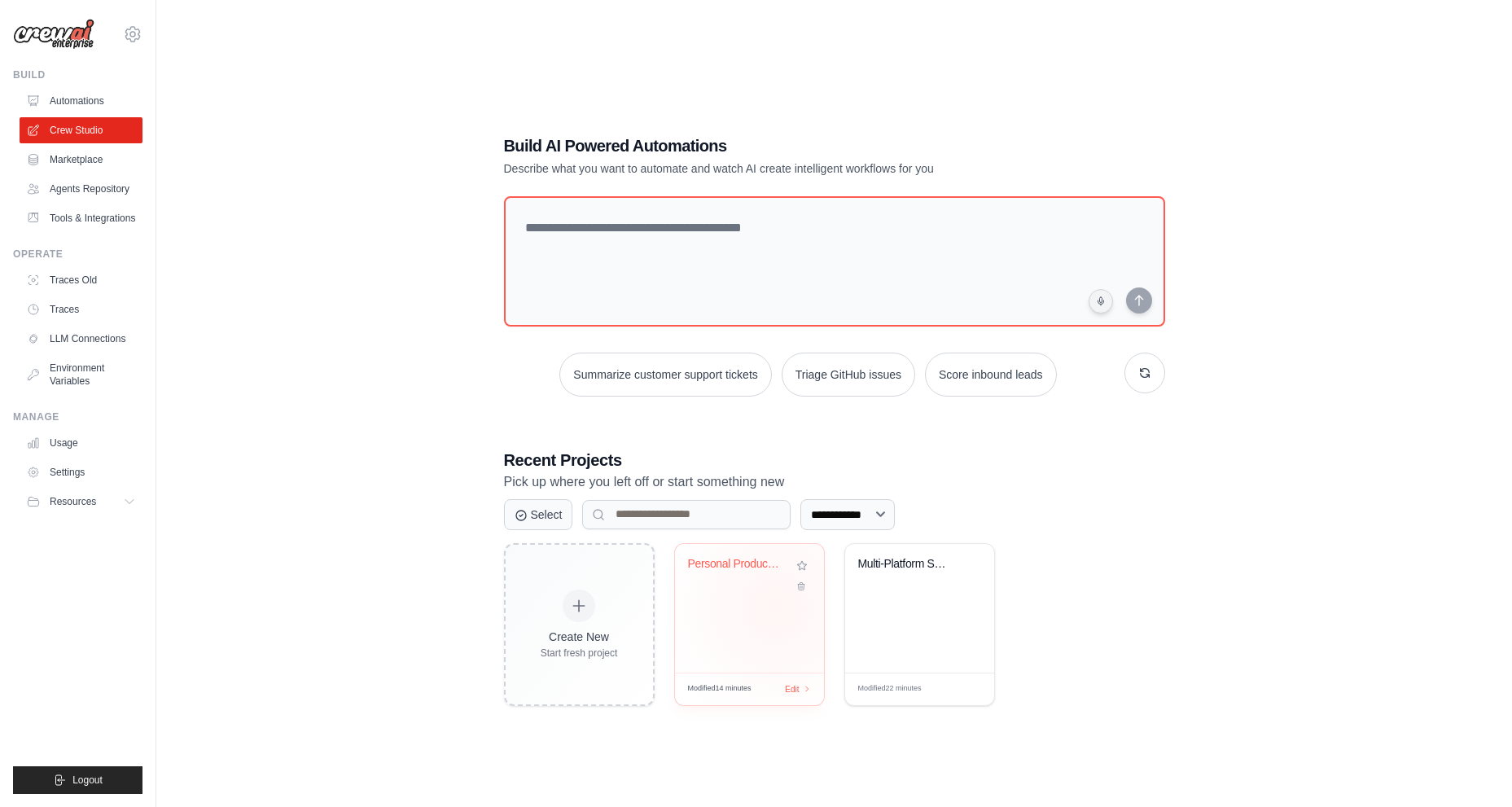
click at [776, 607] on div "Personal Productivity Manager" at bounding box center [749, 609] width 149 height 129
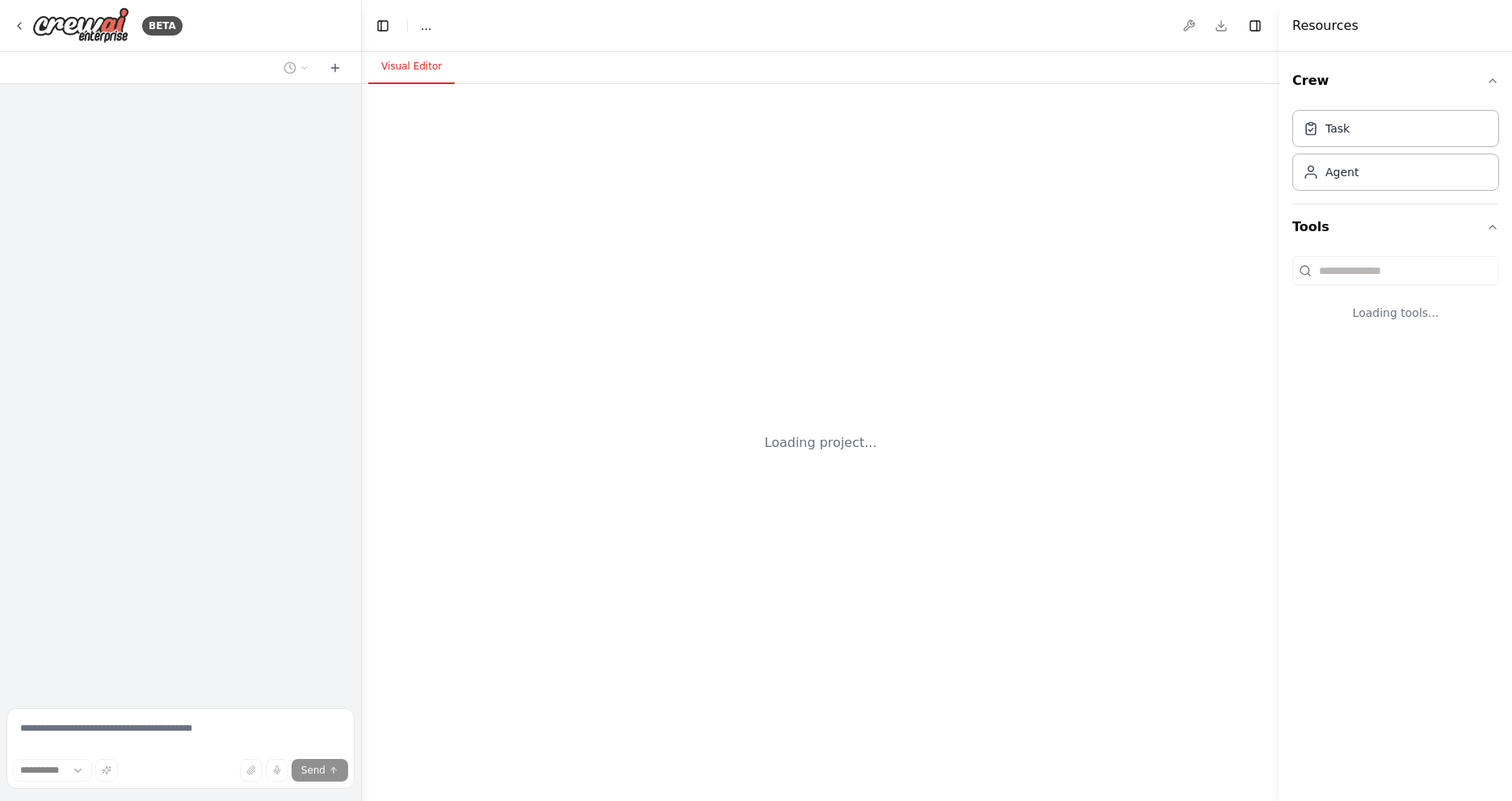
select select "****"
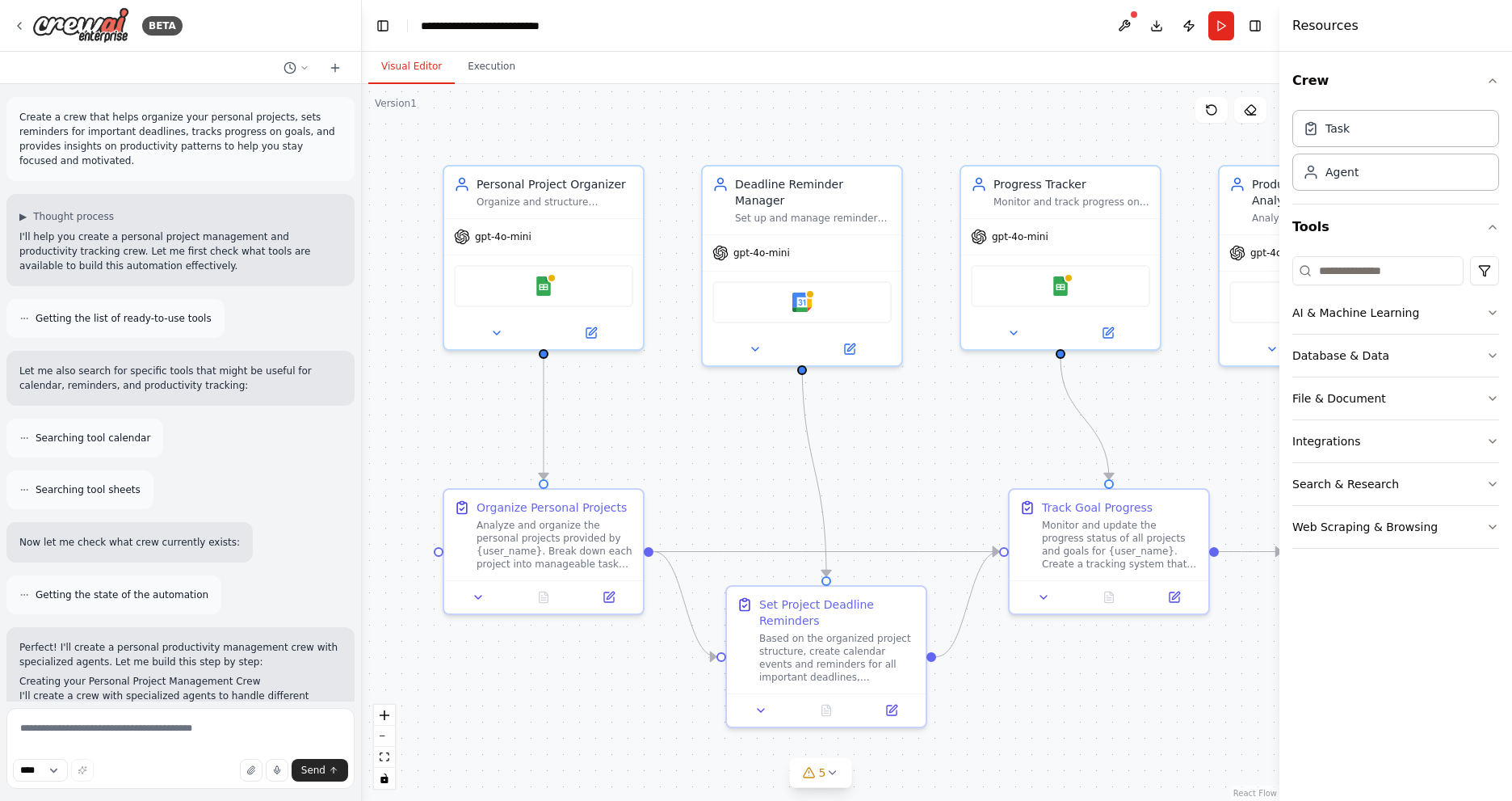
scroll to position [1193, 0]
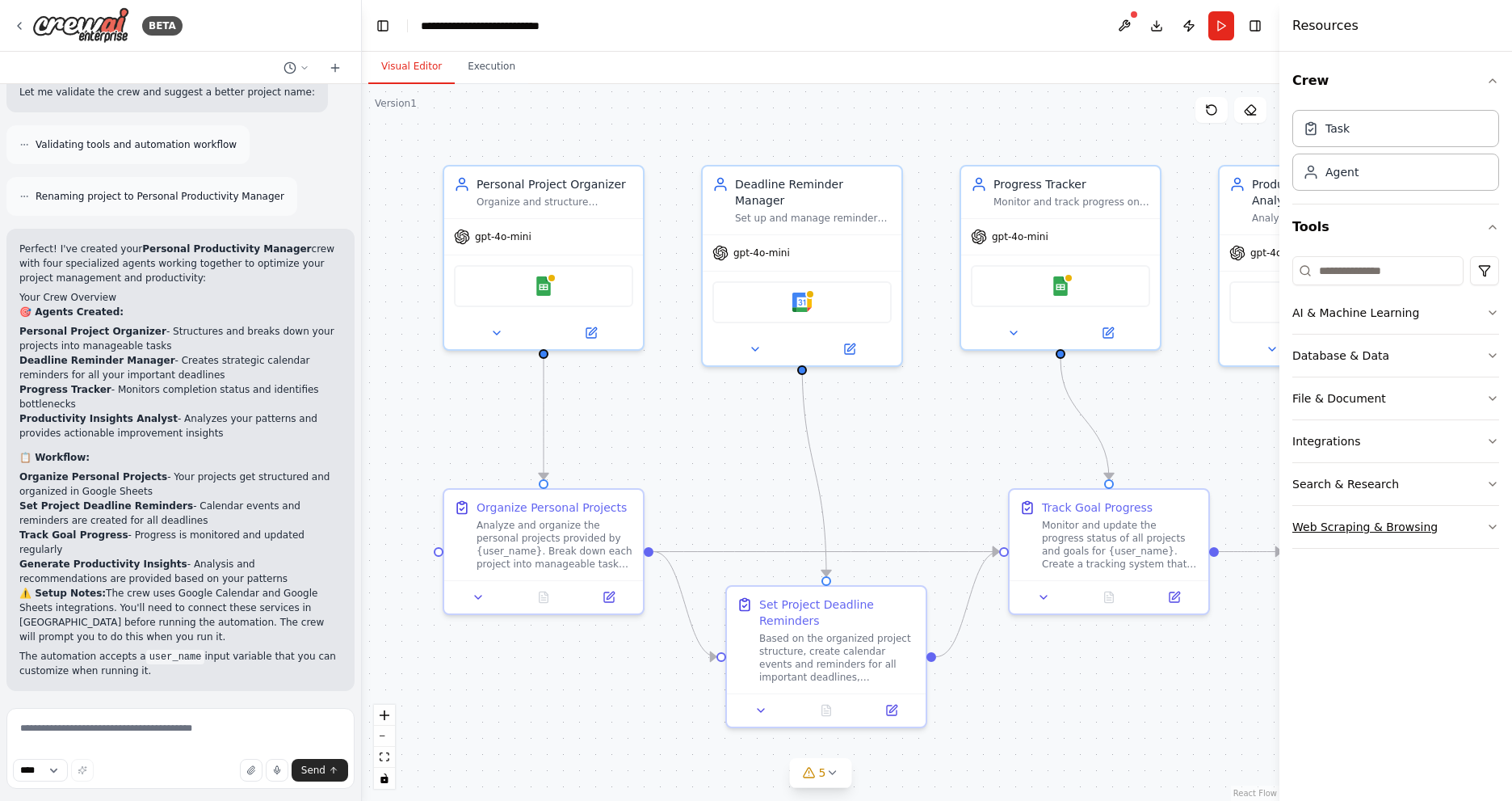
click at [1351, 534] on div "Web Scraping & Browsing" at bounding box center [1365, 526] width 146 height 16
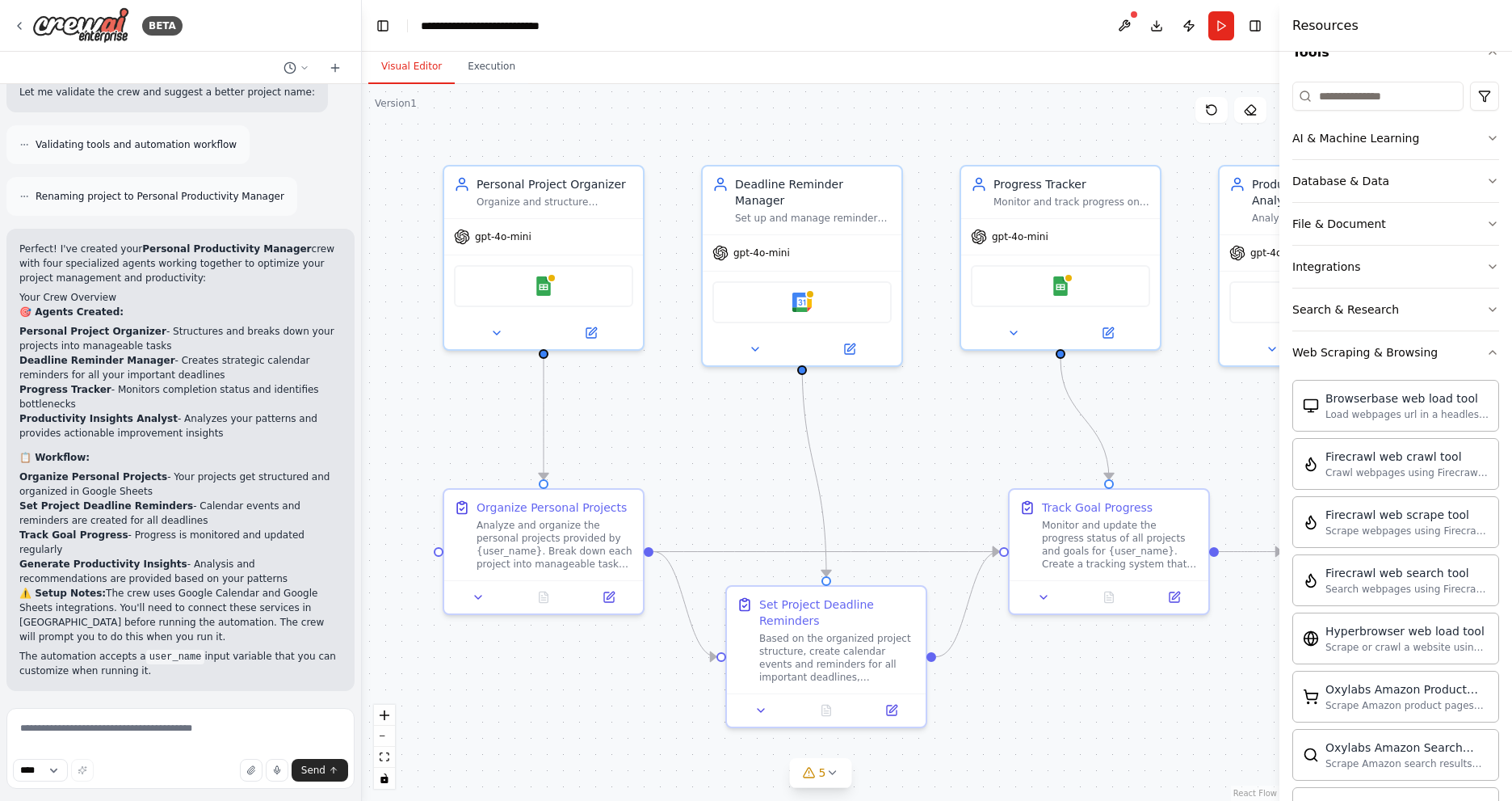
scroll to position [0, 0]
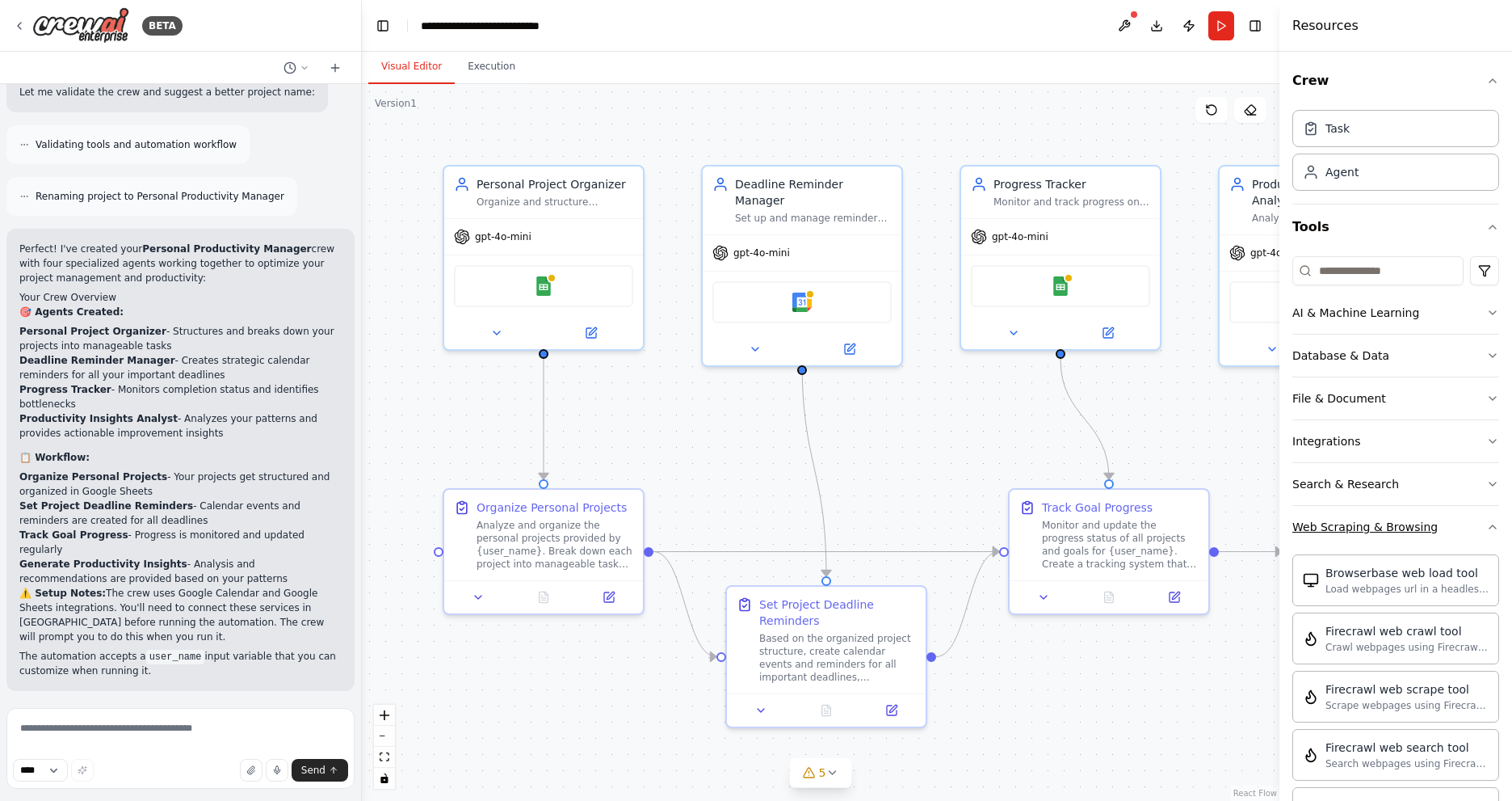
click at [1461, 531] on button "Web Scraping & Browsing" at bounding box center [1396, 526] width 207 height 42
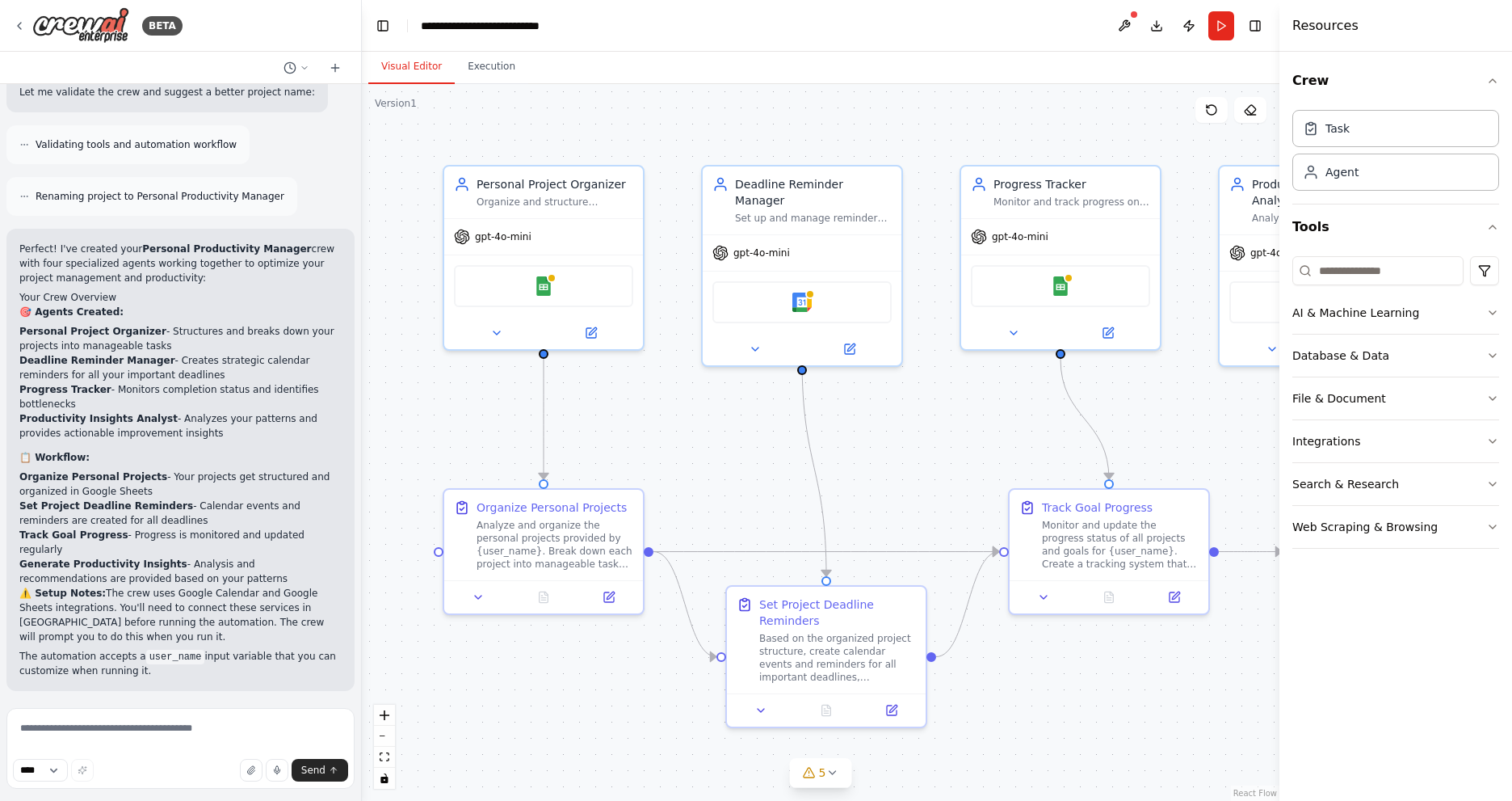
click at [1143, 686] on div ".deletable-edge-delete-btn { width: 20px; height: 20px; border: 0px solid #ffff…" at bounding box center [820, 443] width 917 height 717
click at [1392, 307] on div "AI & Machine Learning" at bounding box center [1356, 312] width 127 height 16
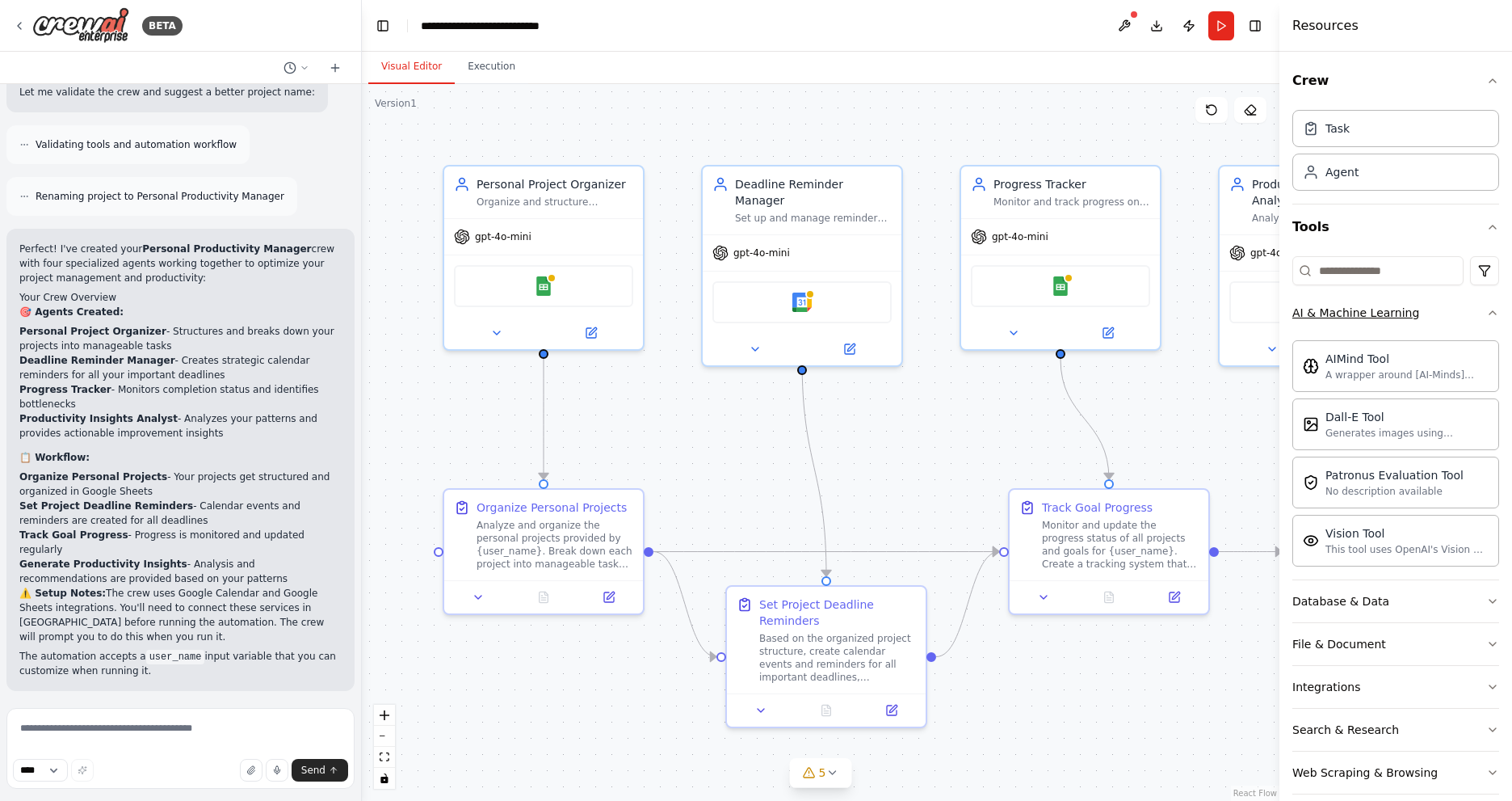
click at [1392, 307] on div "AI & Machine Learning" at bounding box center [1356, 312] width 127 height 16
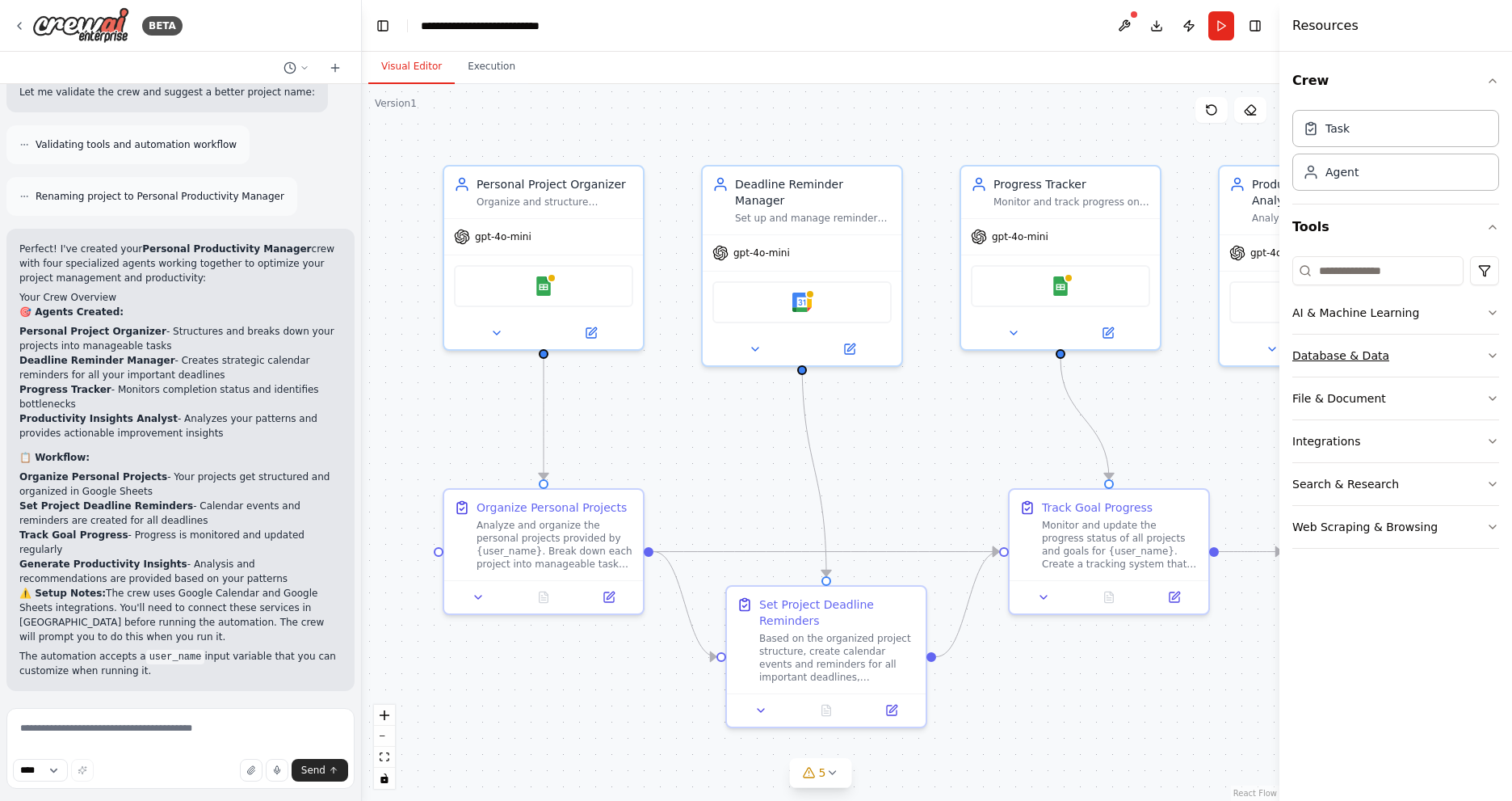
click at [1362, 342] on button "Database & Data" at bounding box center [1396, 355] width 207 height 42
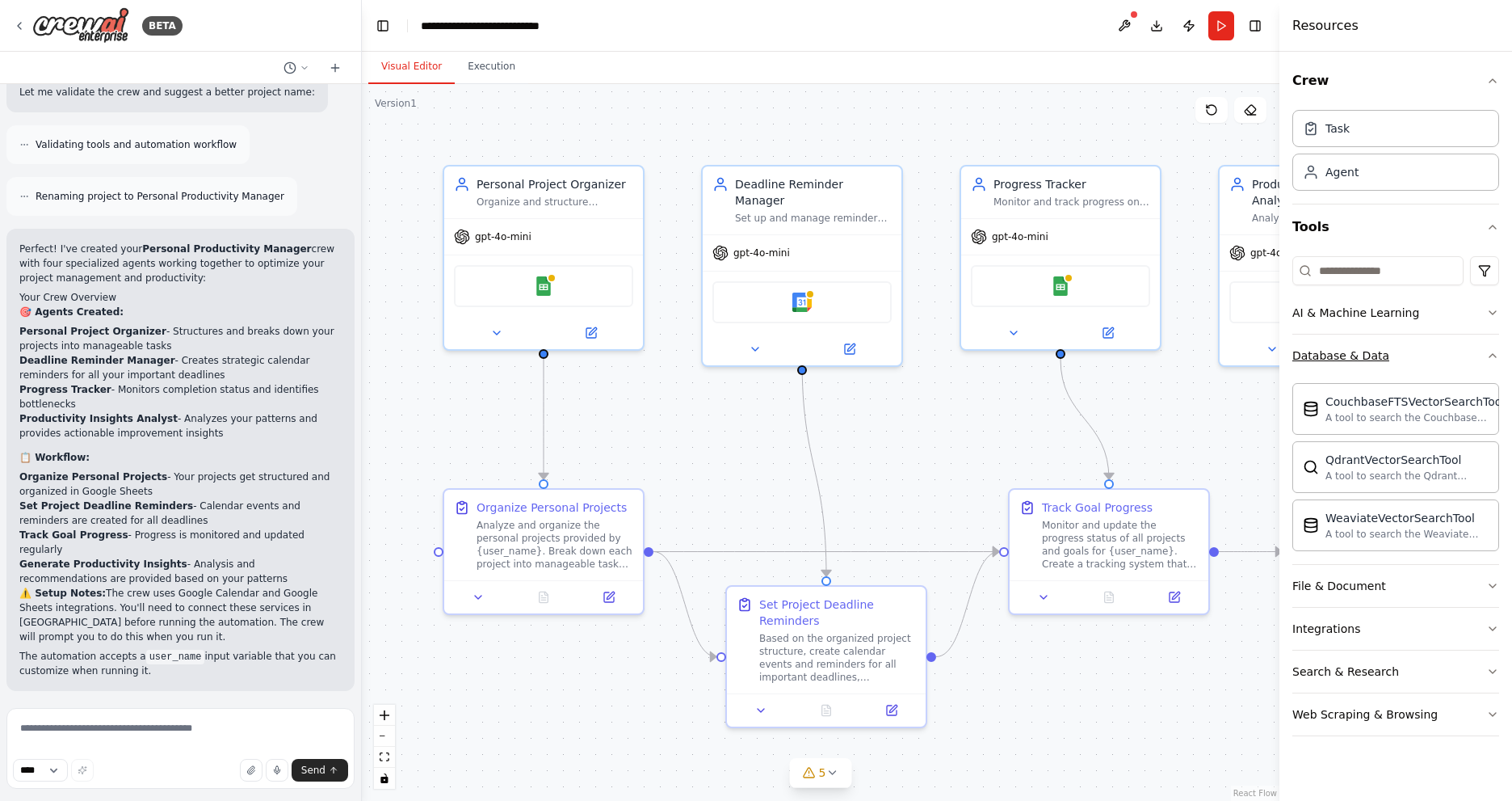
click at [1362, 342] on button "Database & Data" at bounding box center [1396, 355] width 207 height 42
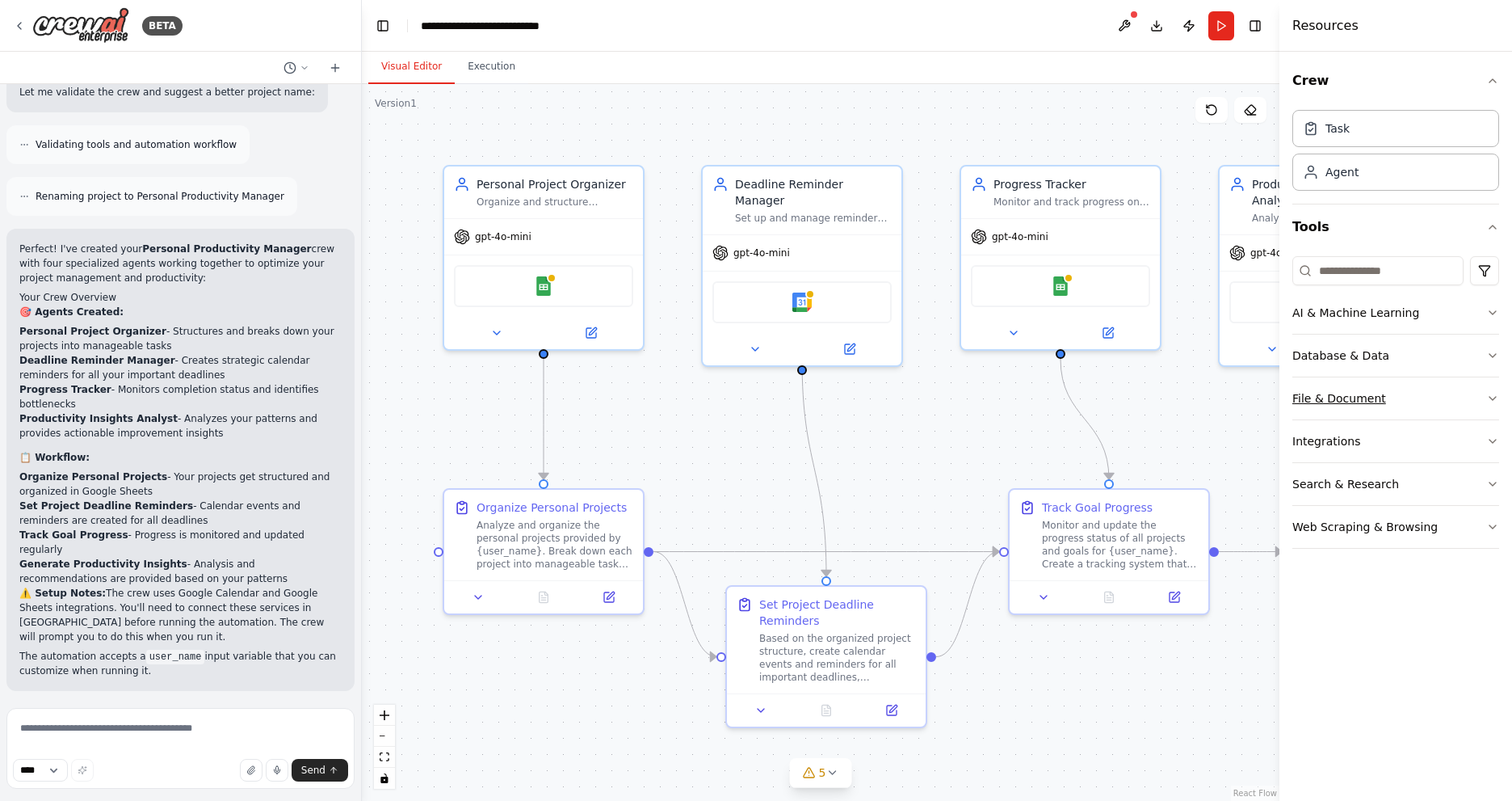
click at [1352, 398] on div "File & Document" at bounding box center [1339, 398] width 94 height 16
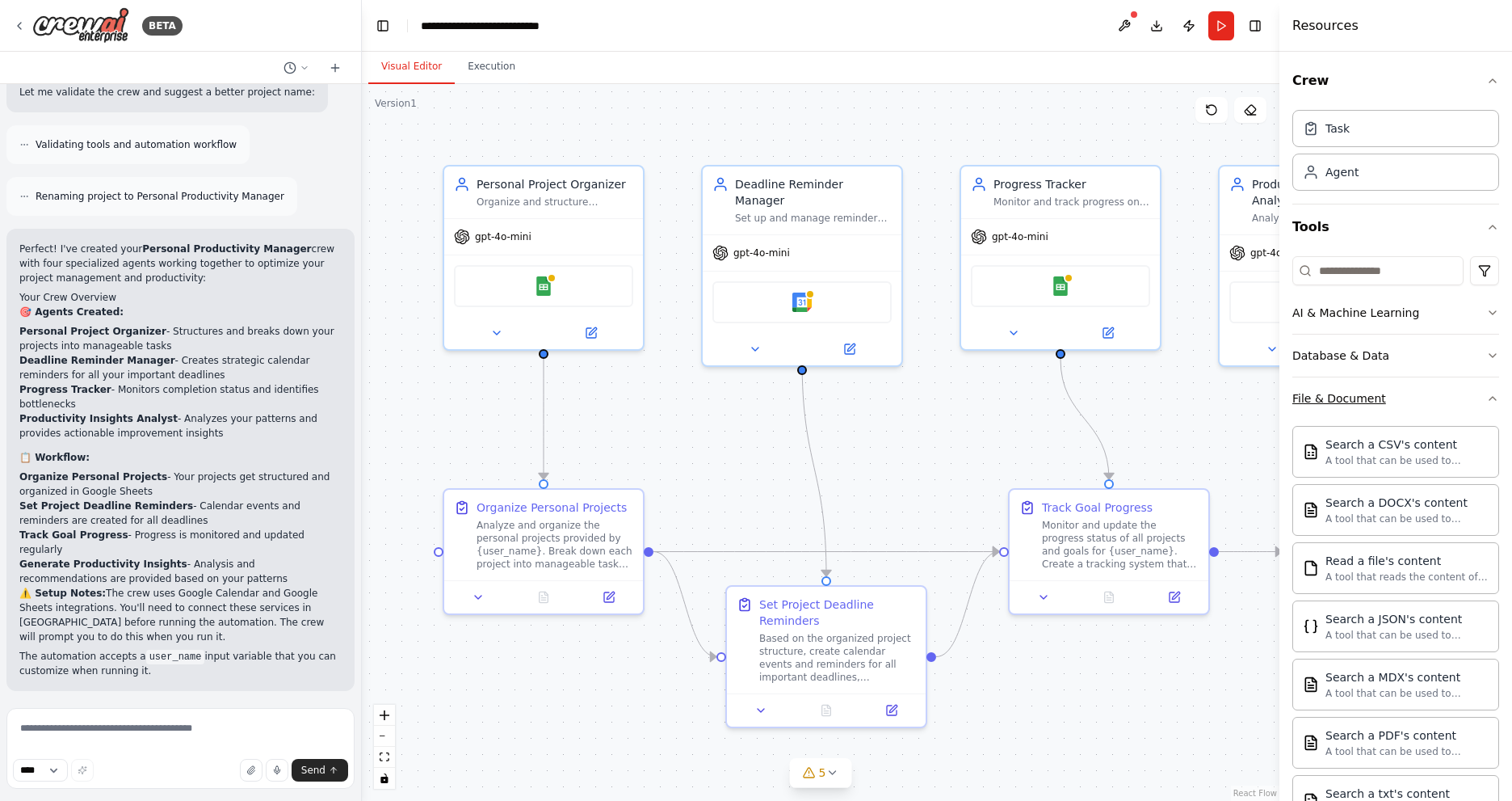
click at [1350, 402] on div "File & Document" at bounding box center [1339, 398] width 94 height 16
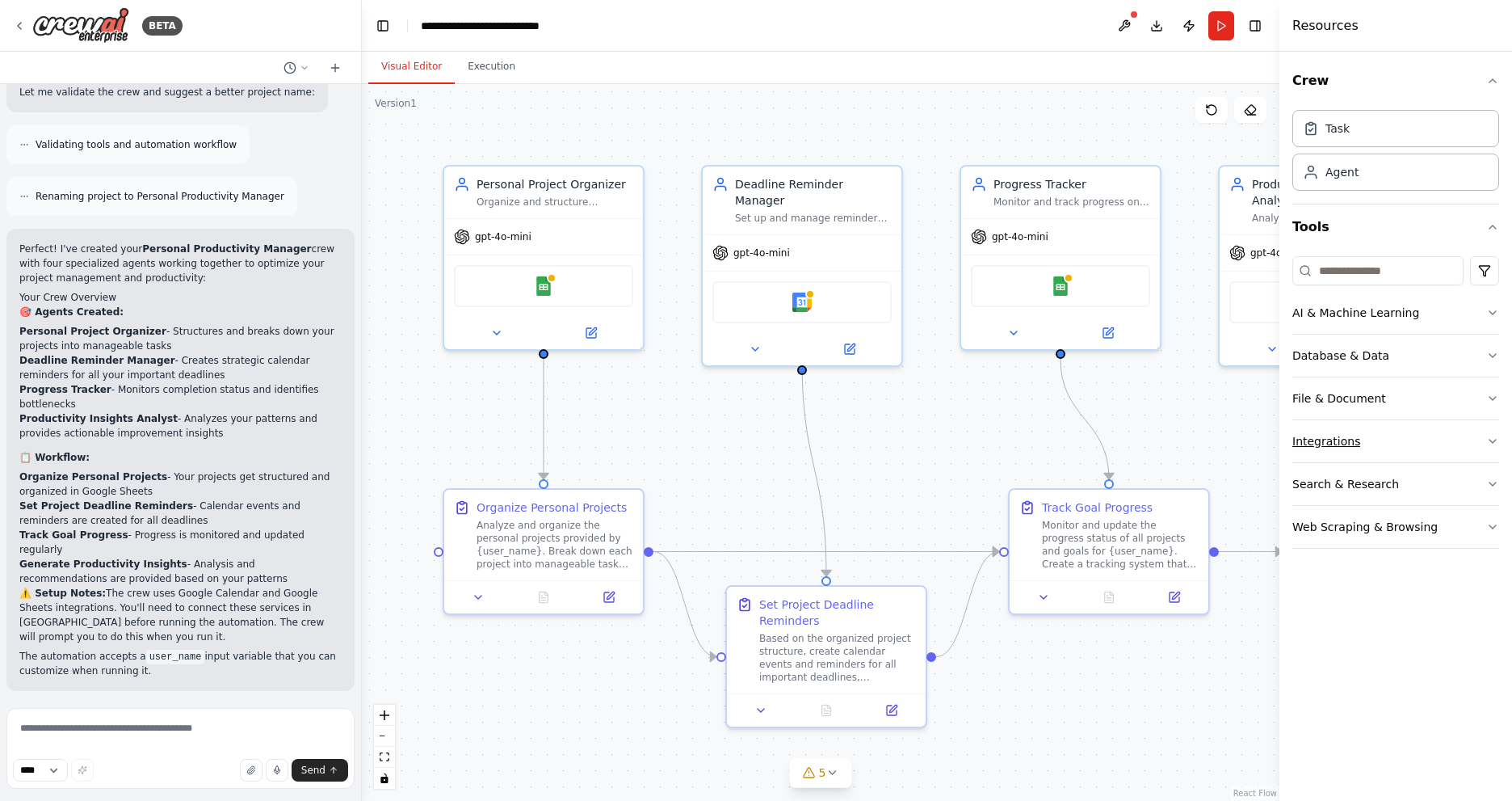
click at [1340, 451] on button "Integrations" at bounding box center [1396, 441] width 207 height 42
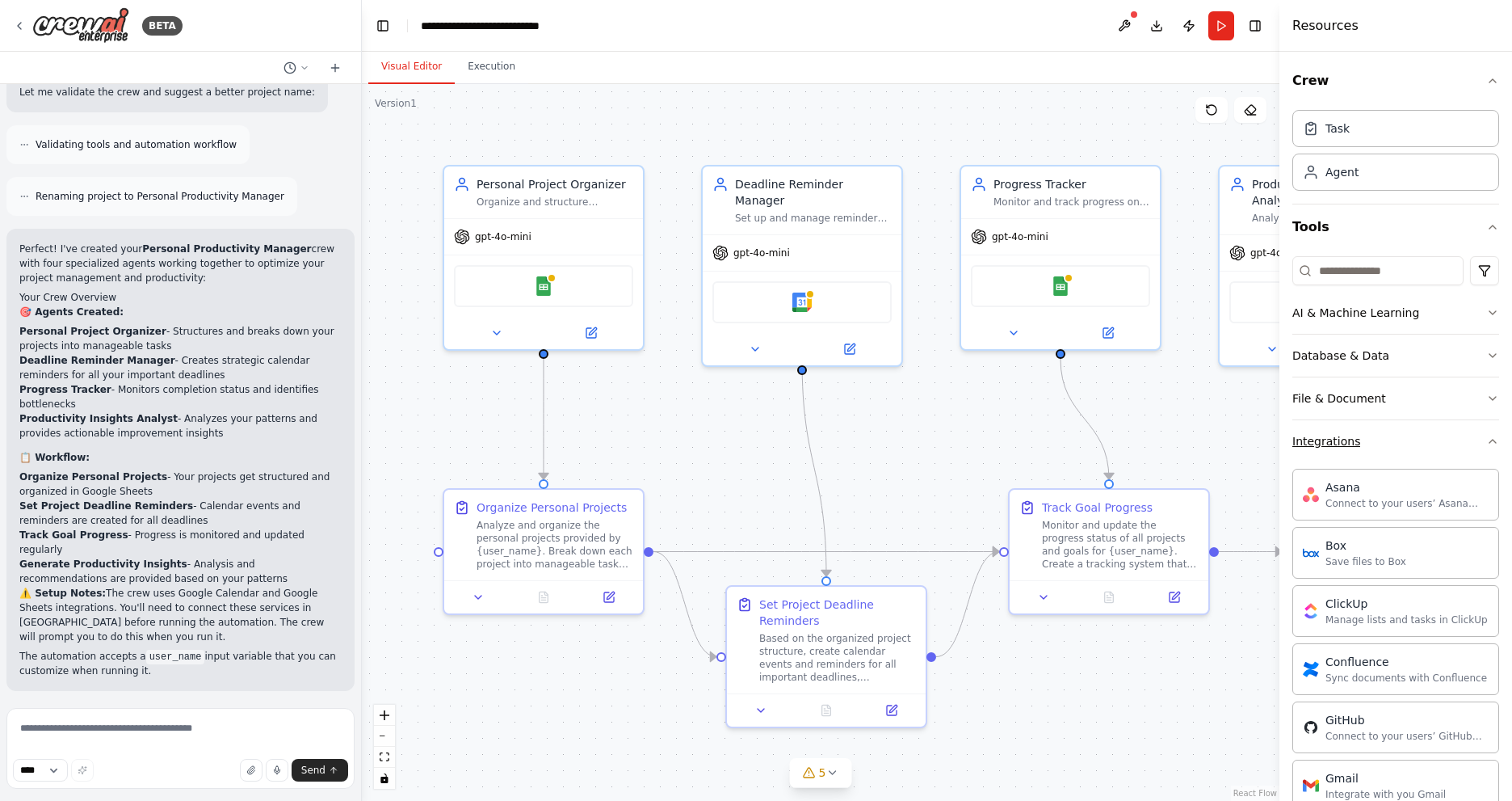
click at [1353, 435] on div "Integrations" at bounding box center [1326, 441] width 68 height 16
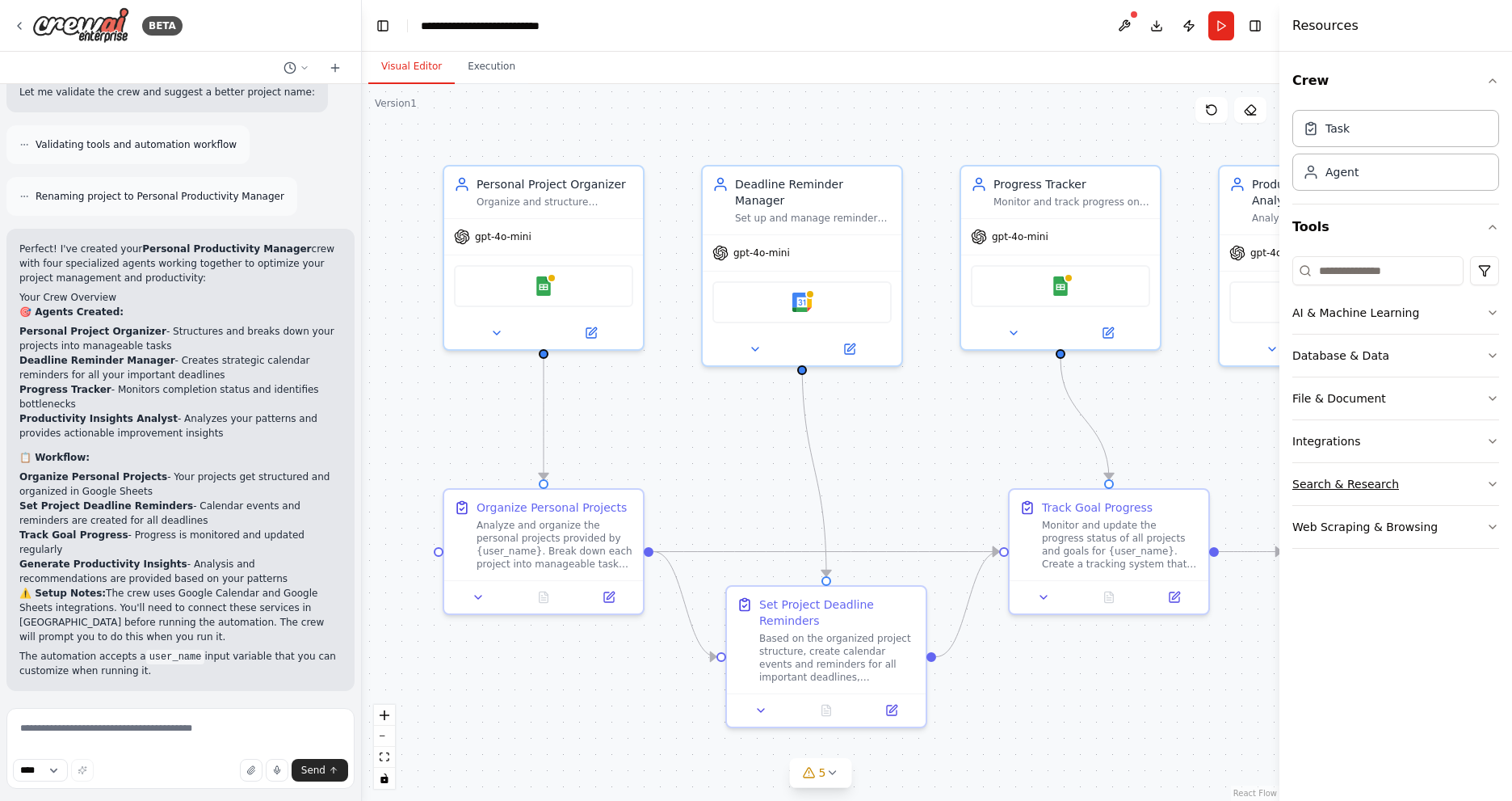
click at [1339, 486] on div "Search & Research" at bounding box center [1346, 484] width 107 height 16
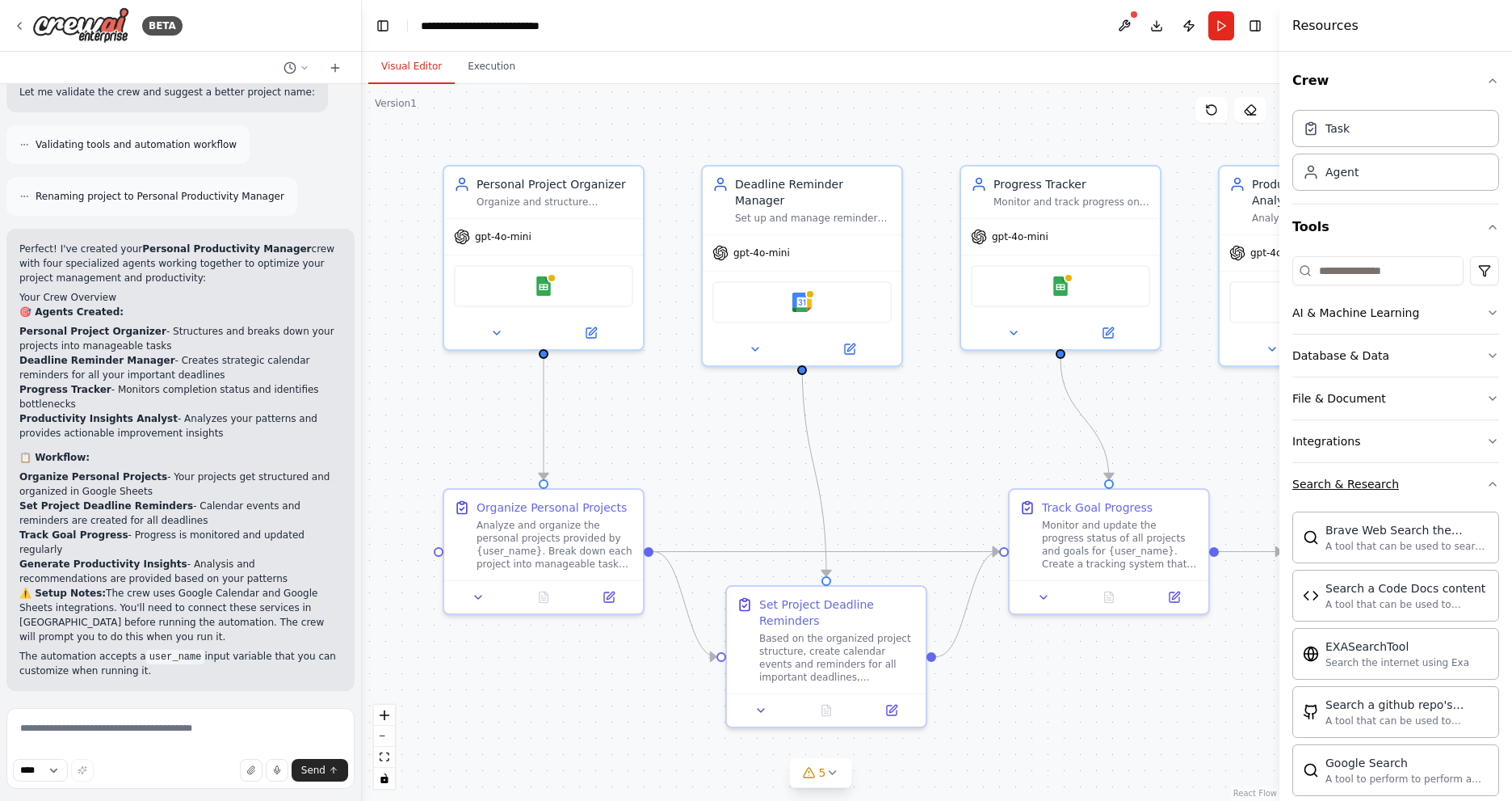
scroll to position [81, 0]
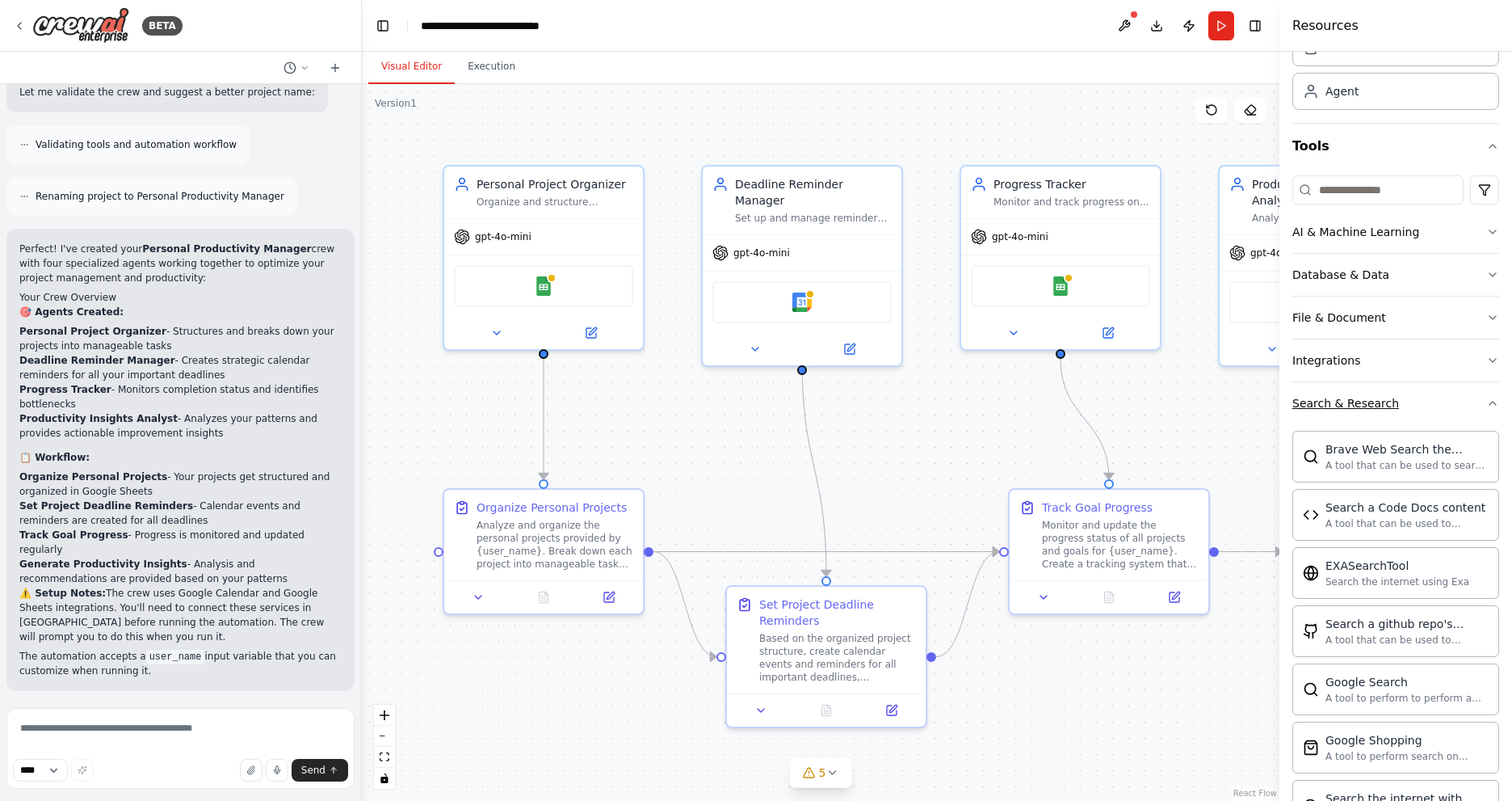
click at [1352, 416] on button "Search & Research" at bounding box center [1396, 403] width 207 height 42
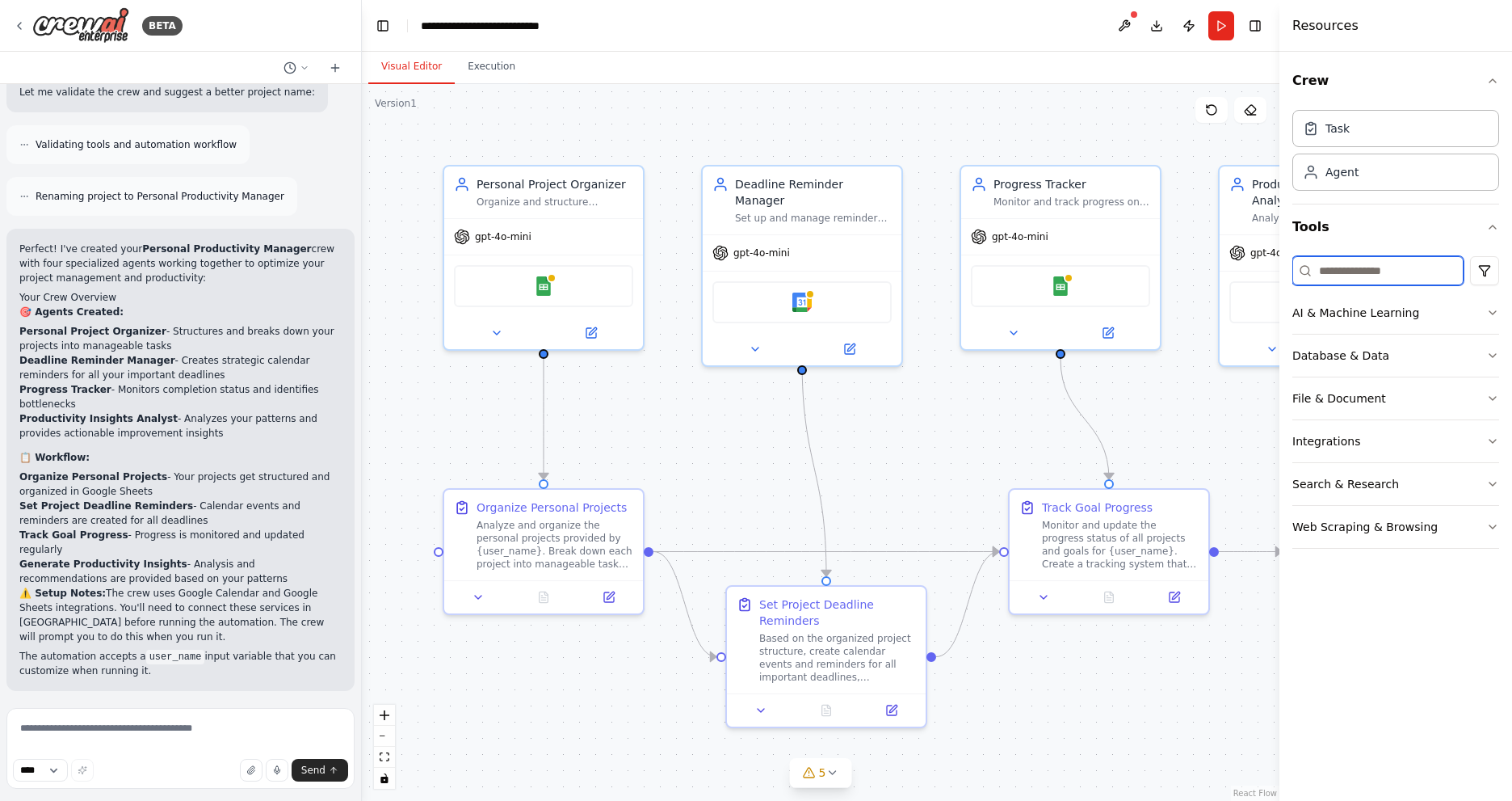
click at [1341, 278] on input at bounding box center [1378, 270] width 172 height 29
type input "****"
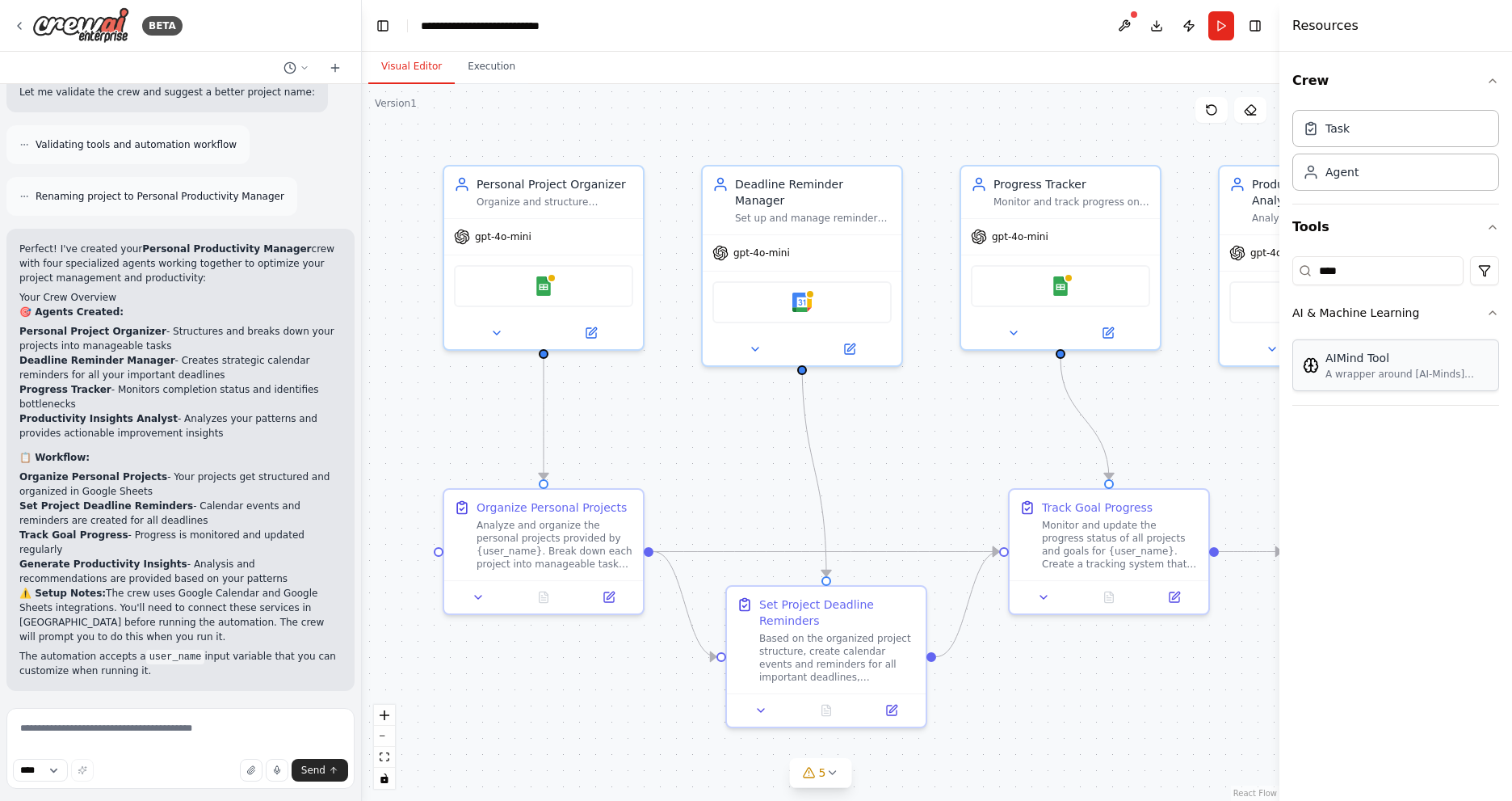
click at [1377, 367] on div "AIMind Tool A wrapper around [AI-Minds](https://mindsdb.com/minds). Useful for …" at bounding box center [1407, 365] width 163 height 31
click at [1381, 374] on div "A wrapper around [AI-Minds](https://mindsdb.com/minds). Useful for when you nee…" at bounding box center [1407, 374] width 163 height 13
click at [1231, 422] on div ".deletable-edge-delete-btn { width: 20px; height: 20px; border: 0px solid #ffff…" at bounding box center [820, 443] width 917 height 717
click at [927, 497] on div ".deletable-edge-delete-btn { width: 20px; height: 20px; border: 0px solid #ffff…" at bounding box center [820, 443] width 917 height 717
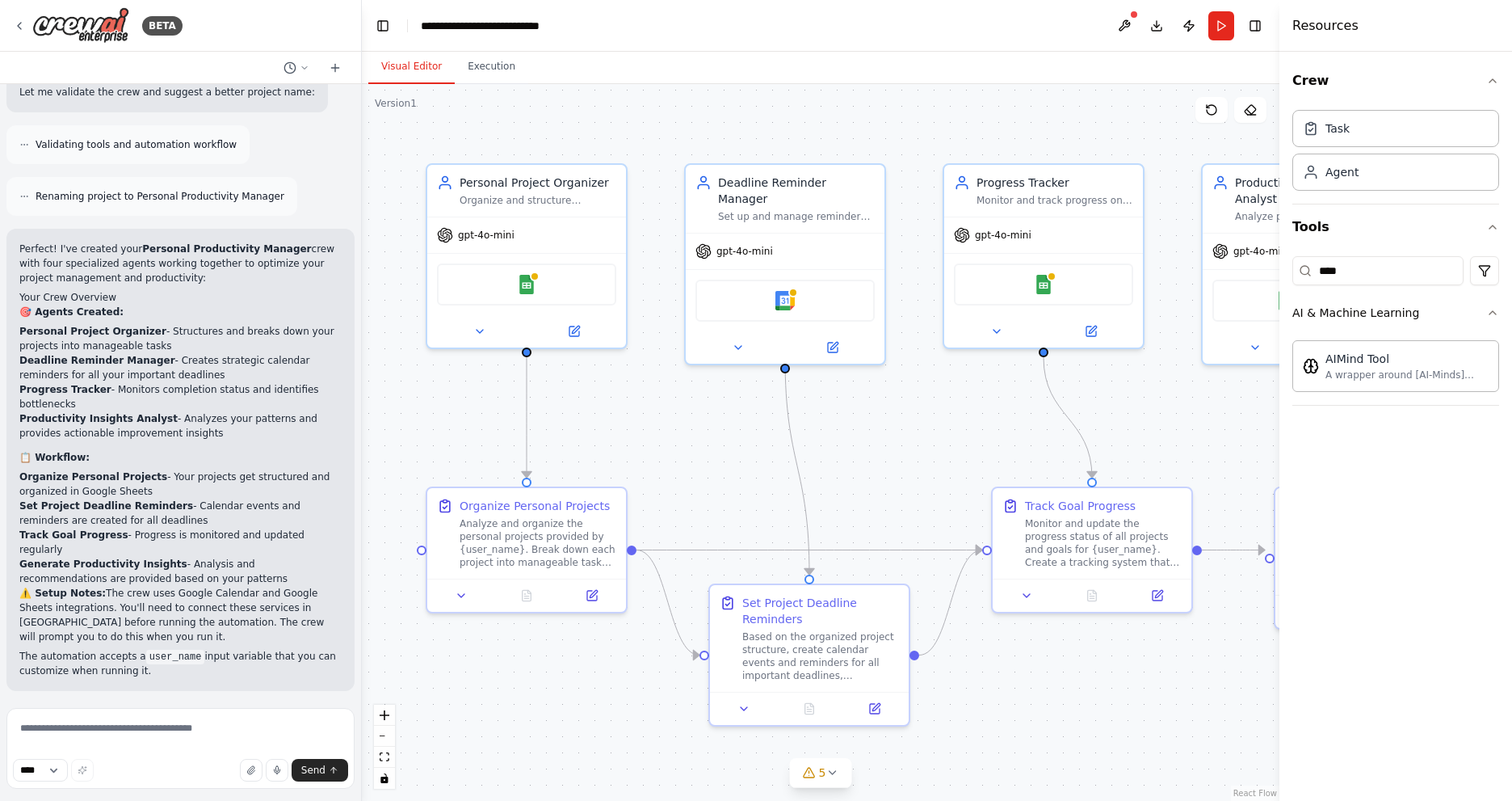
drag, startPoint x: 950, startPoint y: 479, endPoint x: 934, endPoint y: 478, distance: 16.0
click at [934, 478] on div ".deletable-edge-delete-btn { width: 20px; height: 20px; border: 0px solid #ffff…" at bounding box center [820, 443] width 917 height 717
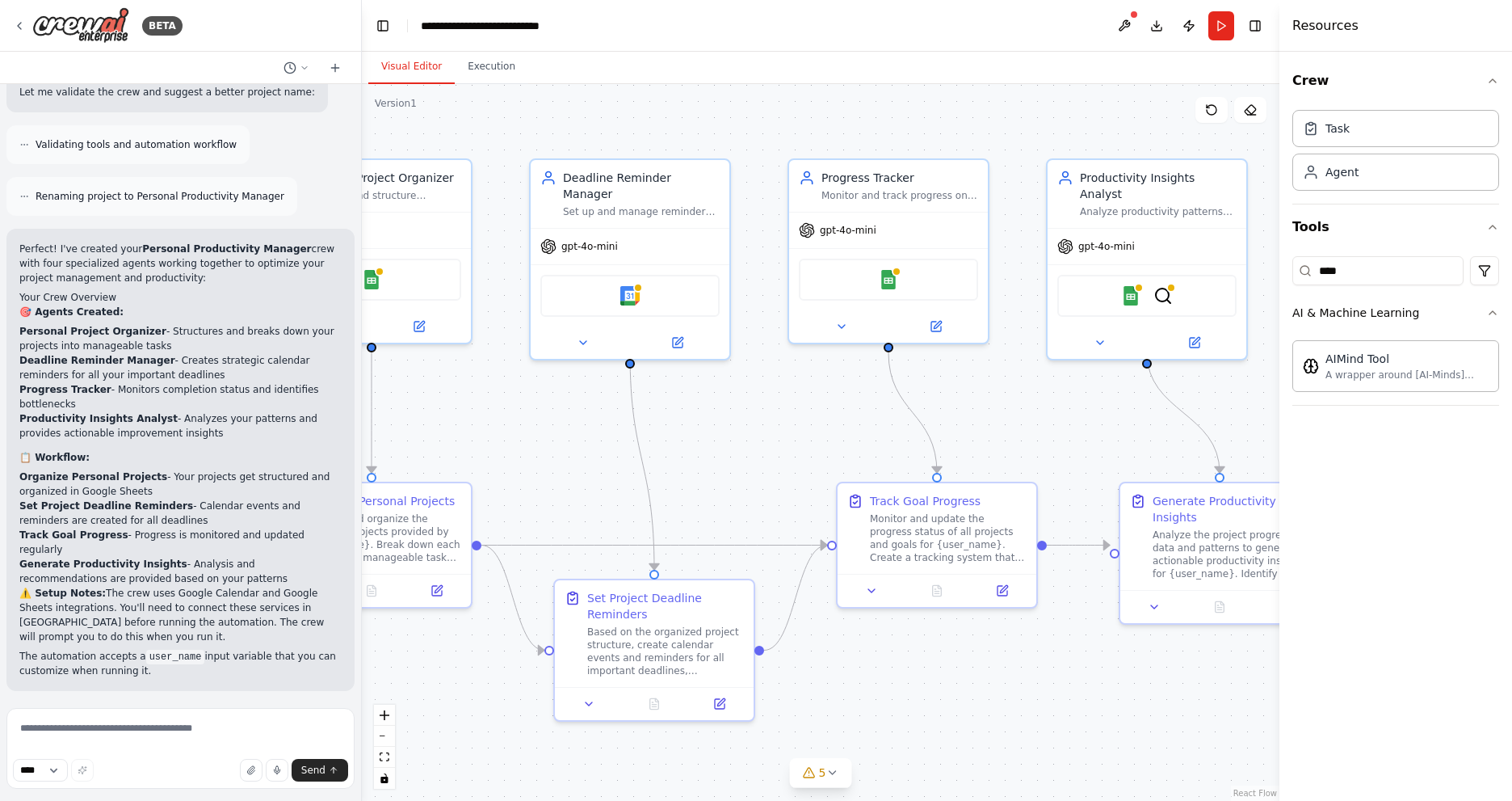
drag, startPoint x: 976, startPoint y: 457, endPoint x: 820, endPoint y: 451, distance: 156.1
click at [820, 451] on div ".deletable-edge-delete-btn { width: 20px; height: 20px; border: 0px solid #ffff…" at bounding box center [820, 443] width 917 height 717
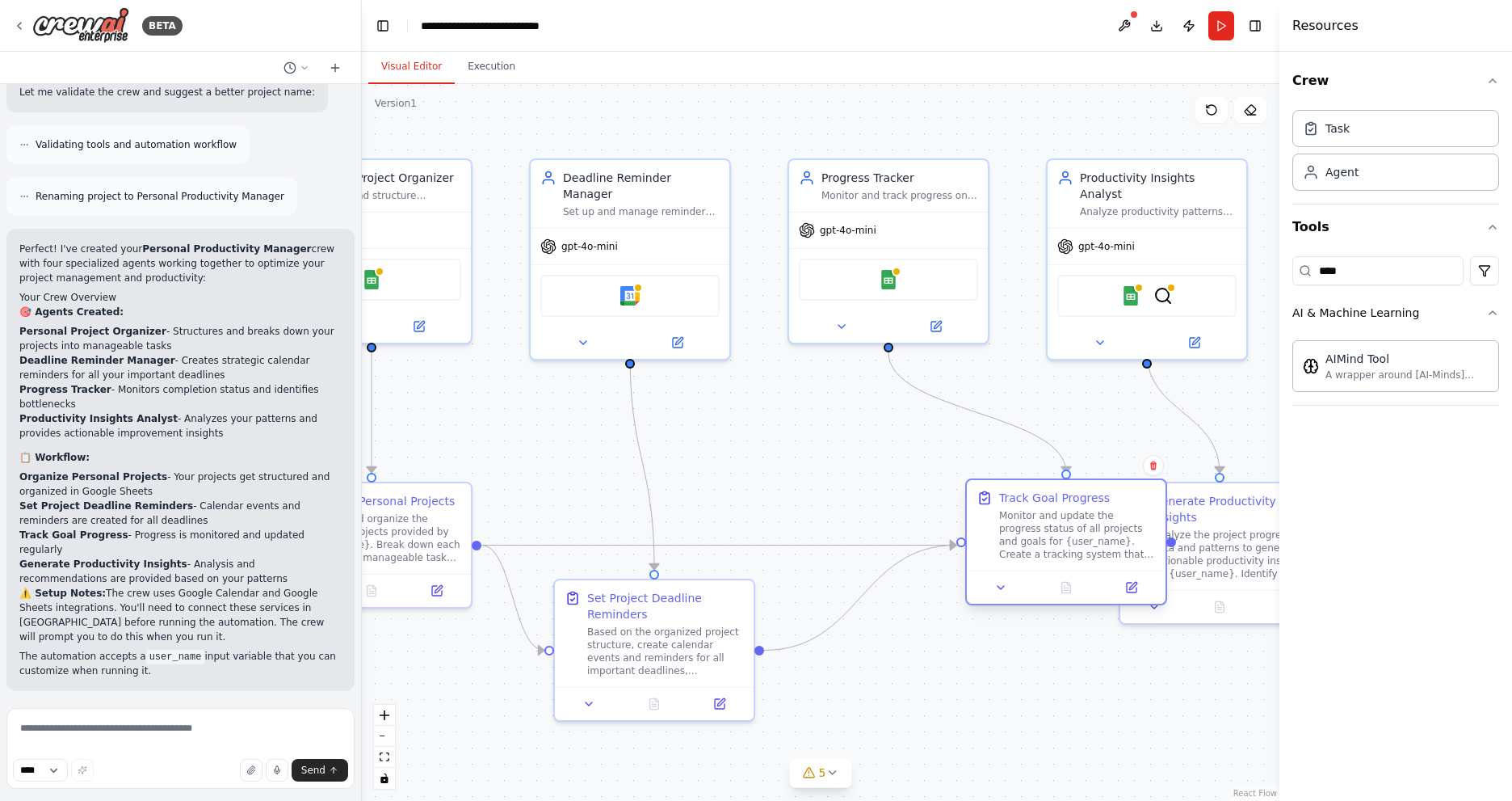
drag, startPoint x: 857, startPoint y: 493, endPoint x: 991, endPoint y: 485, distance: 134.2
click at [1001, 487] on div "Track Goal Progress Monitor and update the progress status of all projects and …" at bounding box center [1067, 525] width 199 height 91
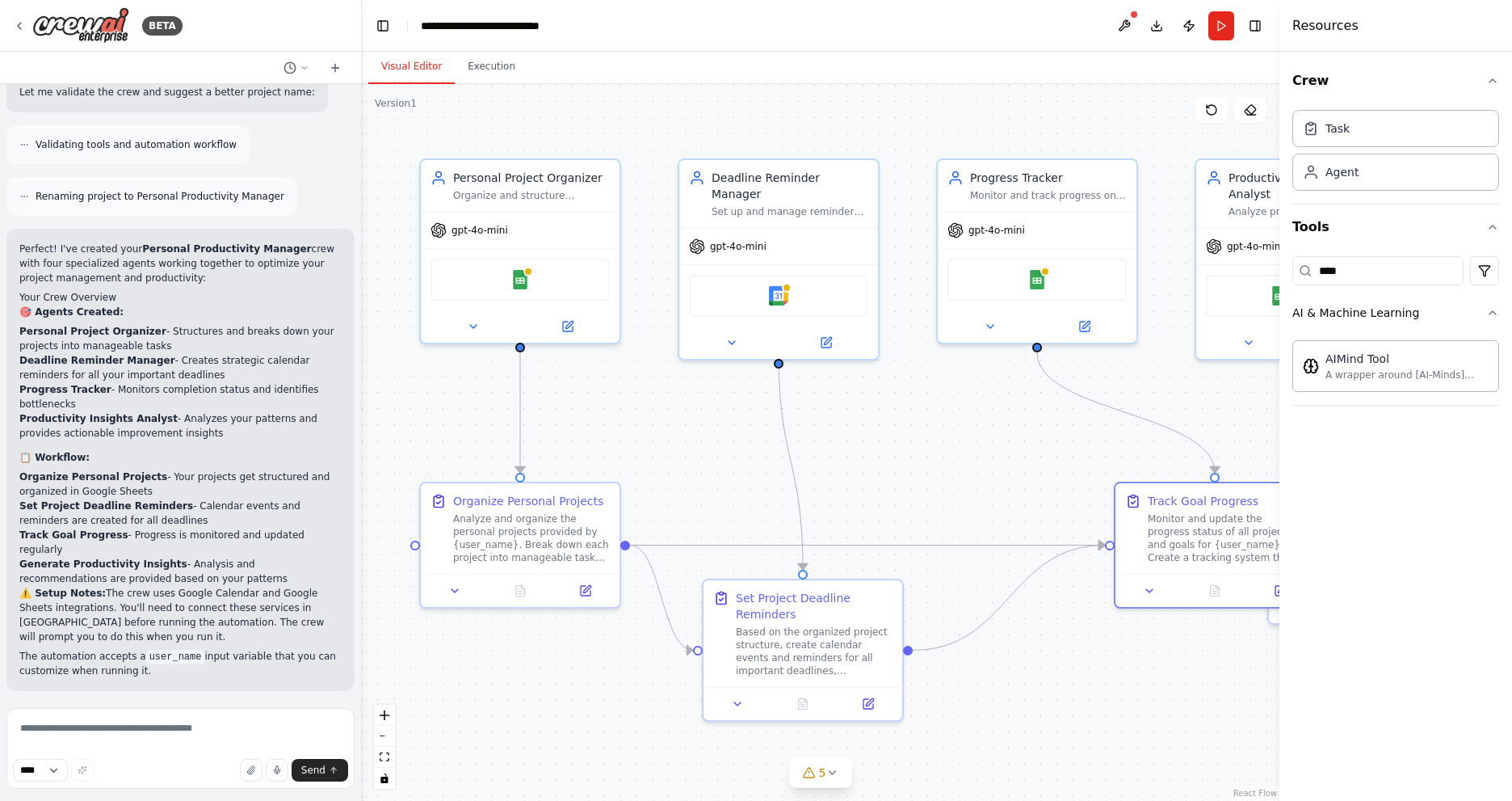
drag, startPoint x: 862, startPoint y: 480, endPoint x: 986, endPoint y: 480, distance: 124.0
click at [986, 480] on div ".deletable-edge-delete-btn { width: 20px; height: 20px; border: 0px solid #ffff…" at bounding box center [820, 443] width 917 height 717
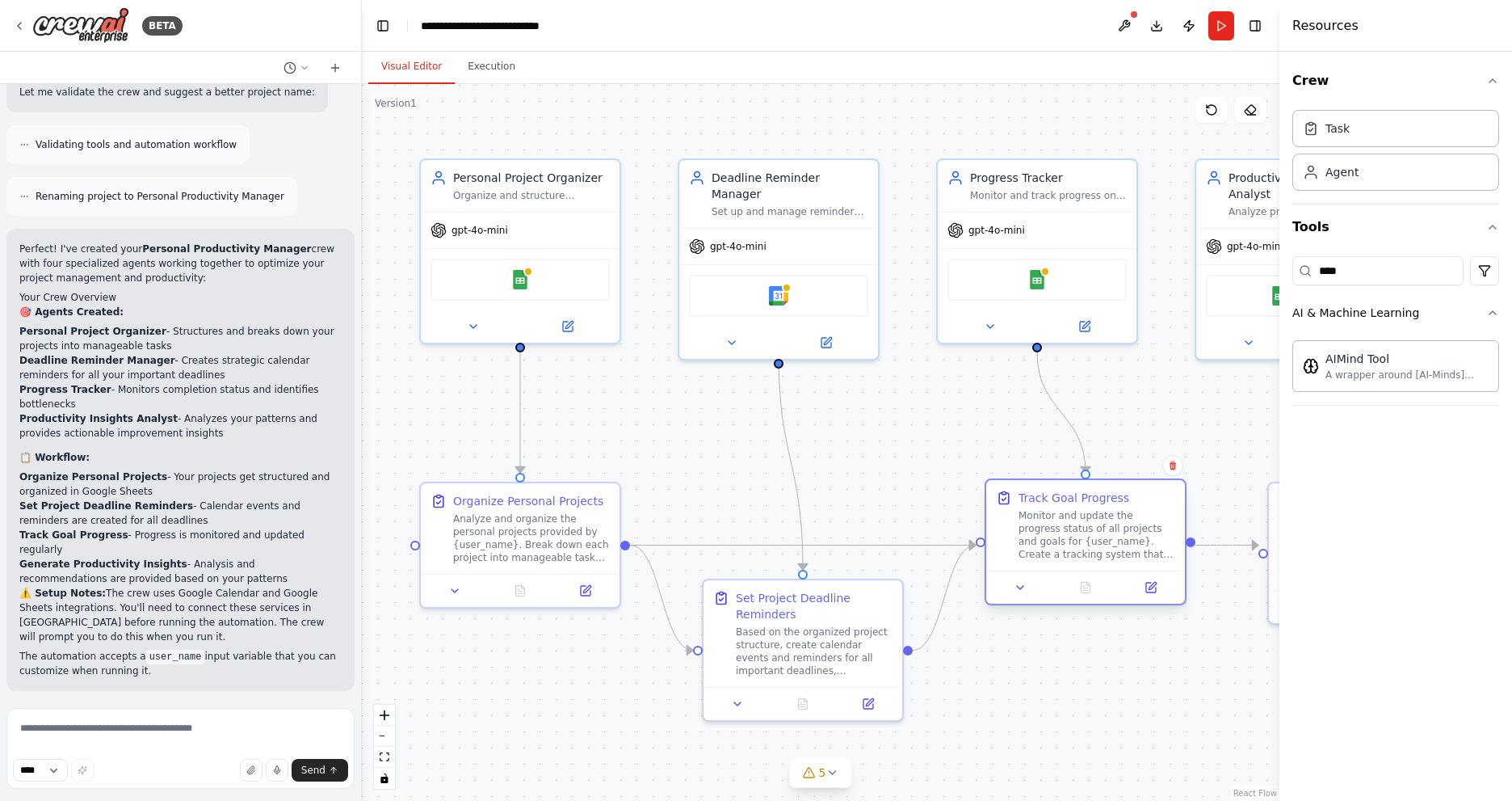
drag, startPoint x: 1126, startPoint y: 526, endPoint x: 1049, endPoint y: 520, distance: 77.2
click at [1049, 520] on div "Monitor and update the progress status of all projects and goals for {user_name…" at bounding box center [1096, 536] width 157 height 52
click at [877, 475] on div ".deletable-edge-delete-btn { width: 20px; height: 20px; border: 0px solid #ffff…" at bounding box center [820, 443] width 917 height 717
click at [1360, 275] on input "****" at bounding box center [1378, 270] width 172 height 29
type input "***"
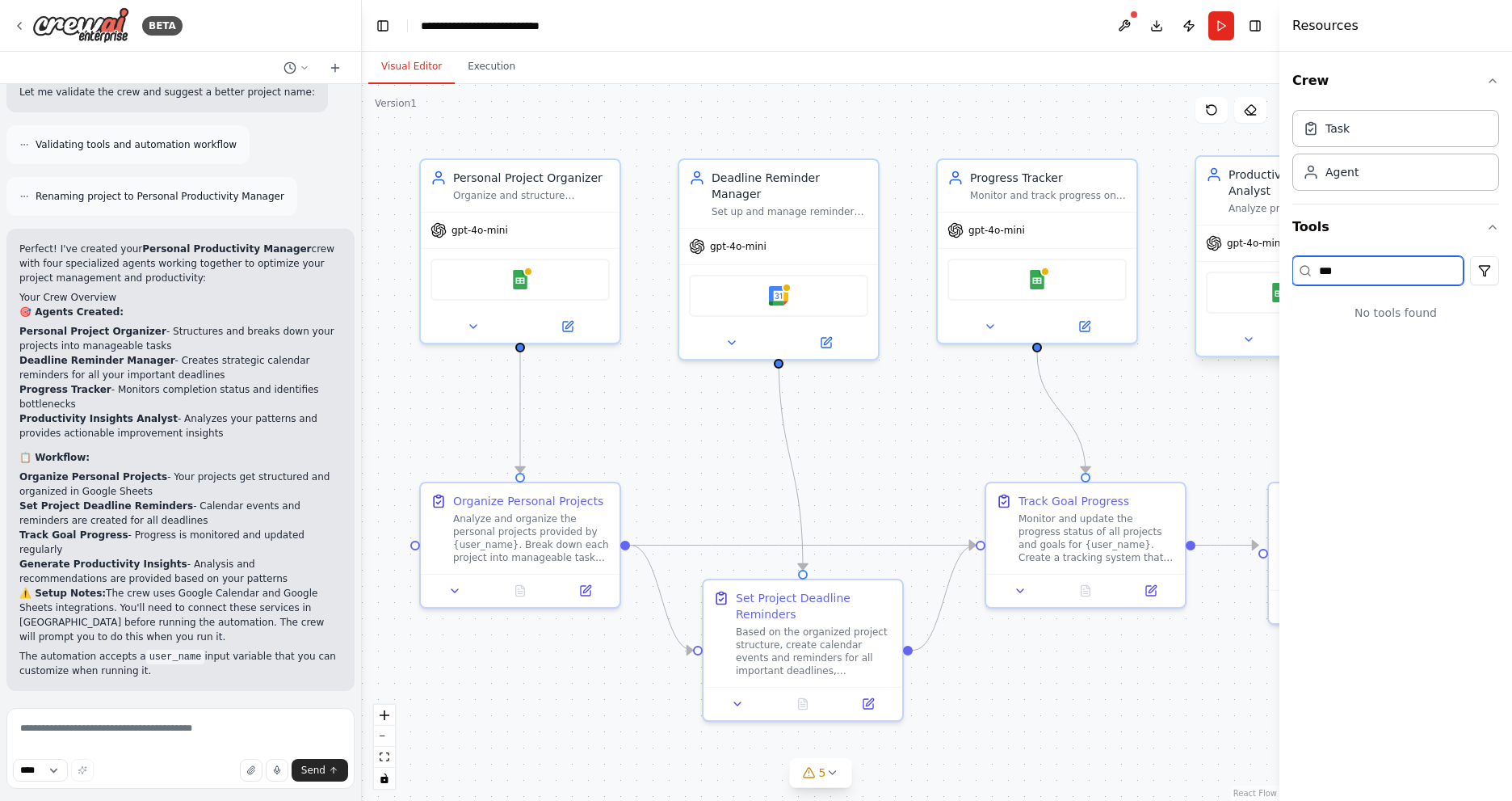
click at [1267, 285] on div "BETA Create a crew that helps organize your personal projects, sets reminders f…" at bounding box center [756, 400] width 1512 height 801
